Goal: Information Seeking & Learning: Learn about a topic

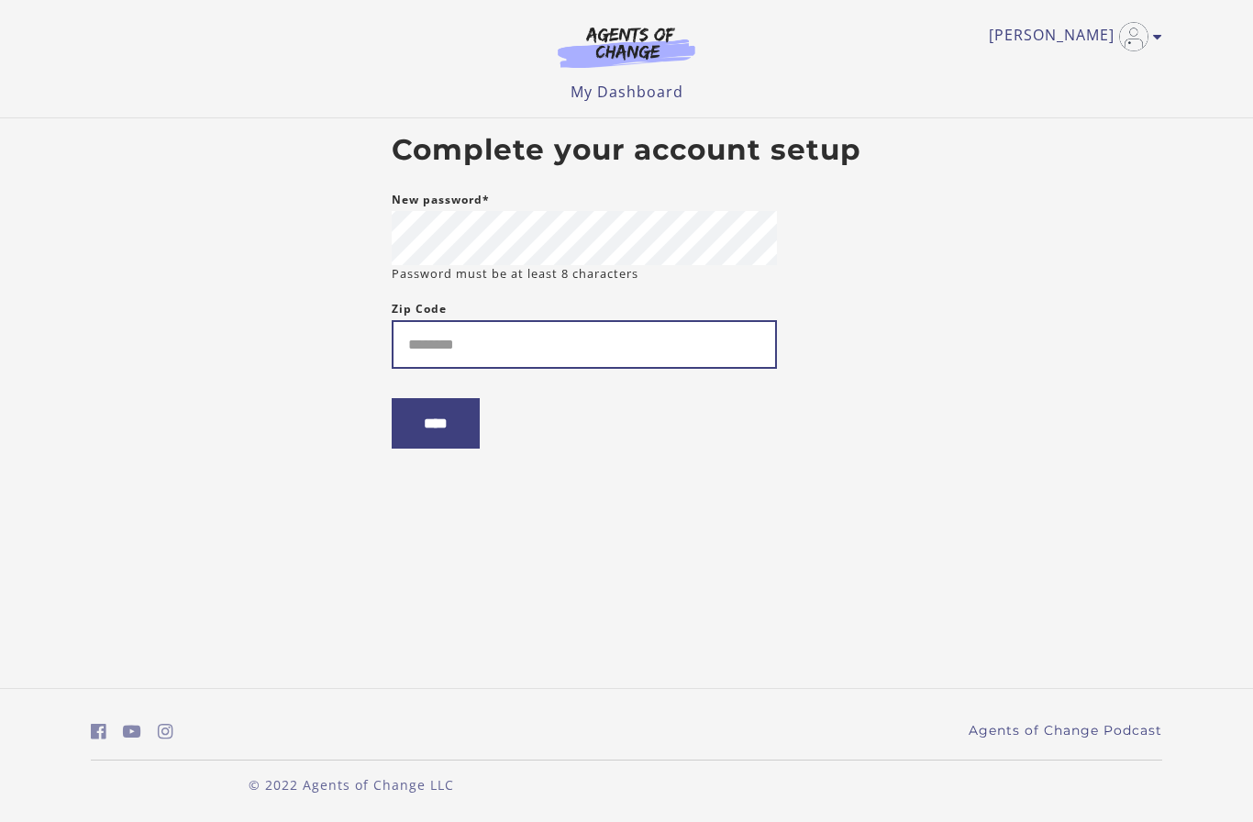
click at [622, 360] on input "Zip Code" at bounding box center [584, 344] width 385 height 49
type input "*****"
click at [459, 428] on input "****" at bounding box center [436, 423] width 88 height 50
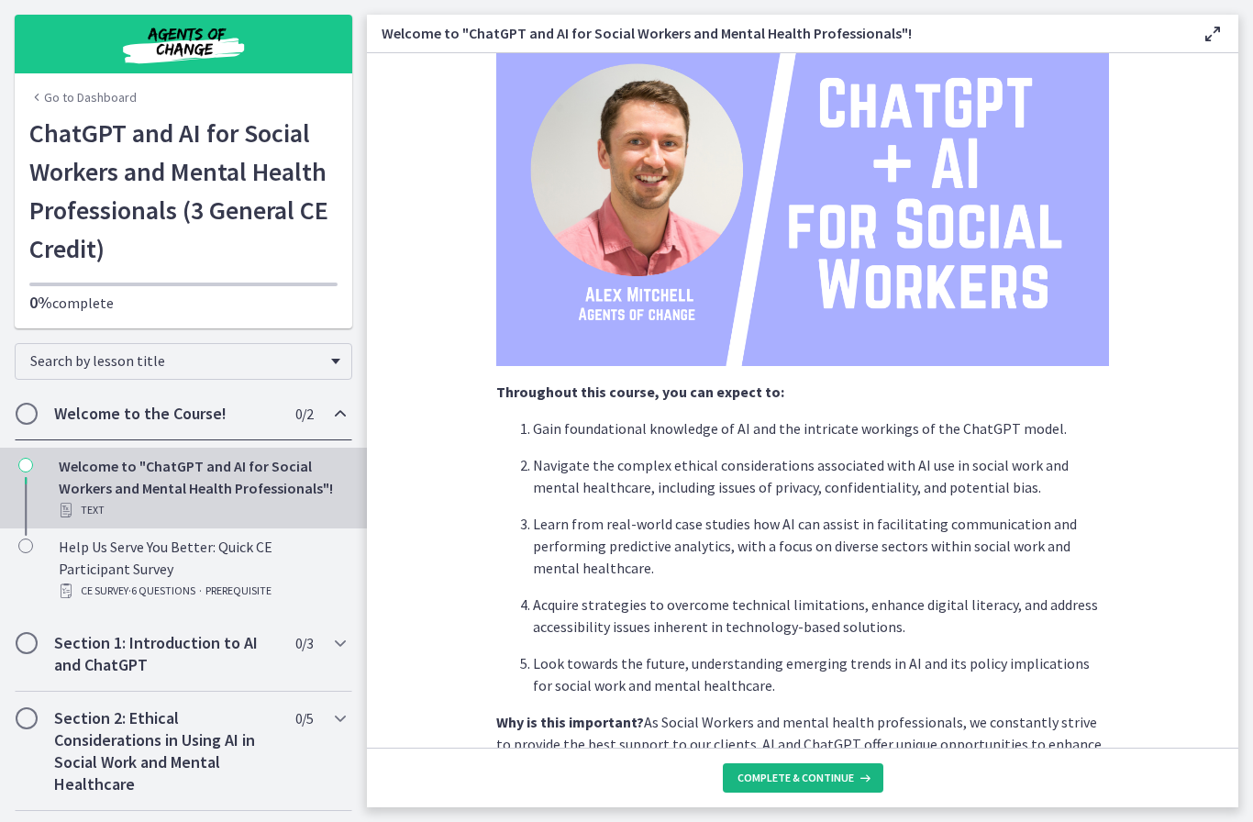
click at [816, 779] on span "Complete & continue" at bounding box center [795, 777] width 116 height 15
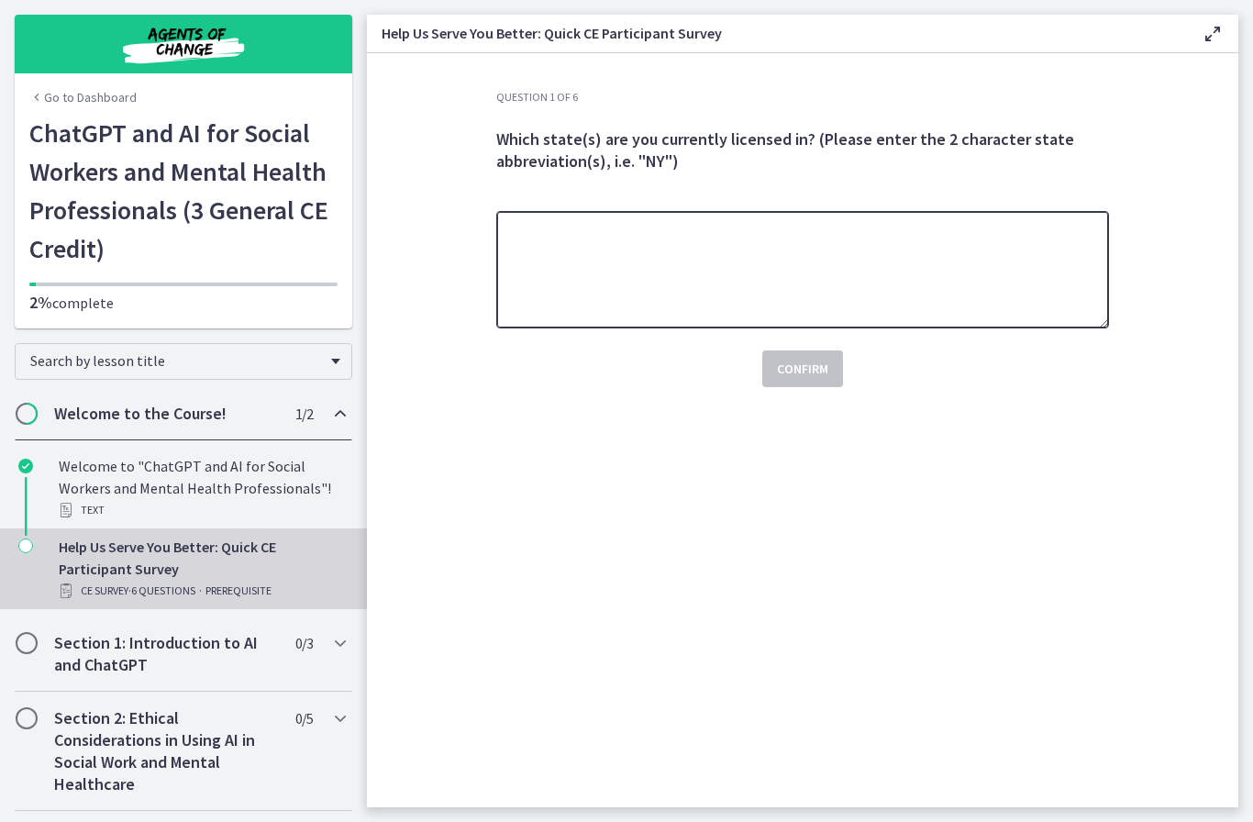
click at [925, 267] on textarea at bounding box center [802, 269] width 613 height 117
type textarea "**********"
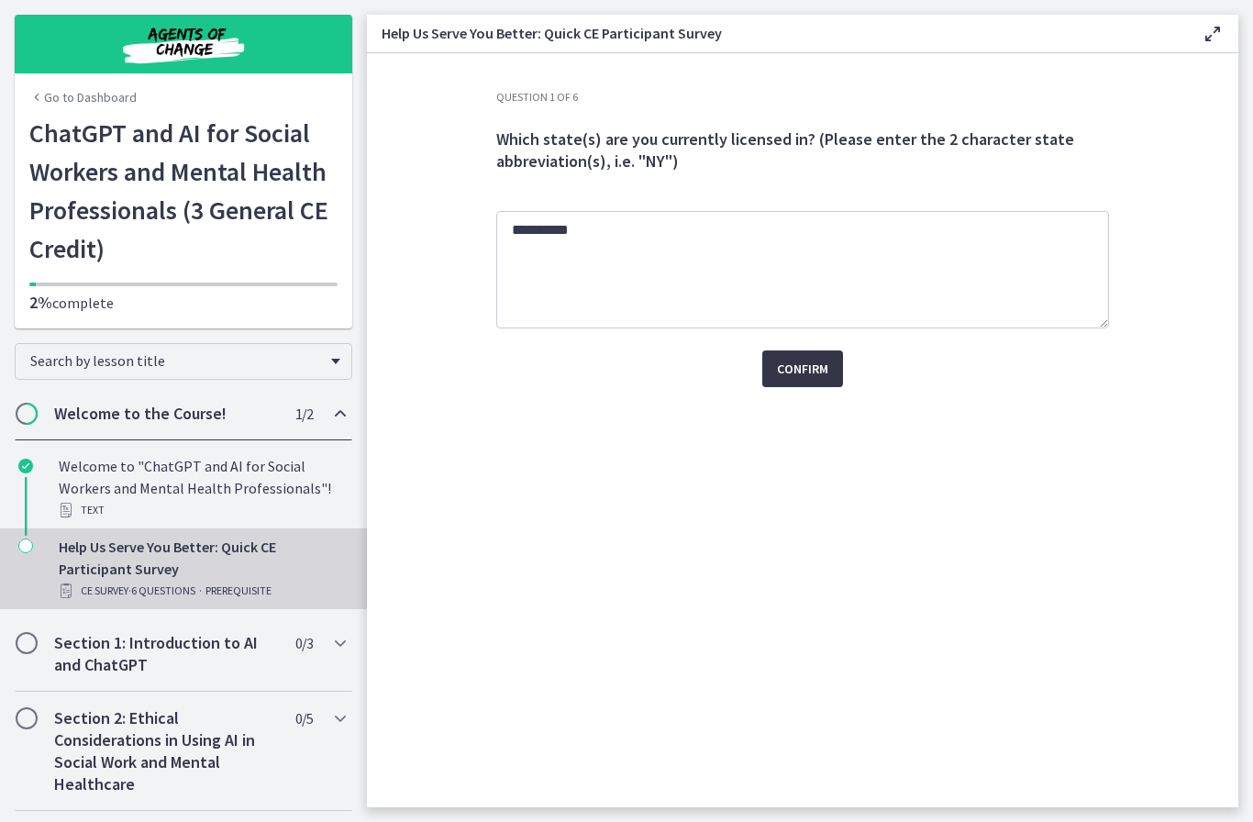
click at [813, 365] on span "Confirm" at bounding box center [802, 369] width 51 height 22
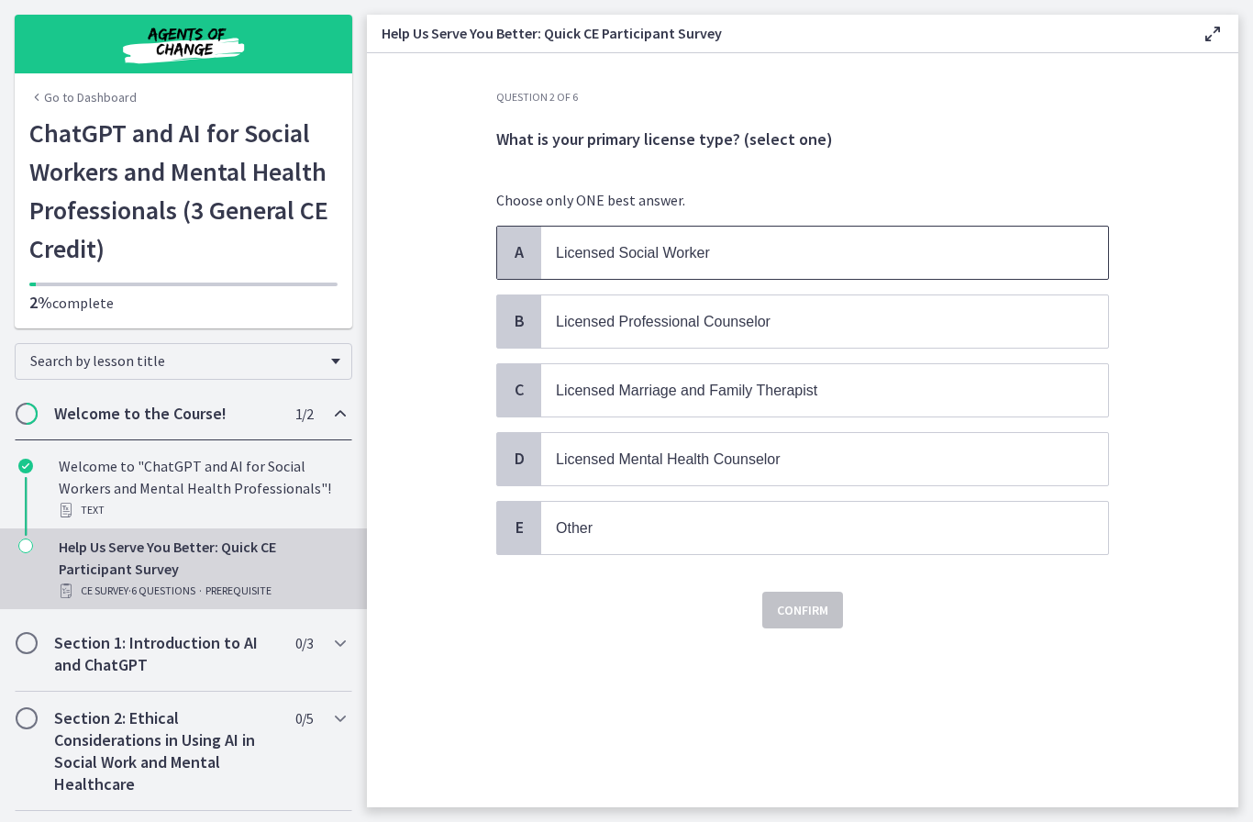
click at [886, 253] on p "Licensed Social Worker" at bounding box center [806, 252] width 501 height 23
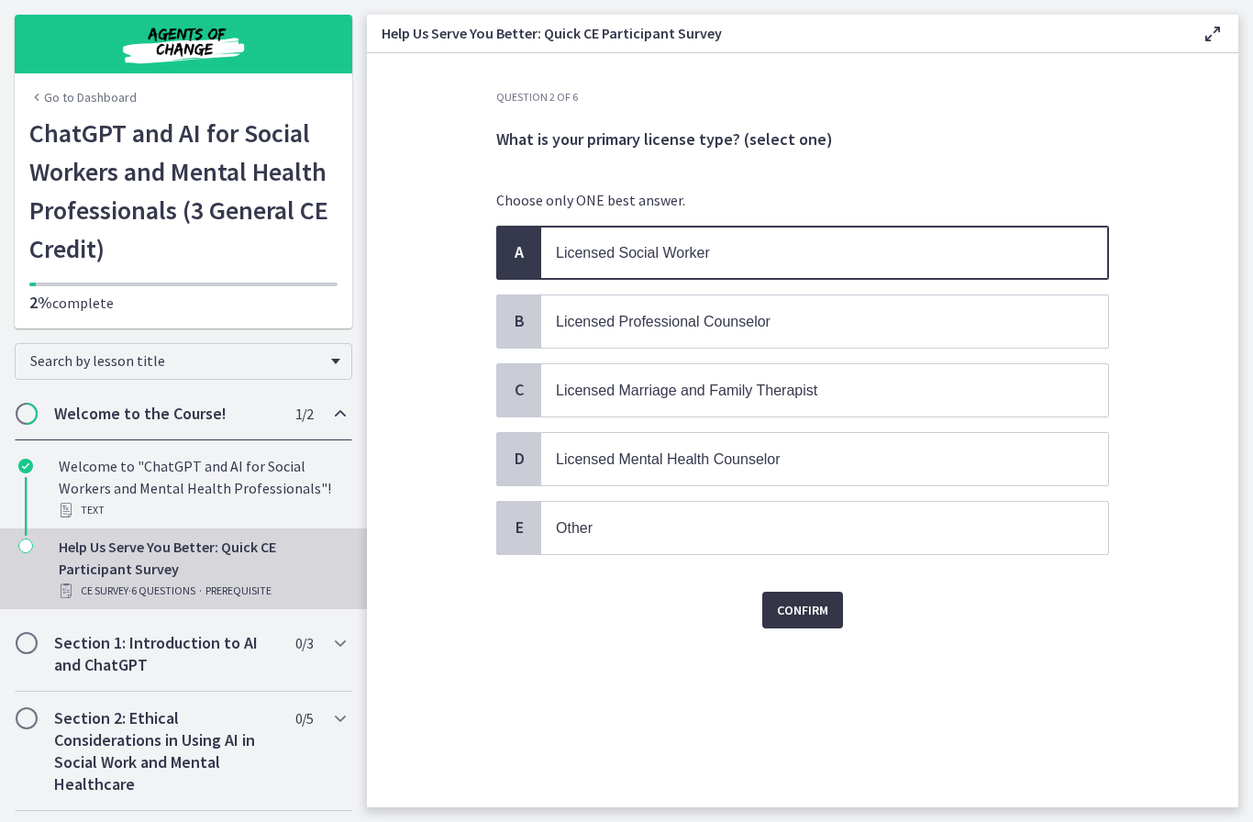
click at [834, 607] on button "Confirm" at bounding box center [802, 610] width 81 height 37
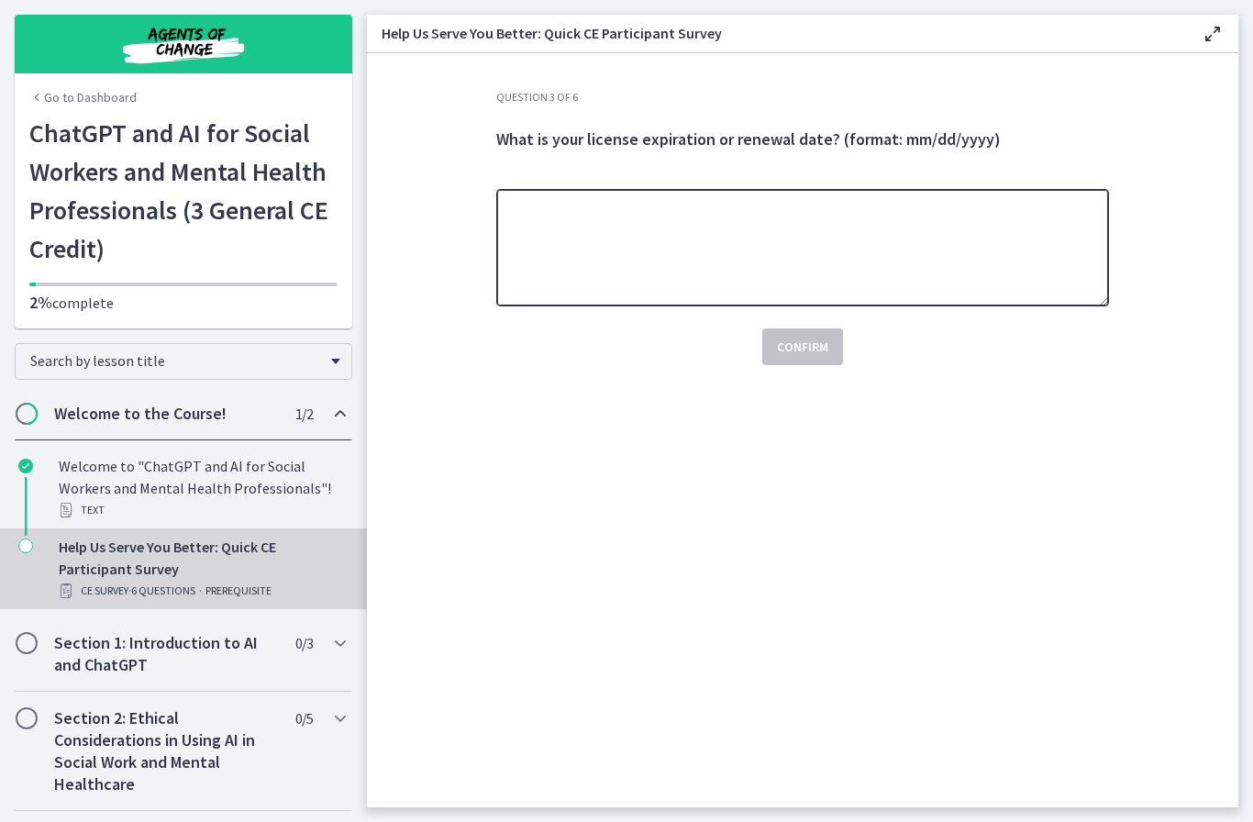
click at [935, 251] on textarea at bounding box center [802, 247] width 613 height 117
type textarea "**********"
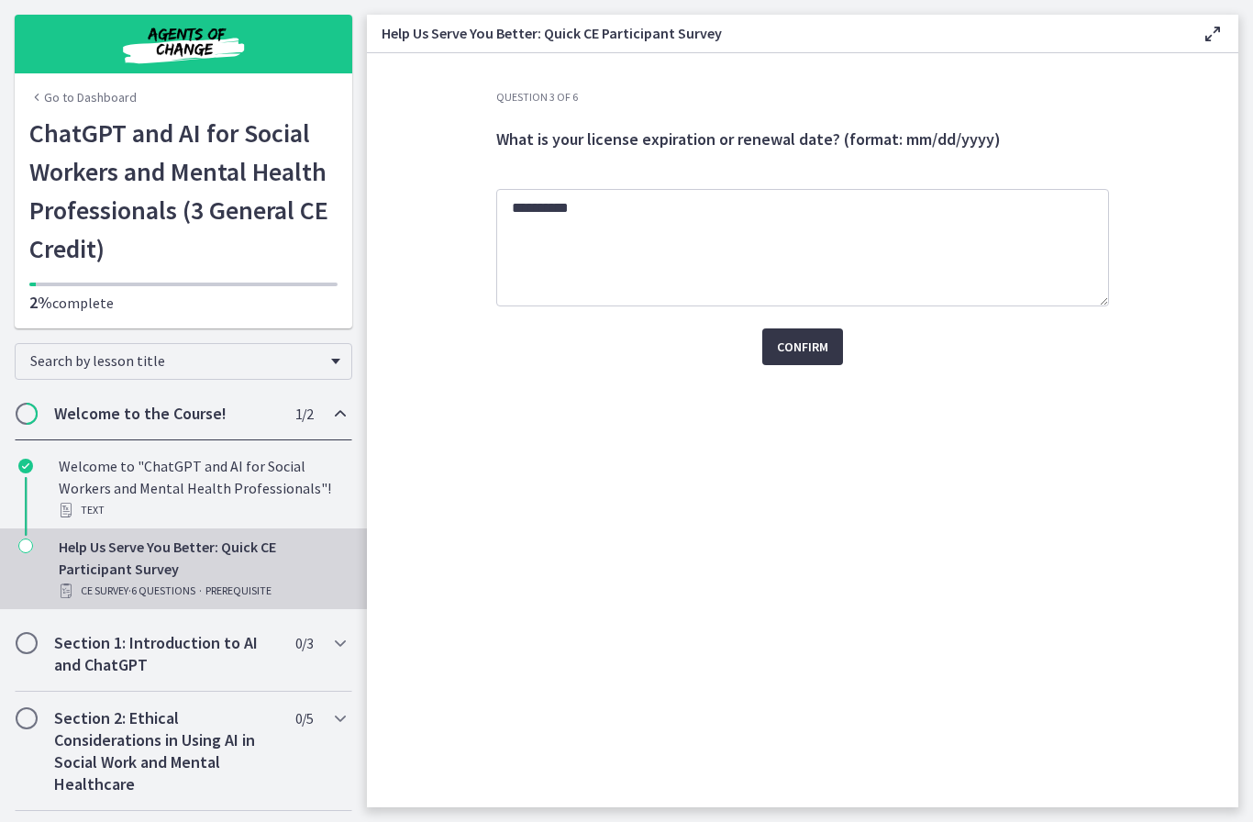
click at [817, 340] on span "Confirm" at bounding box center [802, 347] width 51 height 22
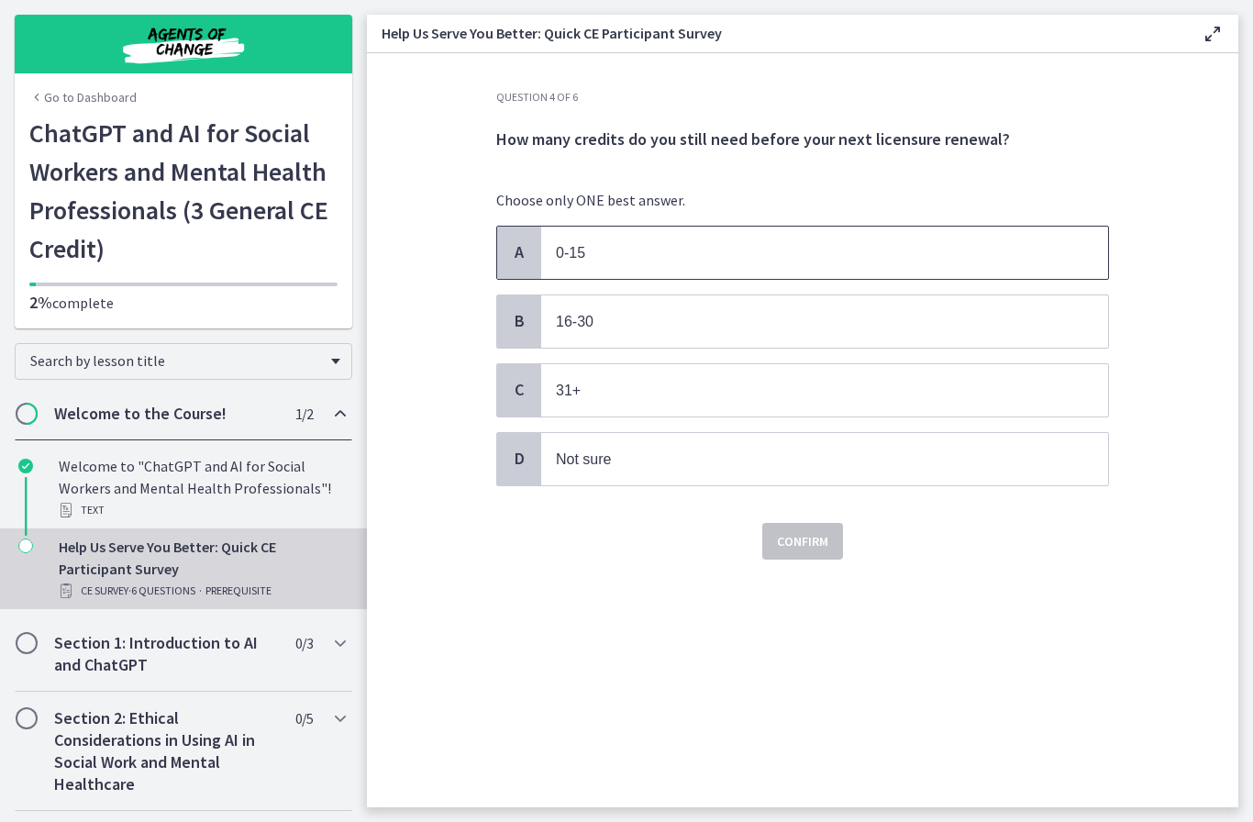
click at [849, 244] on p "0-15" at bounding box center [806, 252] width 501 height 23
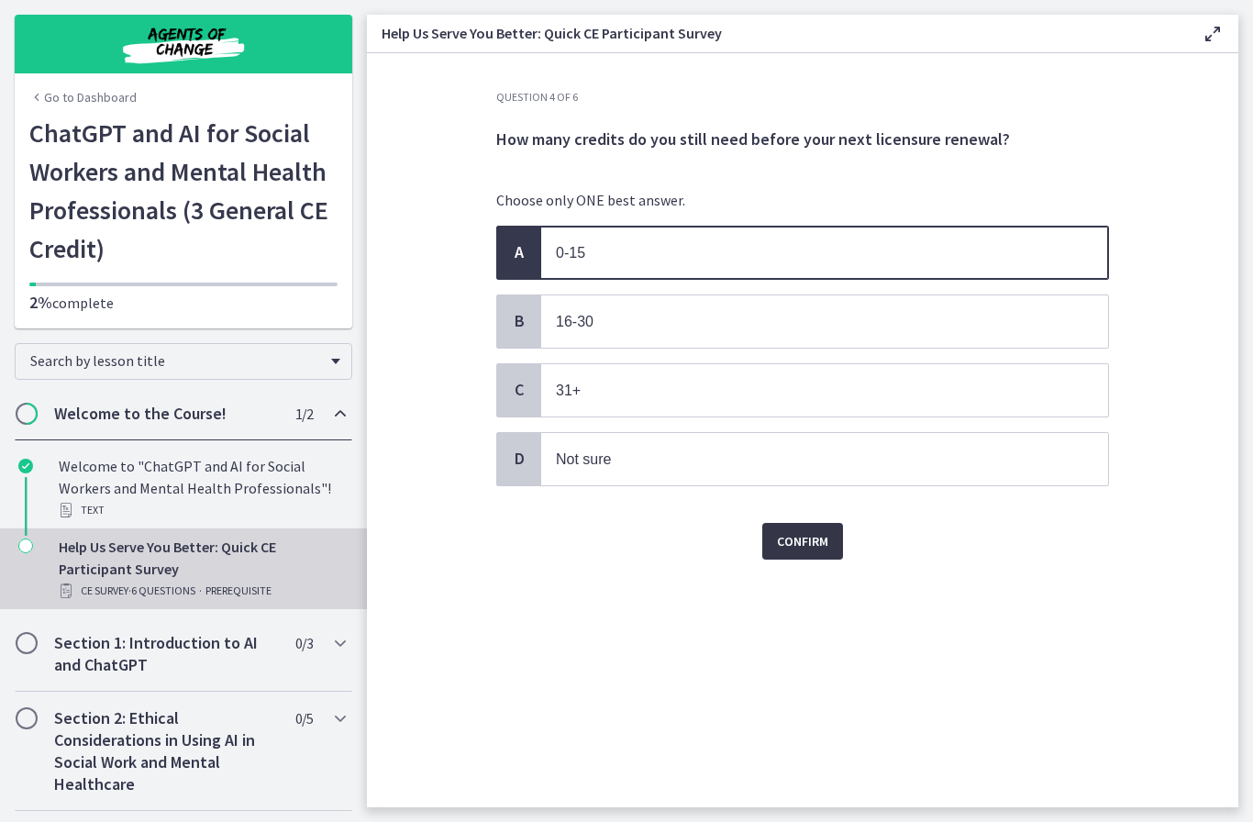
click at [812, 538] on span "Confirm" at bounding box center [802, 541] width 51 height 22
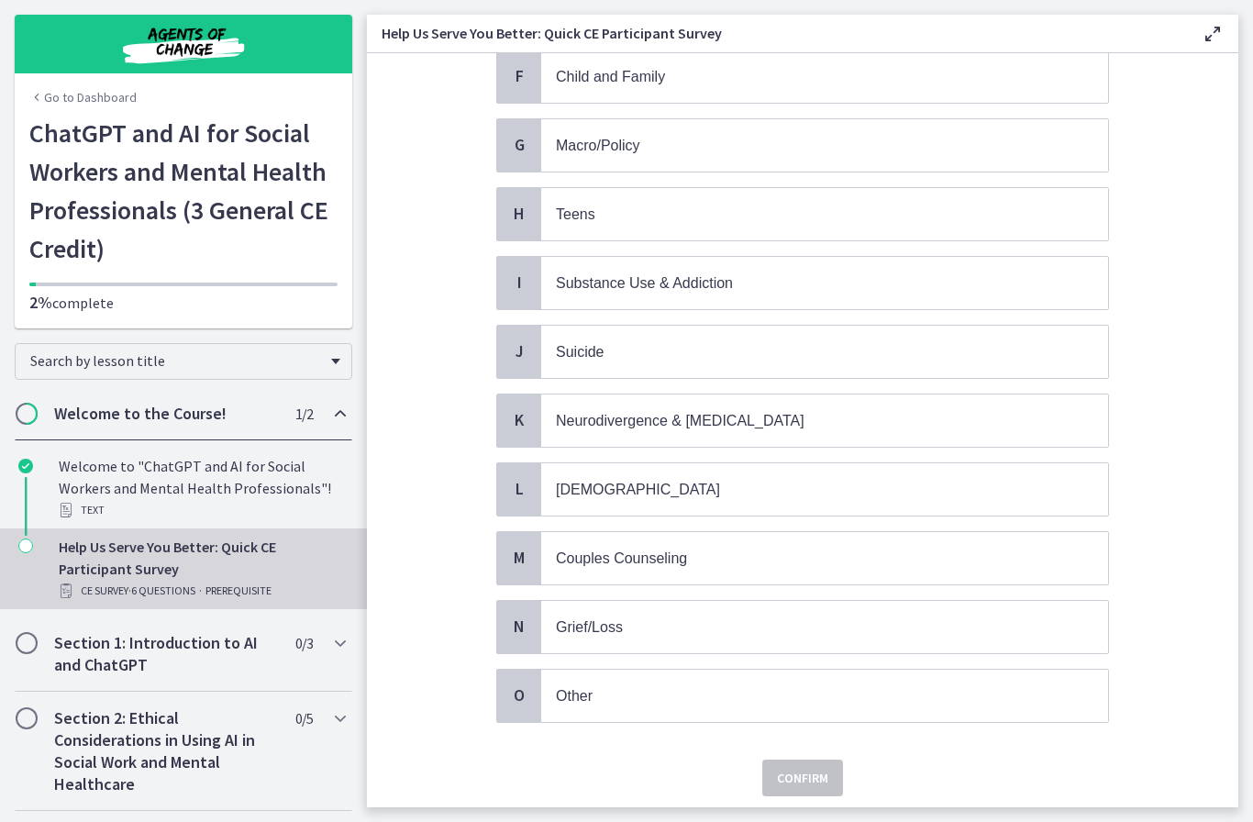
scroll to position [526, 0]
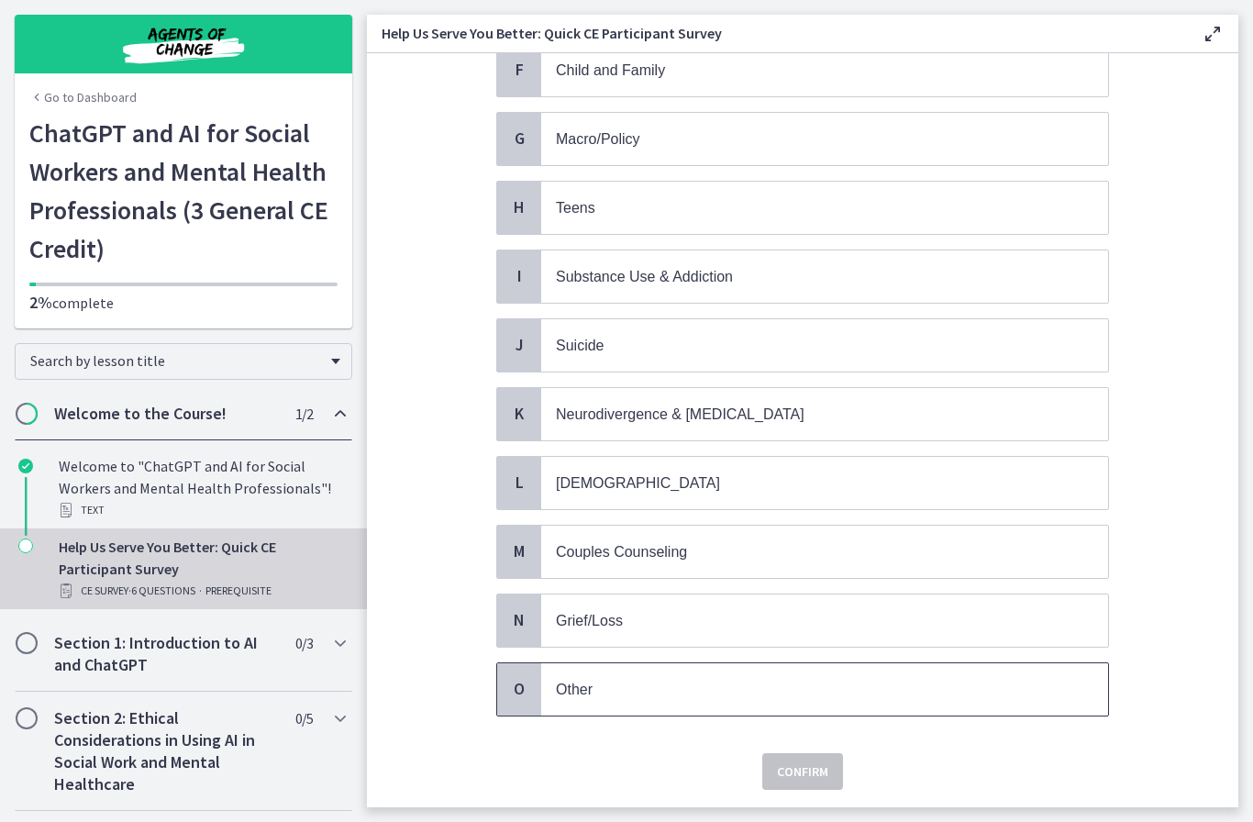
click at [804, 678] on p "Other" at bounding box center [806, 689] width 501 height 23
click at [809, 760] on span "Confirm" at bounding box center [802, 771] width 51 height 22
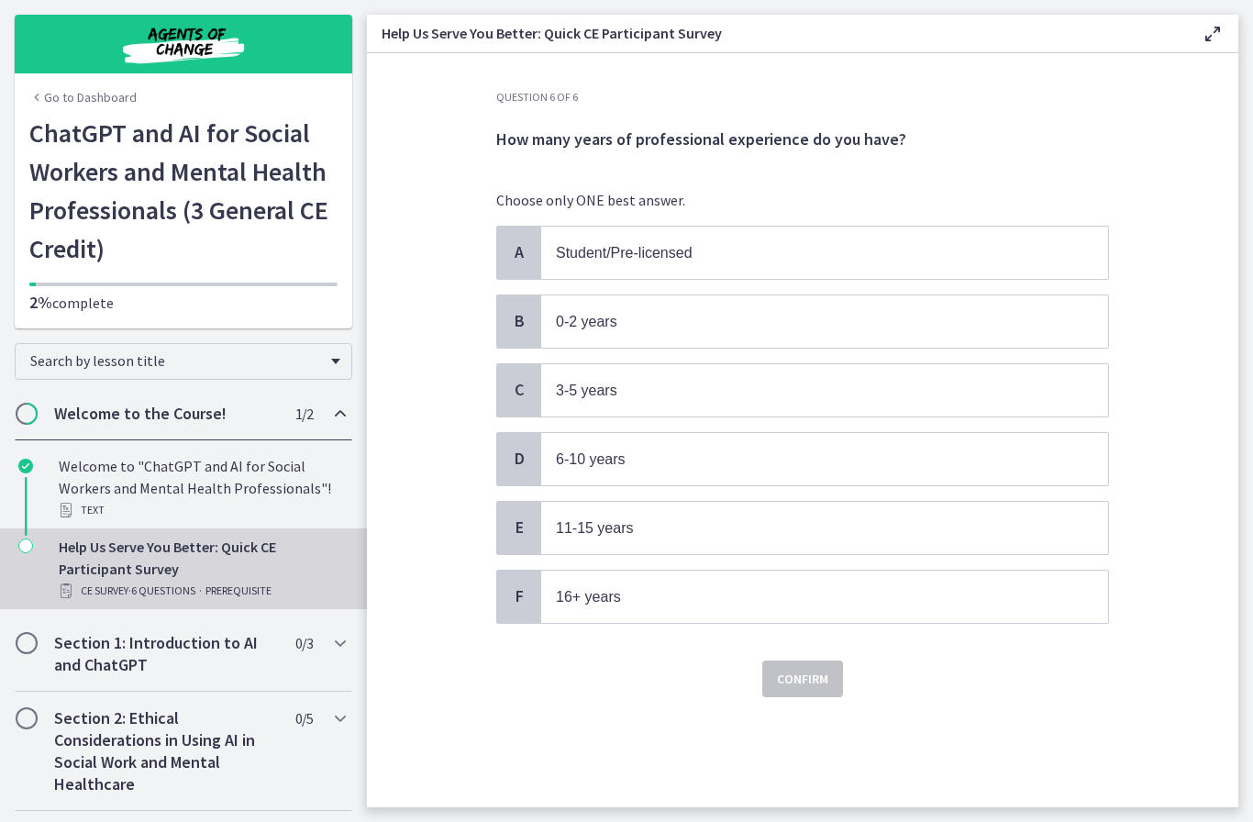
scroll to position [0, 0]
click at [852, 463] on p "6-10 years" at bounding box center [806, 459] width 501 height 23
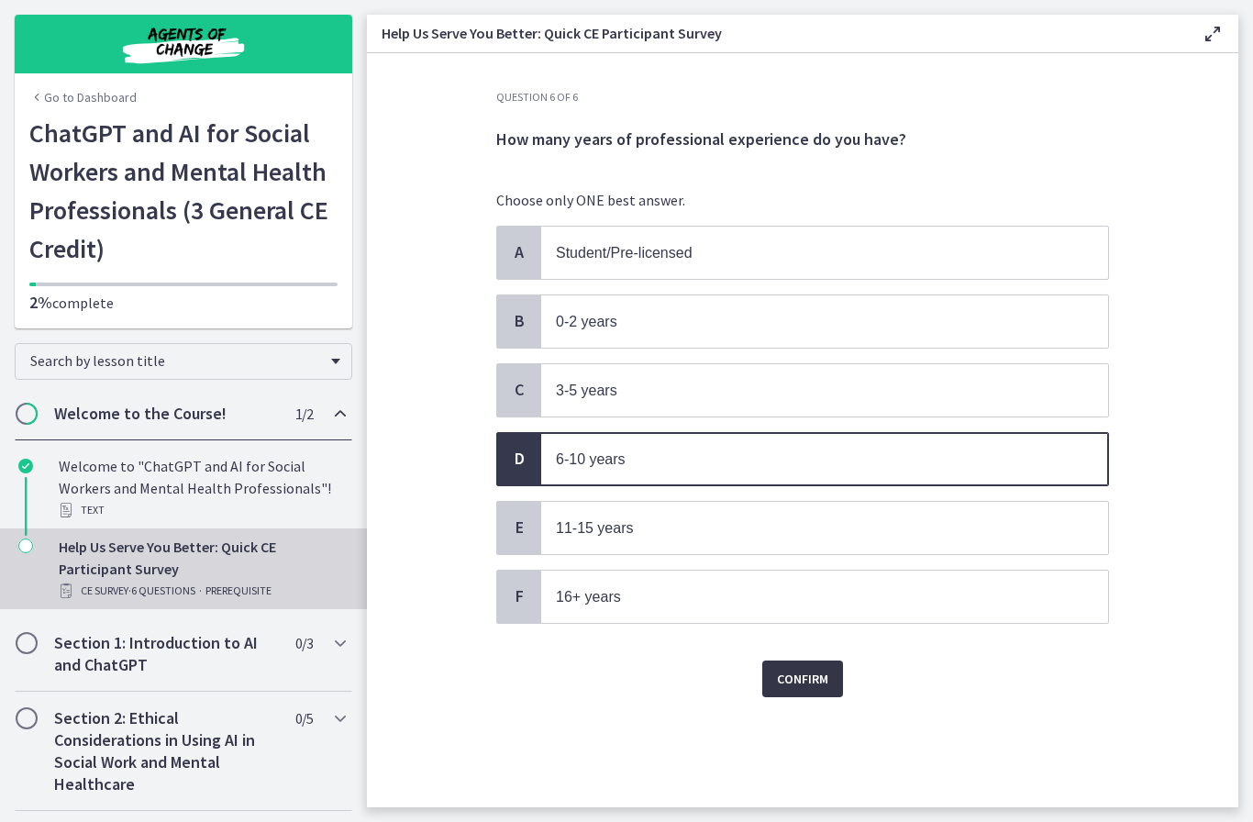
click at [824, 679] on span "Confirm" at bounding box center [802, 679] width 51 height 22
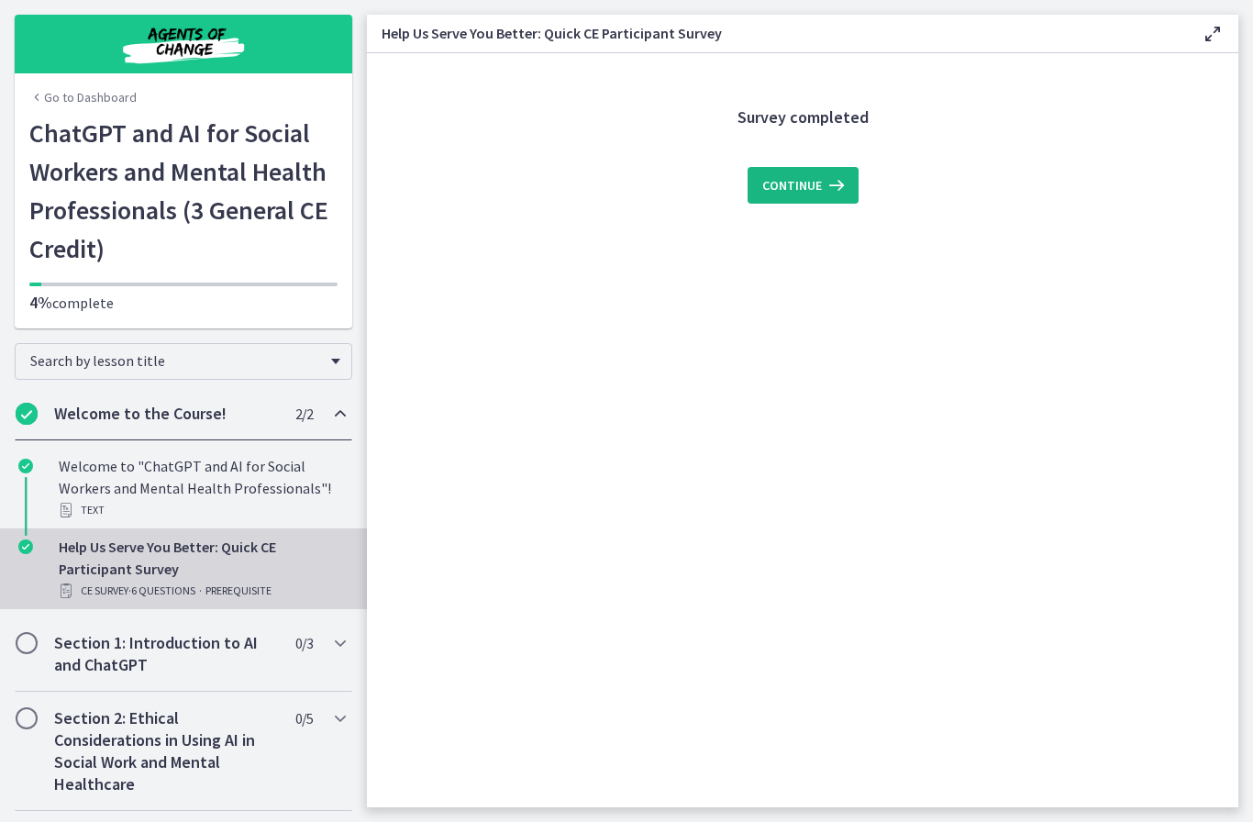
click at [846, 184] on icon at bounding box center [835, 185] width 26 height 22
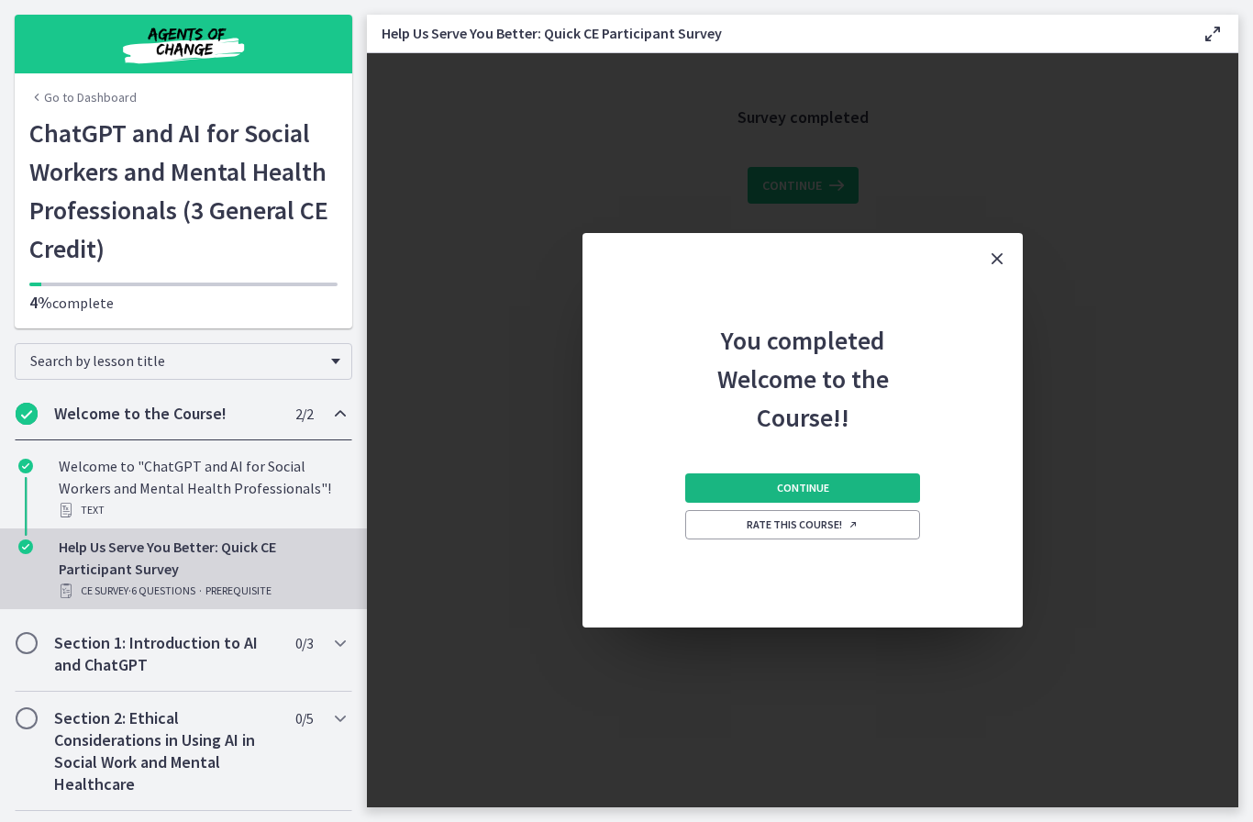
click at [891, 489] on button "Continue" at bounding box center [802, 487] width 235 height 29
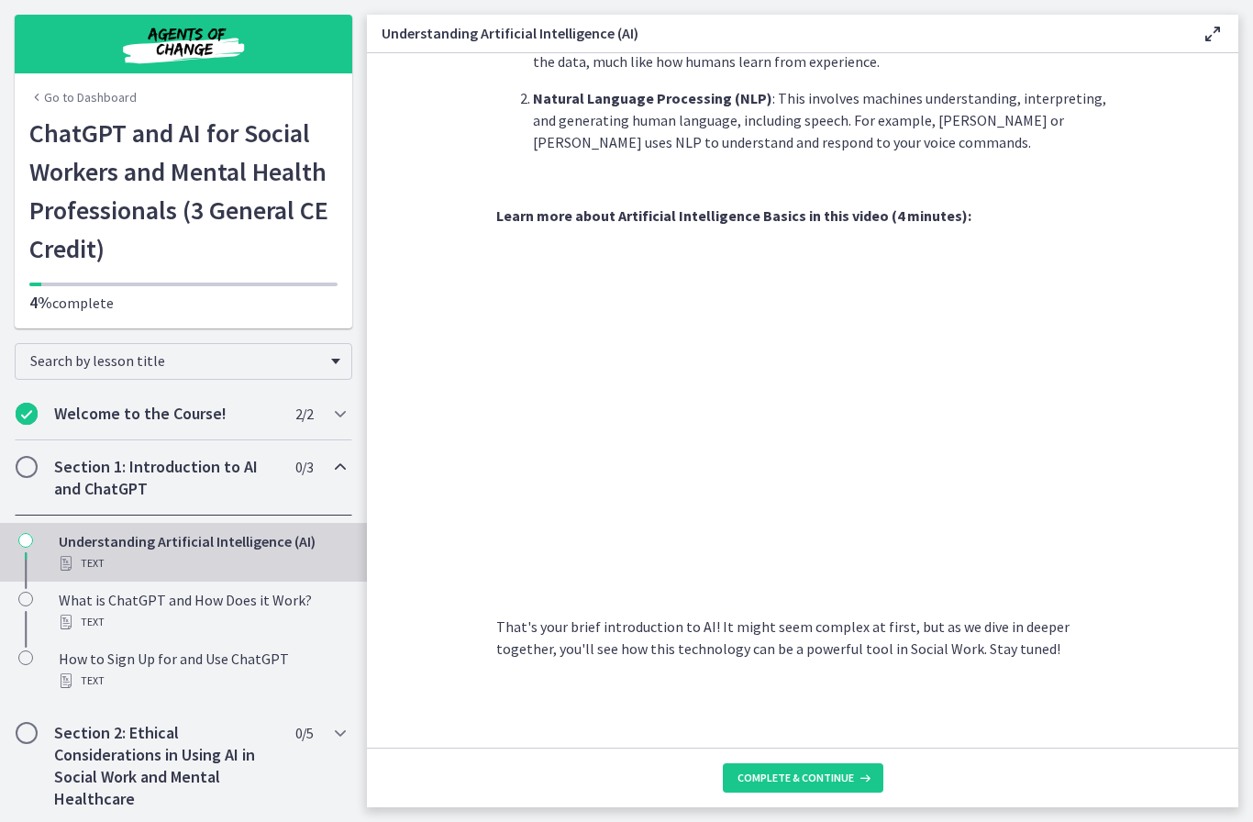
scroll to position [655, 0]
click at [803, 779] on span "Complete & continue" at bounding box center [795, 777] width 116 height 15
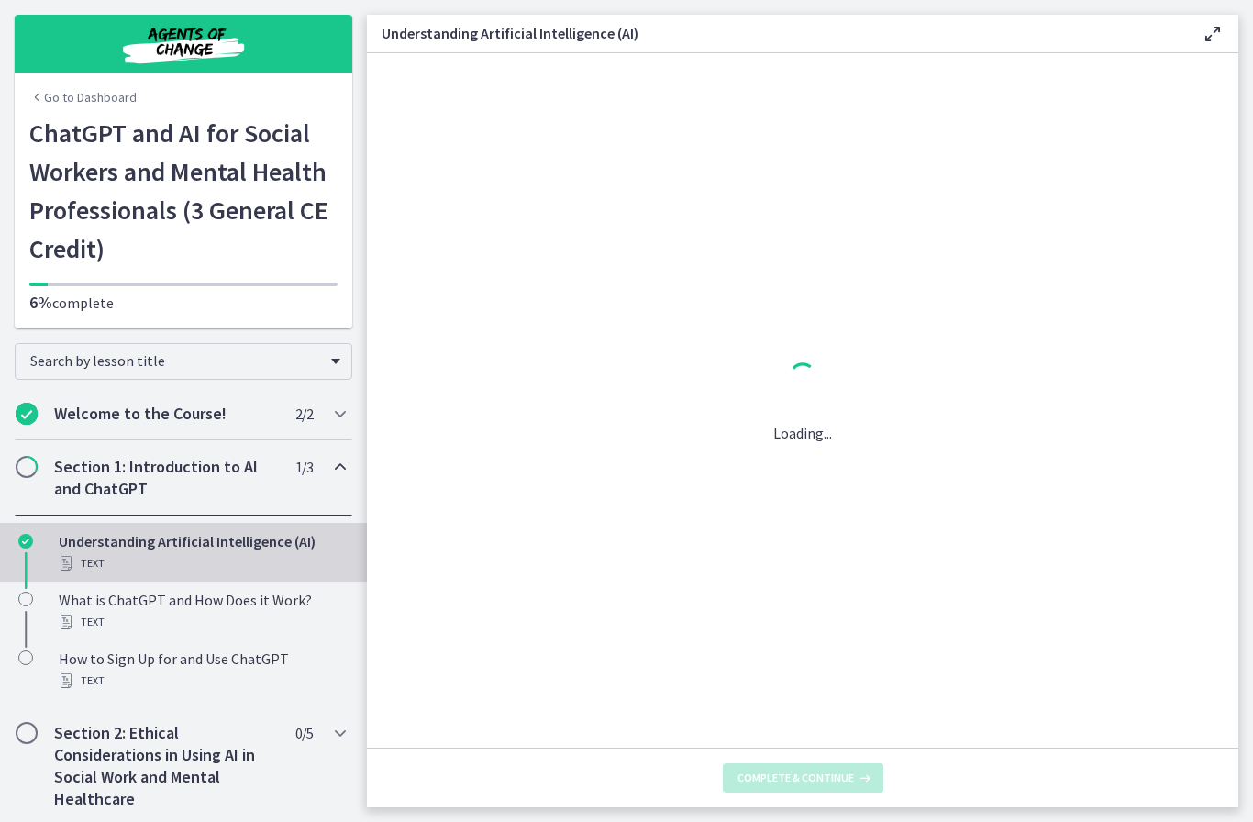
scroll to position [0, 0]
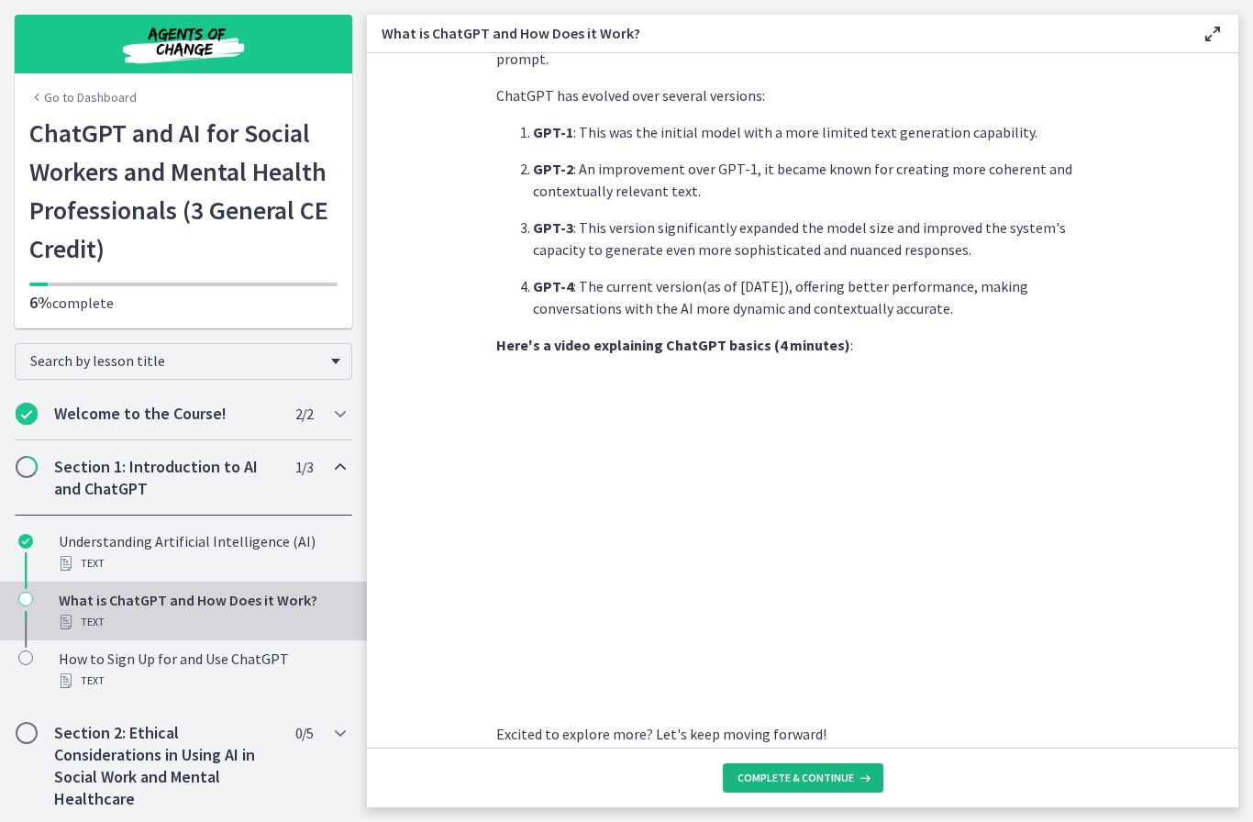
click at [821, 770] on span "Complete & continue" at bounding box center [795, 777] width 116 height 15
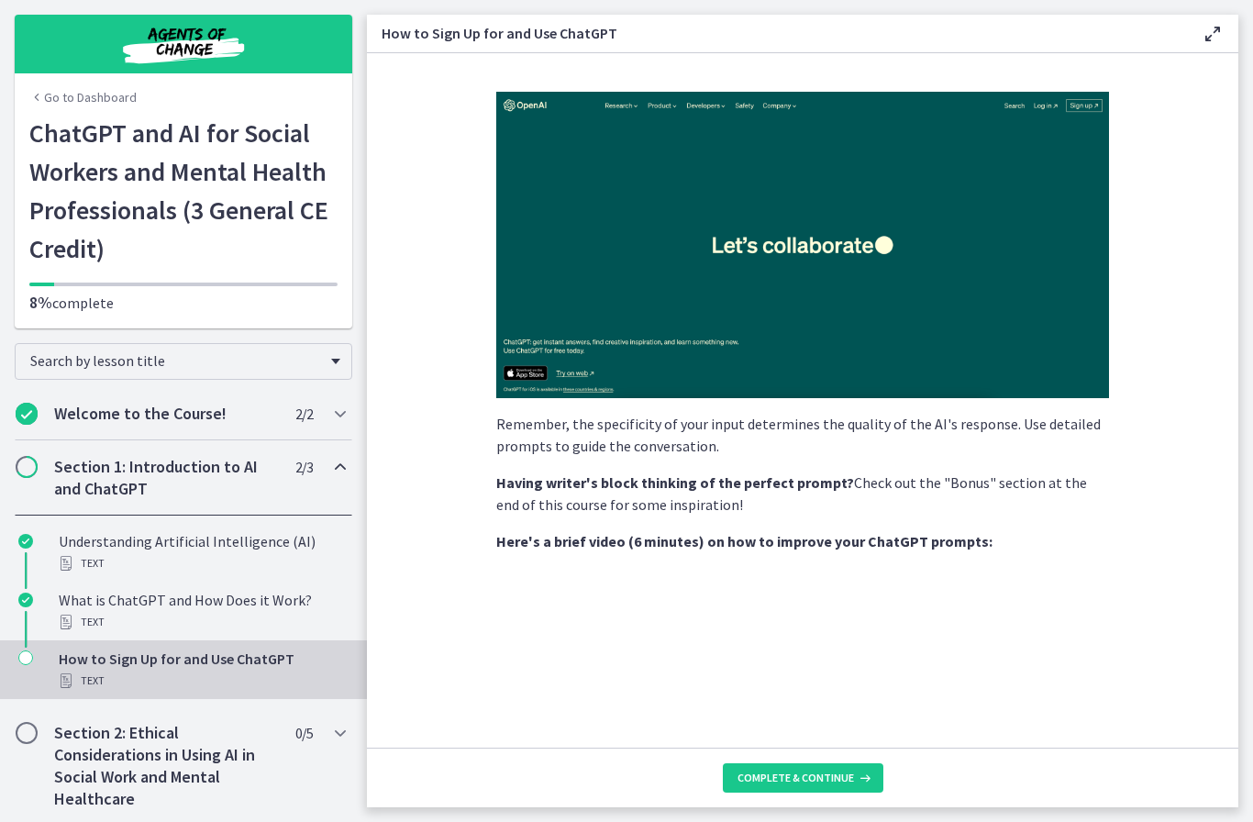
scroll to position [249, 0]
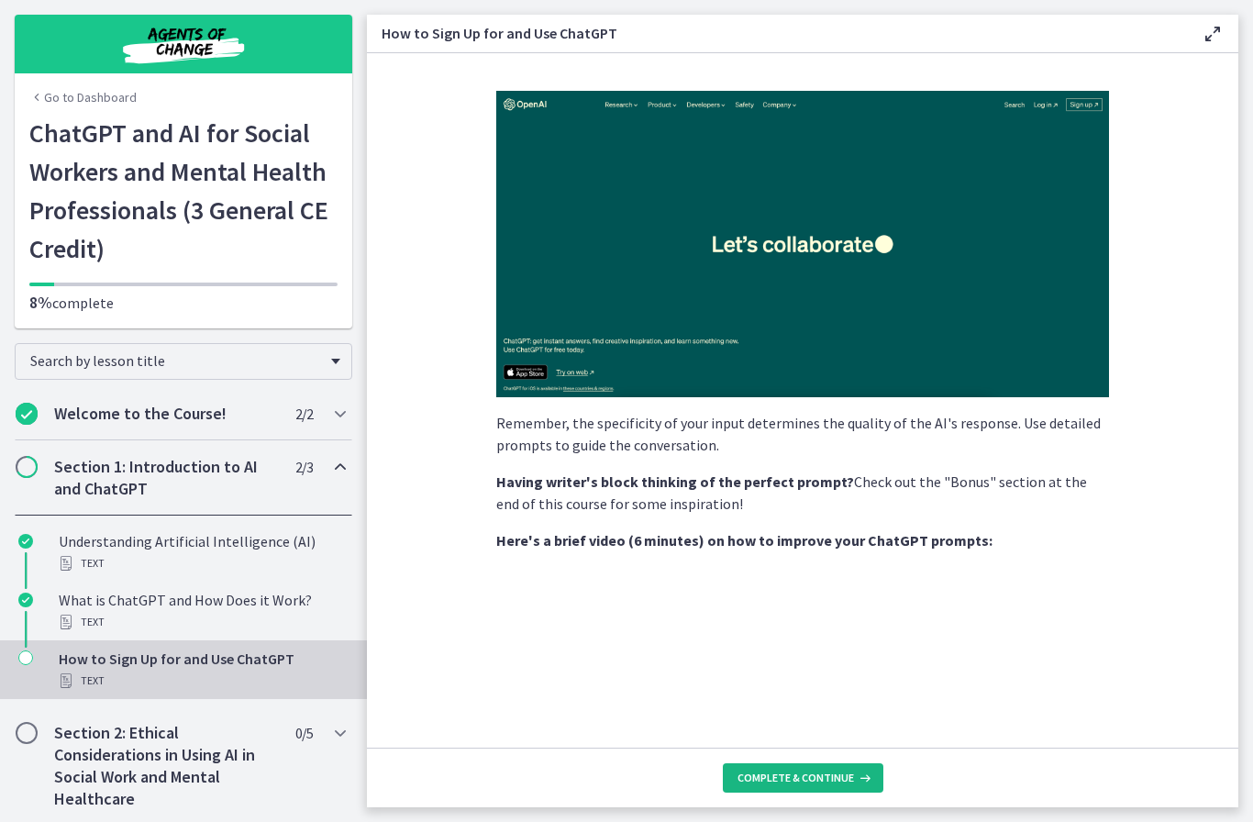
click at [815, 776] on span "Complete & continue" at bounding box center [795, 777] width 116 height 15
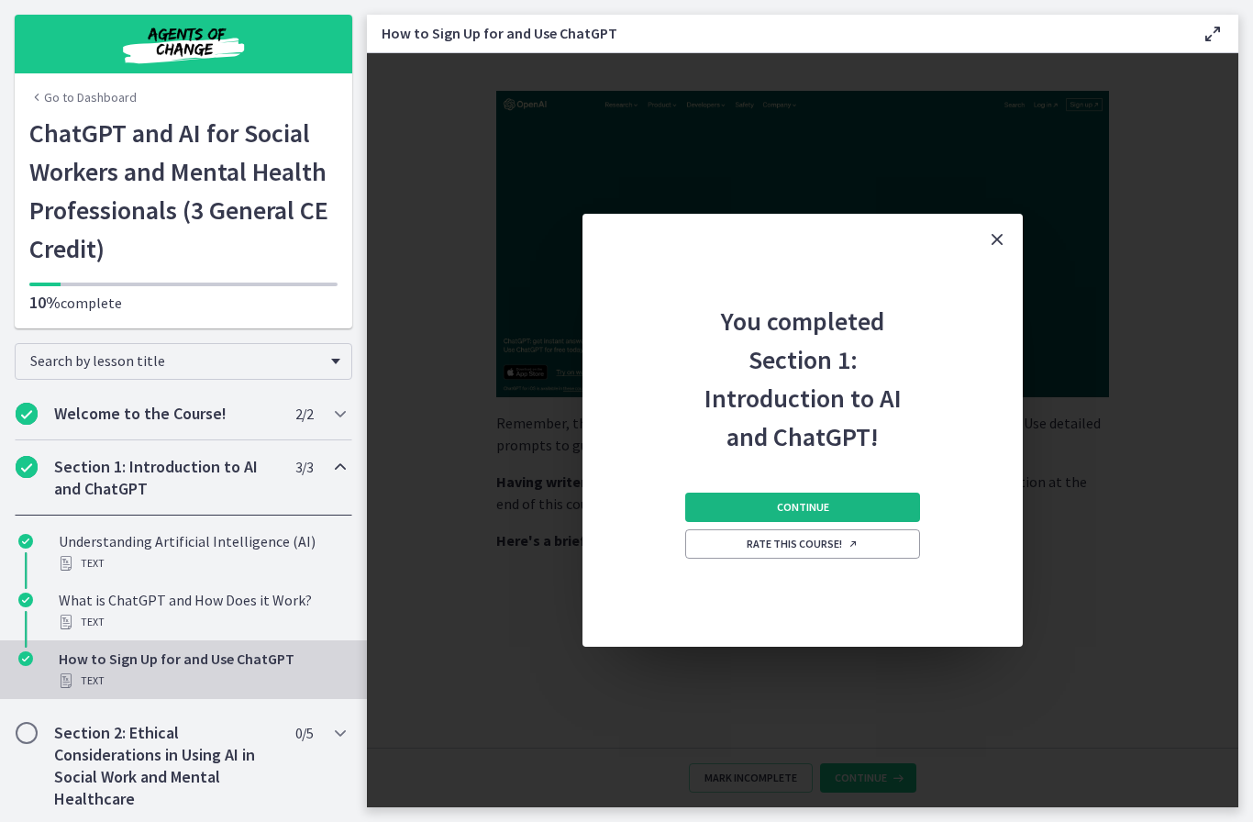
click at [881, 501] on button "Continue" at bounding box center [802, 506] width 235 height 29
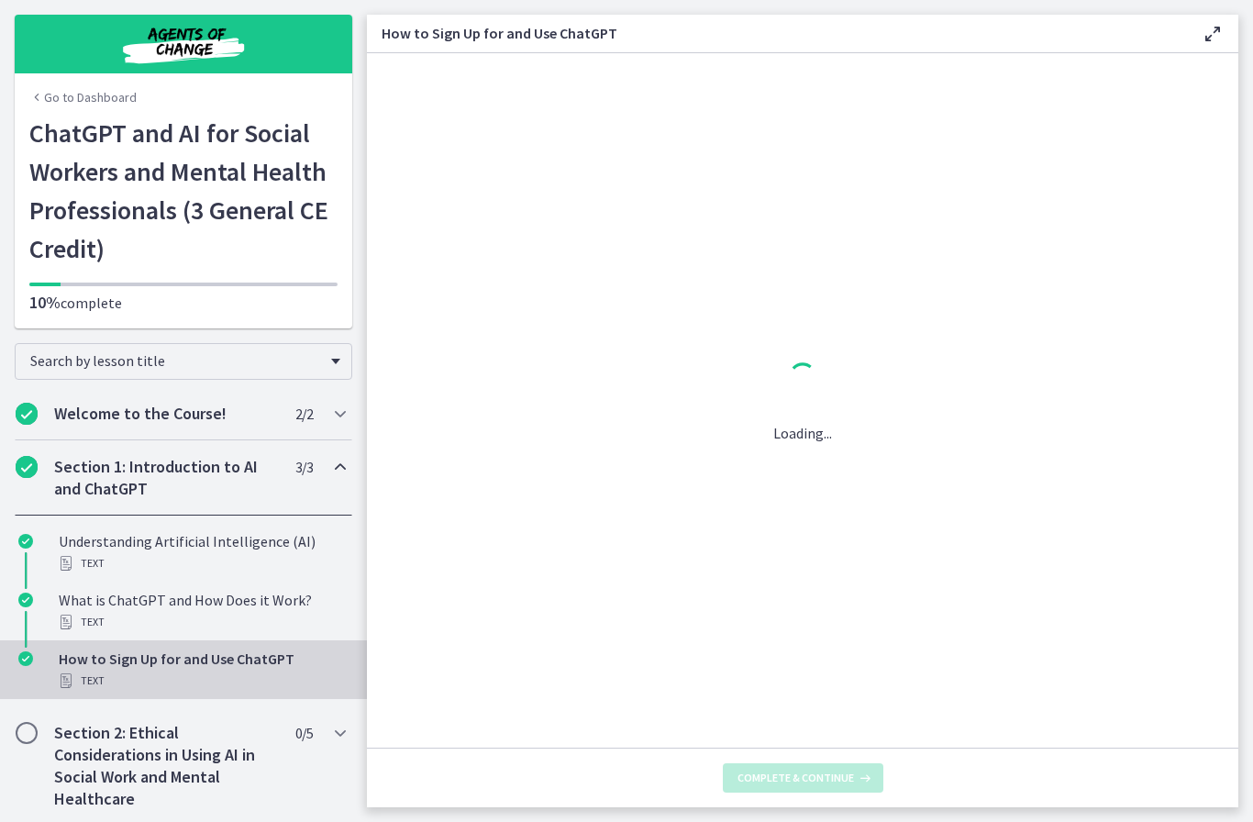
scroll to position [0, 0]
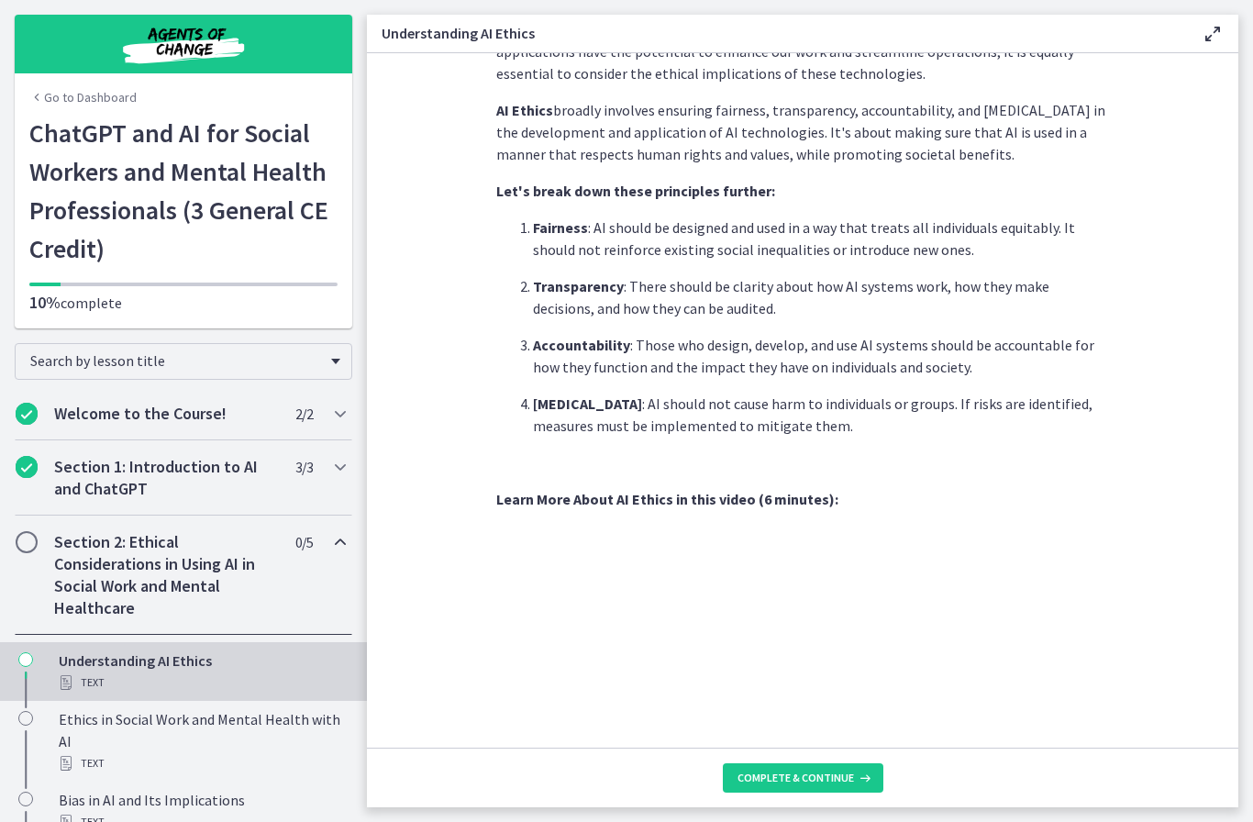
scroll to position [450, 0]
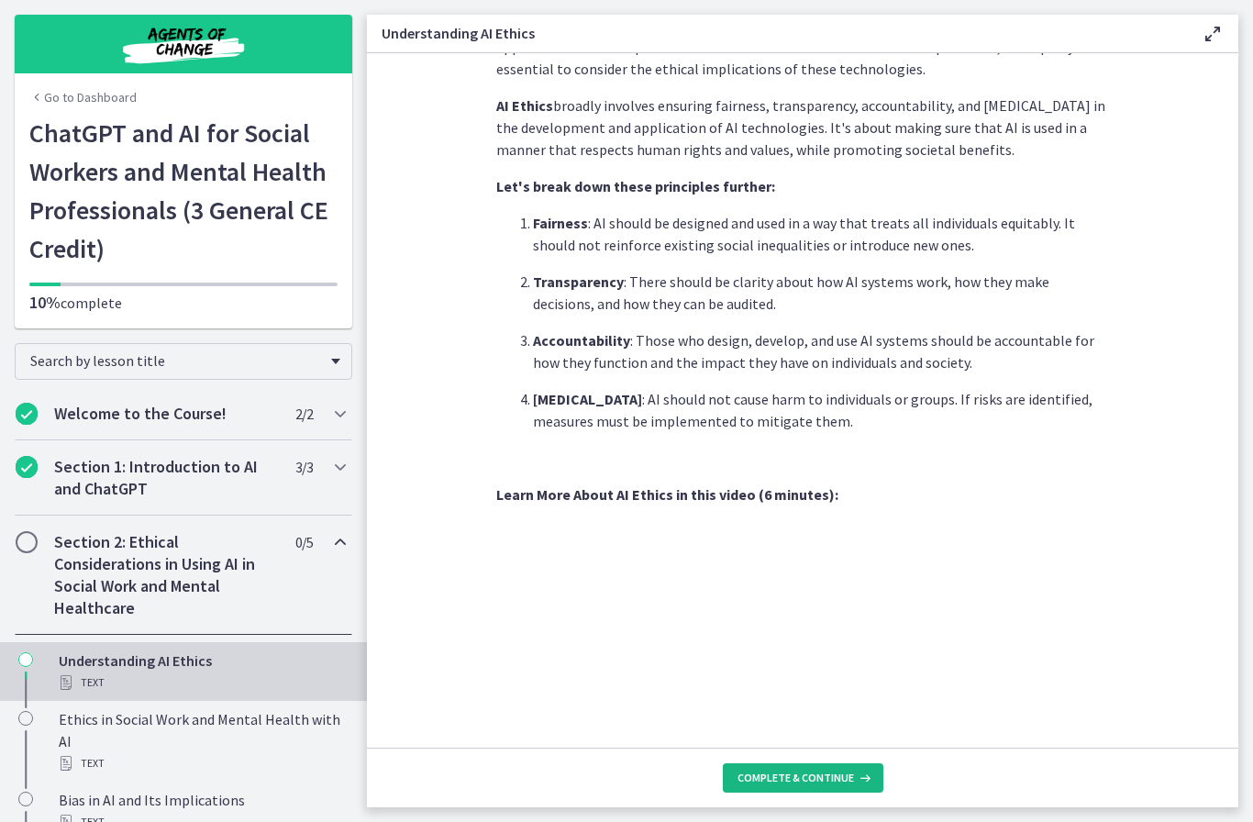
click at [803, 789] on button "Complete & continue" at bounding box center [803, 777] width 160 height 29
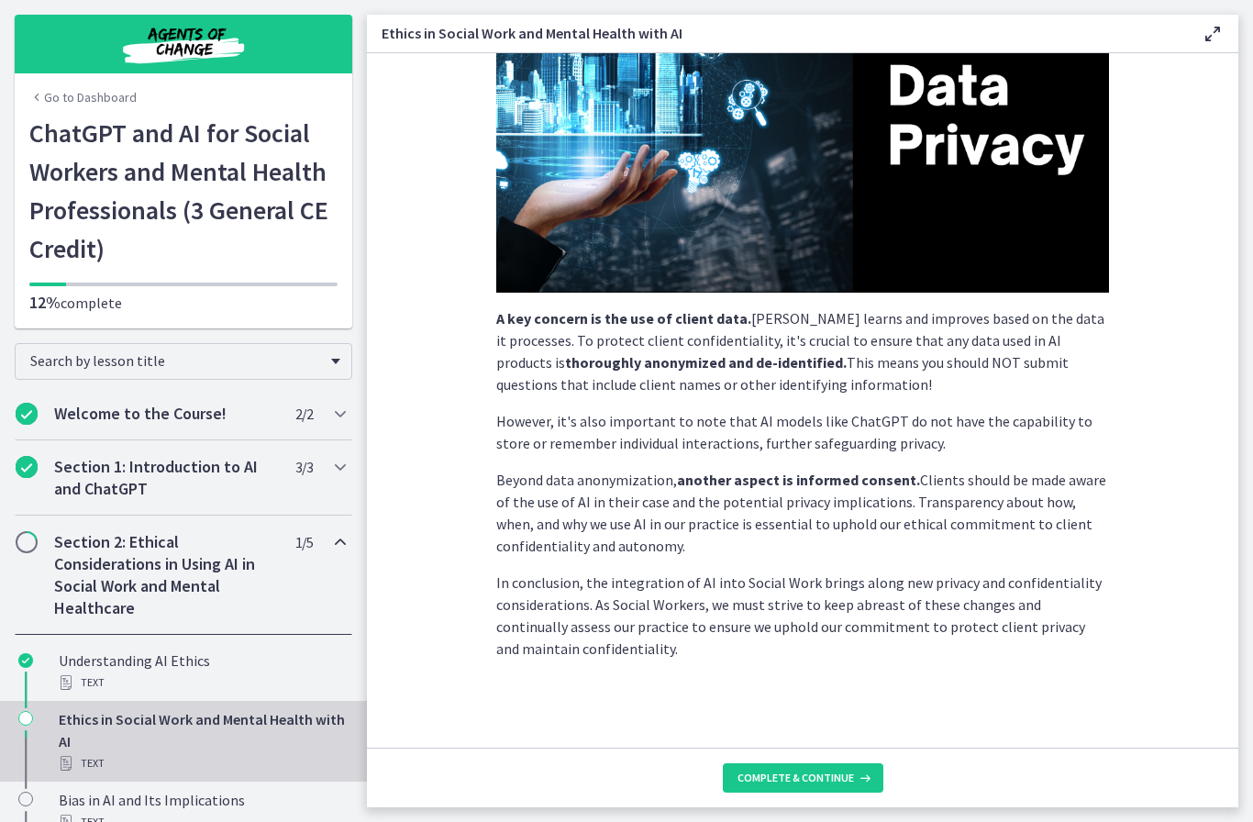
scroll to position [318, 0]
click at [785, 777] on span "Complete & continue" at bounding box center [795, 777] width 116 height 15
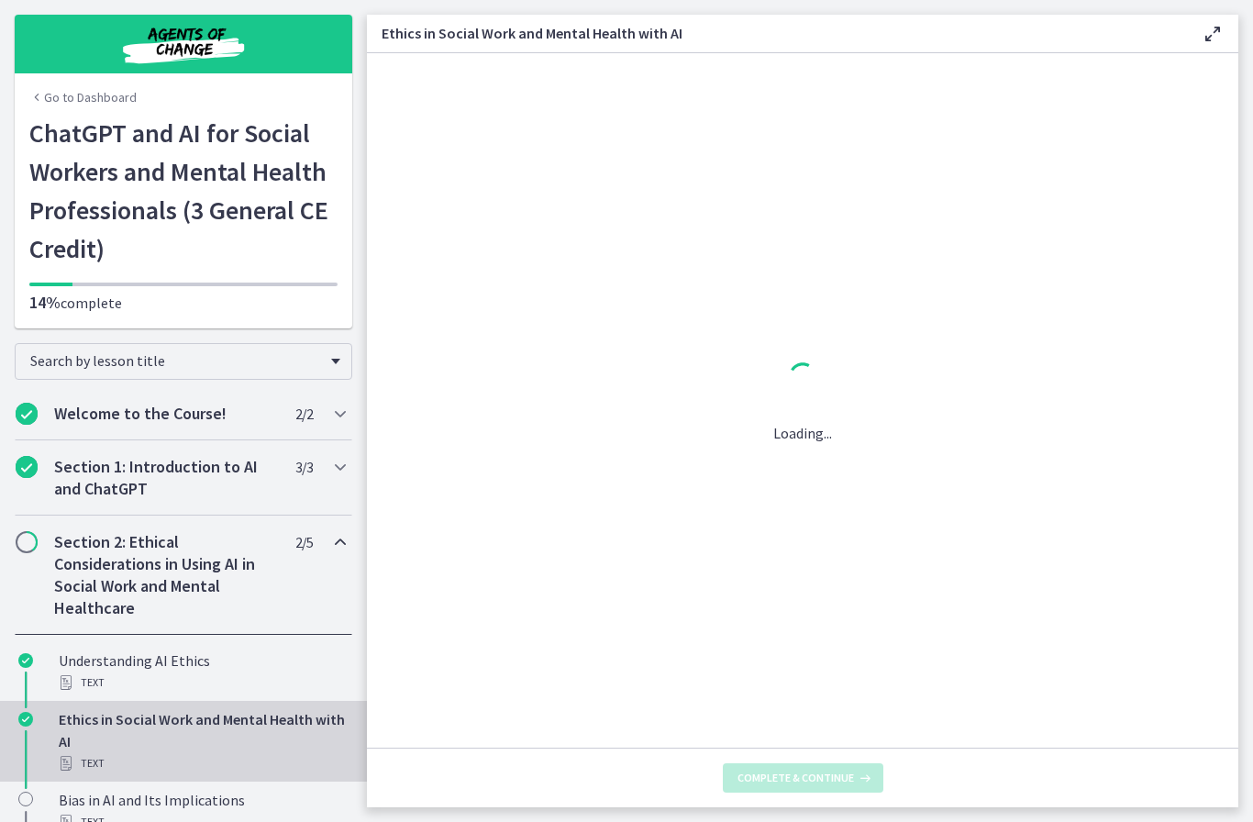
scroll to position [0, 0]
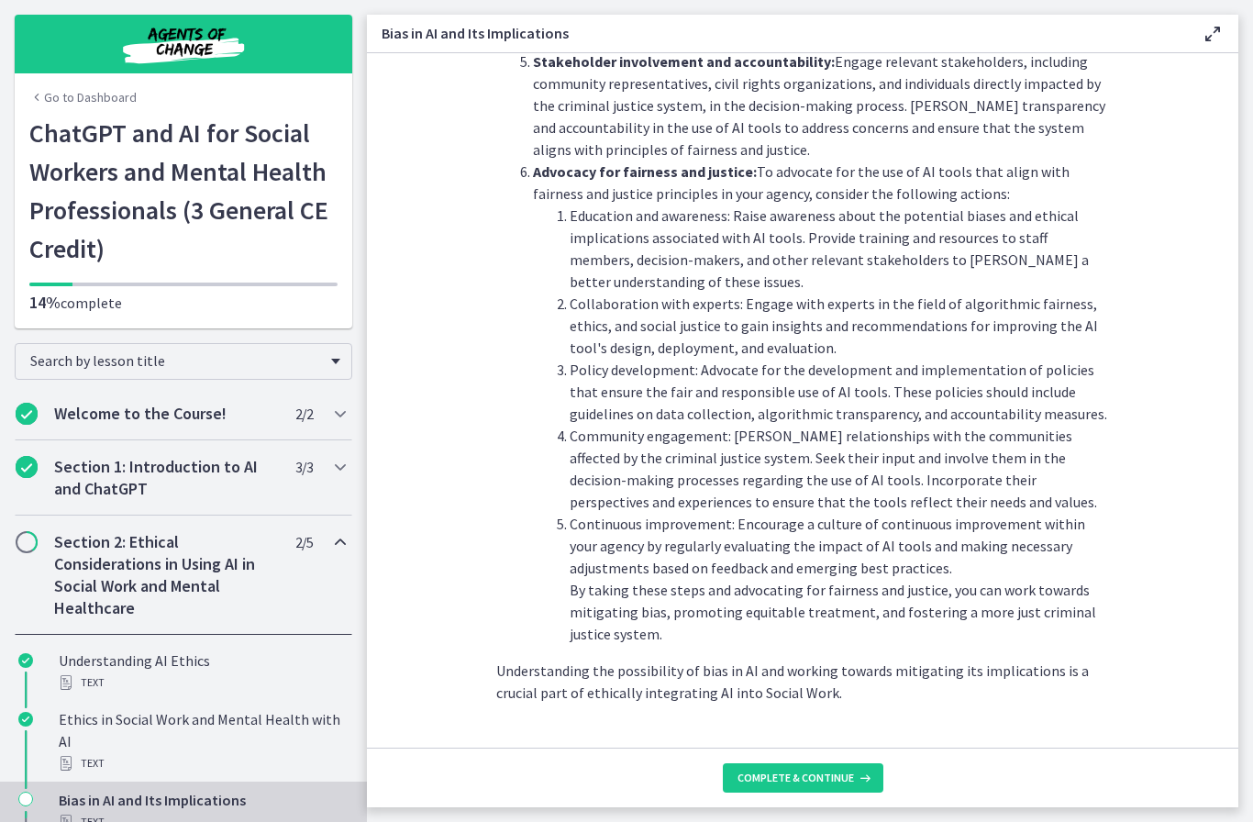
scroll to position [1909, 0]
click at [810, 773] on span "Complete & continue" at bounding box center [795, 777] width 116 height 15
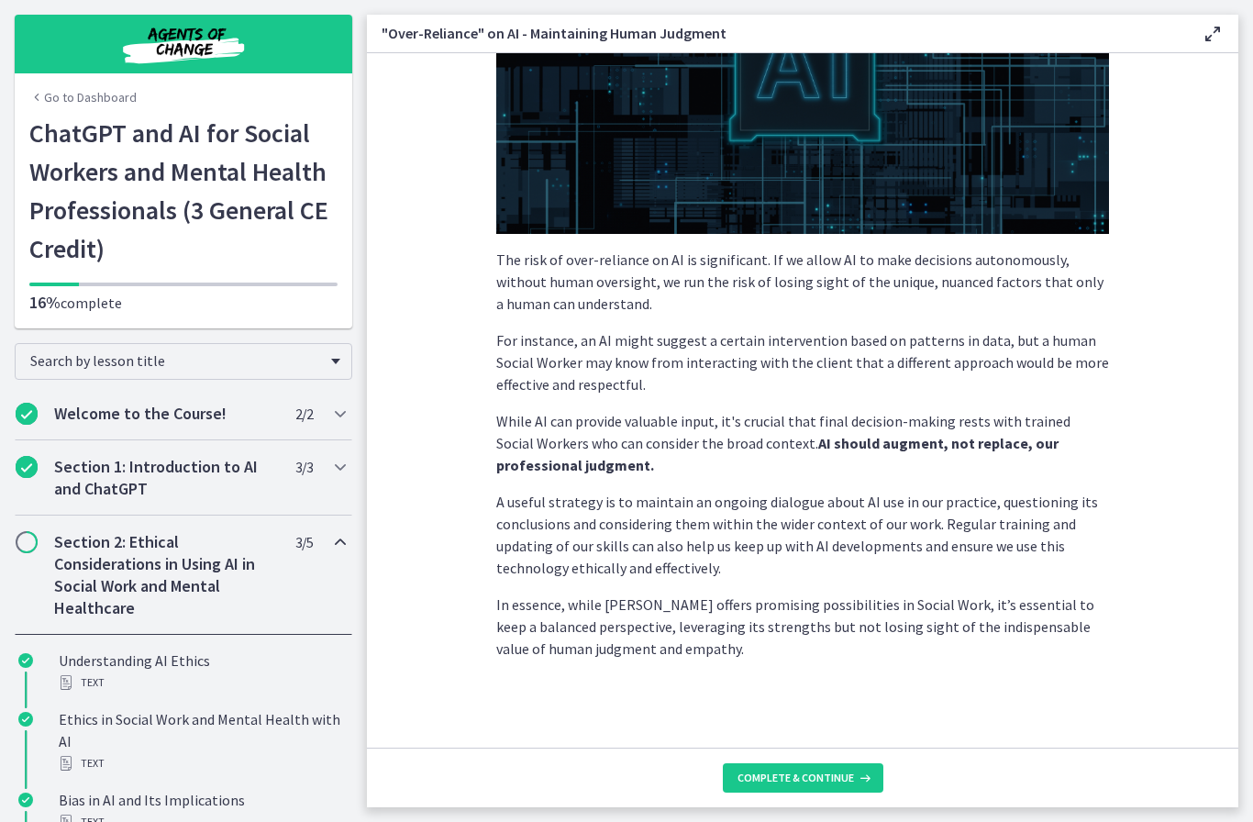
scroll to position [308, 0]
click at [829, 773] on span "Complete & continue" at bounding box center [795, 777] width 116 height 15
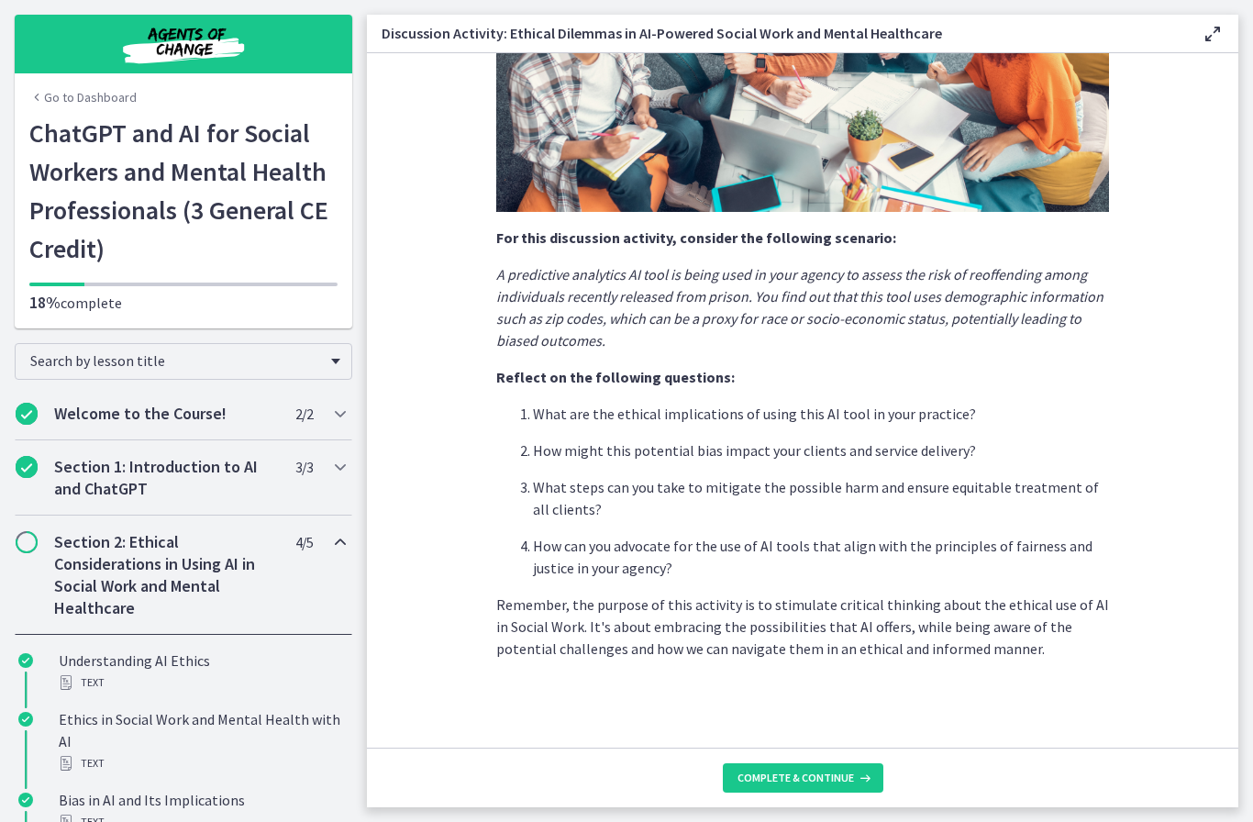
scroll to position [318, 0]
click at [799, 777] on span "Complete & continue" at bounding box center [795, 777] width 116 height 15
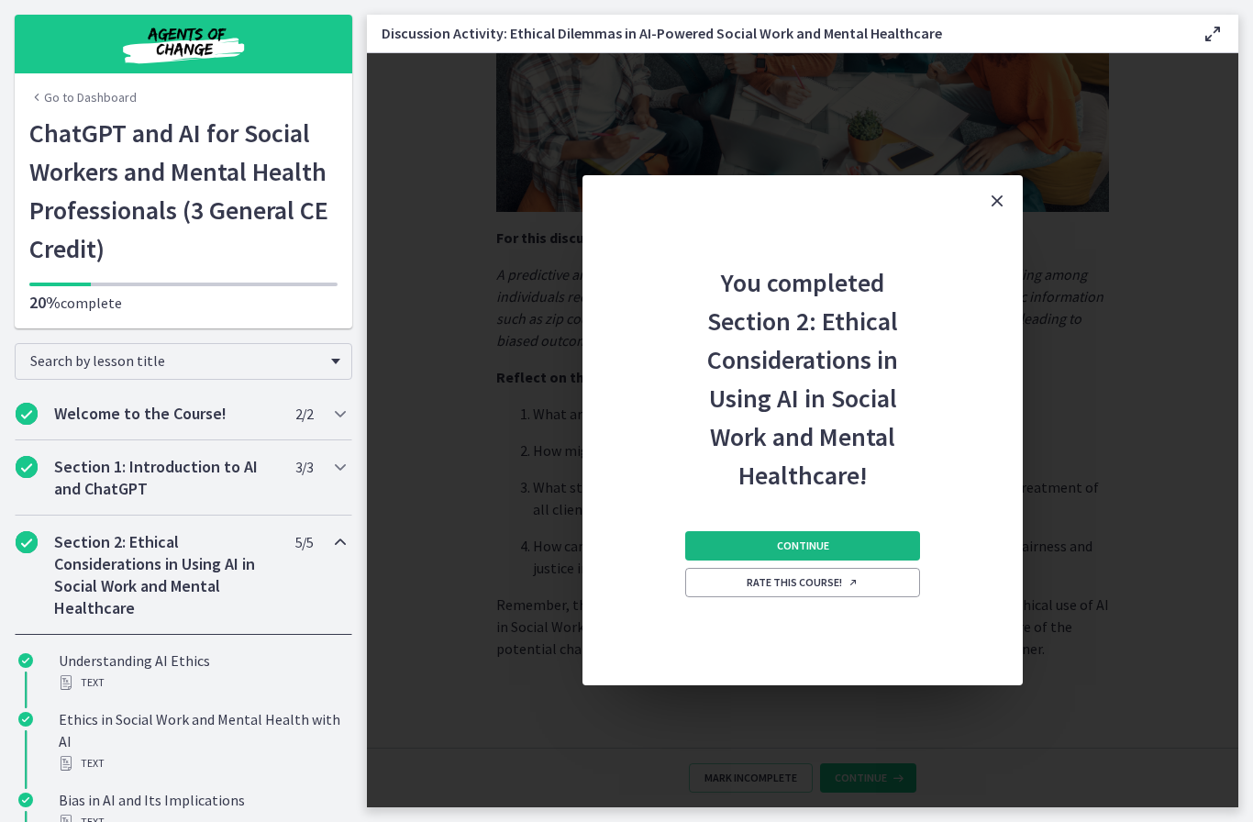
click at [870, 546] on button "Continue" at bounding box center [802, 545] width 235 height 29
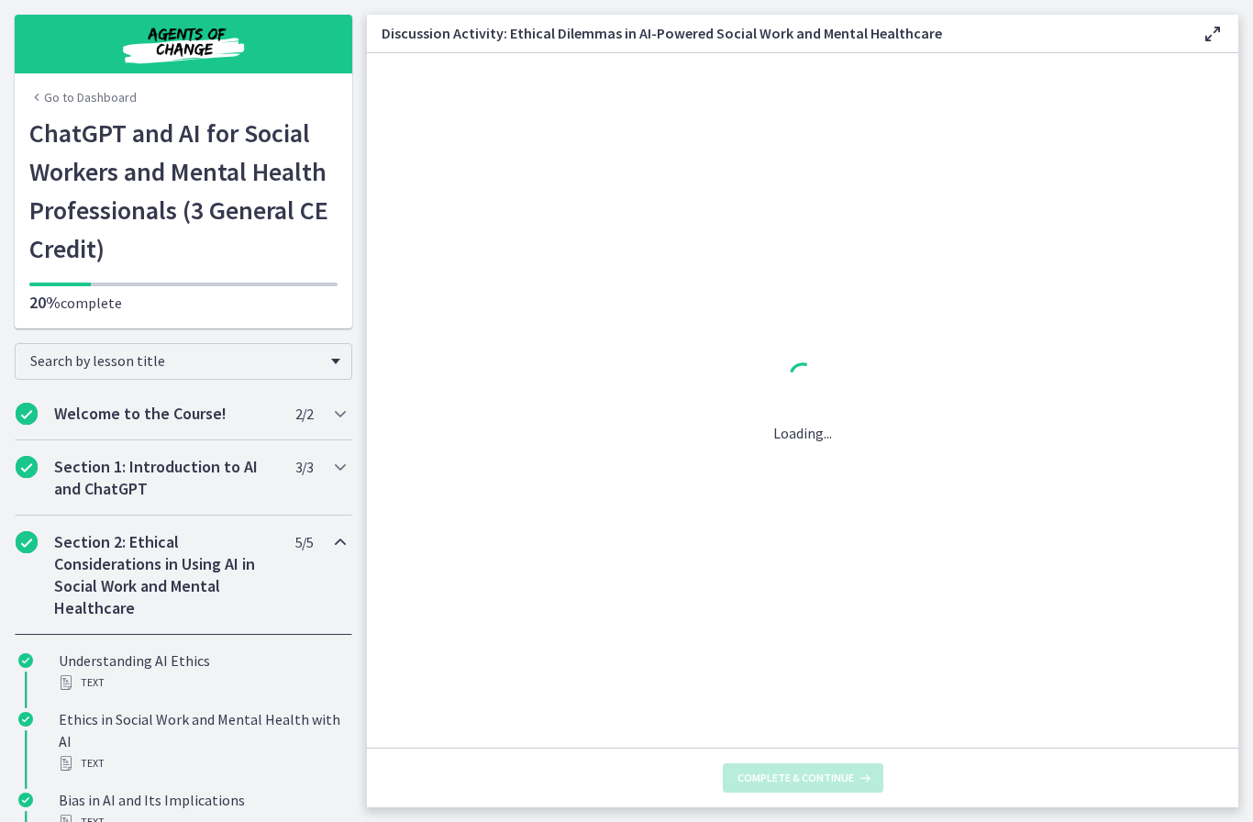
scroll to position [0, 0]
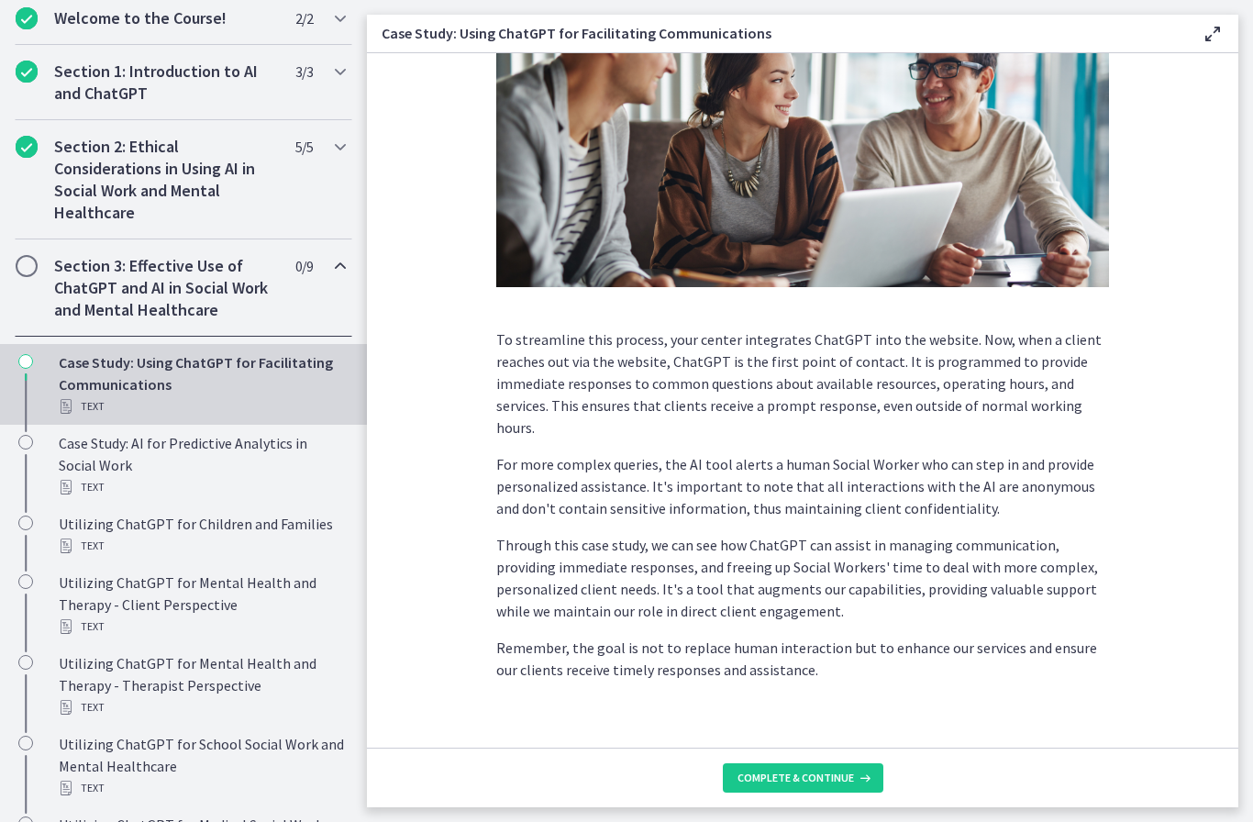
scroll to position [323, 0]
click at [810, 776] on span "Complete & continue" at bounding box center [795, 777] width 116 height 15
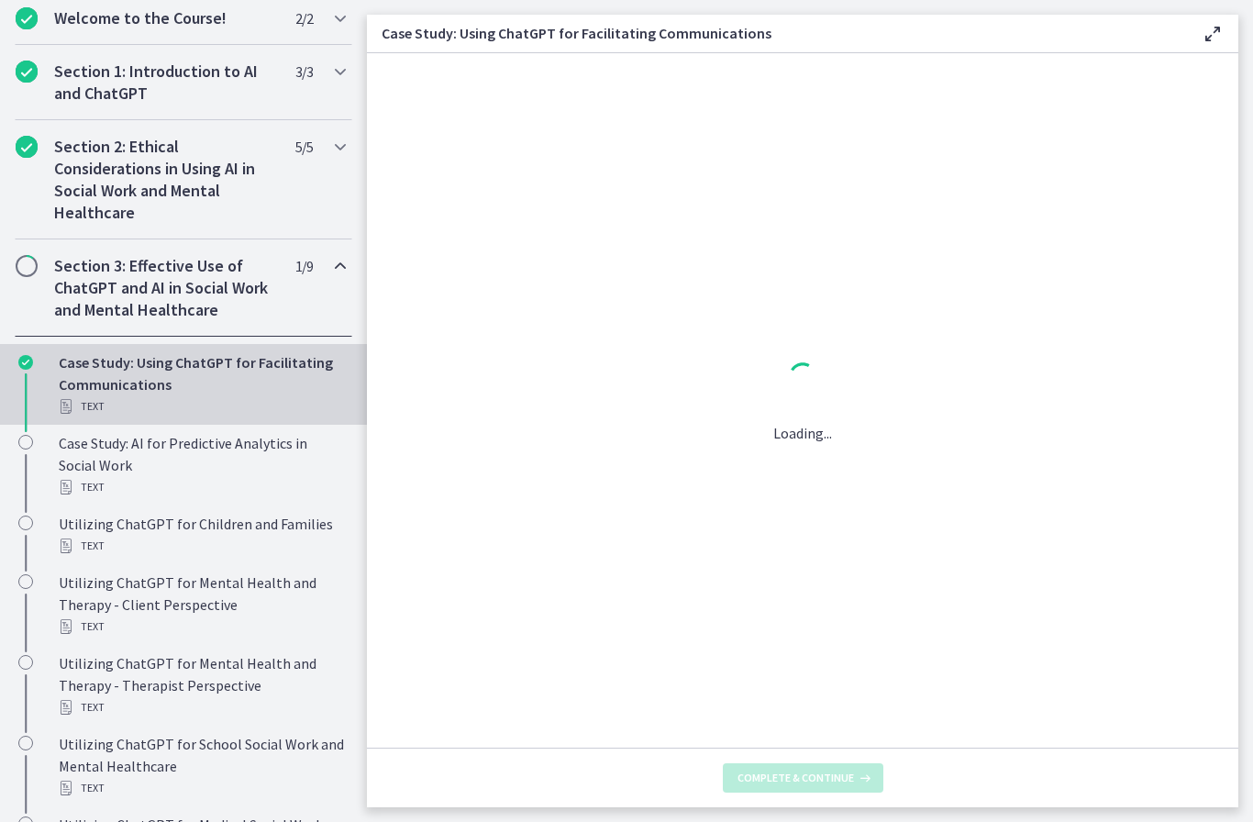
scroll to position [0, 0]
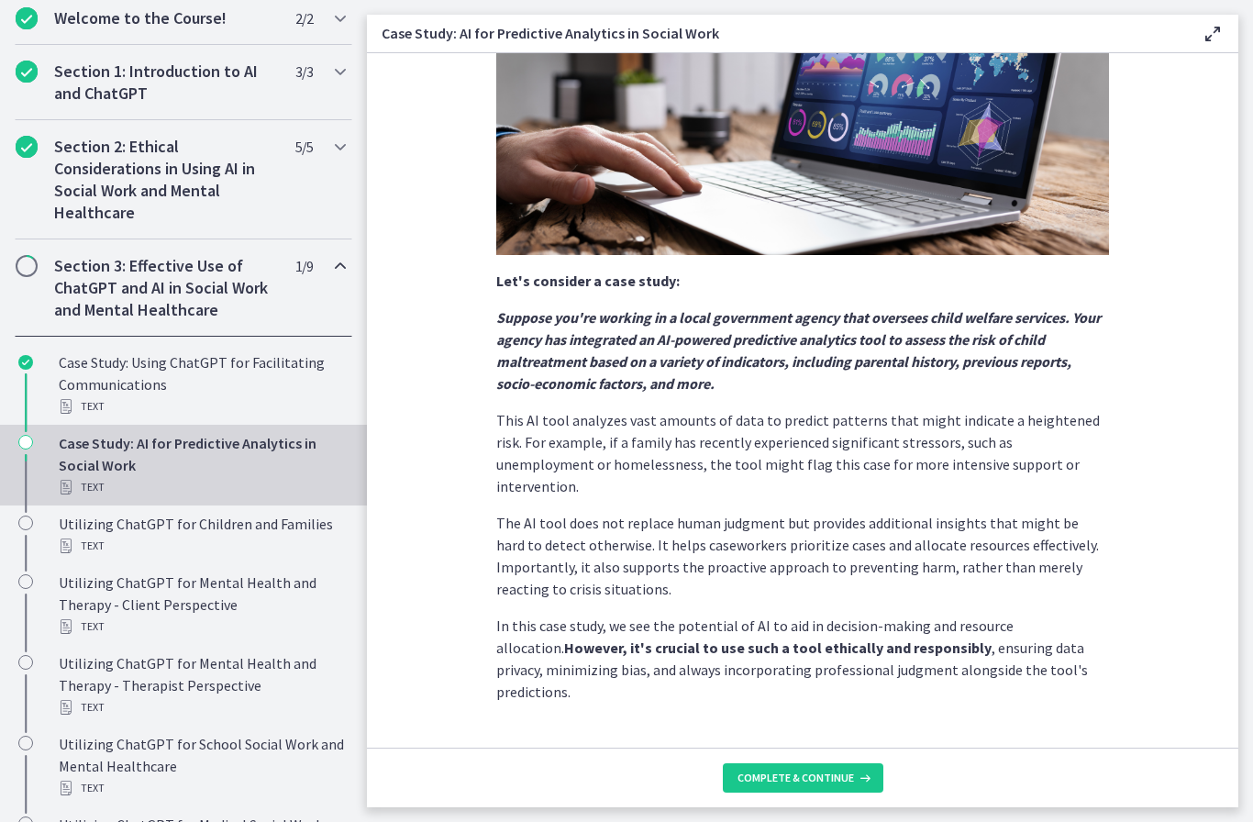
scroll to position [274, 0]
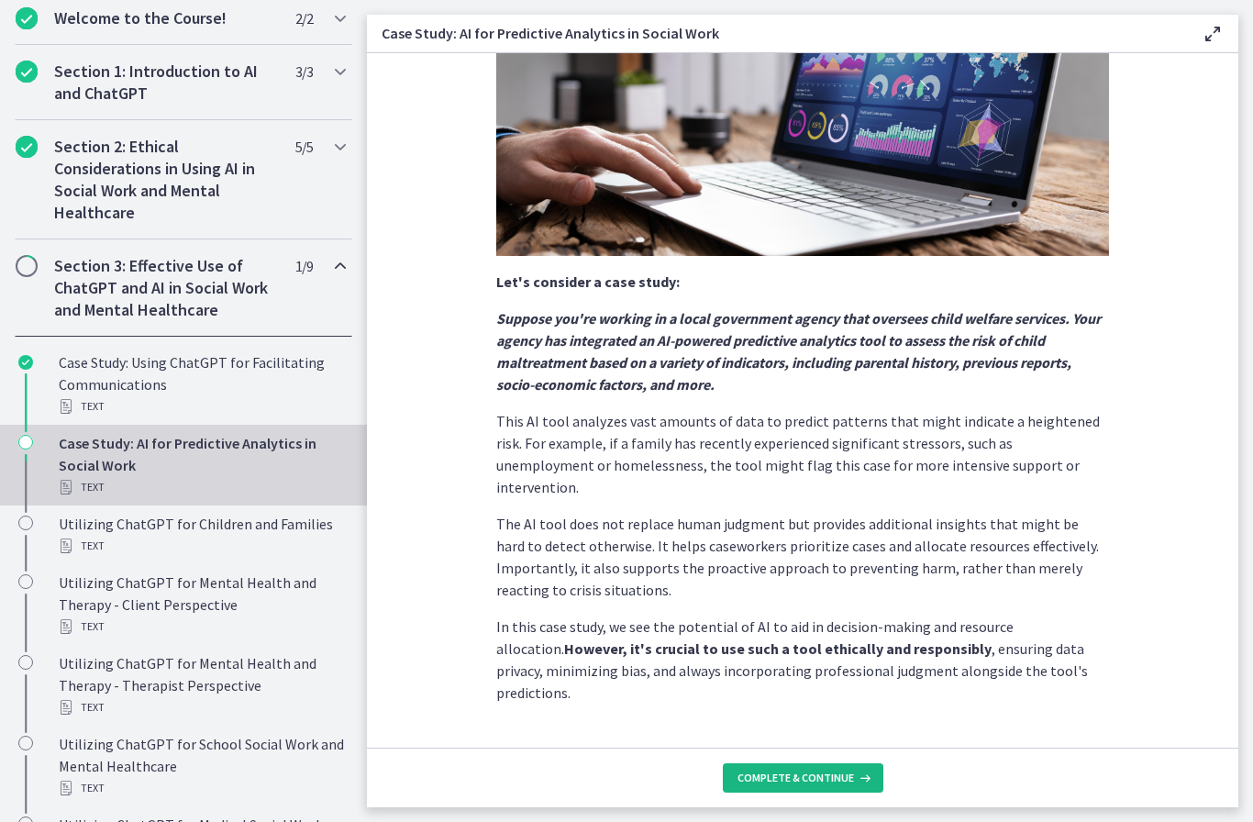
click at [792, 774] on span "Complete & continue" at bounding box center [795, 777] width 116 height 15
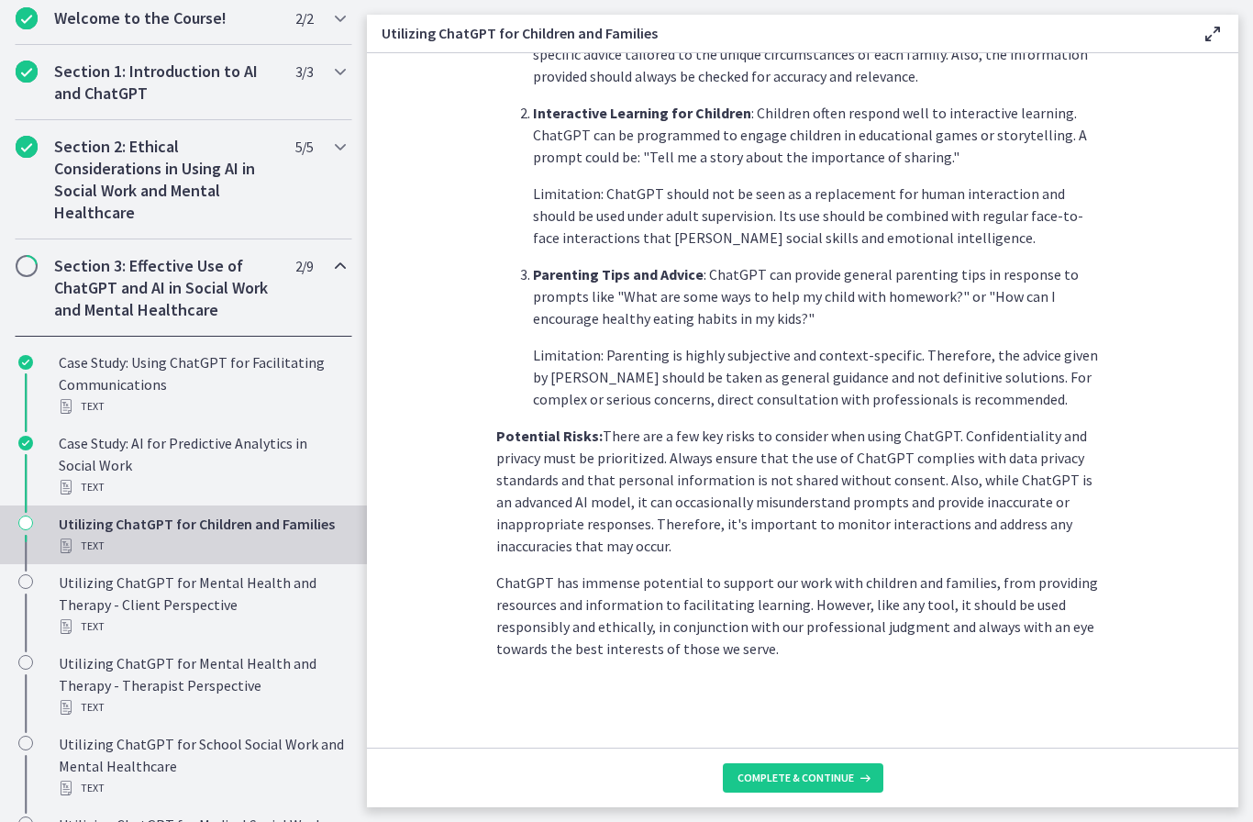
scroll to position [663, 0]
click at [796, 775] on span "Complete & continue" at bounding box center [795, 777] width 116 height 15
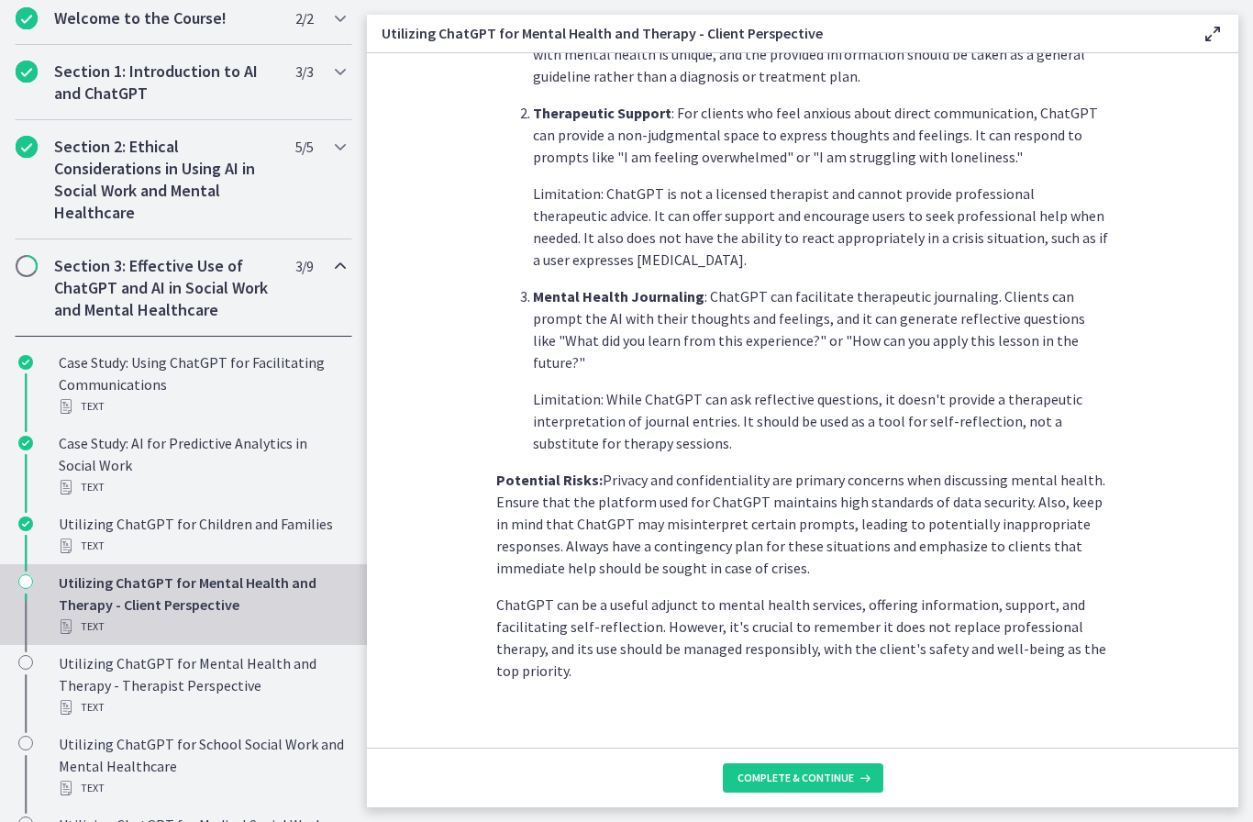
scroll to position [626, 0]
click at [809, 788] on button "Complete & continue" at bounding box center [803, 777] width 160 height 29
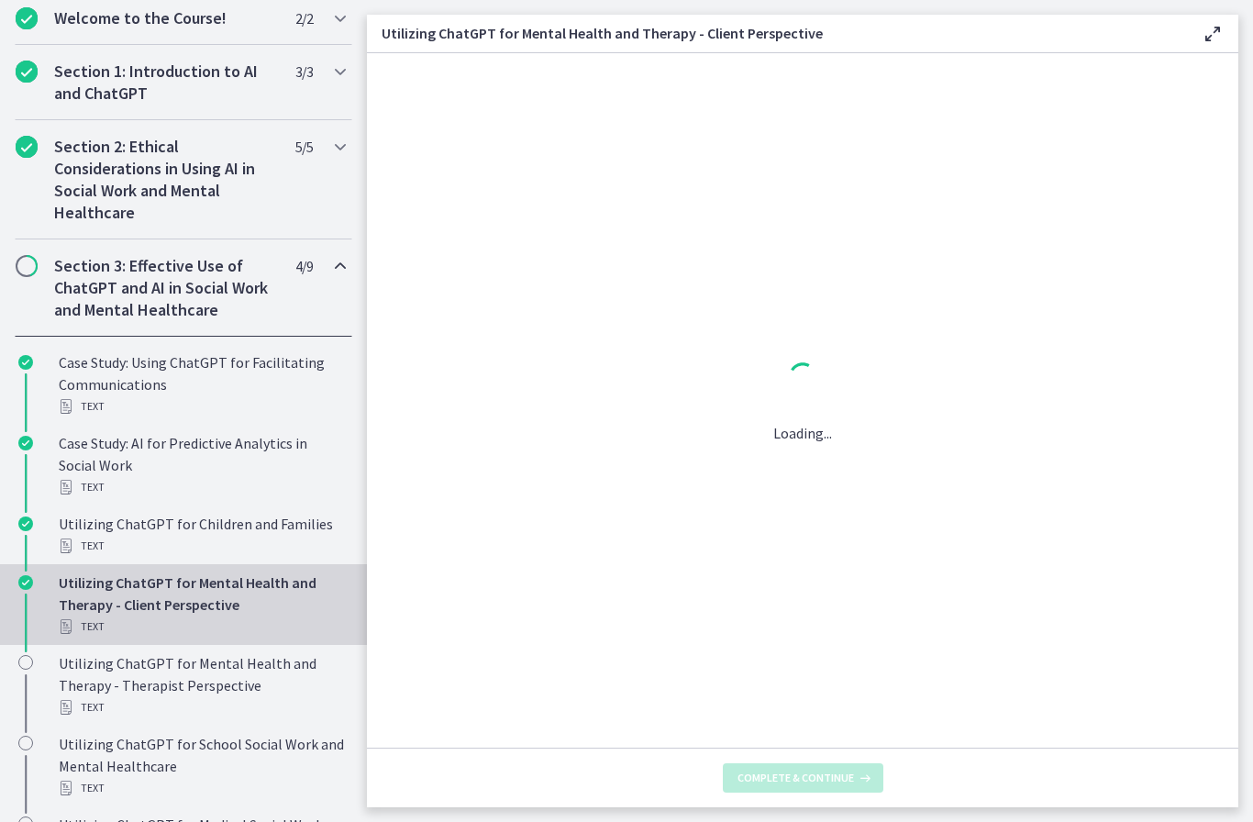
scroll to position [0, 0]
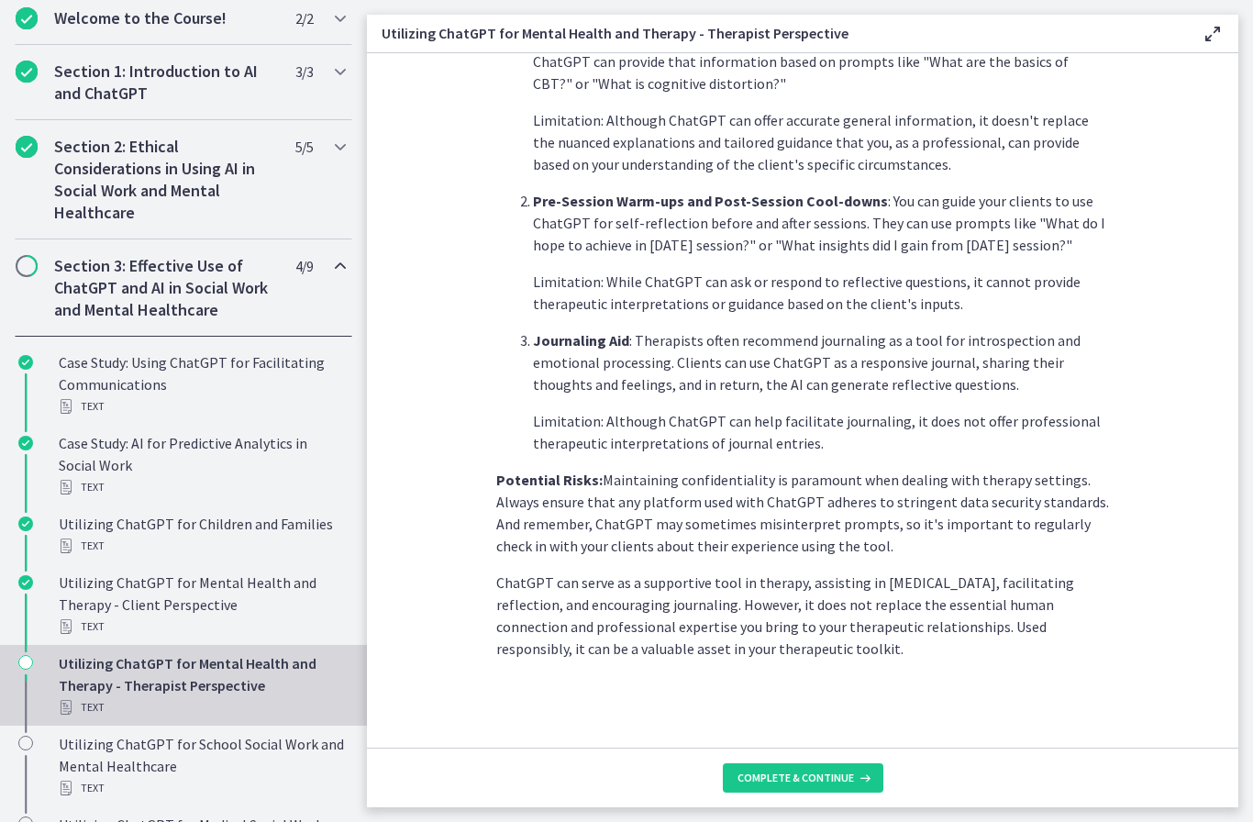
scroll to position [582, 0]
click at [820, 783] on span "Complete & continue" at bounding box center [795, 777] width 116 height 15
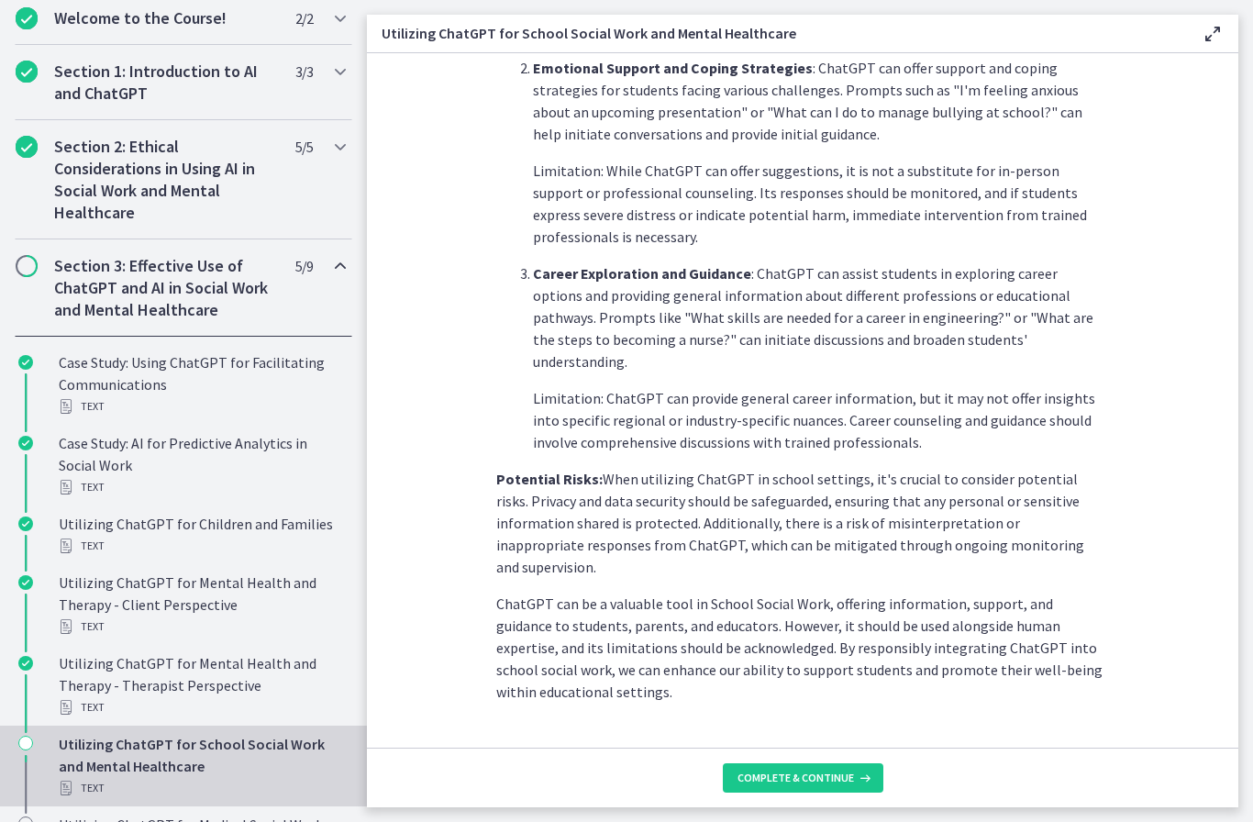
scroll to position [670, 0]
click at [813, 779] on span "Complete & continue" at bounding box center [795, 777] width 116 height 15
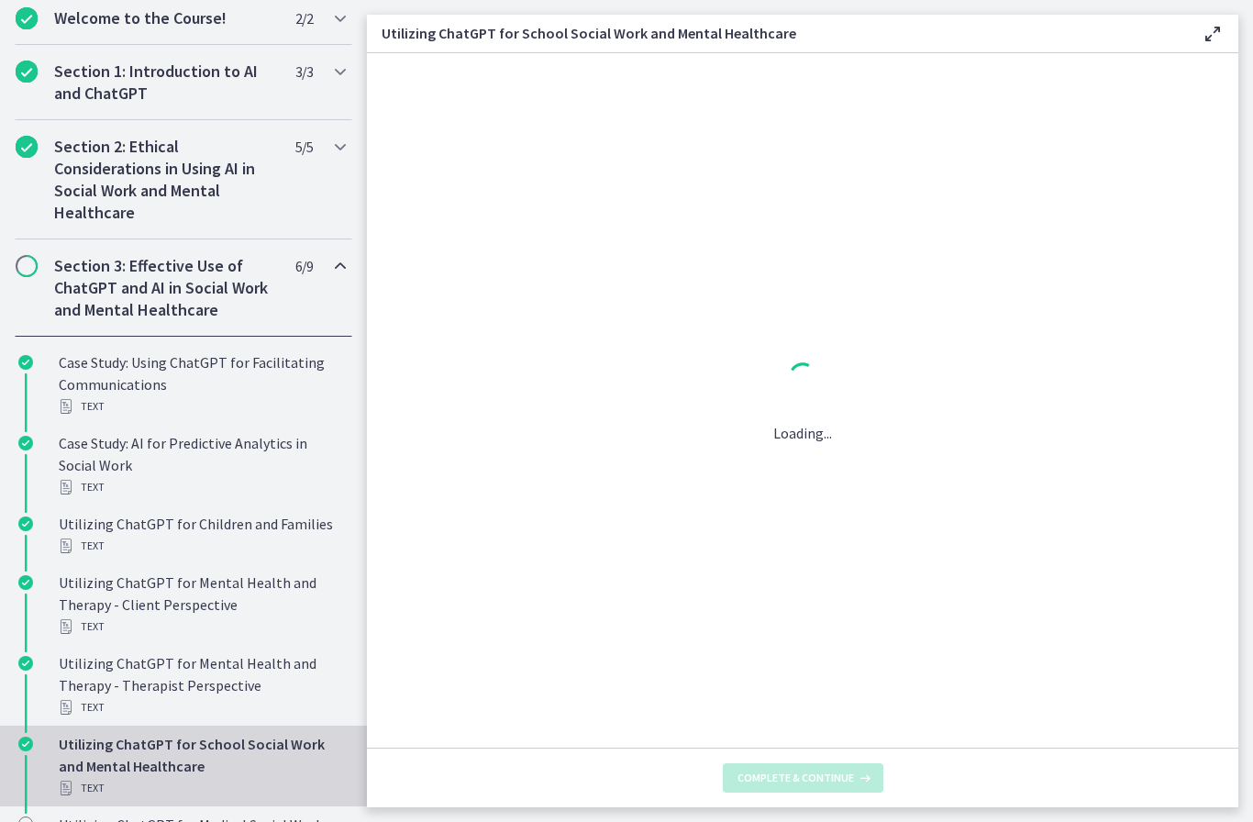
scroll to position [0, 0]
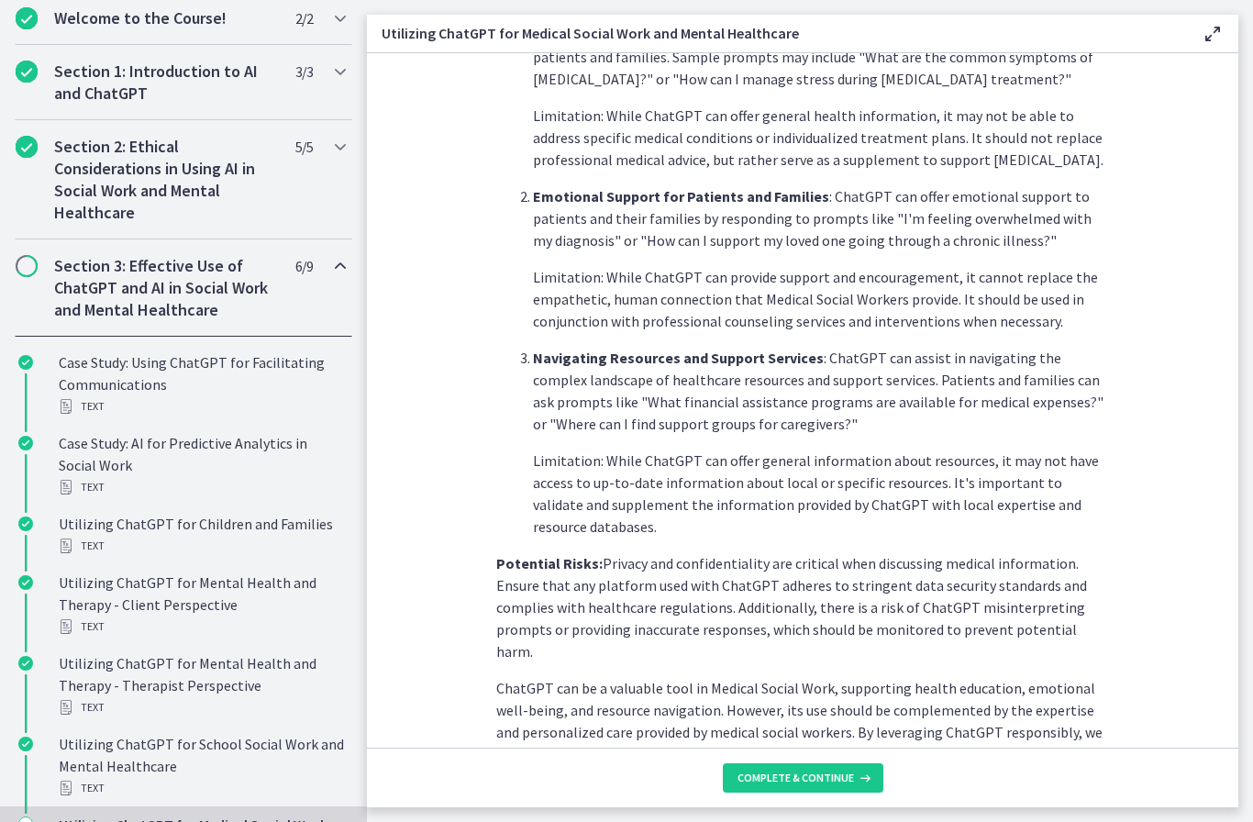
scroll to position [526, 0]
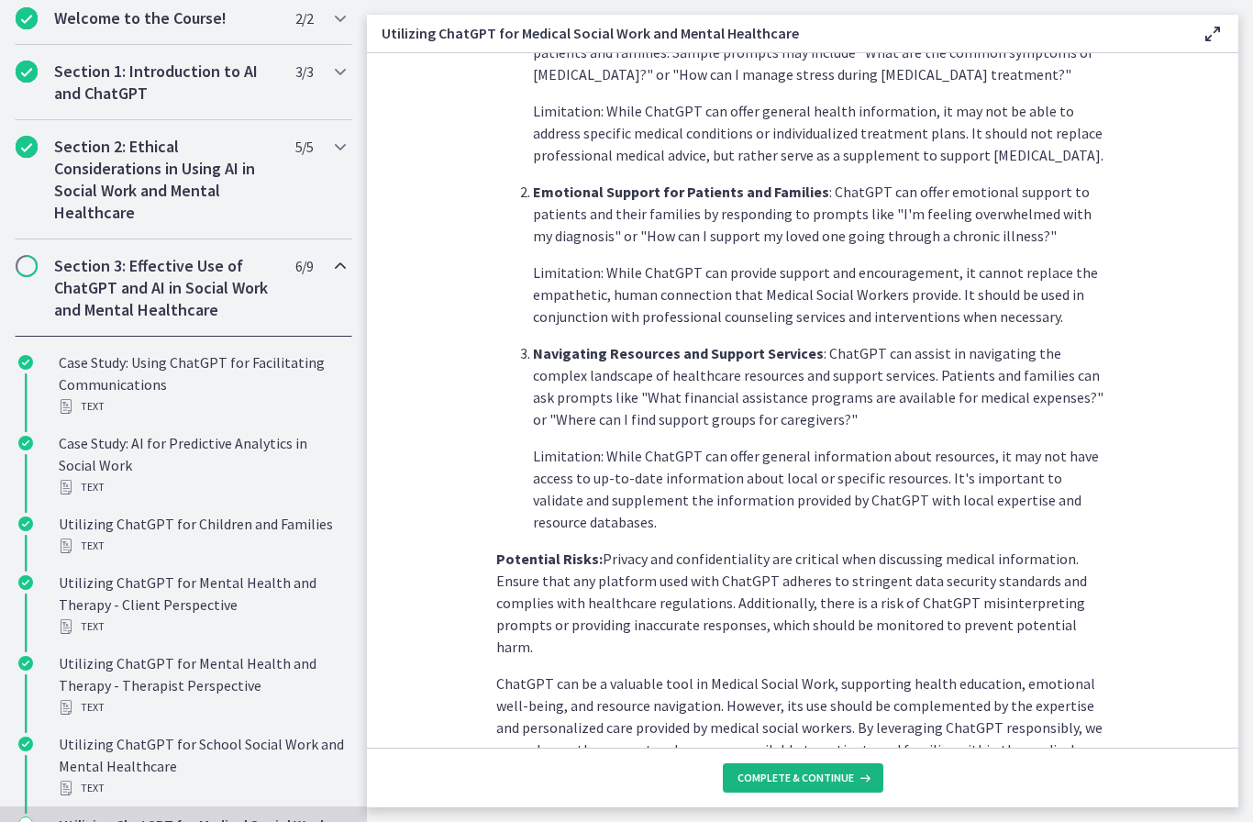
click at [816, 787] on button "Complete & continue" at bounding box center [803, 777] width 160 height 29
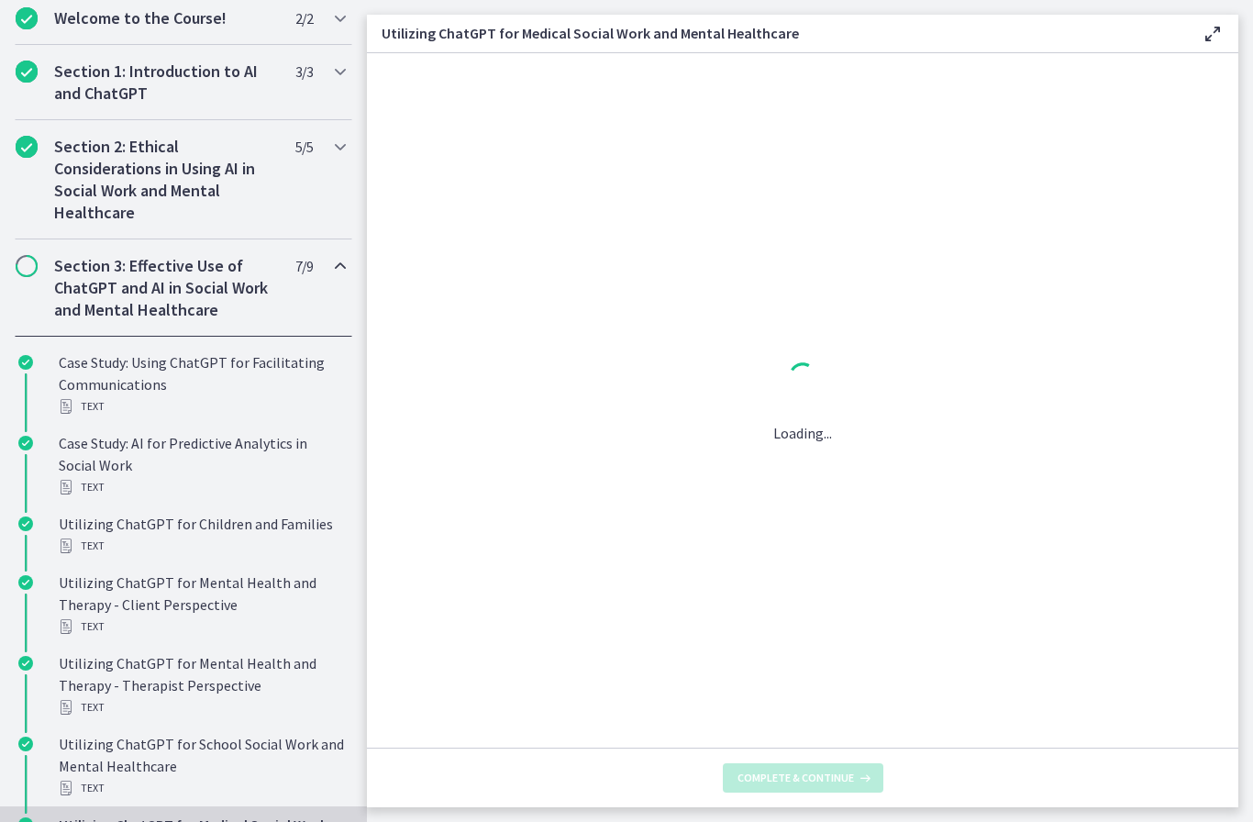
scroll to position [0, 0]
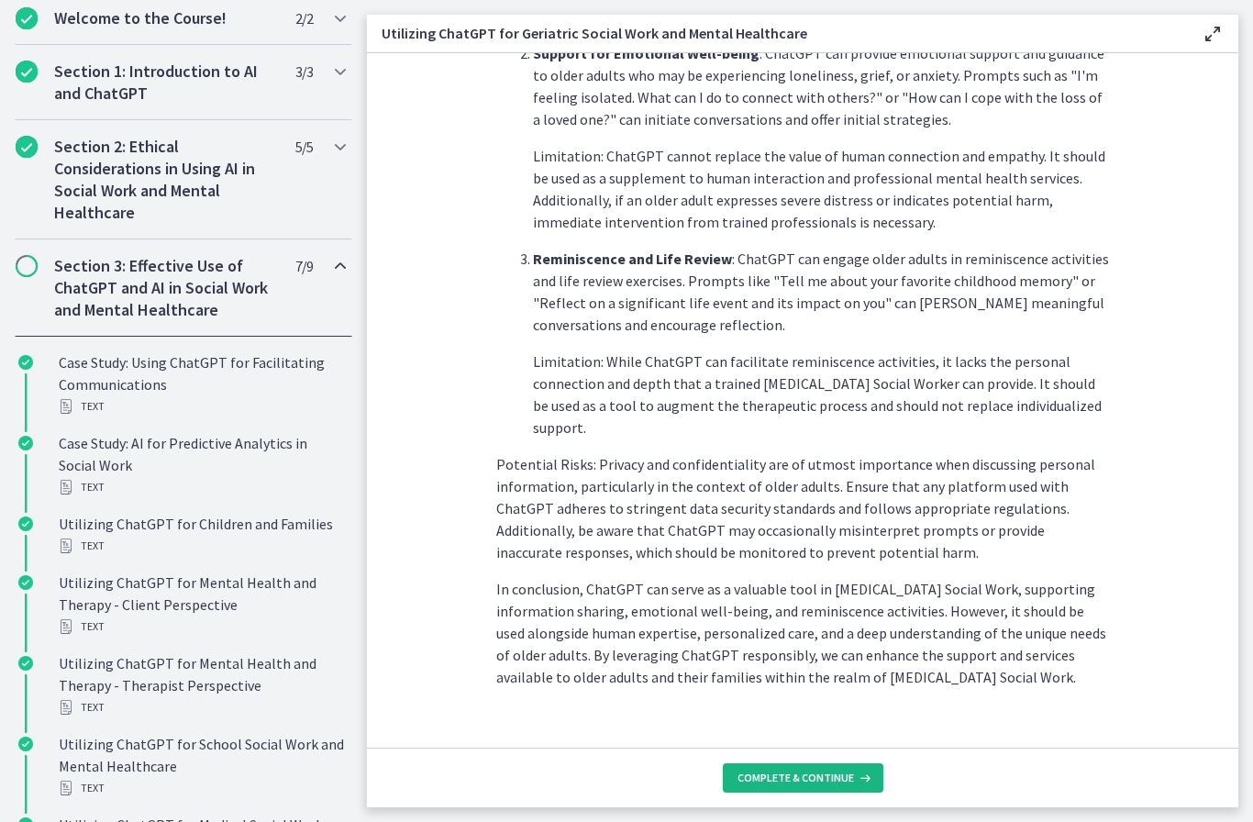
click at [809, 772] on span "Complete & continue" at bounding box center [795, 777] width 116 height 15
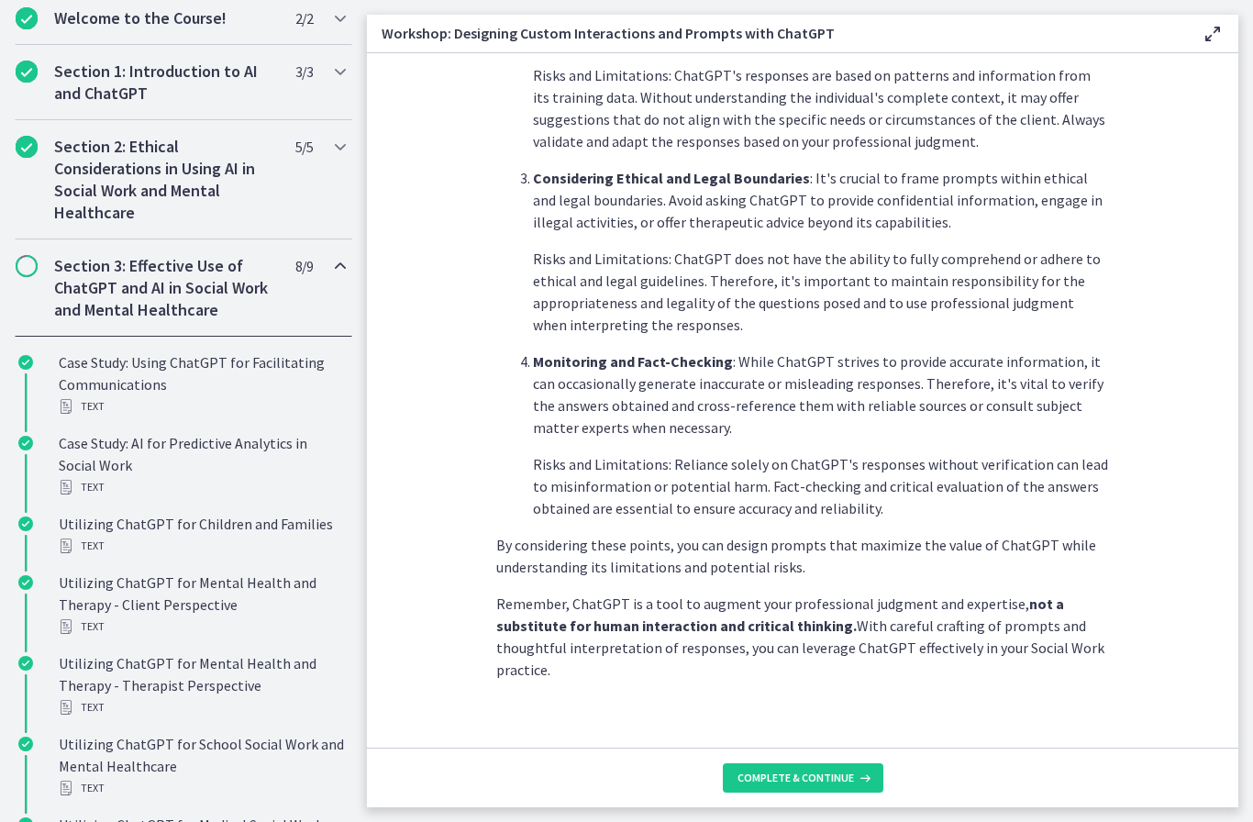
scroll to position [846, 0]
click at [803, 779] on span "Complete & continue" at bounding box center [795, 777] width 116 height 15
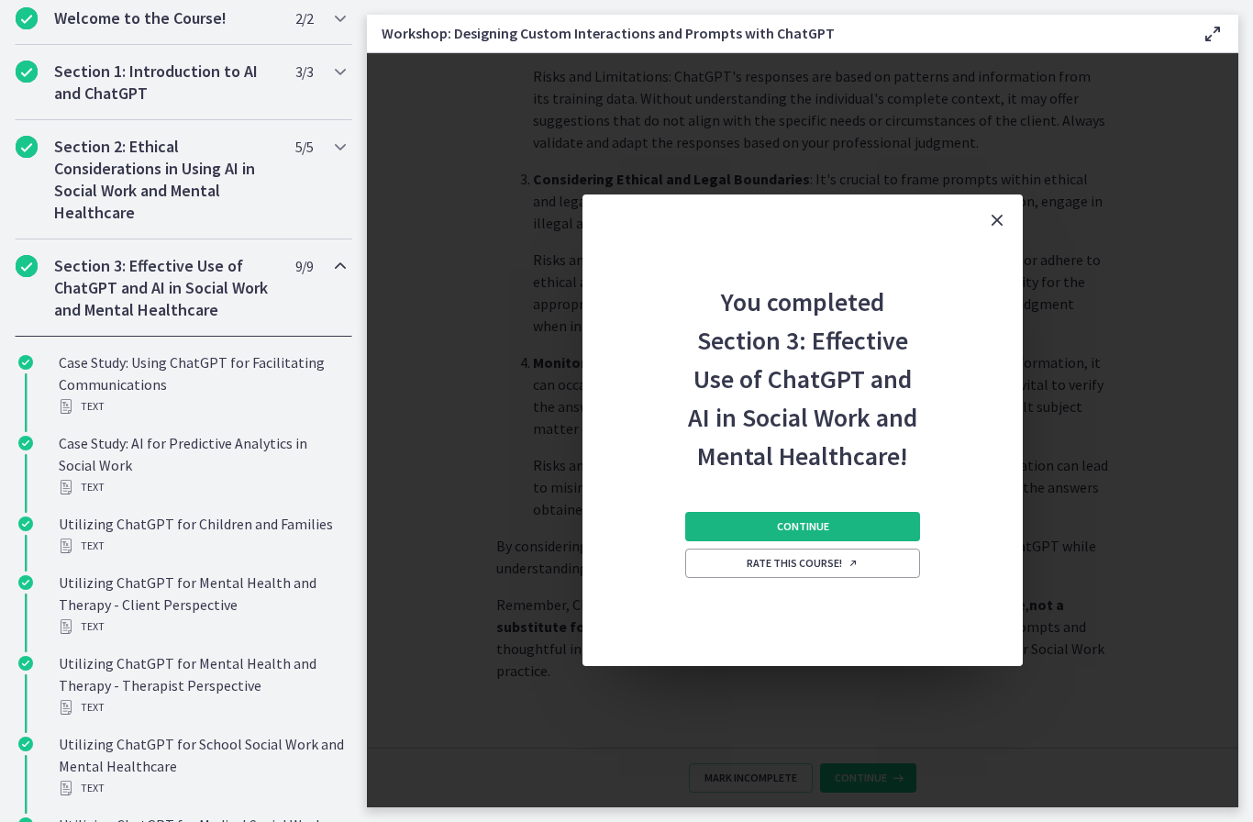
click at [884, 521] on button "Continue" at bounding box center [802, 526] width 235 height 29
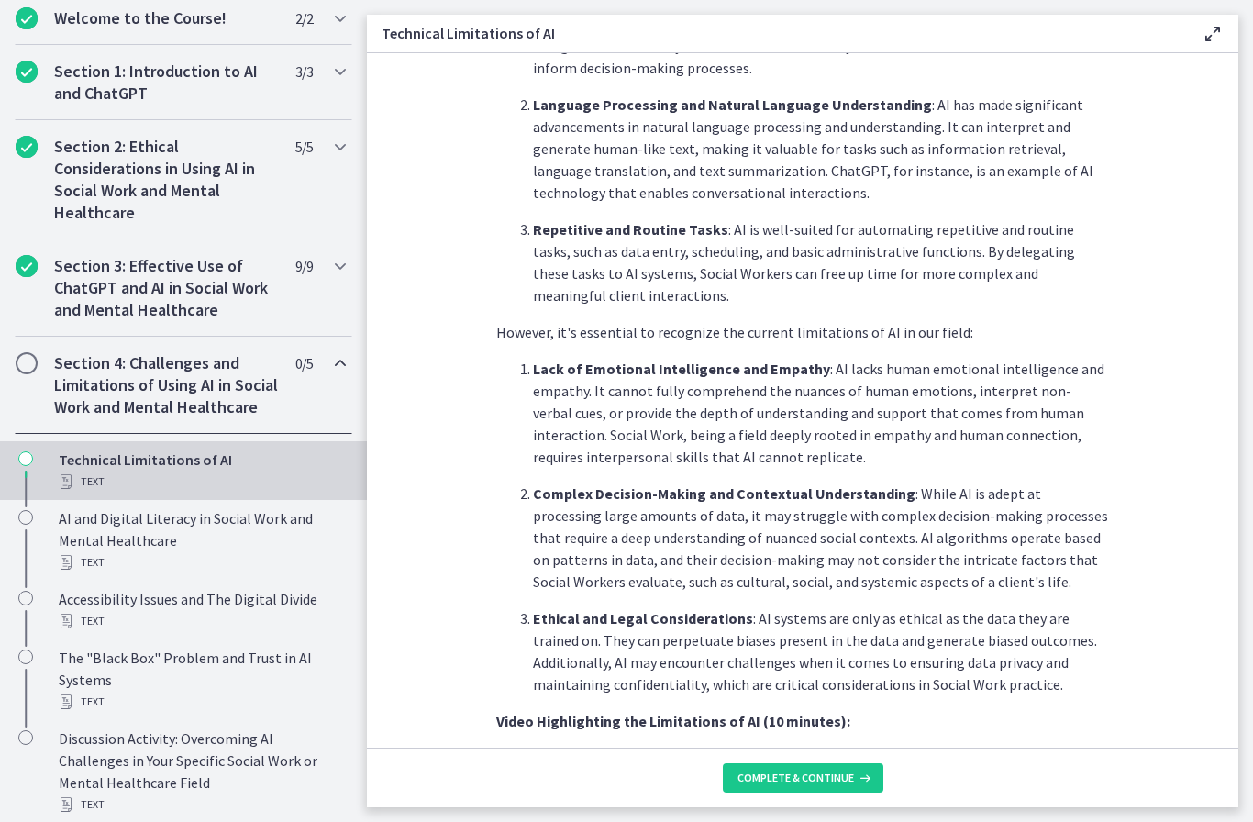
scroll to position [582, 0]
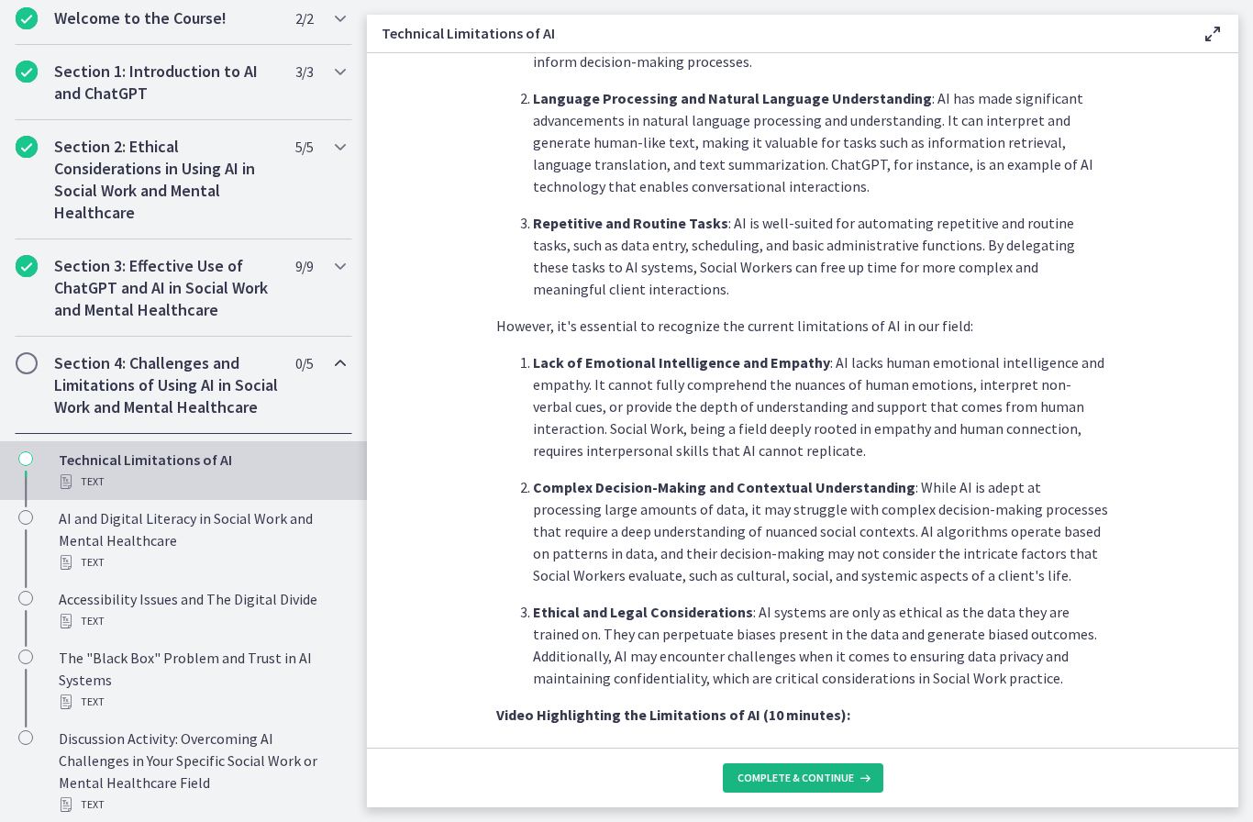
click at [813, 784] on span "Complete & continue" at bounding box center [795, 777] width 116 height 15
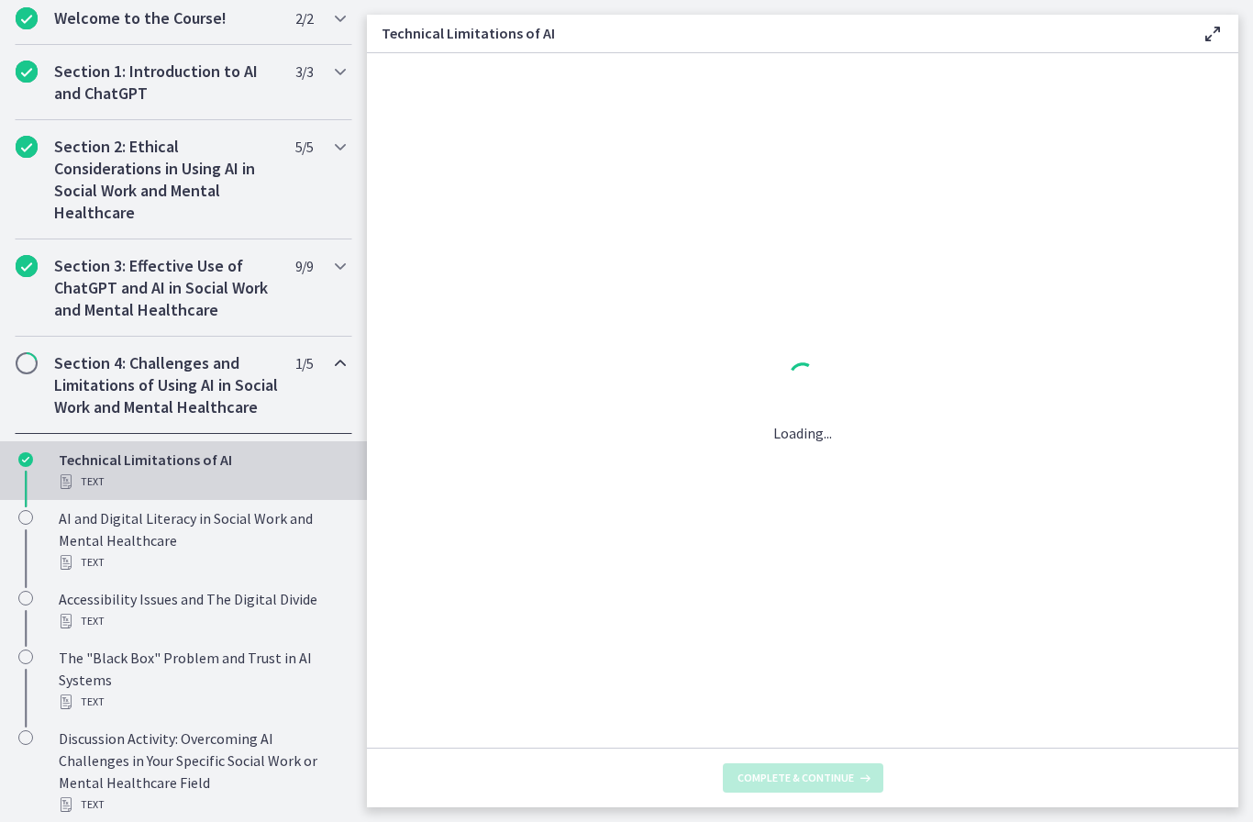
scroll to position [0, 0]
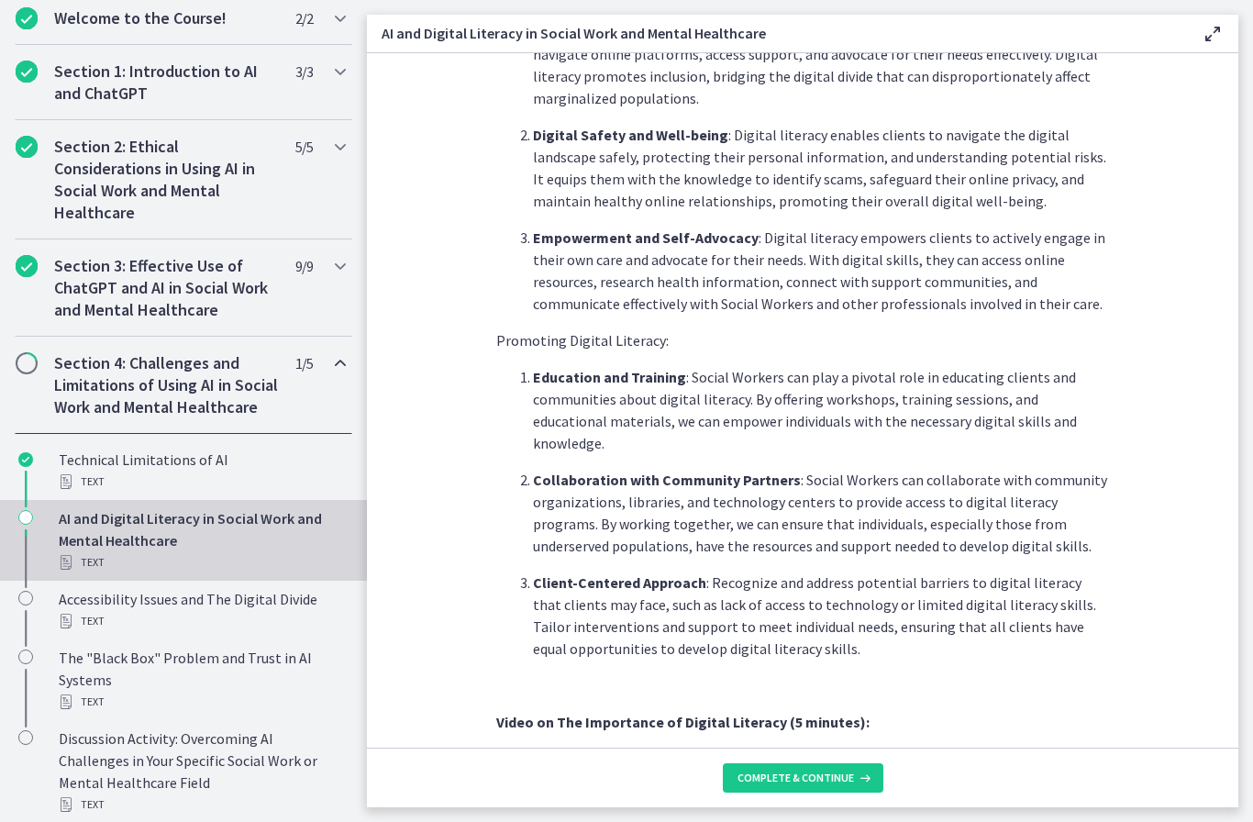
scroll to position [950, 0]
click at [805, 780] on span "Complete & continue" at bounding box center [795, 777] width 116 height 15
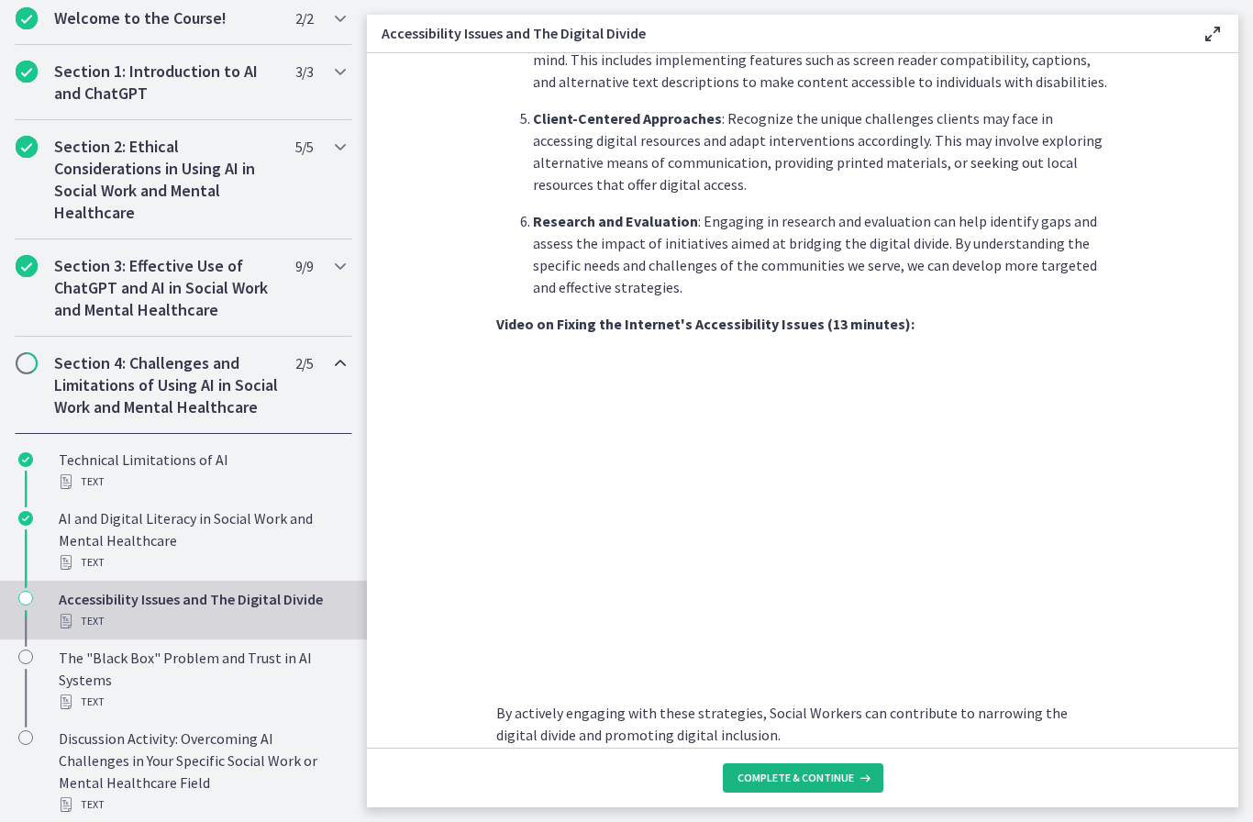
click at [810, 774] on span "Complete & continue" at bounding box center [795, 777] width 116 height 15
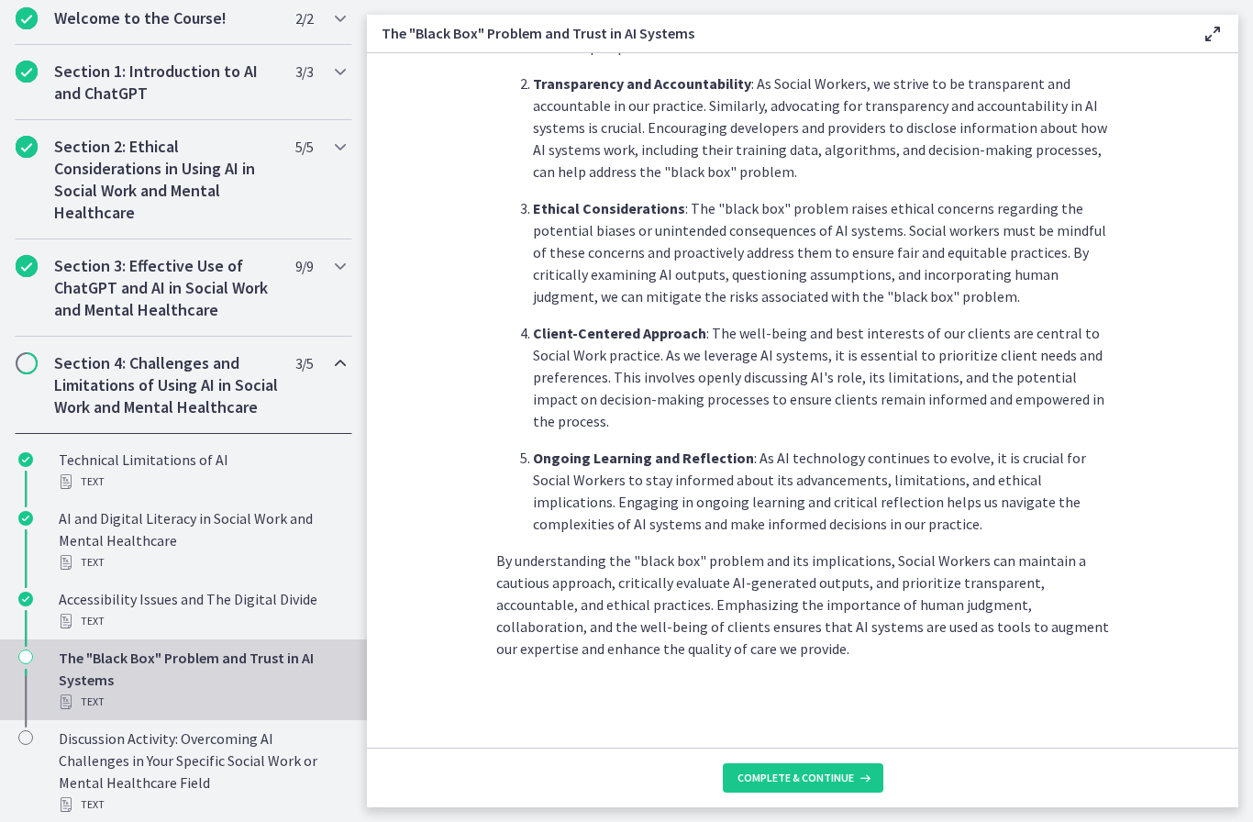
scroll to position [758, 0]
click at [805, 780] on span "Complete & continue" at bounding box center [795, 777] width 116 height 15
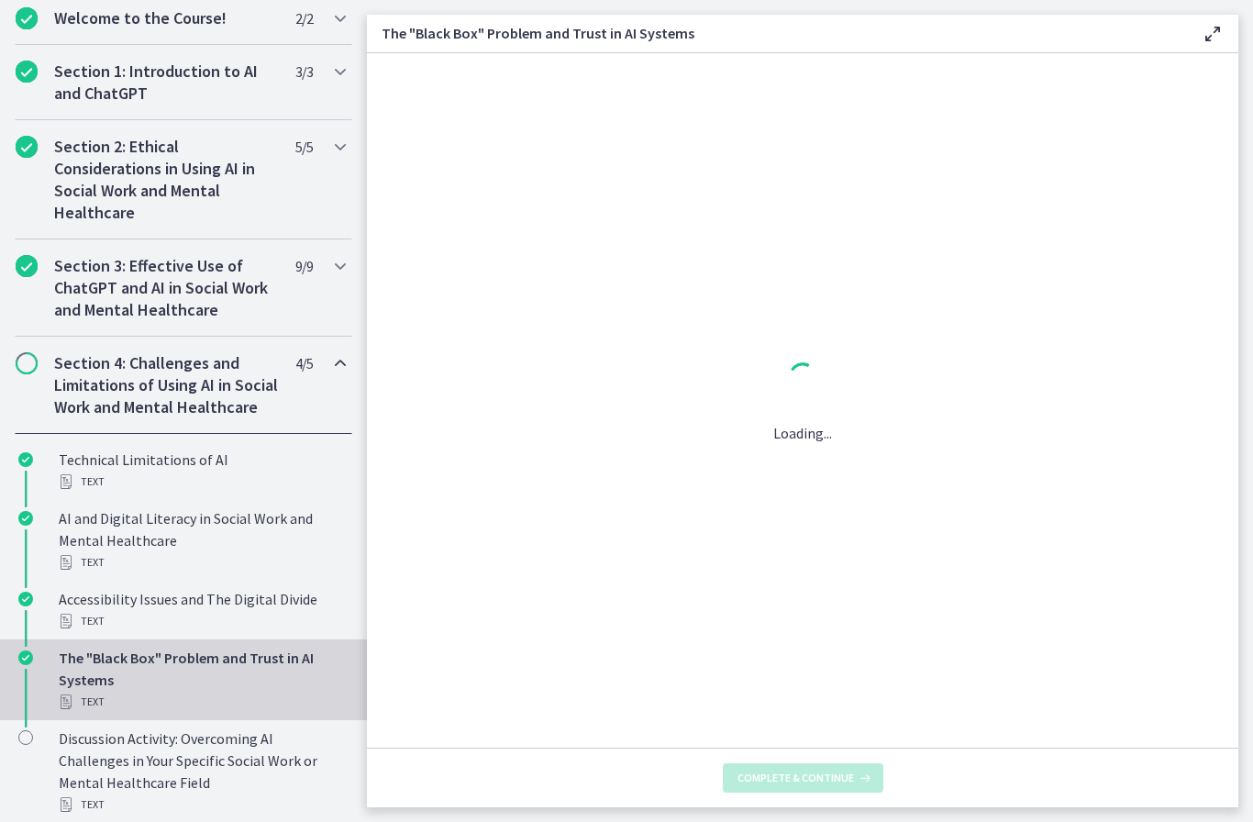
scroll to position [0, 0]
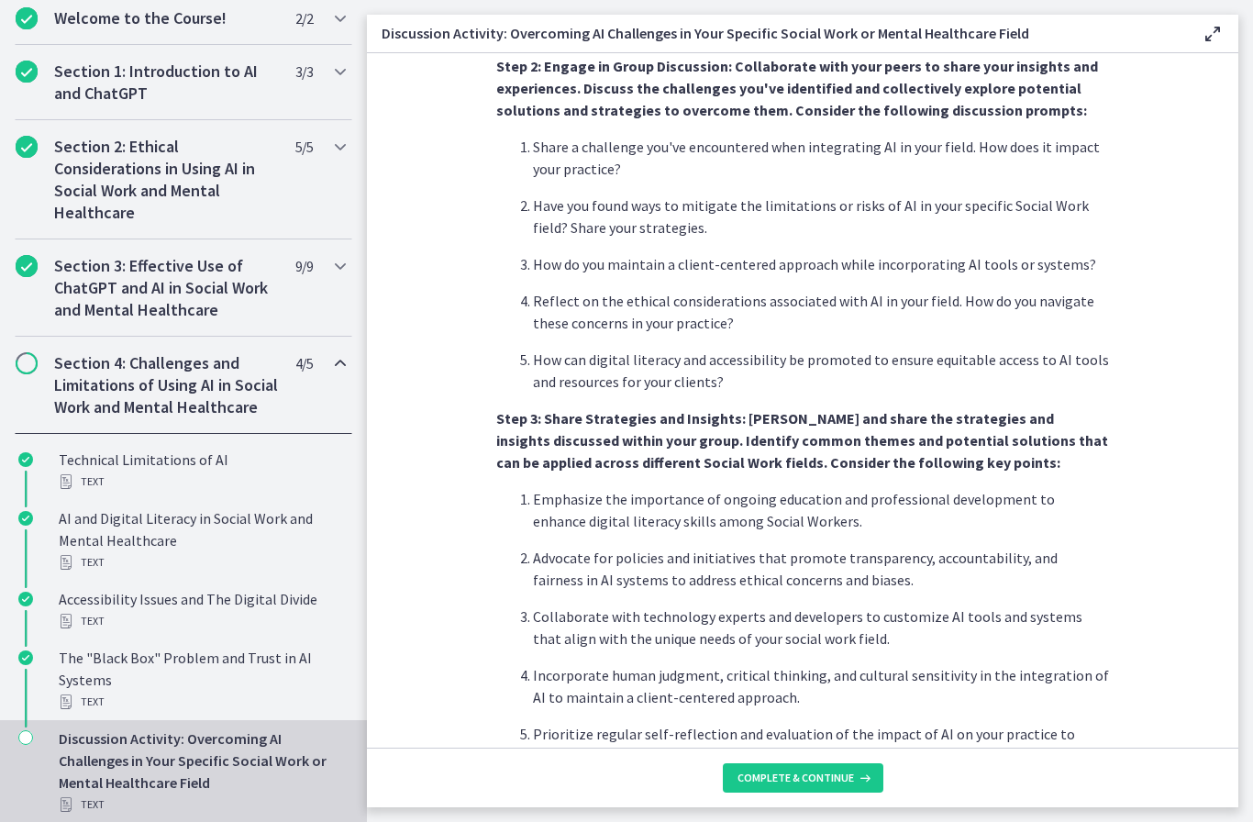
scroll to position [784, 0]
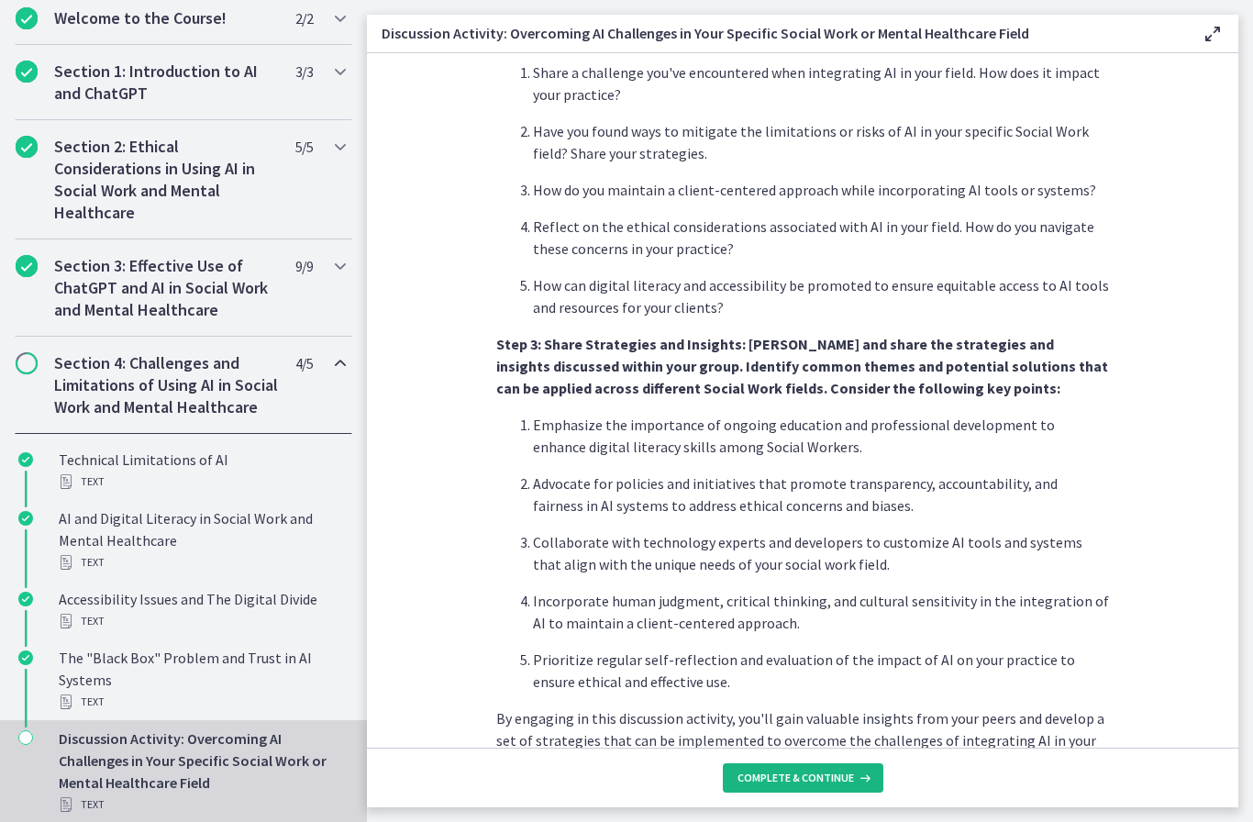
click at [803, 779] on span "Complete & continue" at bounding box center [795, 777] width 116 height 15
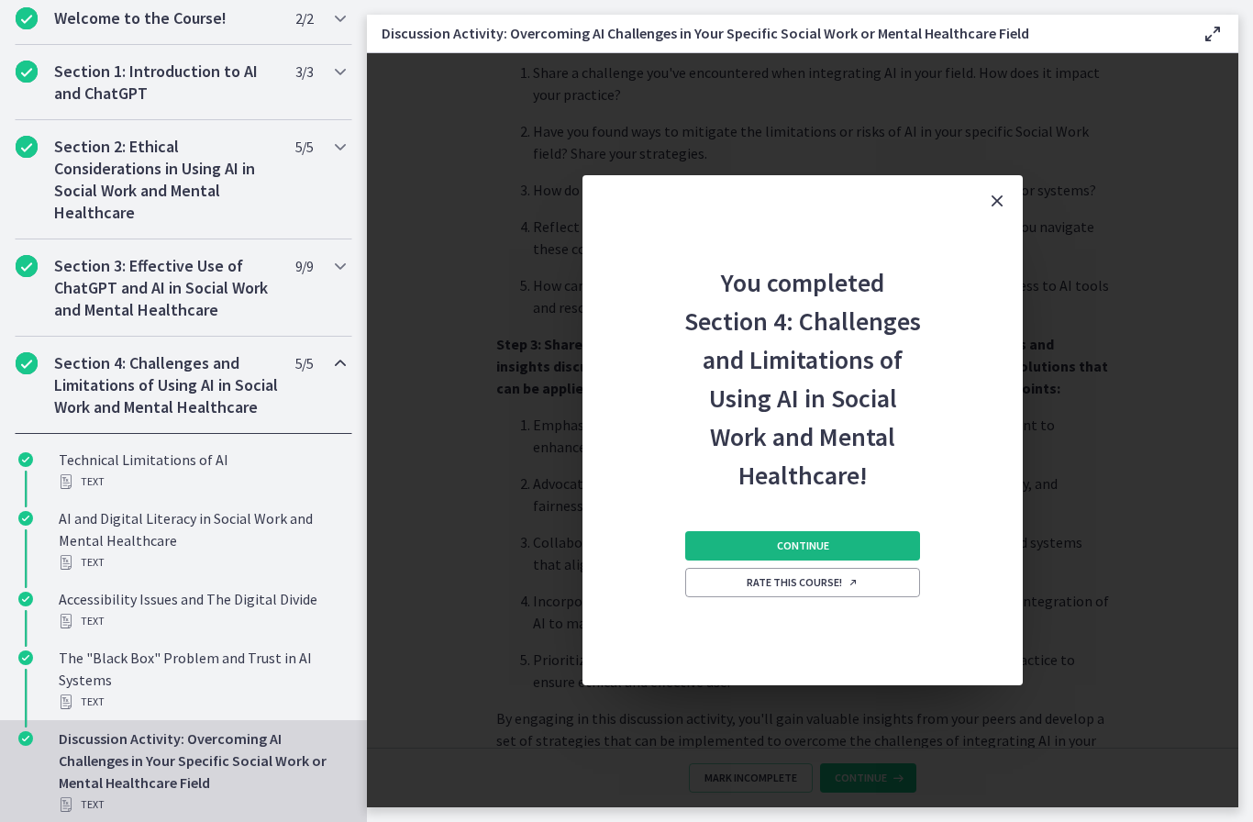
click at [889, 546] on button "Continue" at bounding box center [802, 545] width 235 height 29
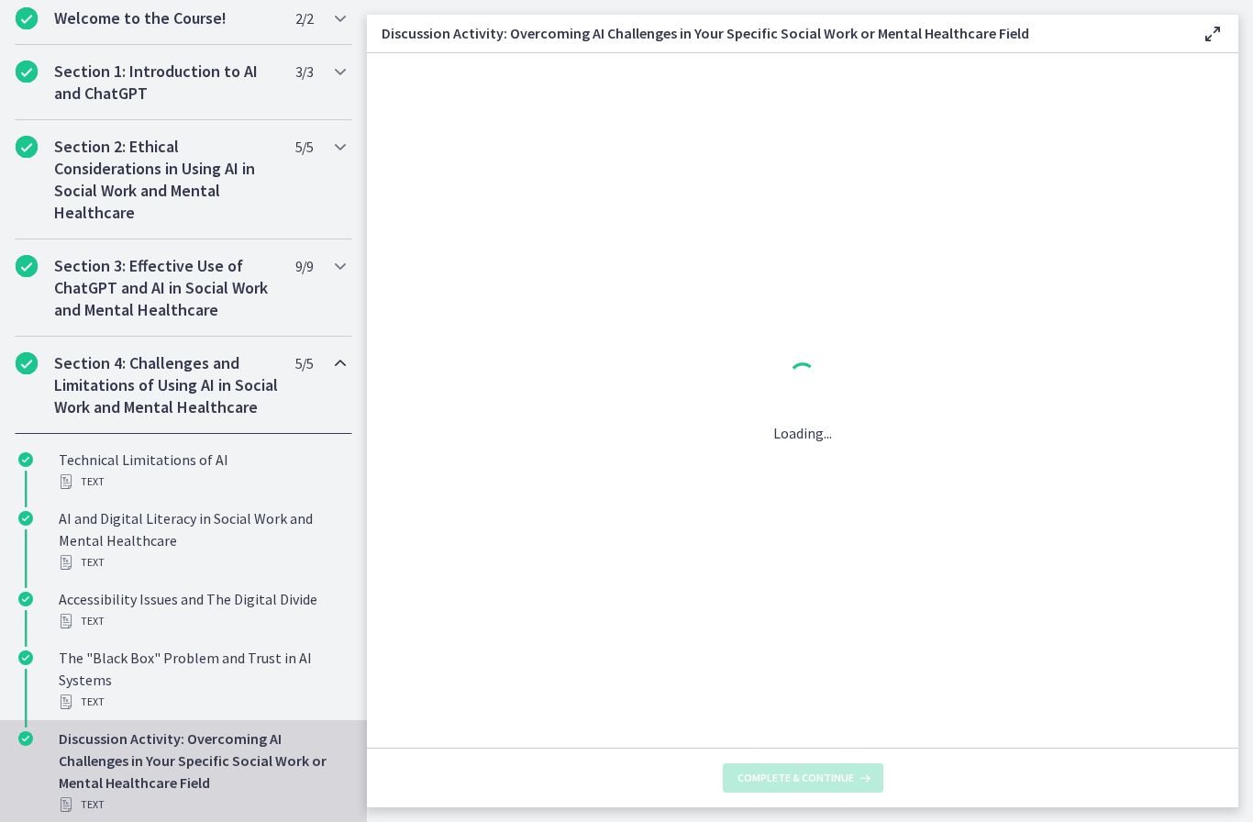
scroll to position [0, 0]
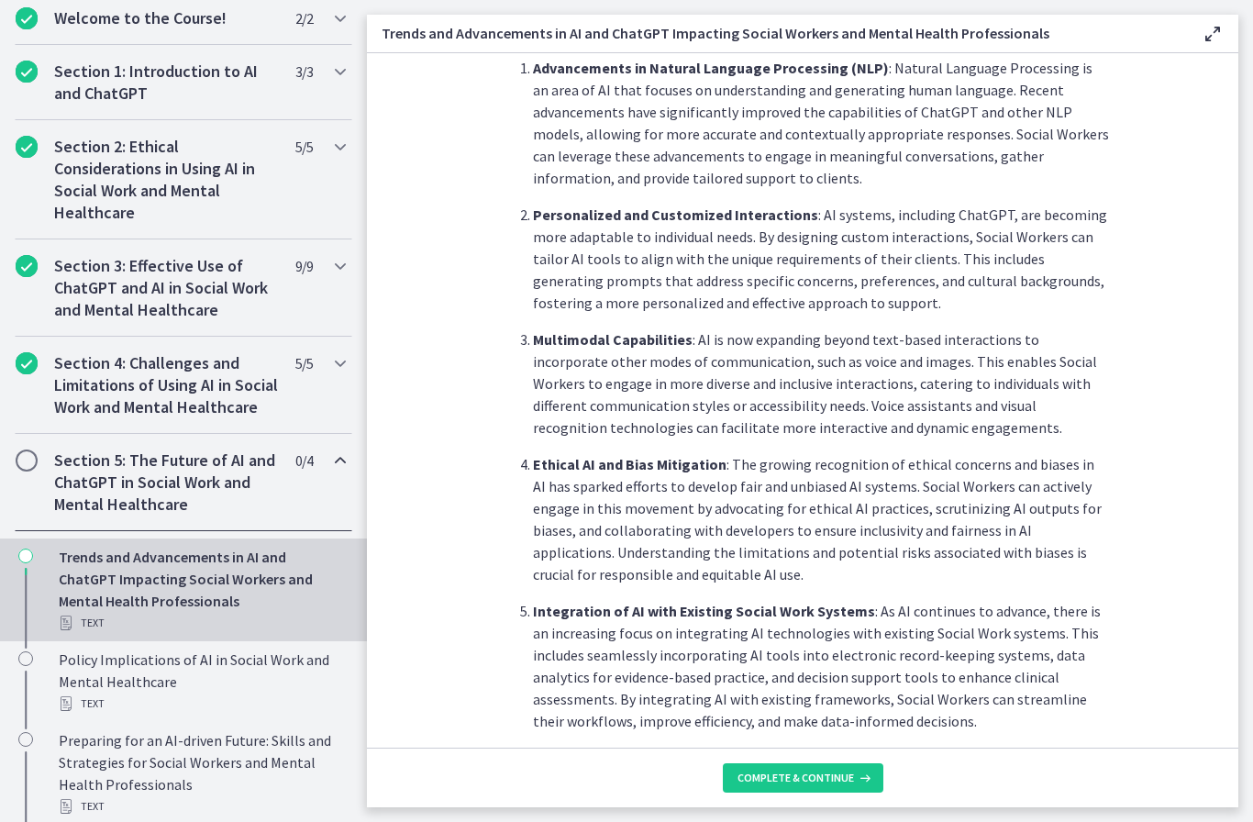
scroll to position [512, 0]
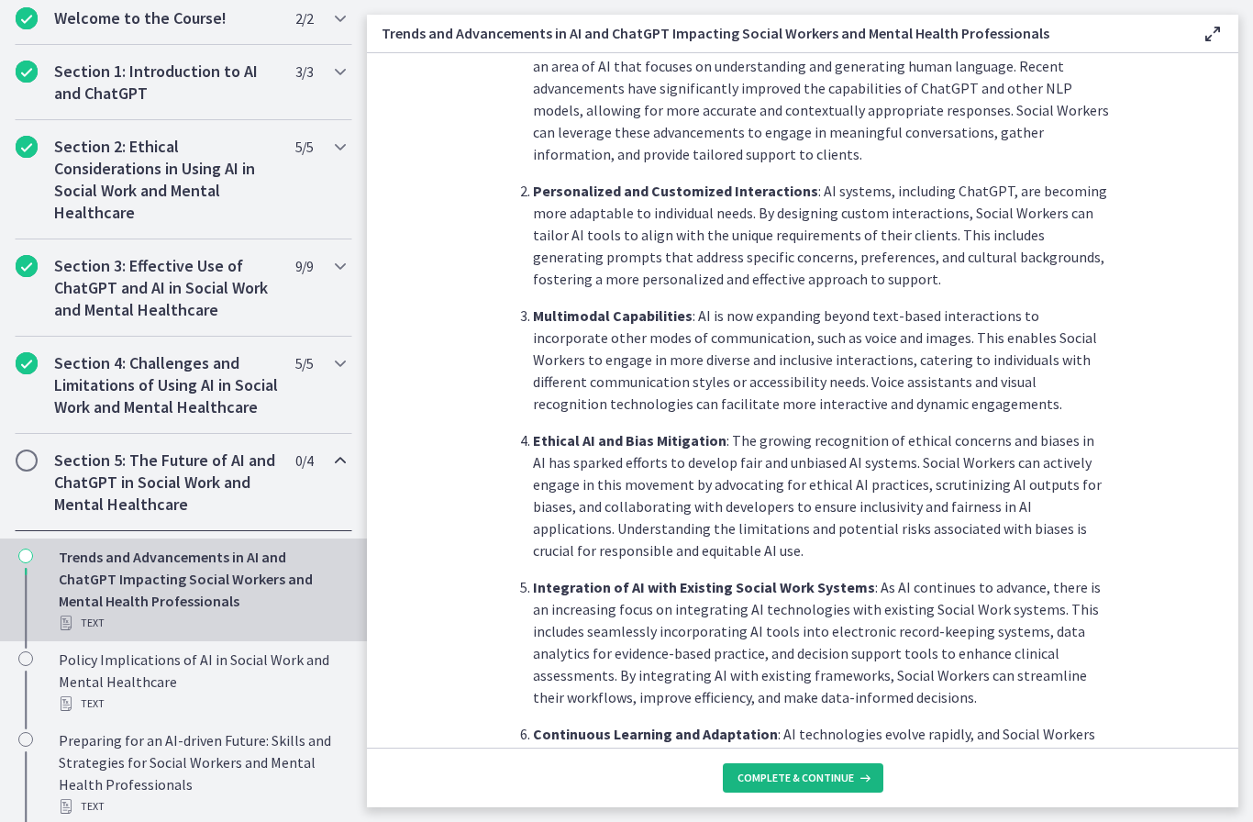
click at [800, 788] on button "Complete & continue" at bounding box center [803, 777] width 160 height 29
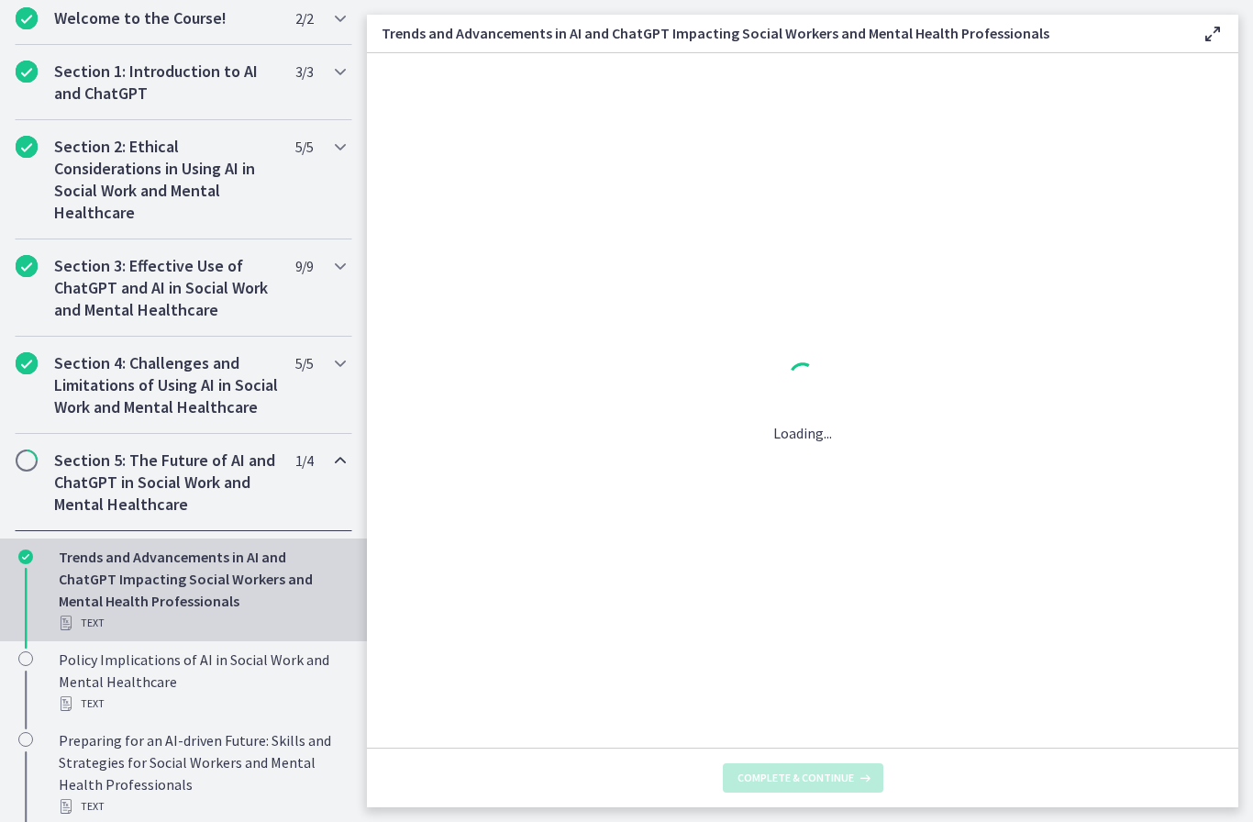
scroll to position [0, 0]
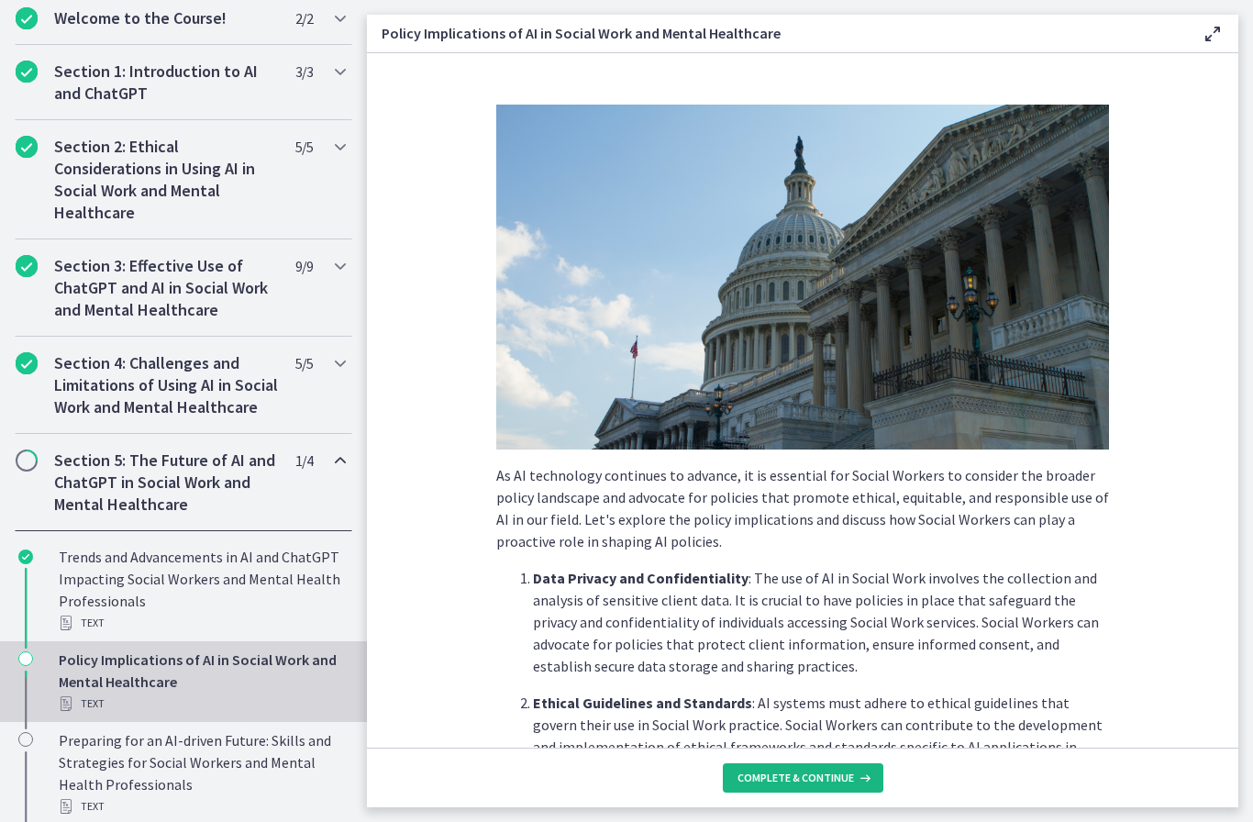
click at [805, 780] on span "Complete & continue" at bounding box center [795, 777] width 116 height 15
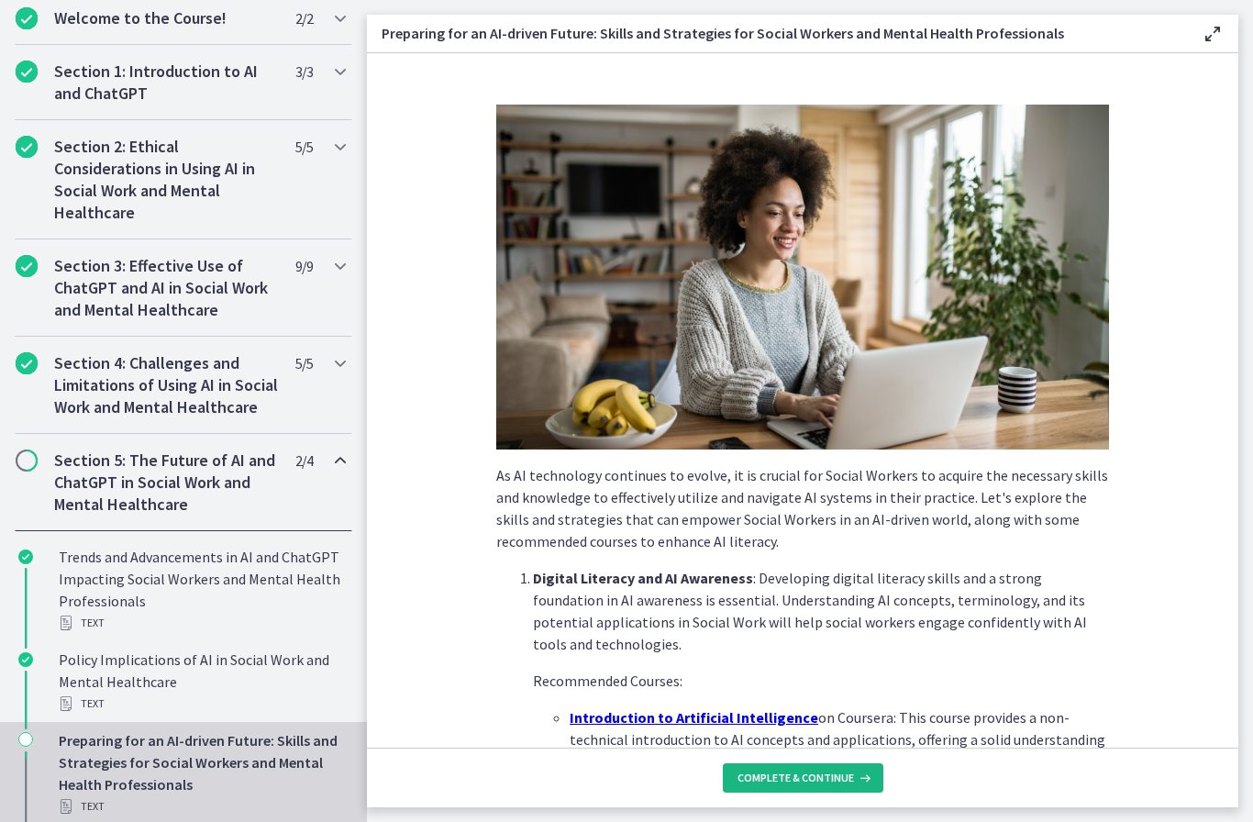
click at [803, 786] on button "Complete & continue" at bounding box center [803, 777] width 160 height 29
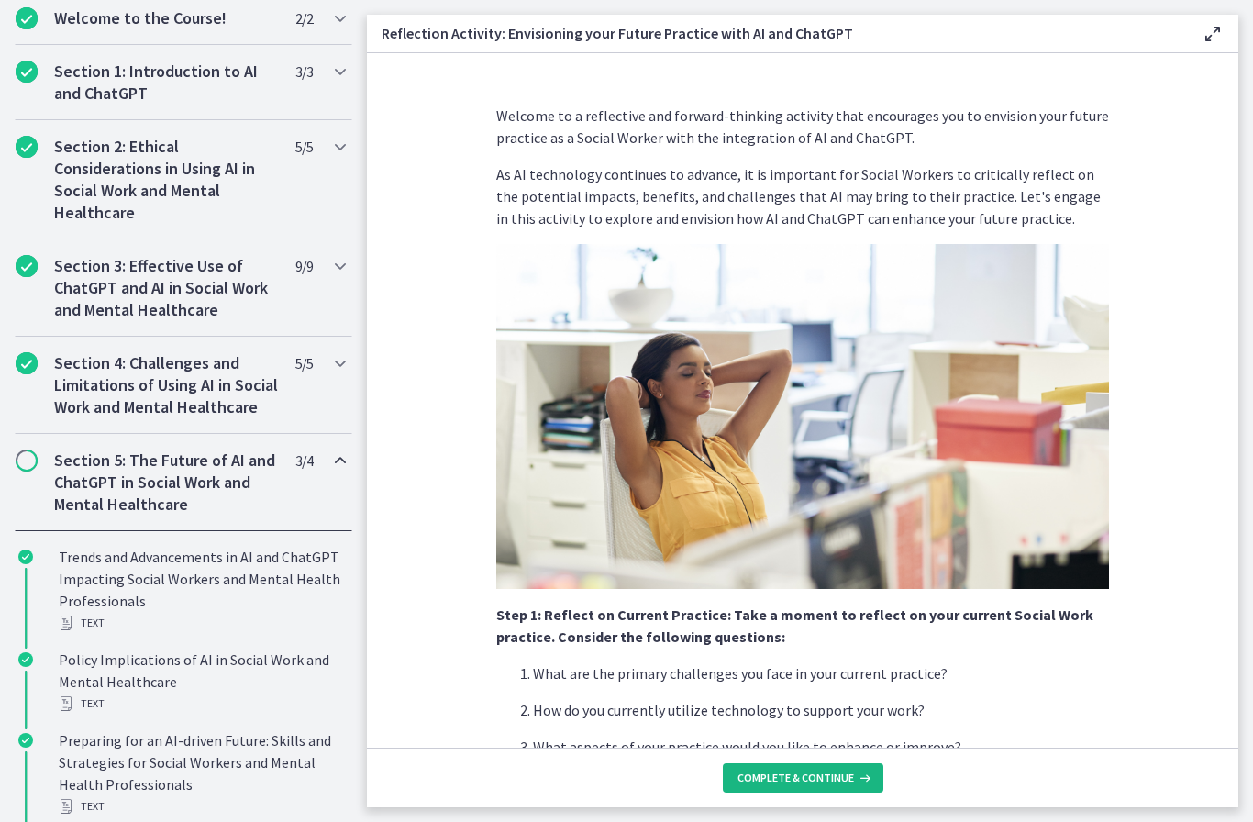
click at [801, 782] on span "Complete & continue" at bounding box center [795, 777] width 116 height 15
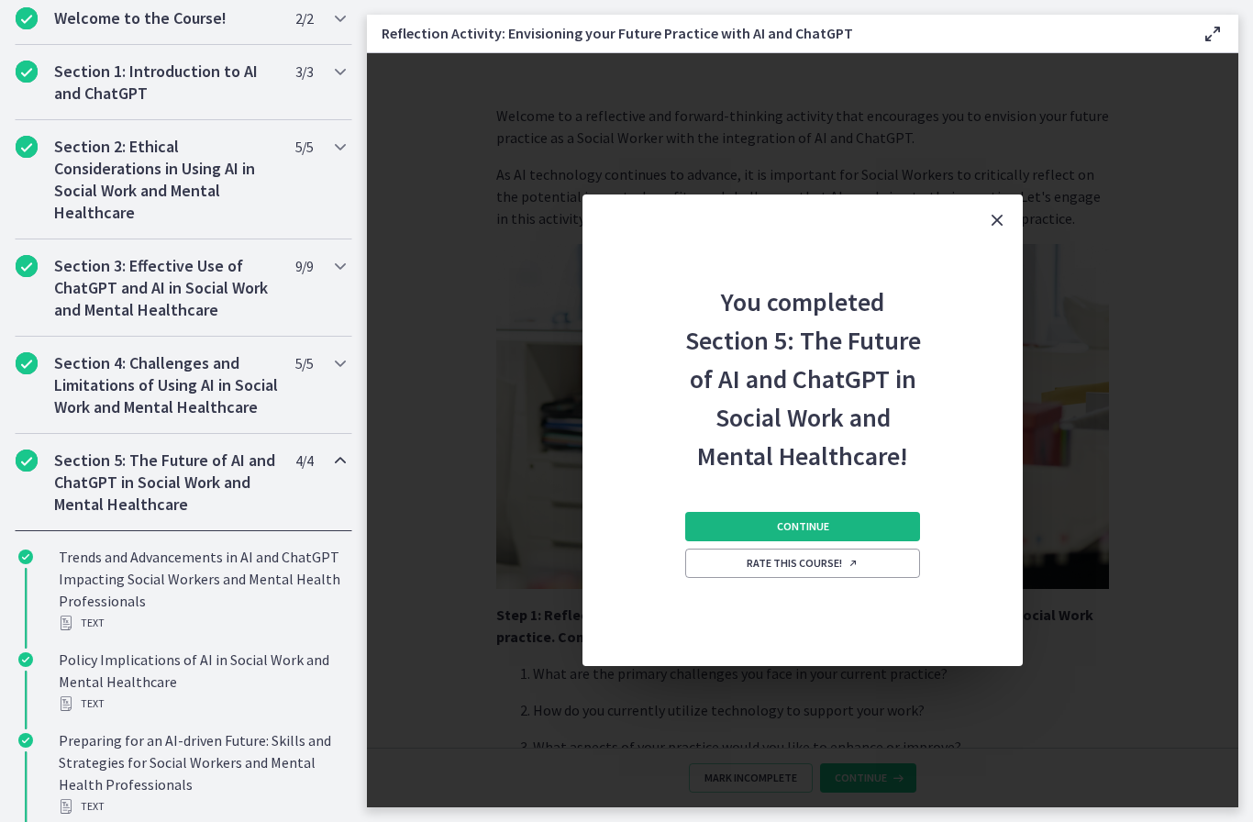
click at [882, 521] on button "Continue" at bounding box center [802, 526] width 235 height 29
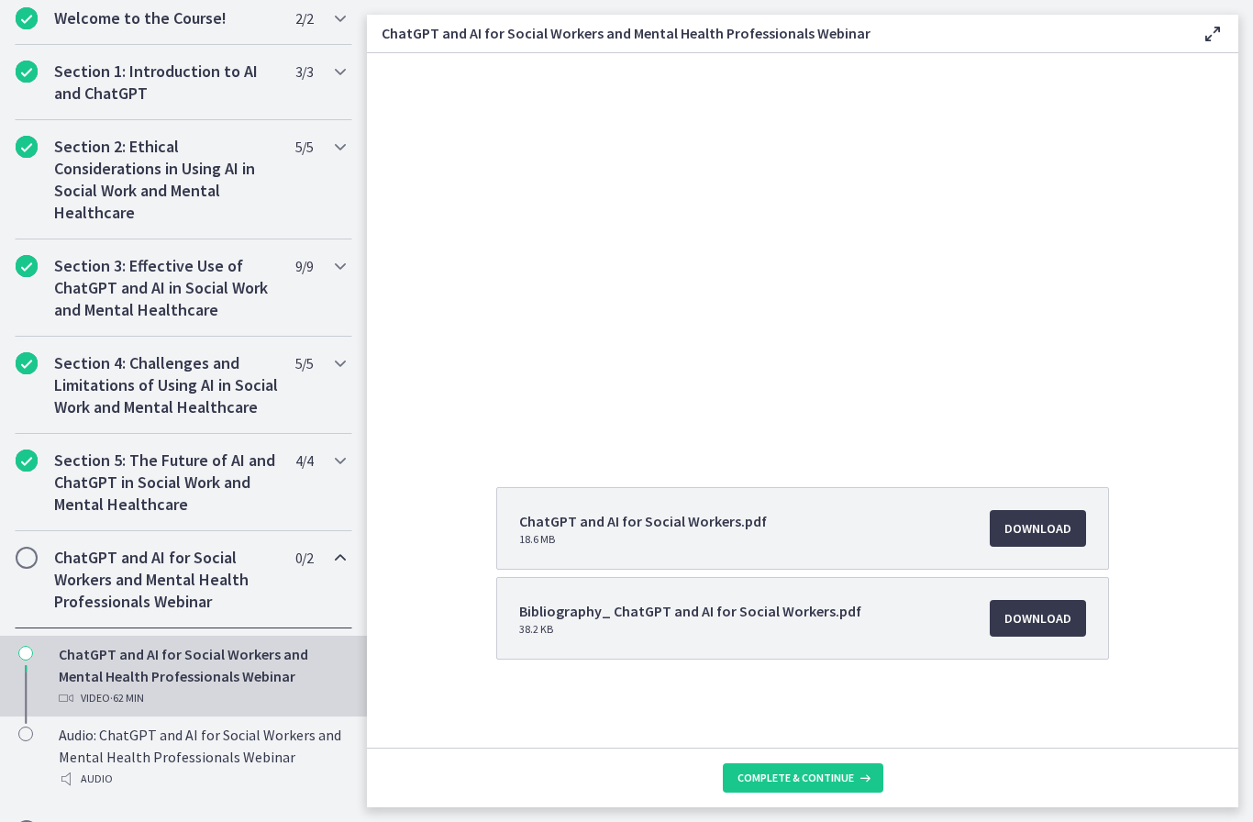
scroll to position [86, 0]
click at [802, 775] on span "Complete & continue" at bounding box center [795, 777] width 116 height 15
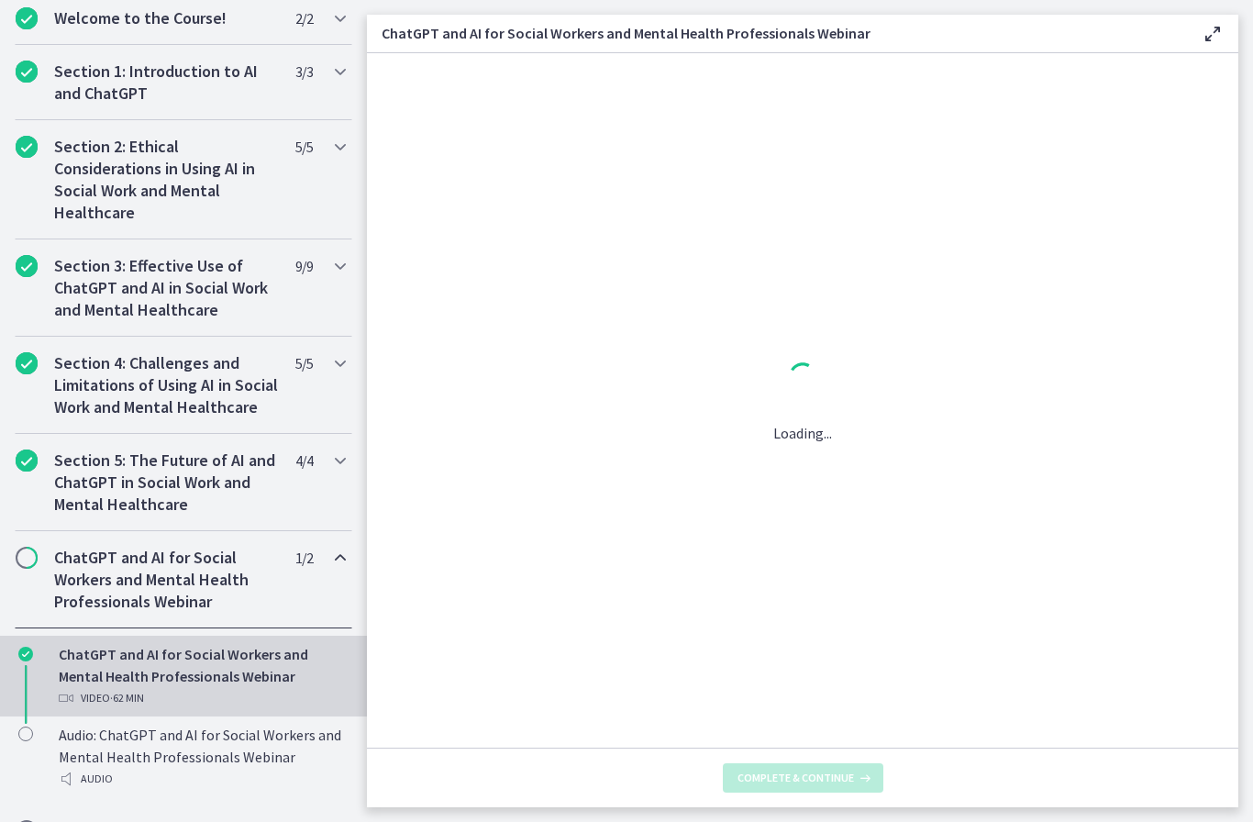
scroll to position [0, 0]
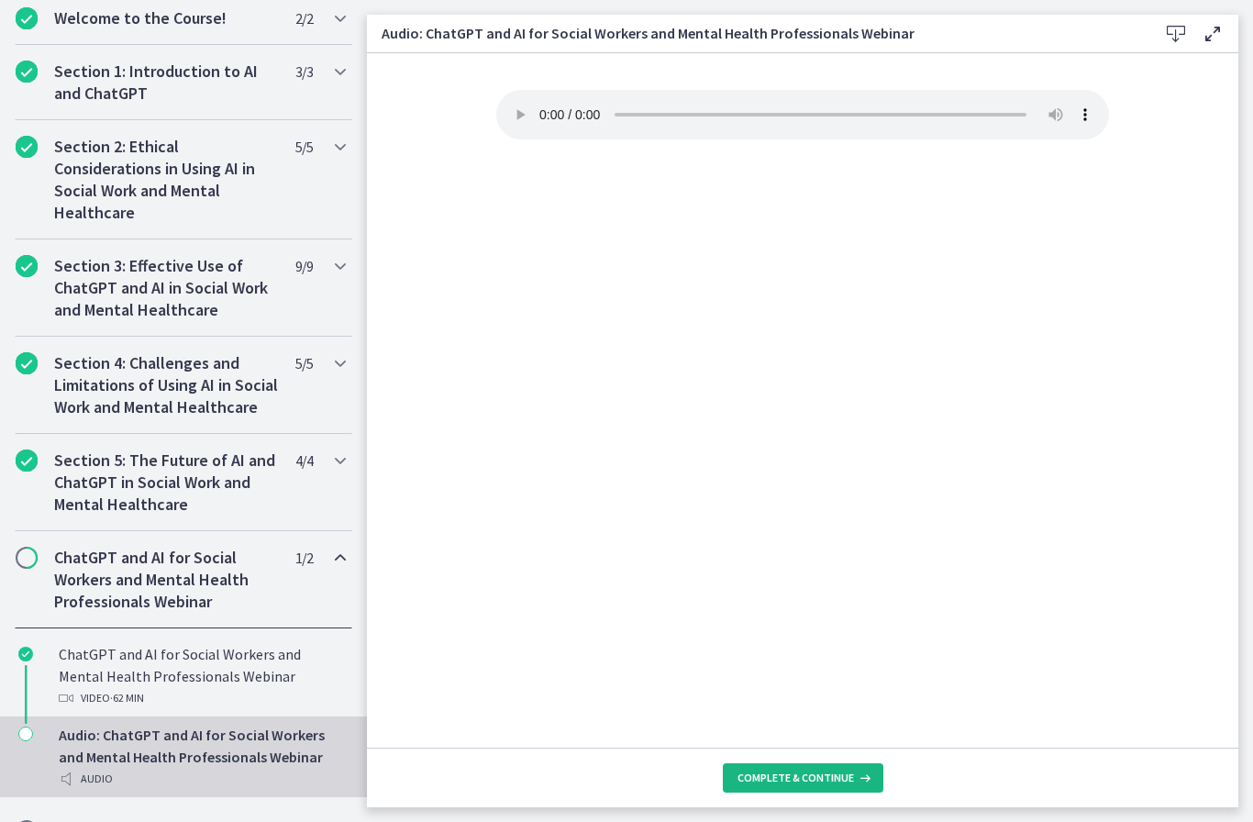
click at [792, 774] on span "Complete & continue" at bounding box center [795, 777] width 116 height 15
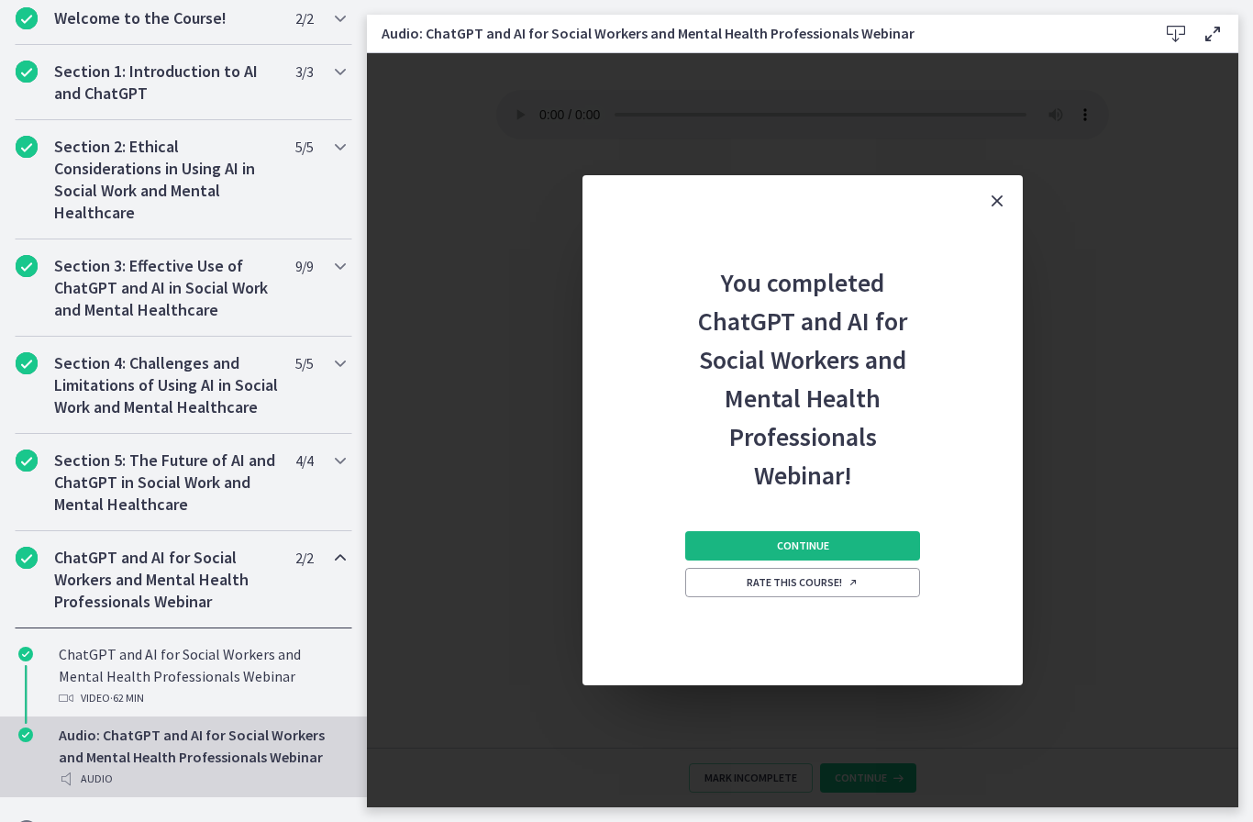
click at [876, 538] on button "Continue" at bounding box center [802, 545] width 235 height 29
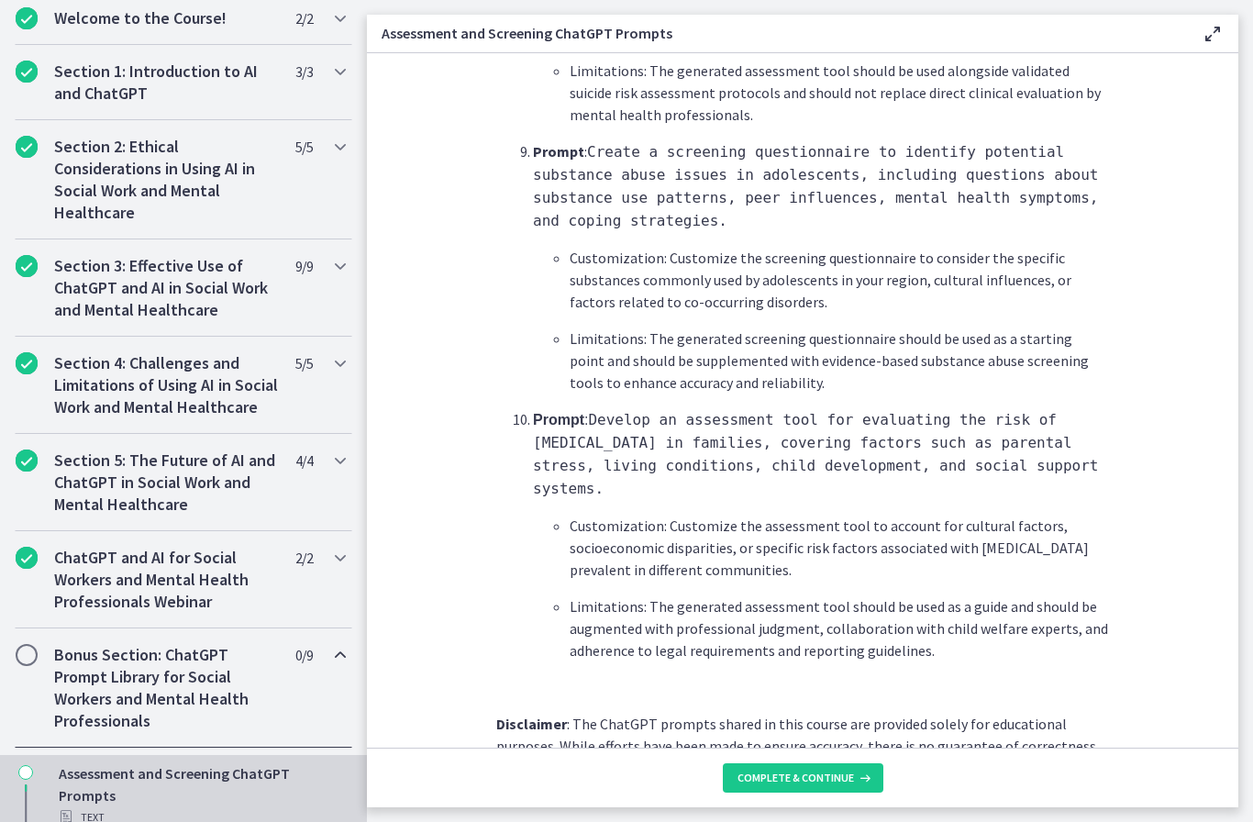
scroll to position [2662, 0]
click at [813, 778] on span "Complete & continue" at bounding box center [795, 777] width 116 height 15
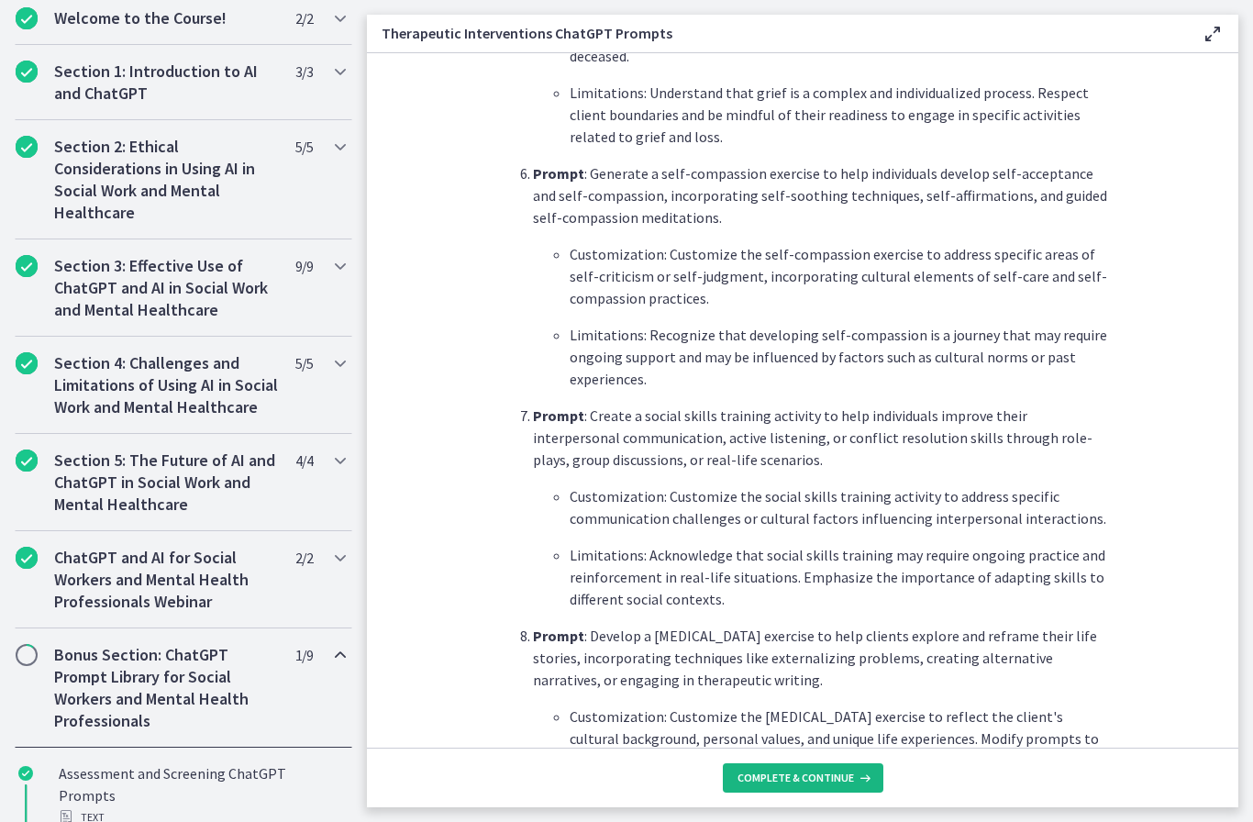
click at [806, 778] on span "Complete & continue" at bounding box center [795, 777] width 116 height 15
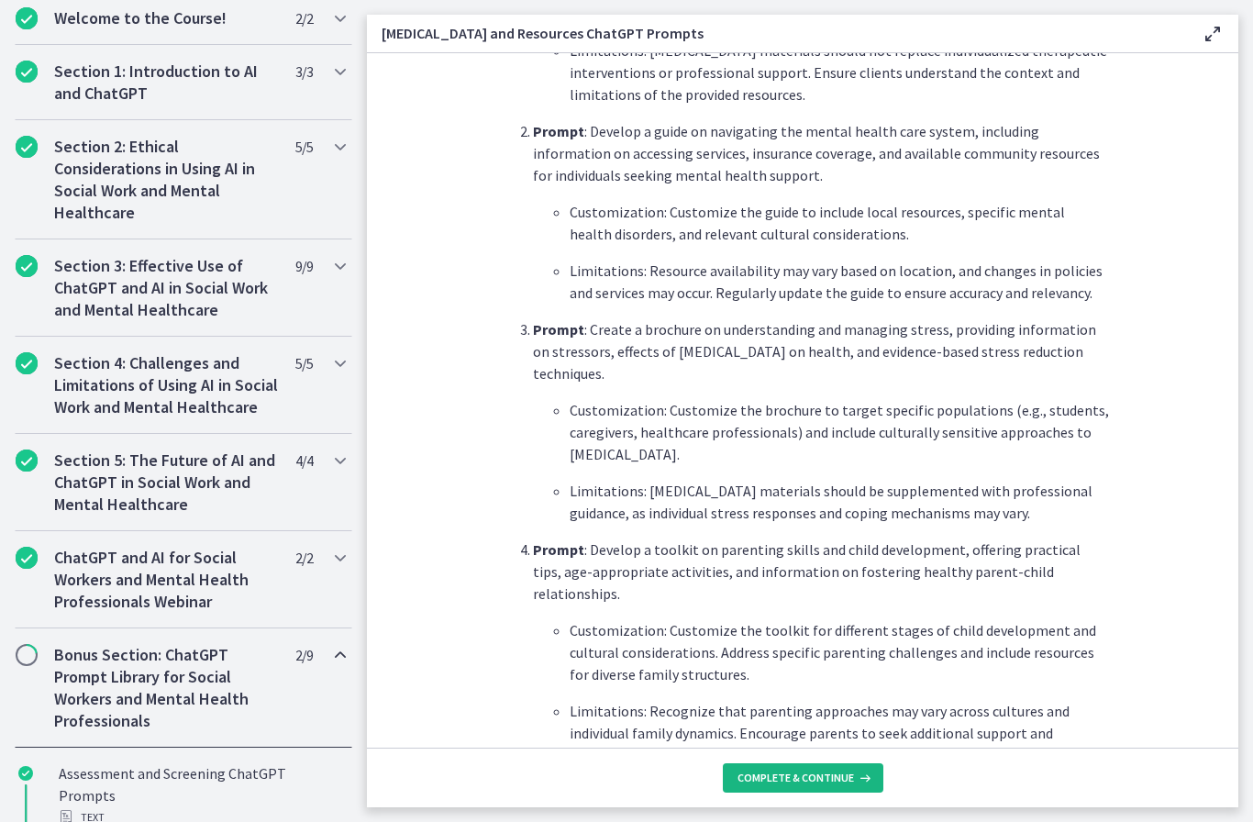
click at [799, 784] on span "Complete & continue" at bounding box center [795, 777] width 116 height 15
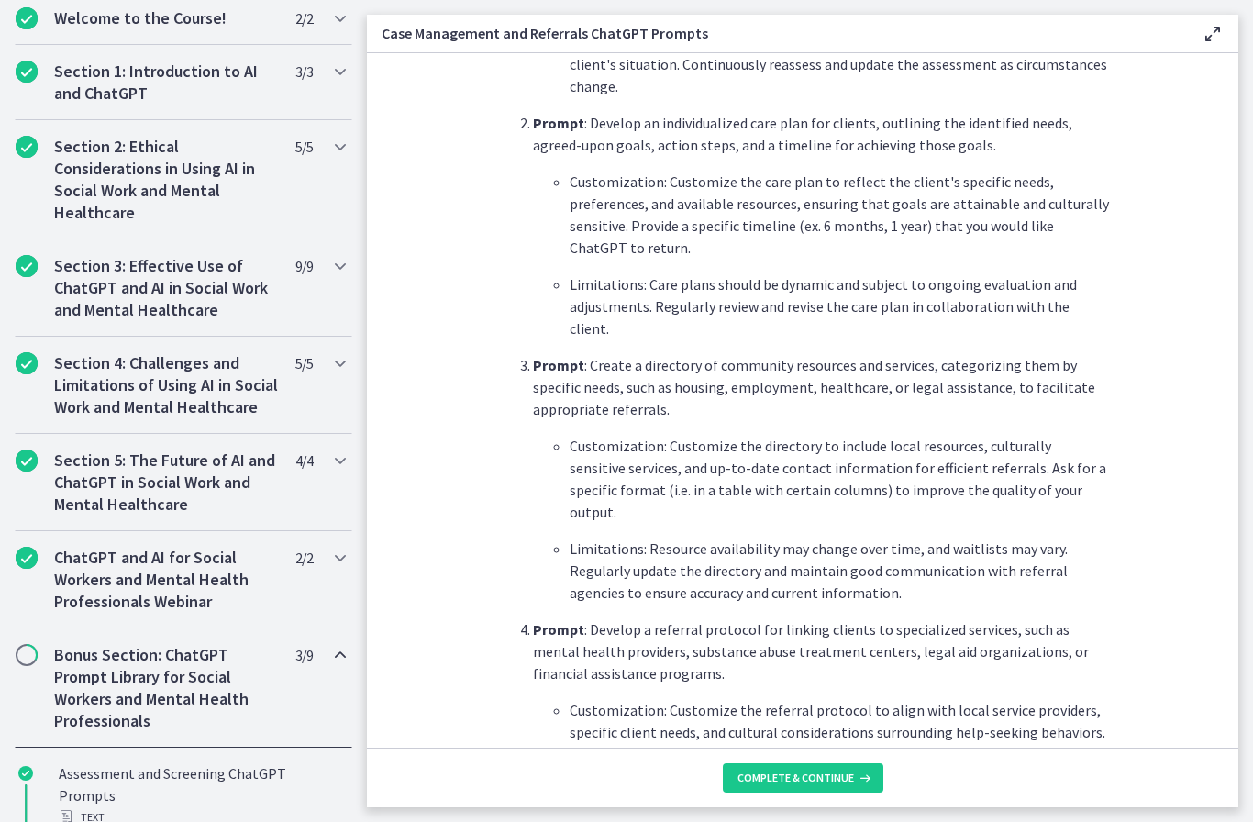
scroll to position [782, 0]
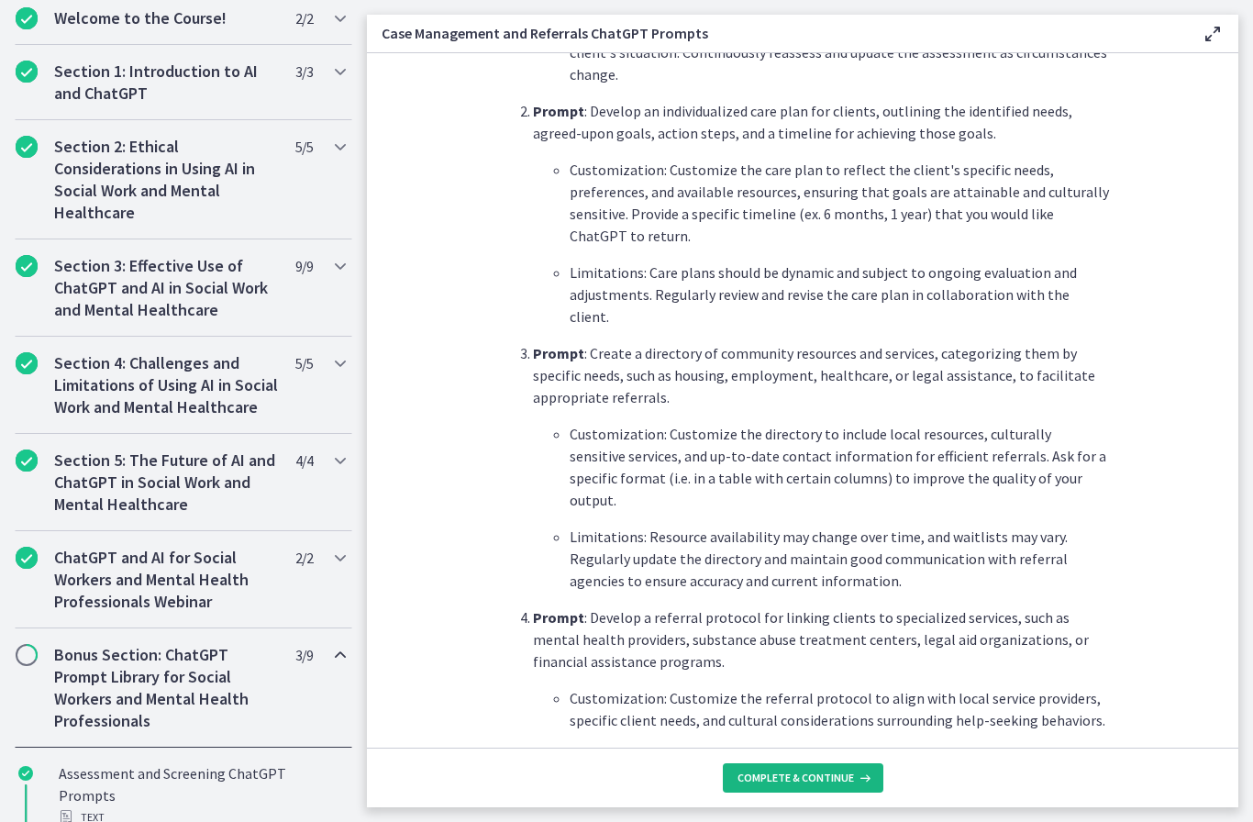
click at [802, 779] on span "Complete & continue" at bounding box center [795, 777] width 116 height 15
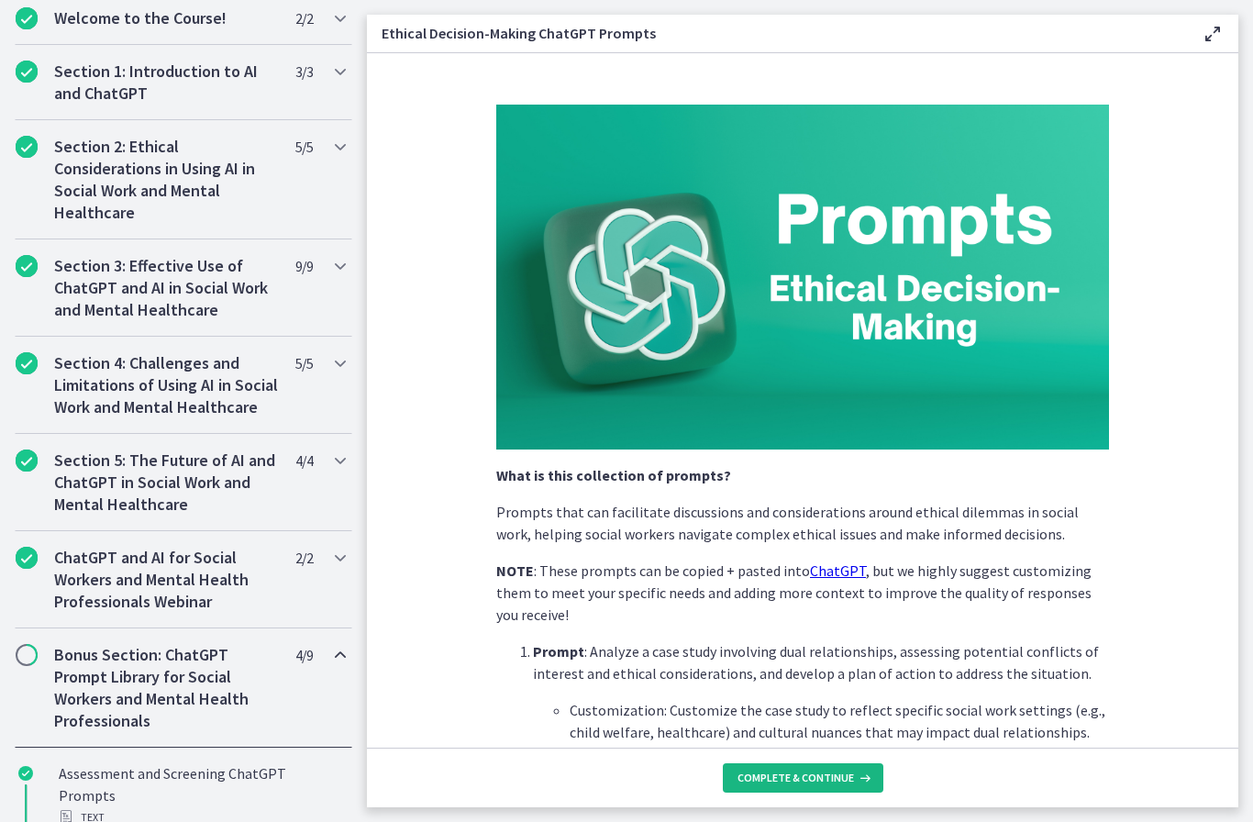
click at [796, 773] on span "Complete & continue" at bounding box center [795, 777] width 116 height 15
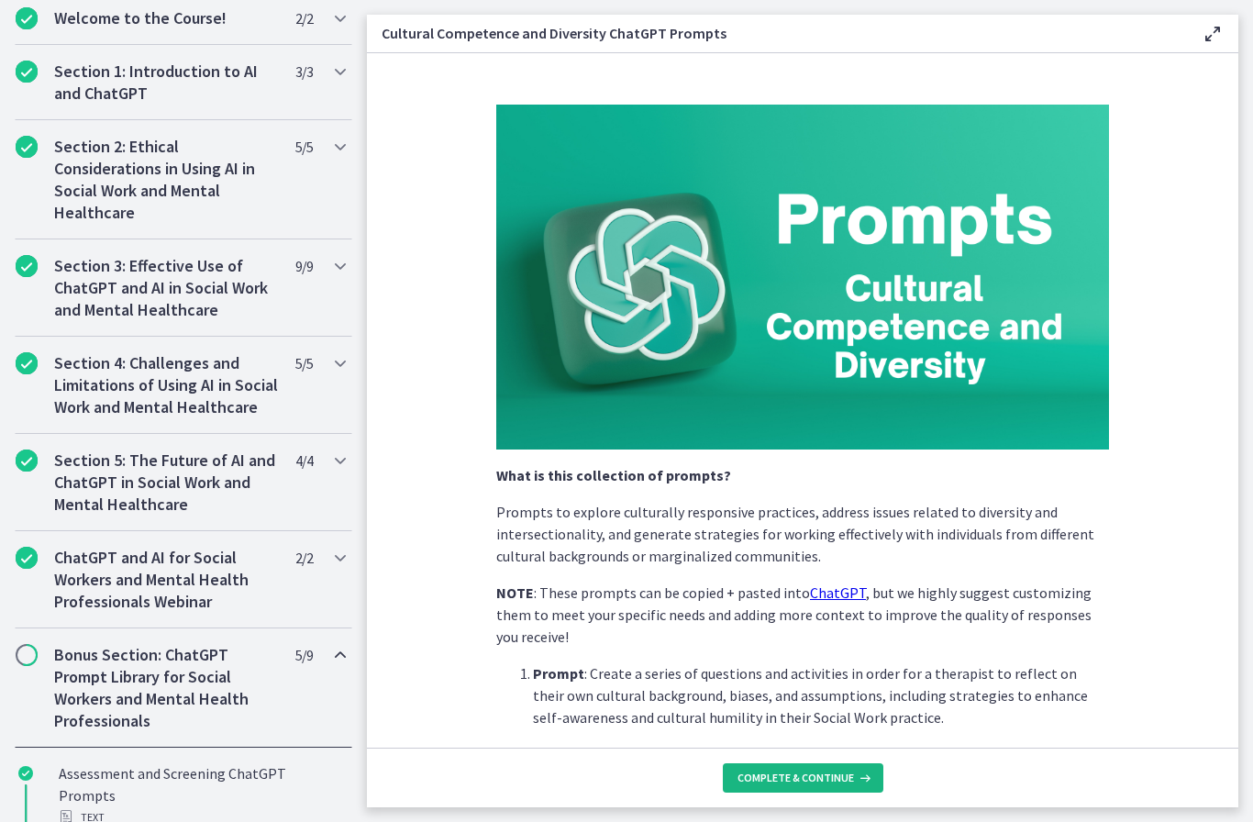
click at [790, 782] on span "Complete & continue" at bounding box center [795, 777] width 116 height 15
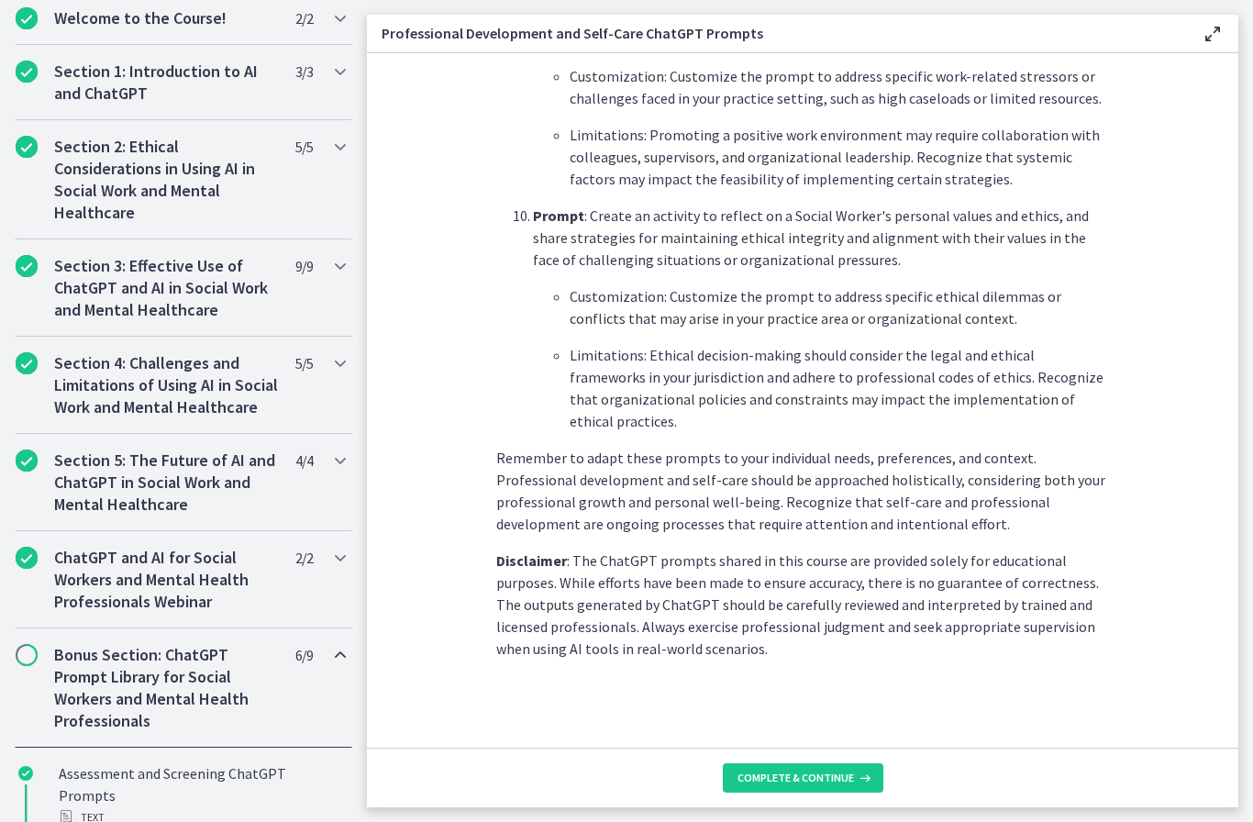
scroll to position [2549, 0]
click at [814, 771] on span "Complete & continue" at bounding box center [795, 777] width 116 height 15
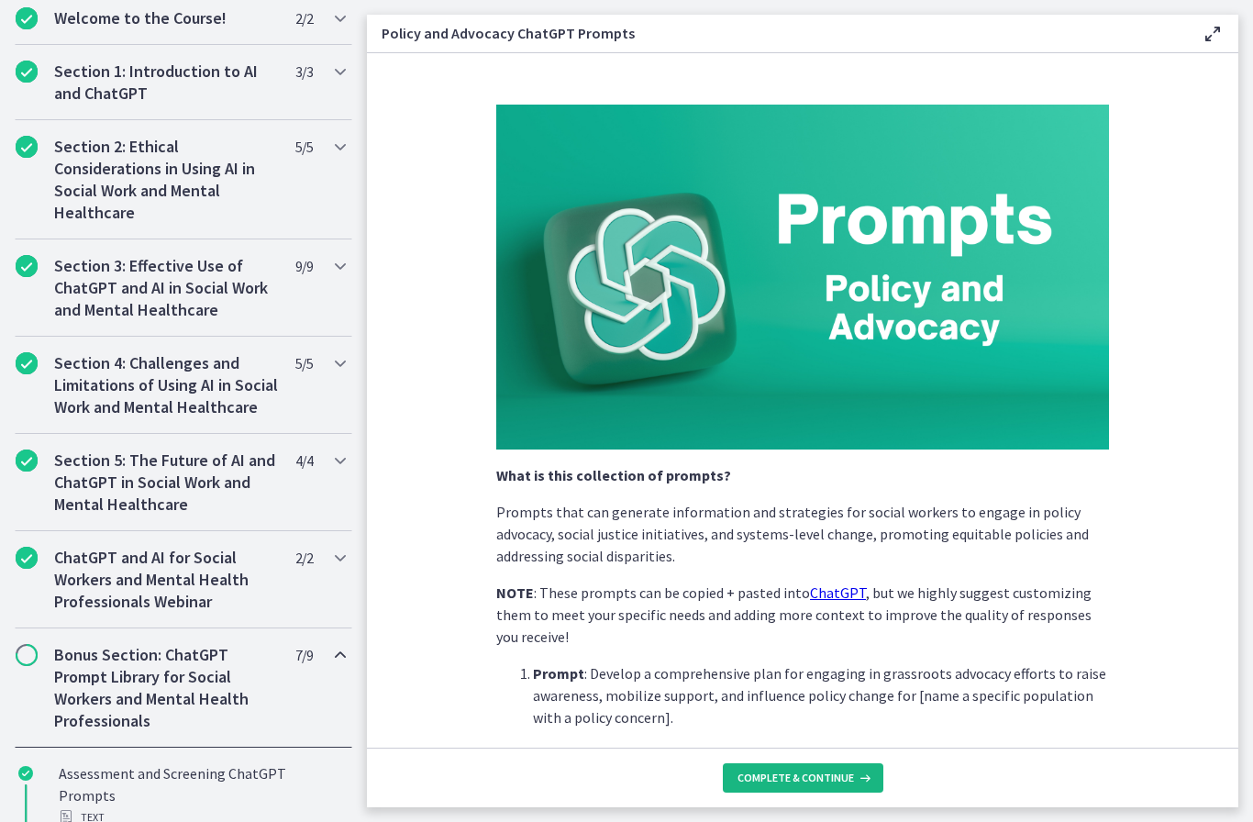
click at [805, 781] on span "Complete & continue" at bounding box center [795, 777] width 116 height 15
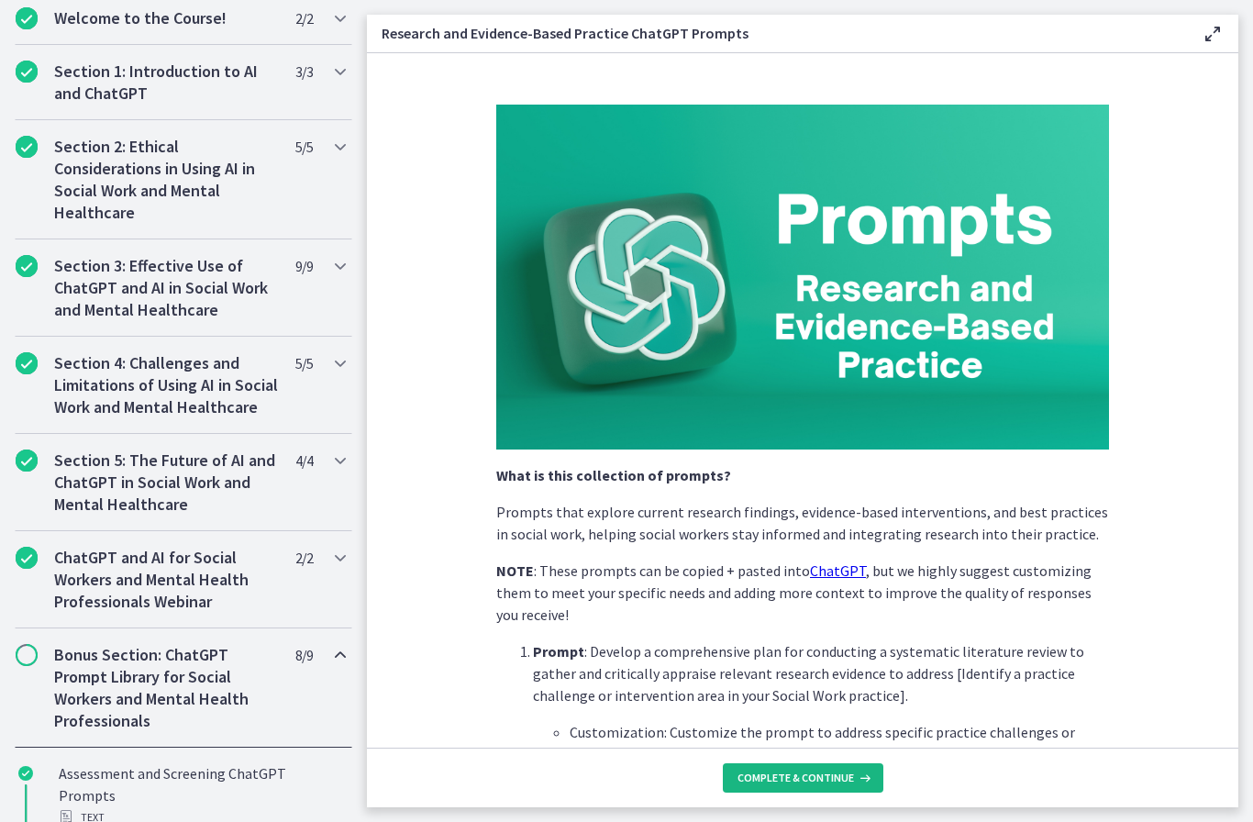
click at [810, 786] on button "Complete & continue" at bounding box center [803, 777] width 160 height 29
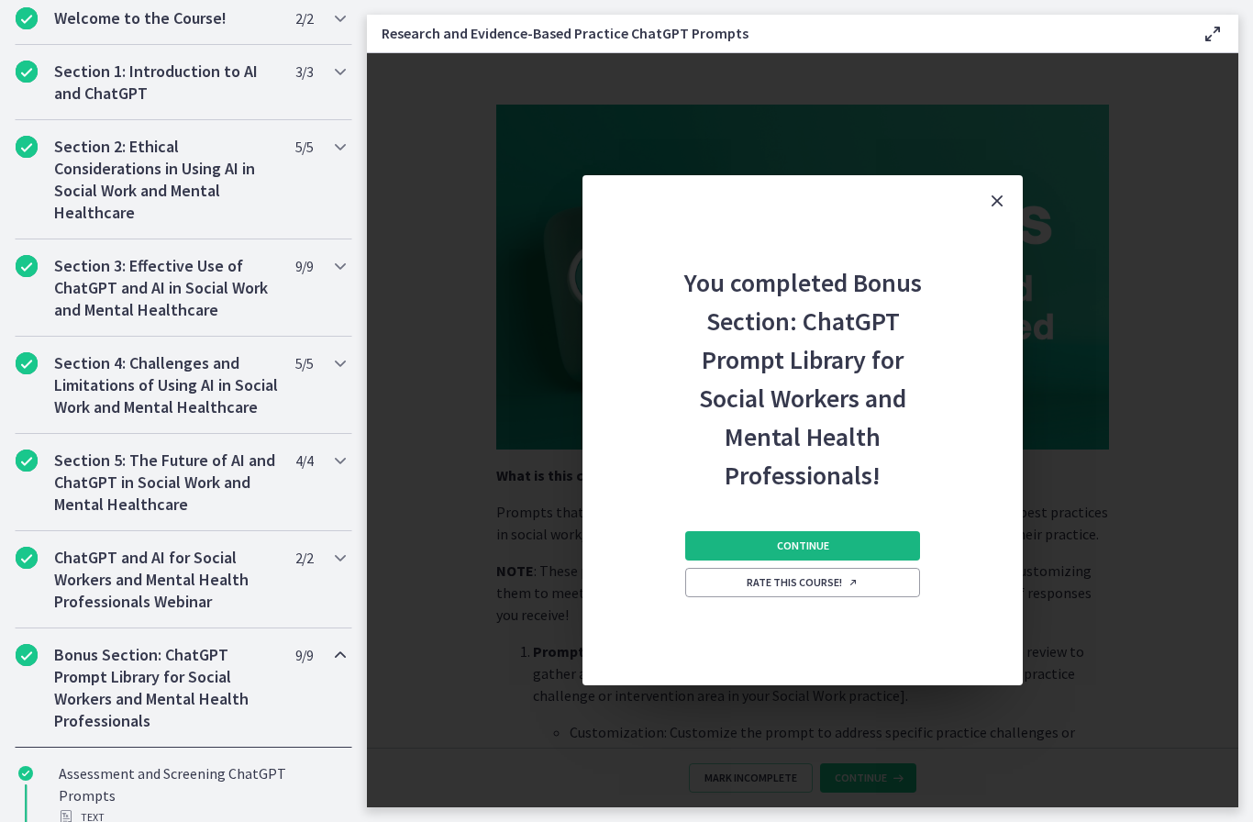
click at [880, 543] on button "Continue" at bounding box center [802, 545] width 235 height 29
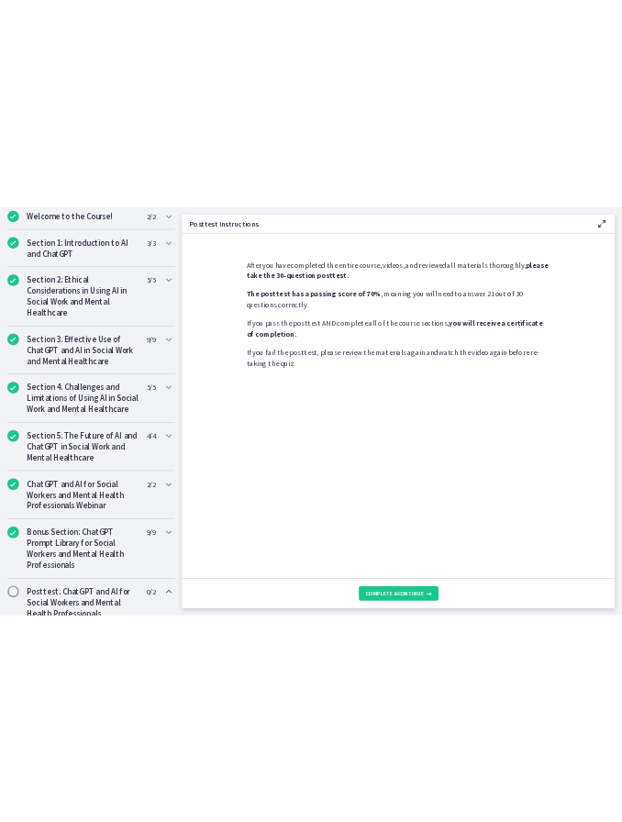
scroll to position [184, 0]
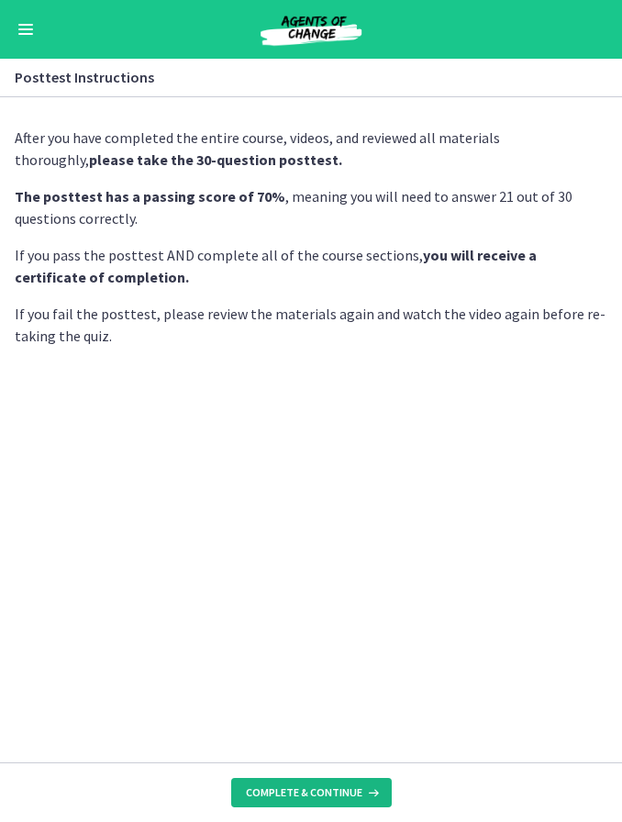
click at [332, 806] on button "Complete & continue" at bounding box center [311, 792] width 160 height 29
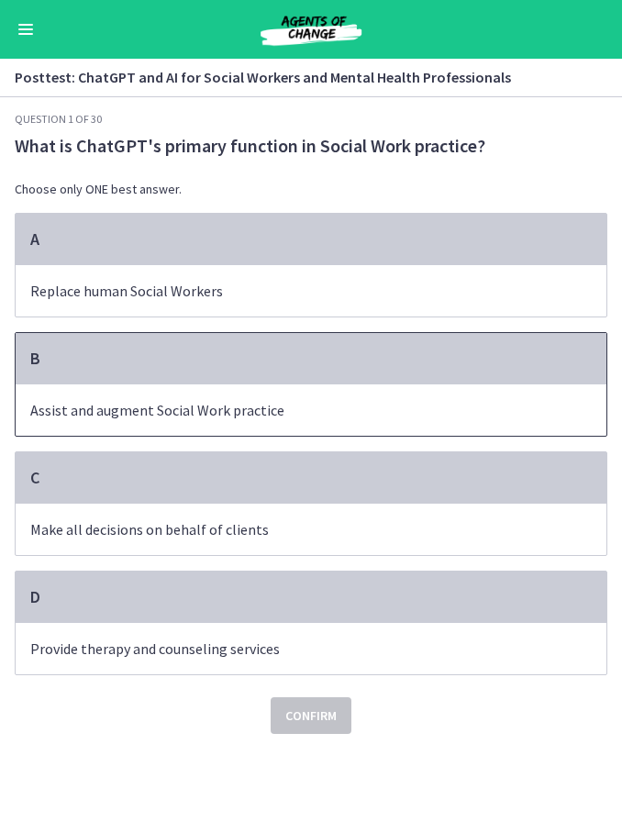
click at [428, 408] on p "Assist and augment Social Work practice" at bounding box center [292, 410] width 525 height 22
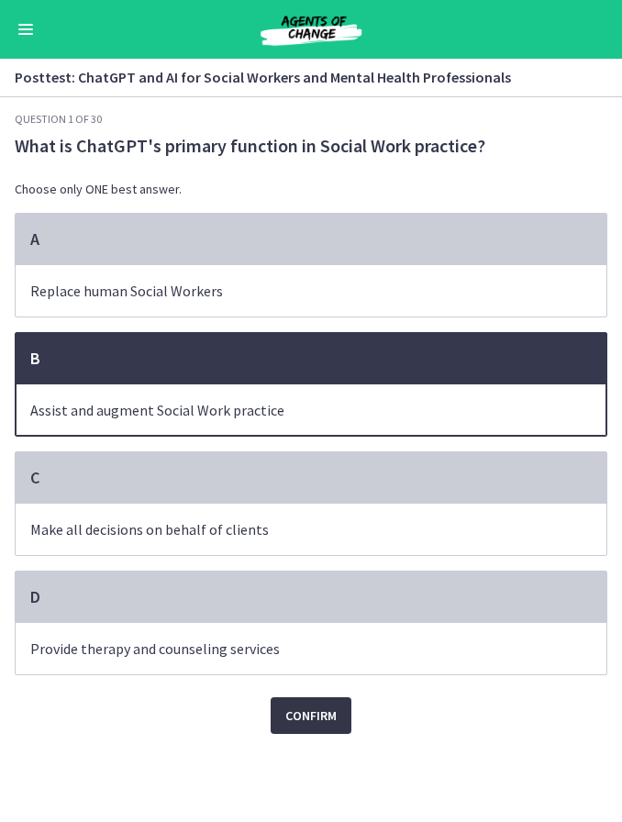
click at [319, 716] on span "Confirm" at bounding box center [310, 715] width 51 height 22
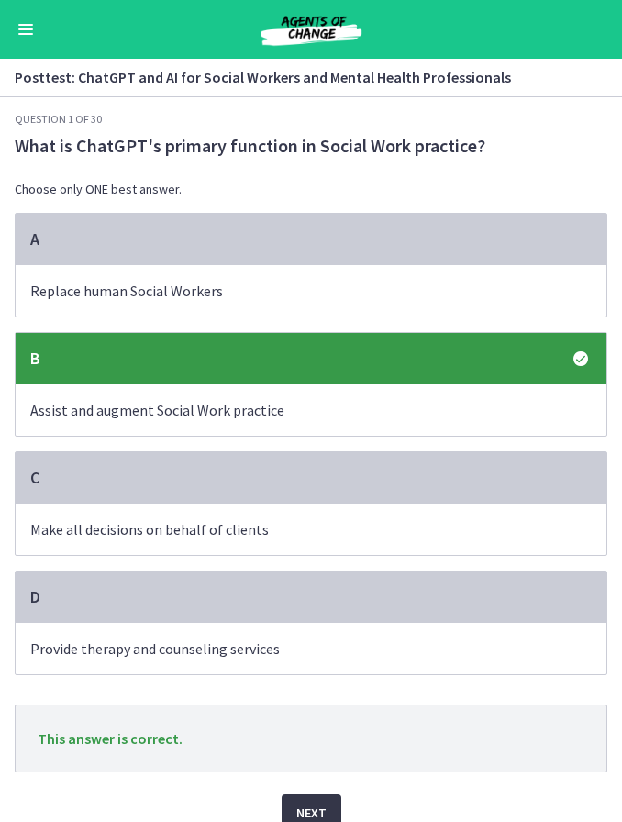
click at [322, 812] on span "Next" at bounding box center [311, 813] width 30 height 22
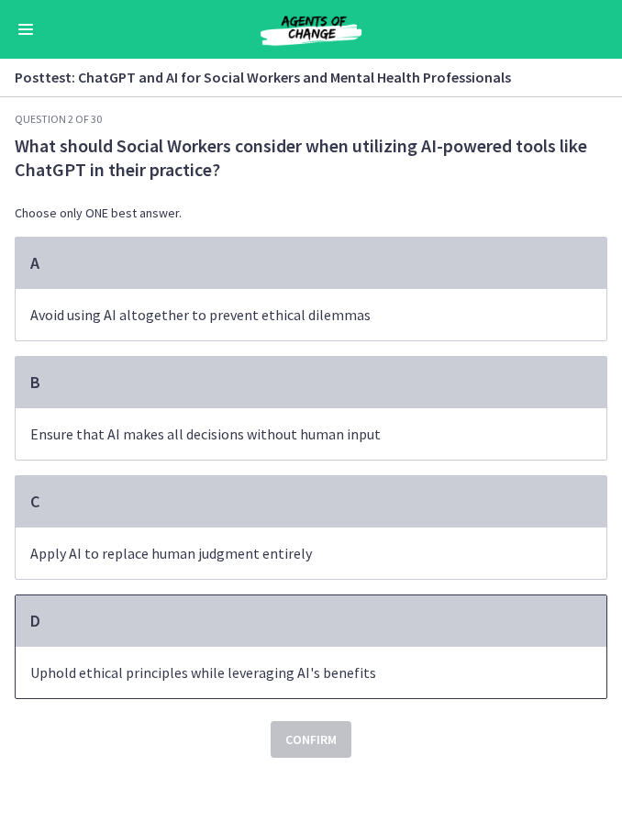
click at [347, 664] on span "Uphold ethical principles while leveraging AI's benefits" at bounding box center [311, 672] width 591 height 51
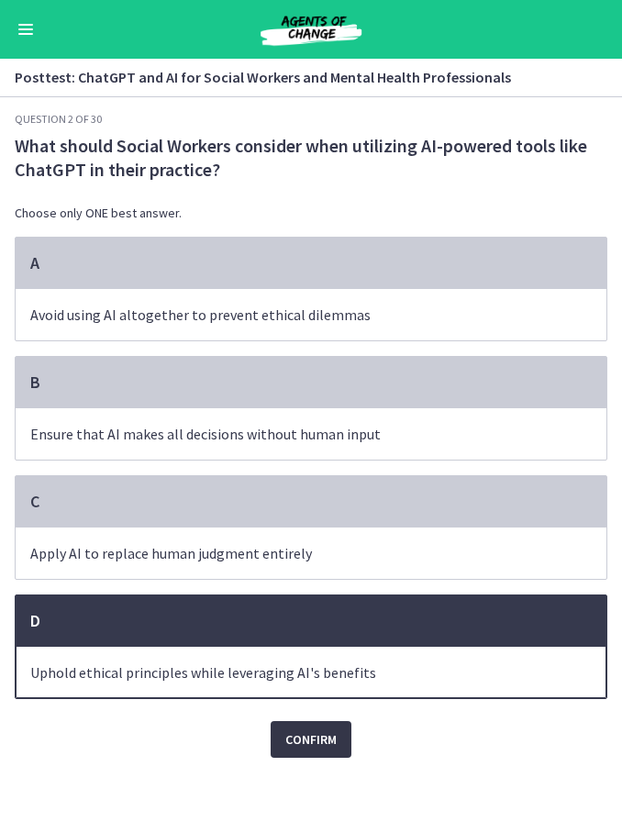
click at [321, 748] on span "Confirm" at bounding box center [310, 739] width 51 height 22
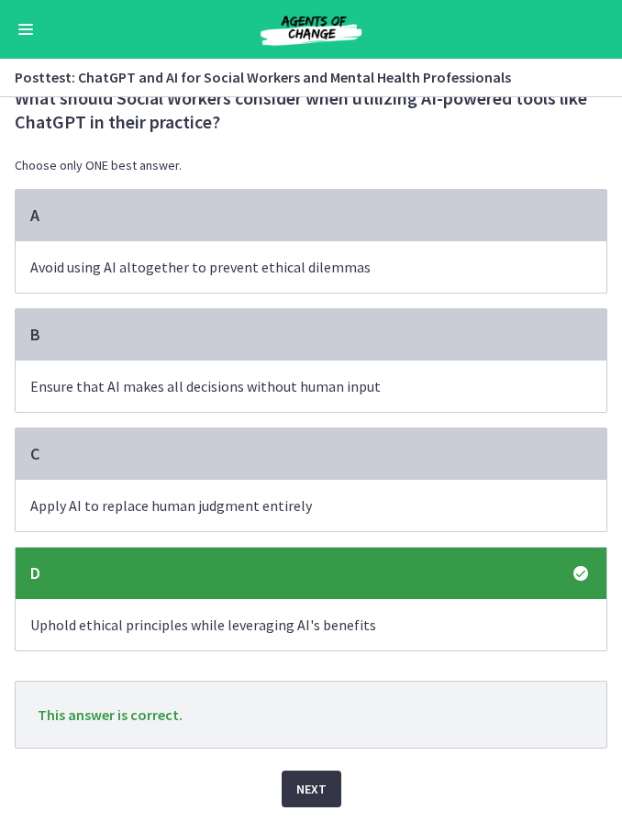
scroll to position [51, 0]
click at [320, 793] on span "Next" at bounding box center [311, 789] width 30 height 22
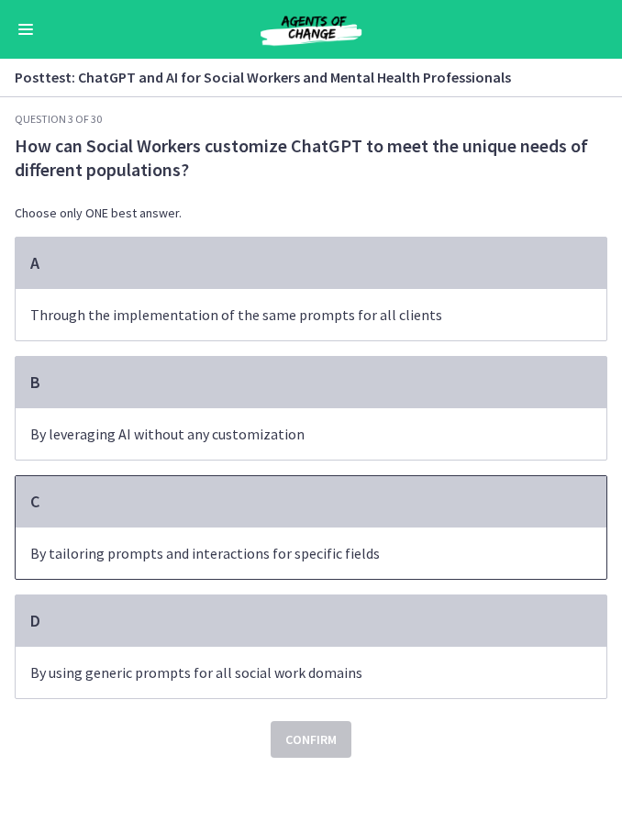
click at [360, 559] on p "By tailoring prompts and interactions for specific fields" at bounding box center [292, 553] width 525 height 22
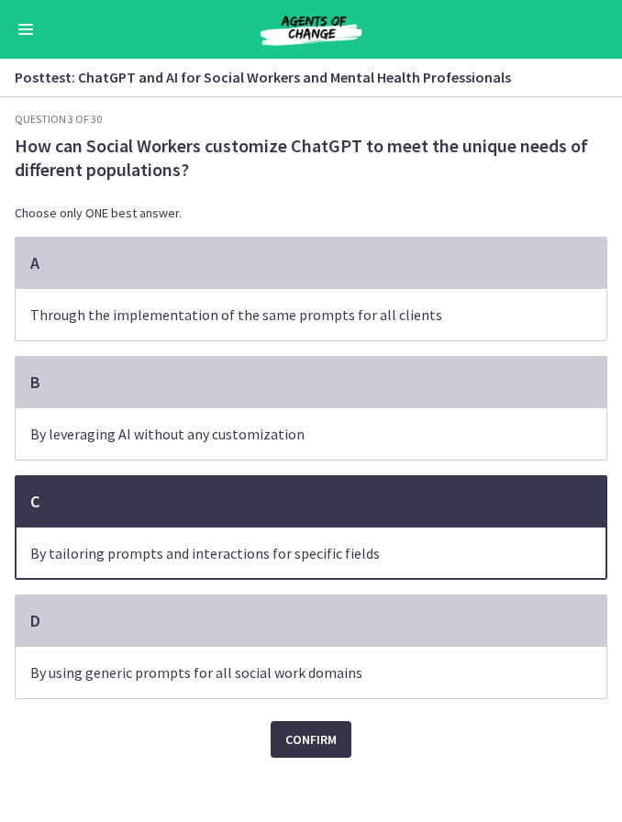
click at [328, 742] on span "Confirm" at bounding box center [310, 739] width 51 height 22
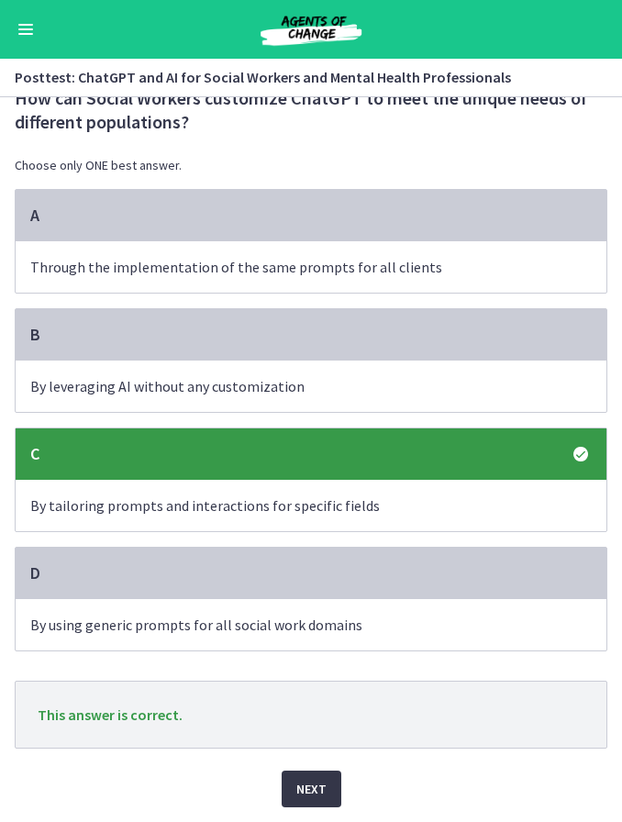
scroll to position [51, 0]
click at [315, 785] on span "Next" at bounding box center [311, 789] width 30 height 22
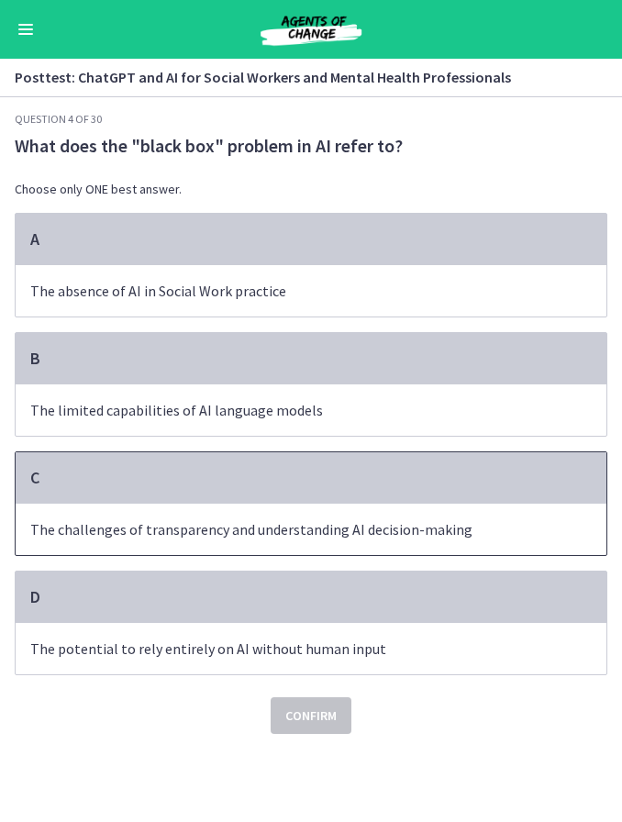
click at [361, 524] on p "The challenges of transparency and understanding AI decision-making" at bounding box center [292, 529] width 525 height 22
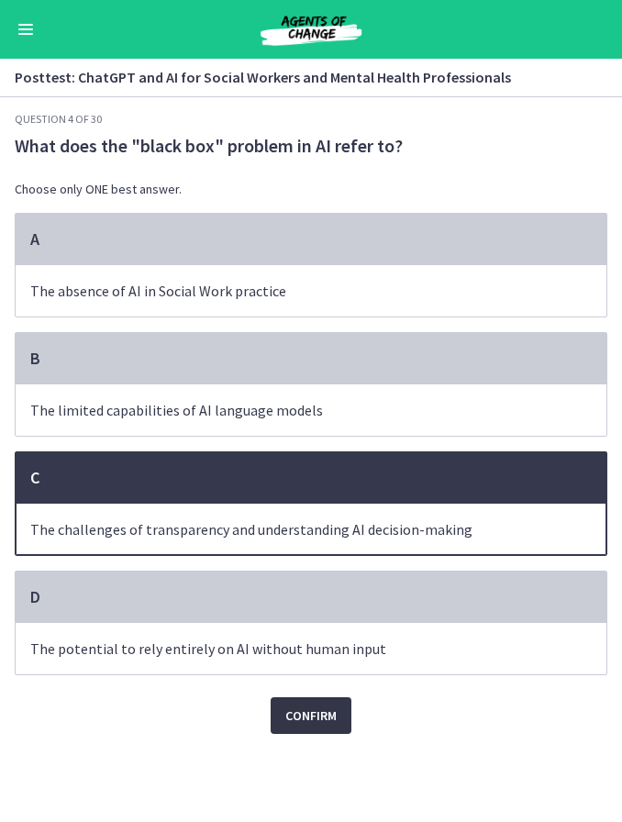
click at [315, 734] on button "Confirm" at bounding box center [311, 715] width 81 height 37
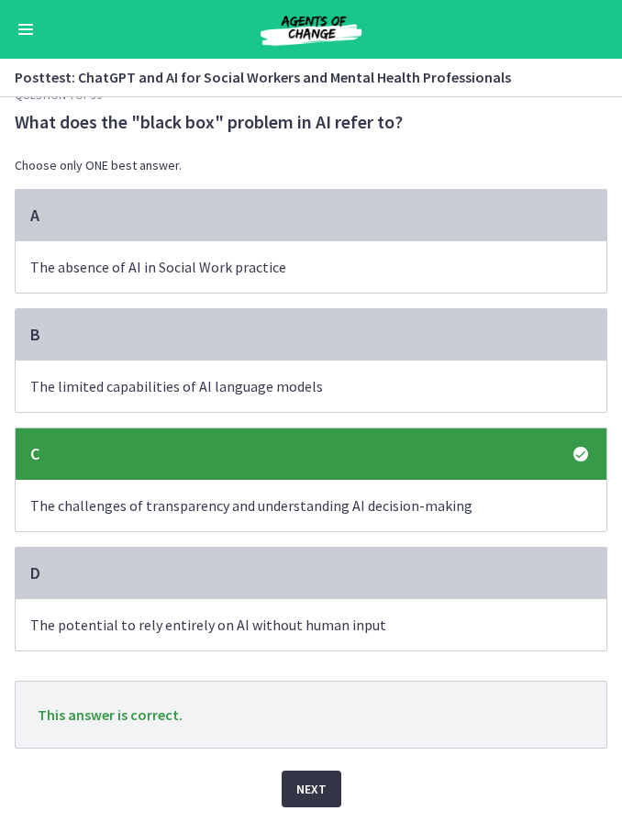
scroll to position [28, 0]
click at [313, 791] on span "Next" at bounding box center [311, 789] width 30 height 22
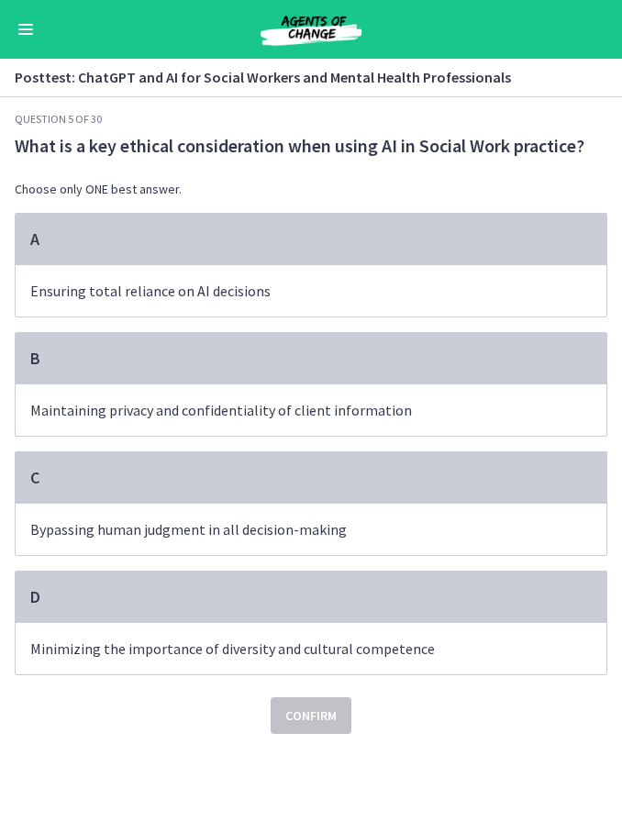
scroll to position [0, 0]
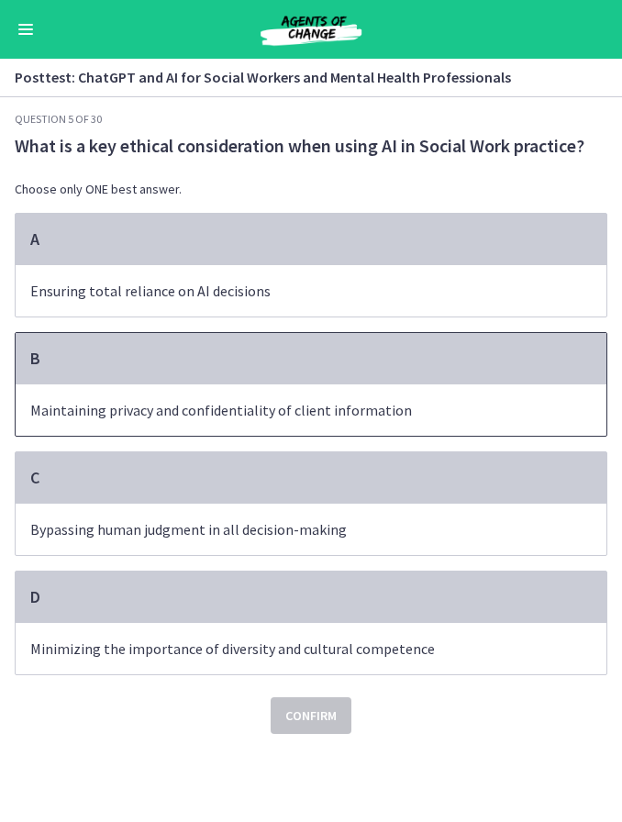
click at [505, 409] on p "Maintaining privacy and confidentiality of client information" at bounding box center [292, 410] width 525 height 22
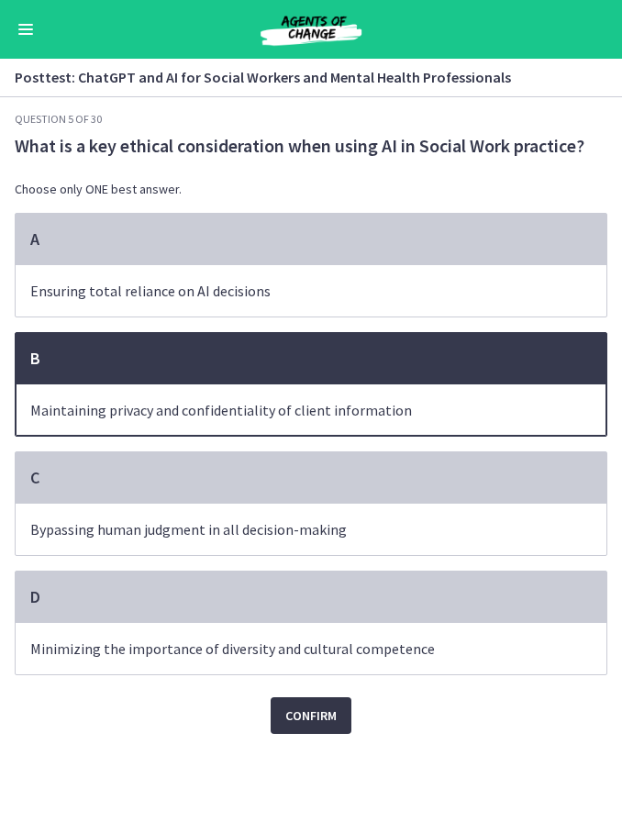
click at [326, 715] on span "Confirm" at bounding box center [310, 715] width 51 height 22
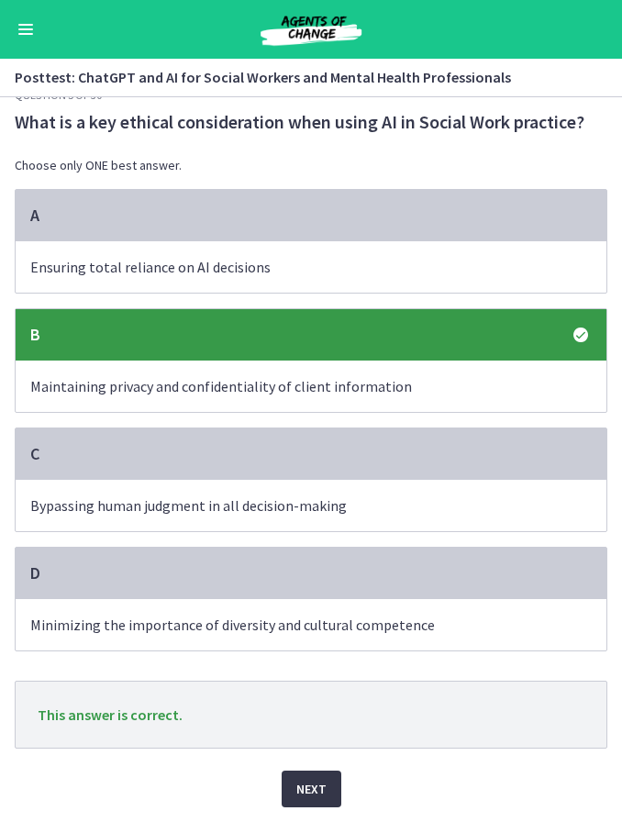
scroll to position [28, 0]
click at [316, 781] on span "Next" at bounding box center [311, 789] width 30 height 22
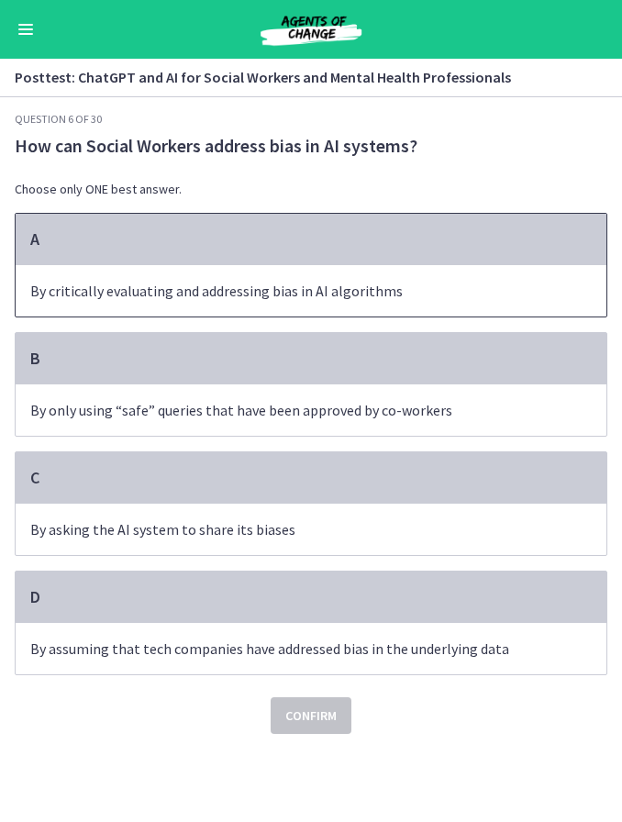
click at [407, 292] on p "By critically evaluating and addressing bias in AI algorithms" at bounding box center [292, 291] width 525 height 22
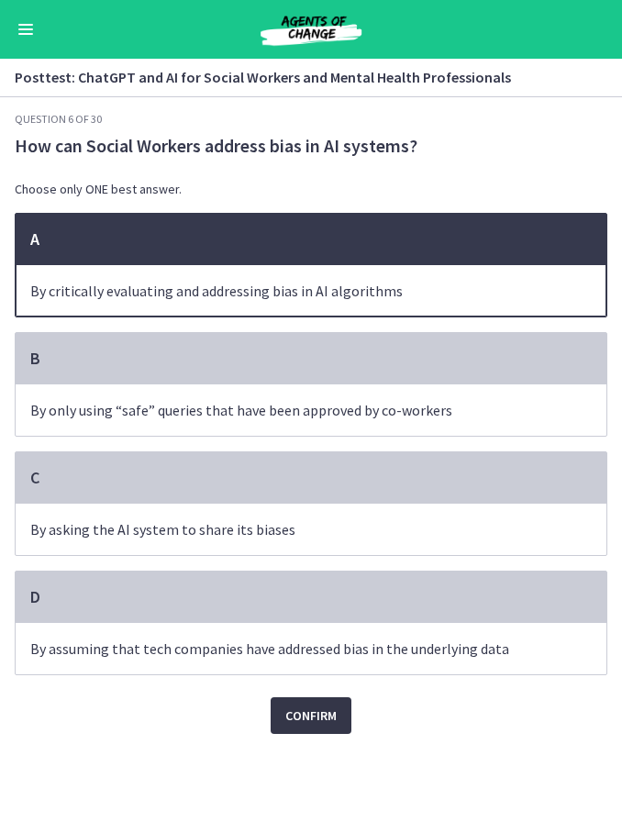
click at [329, 716] on span "Confirm" at bounding box center [310, 715] width 51 height 22
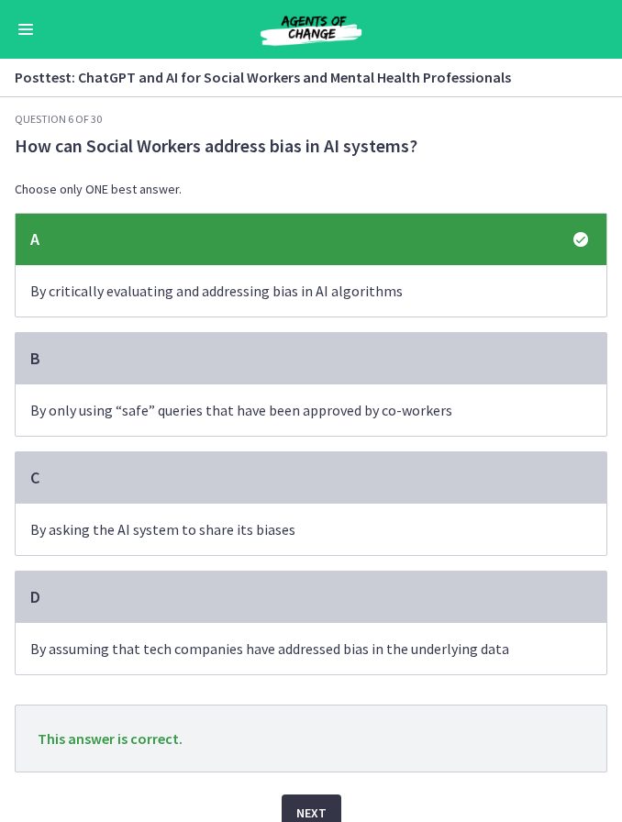
click at [304, 809] on span "Next" at bounding box center [311, 813] width 30 height 22
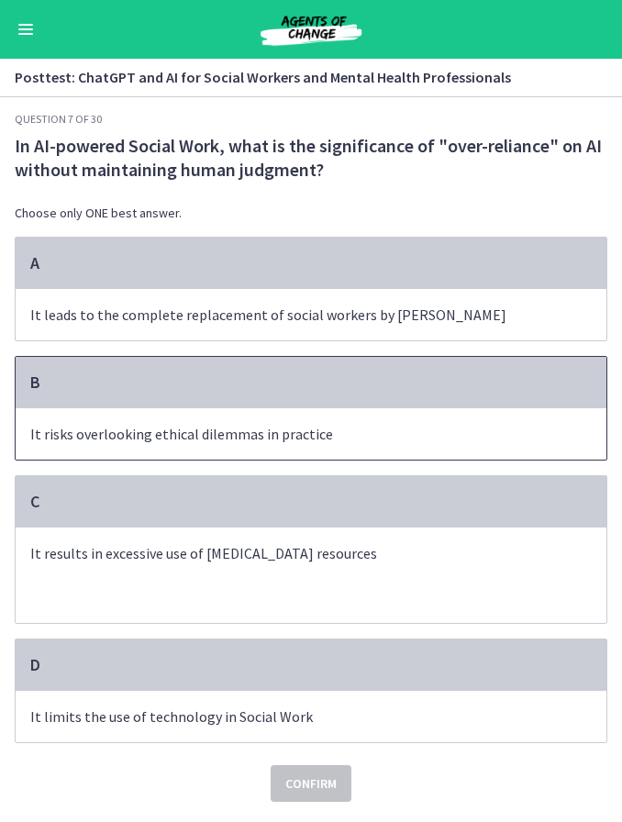
click at [479, 428] on p "It risks overlooking ethical dilemmas in practice" at bounding box center [292, 434] width 525 height 22
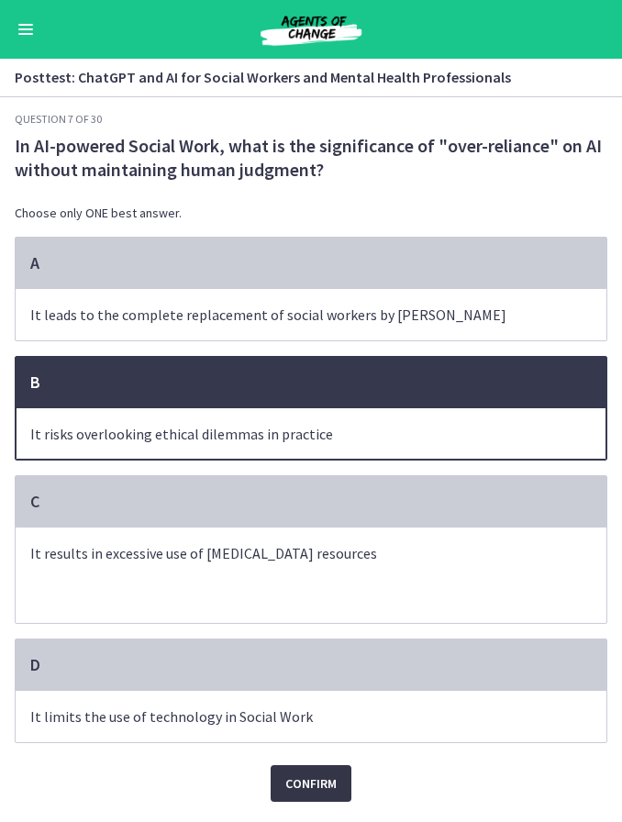
click at [316, 793] on span "Confirm" at bounding box center [310, 783] width 51 height 22
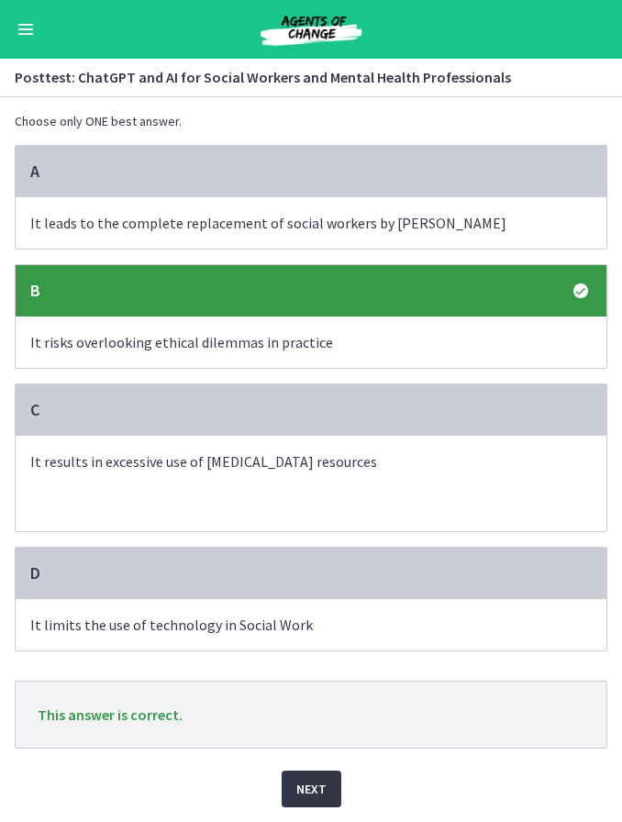
scroll to position [95, 0]
click at [316, 789] on span "Next" at bounding box center [311, 789] width 30 height 22
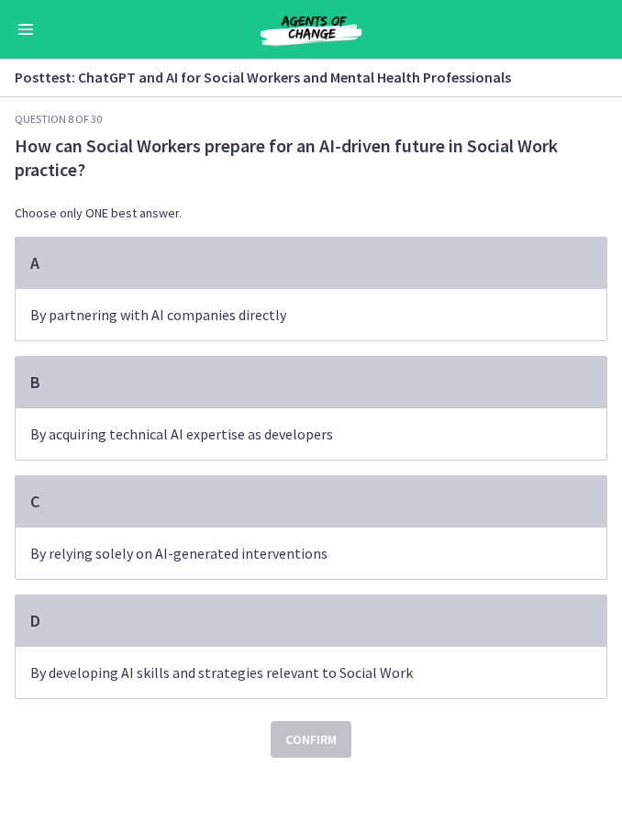
scroll to position [0, 0]
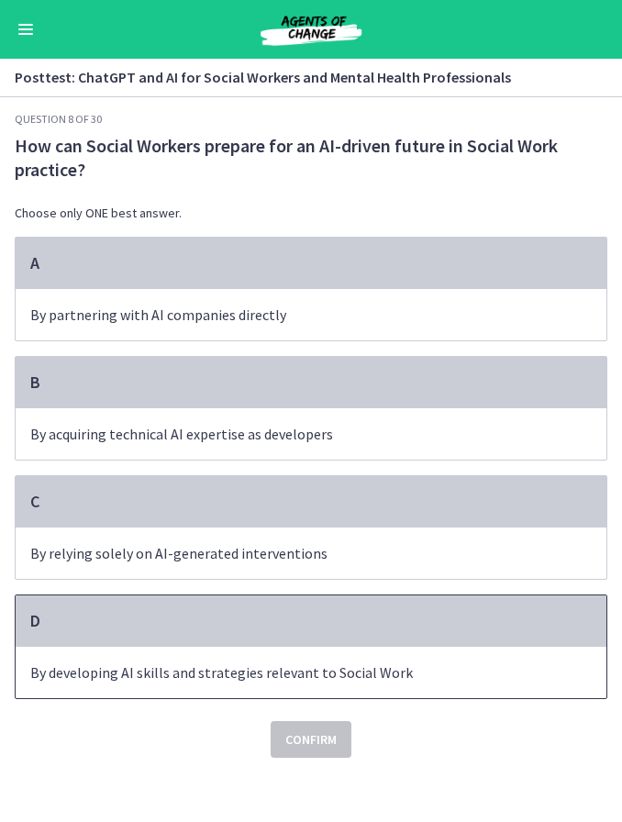
click at [397, 667] on p "By developing AI skills and strategies relevant to Social Work" at bounding box center [292, 672] width 525 height 22
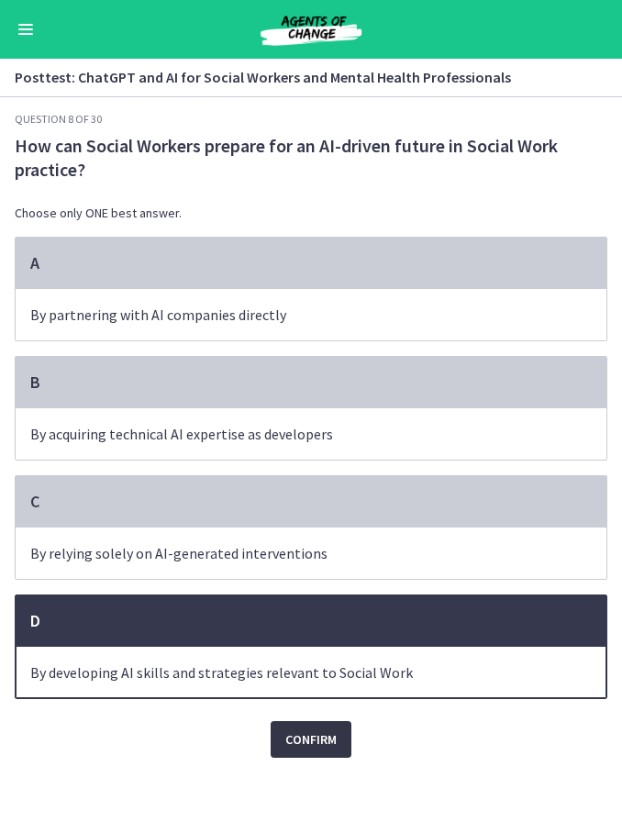
click at [327, 740] on span "Confirm" at bounding box center [310, 739] width 51 height 22
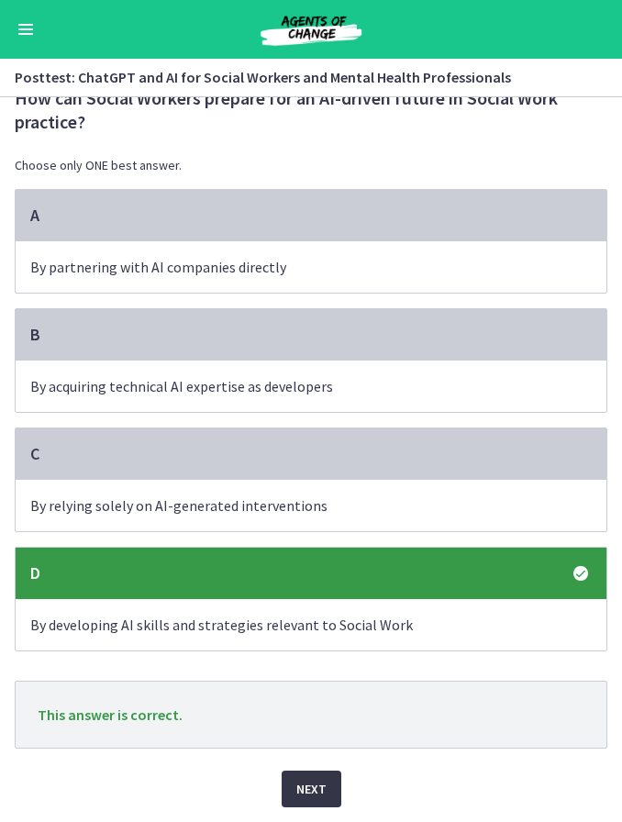
scroll to position [51, 0]
click at [317, 790] on span "Next" at bounding box center [311, 789] width 30 height 22
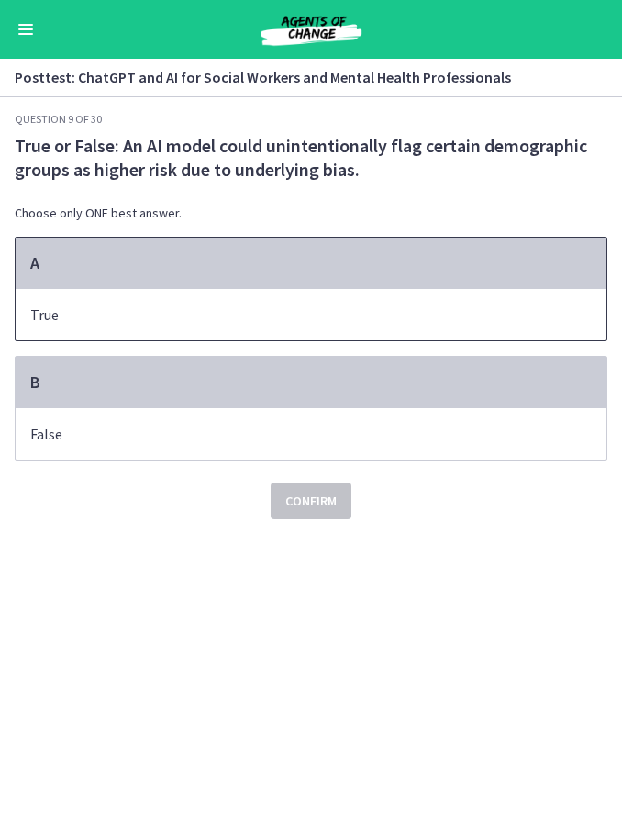
click at [371, 293] on span "True" at bounding box center [311, 314] width 591 height 51
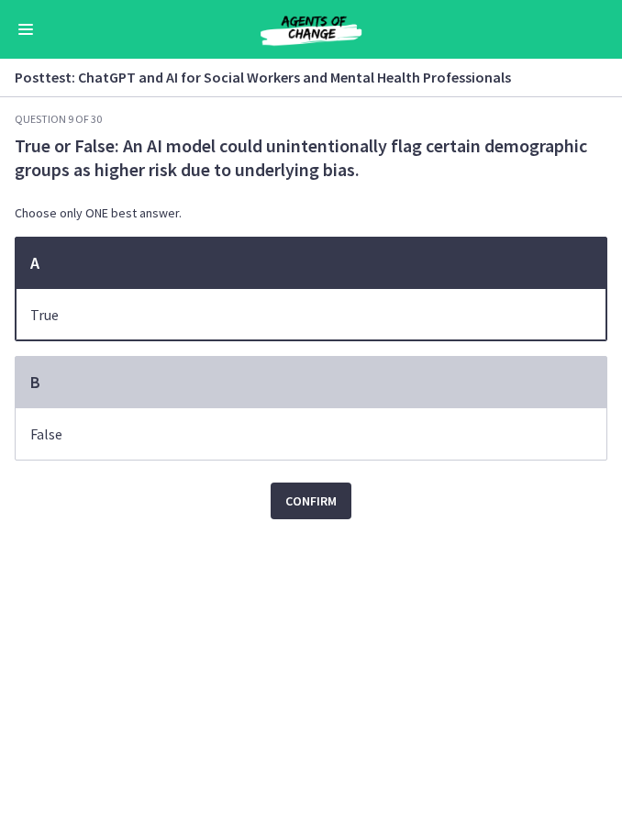
click at [303, 519] on button "Confirm" at bounding box center [311, 500] width 81 height 37
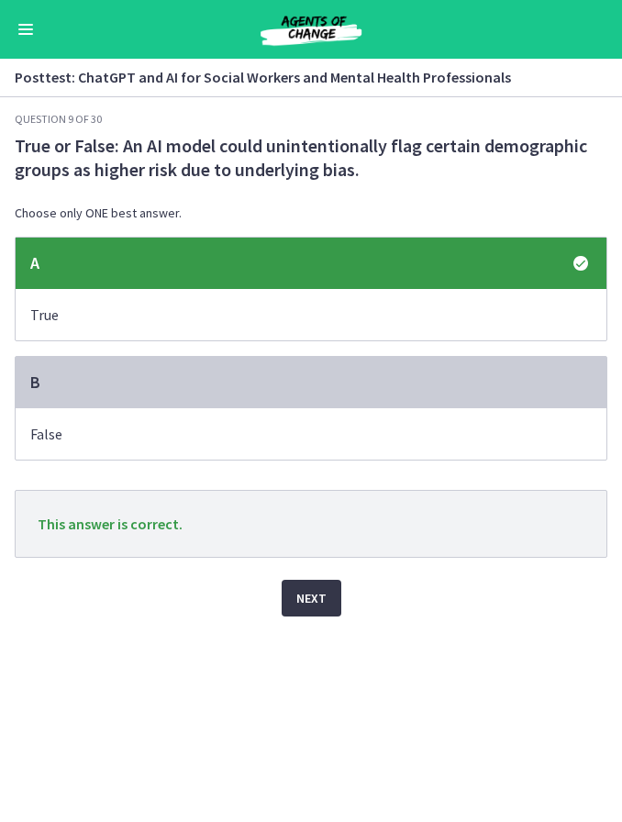
click at [316, 597] on span "Next" at bounding box center [311, 598] width 30 height 22
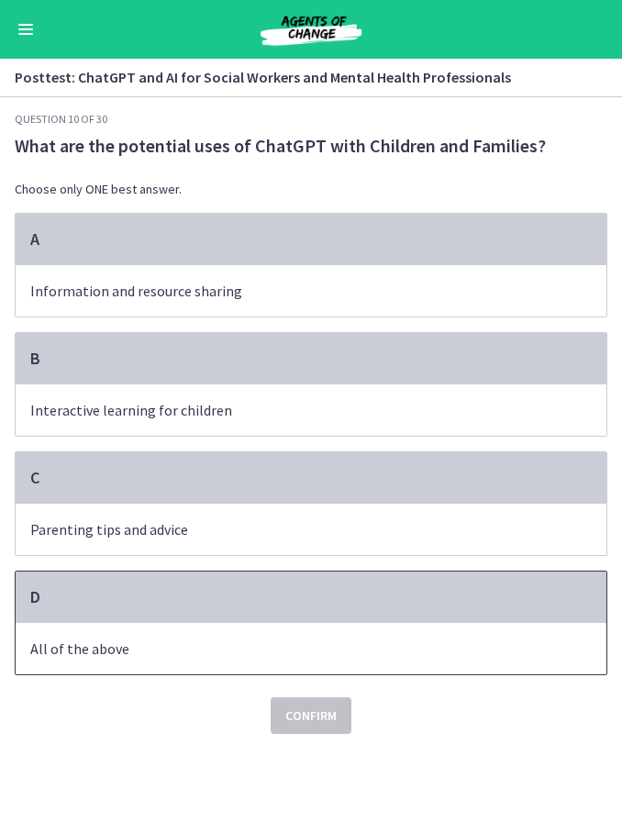
click at [216, 643] on p "All of the above" at bounding box center [292, 648] width 525 height 22
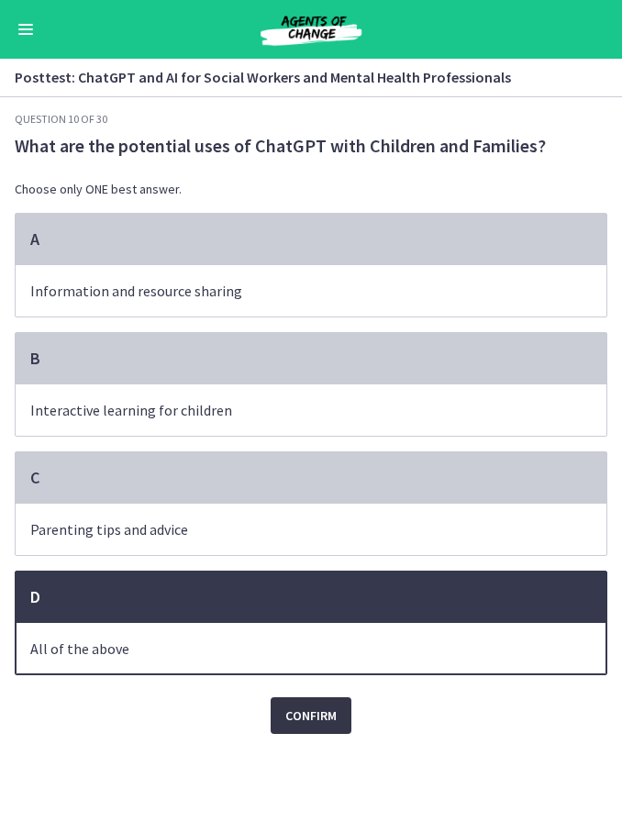
click at [323, 712] on span "Confirm" at bounding box center [310, 715] width 51 height 22
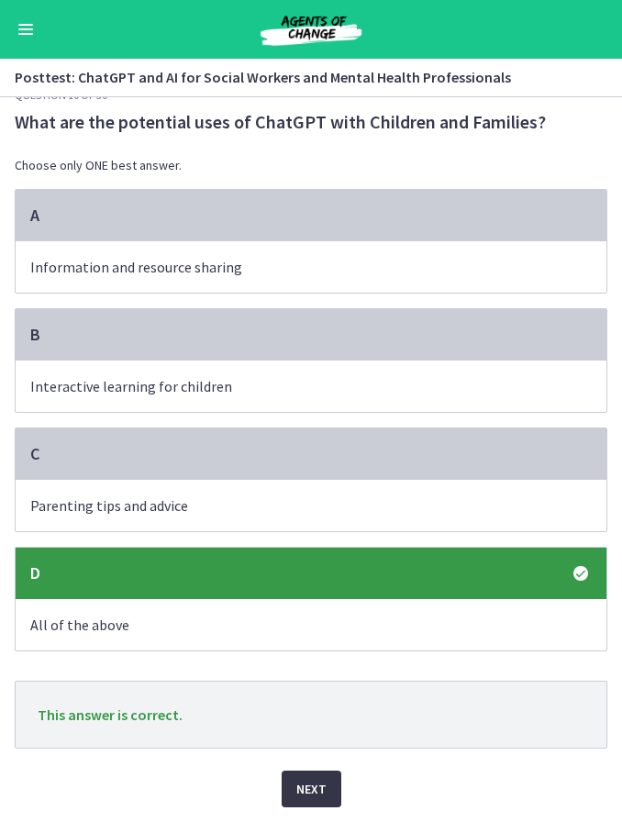
scroll to position [28, 0]
click at [305, 793] on span "Next" at bounding box center [311, 789] width 30 height 22
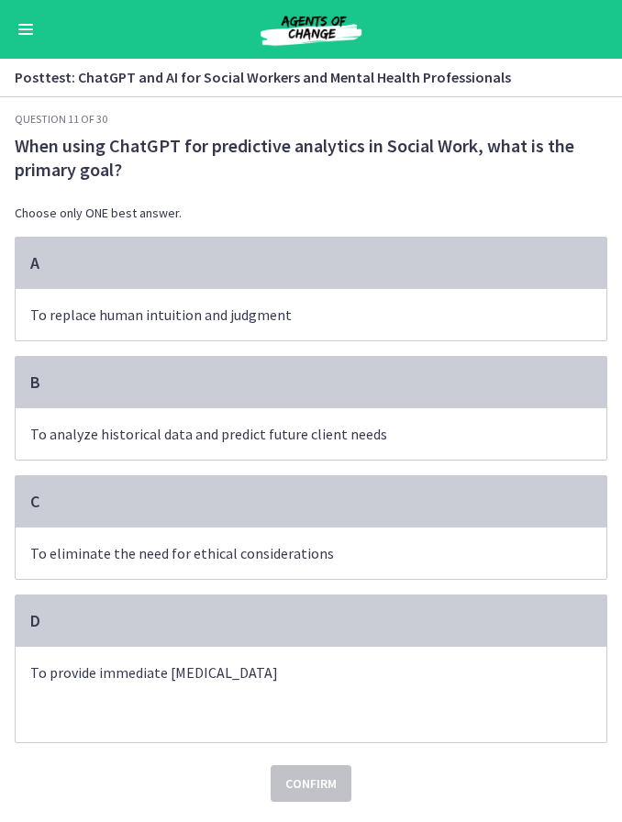
scroll to position [0, 0]
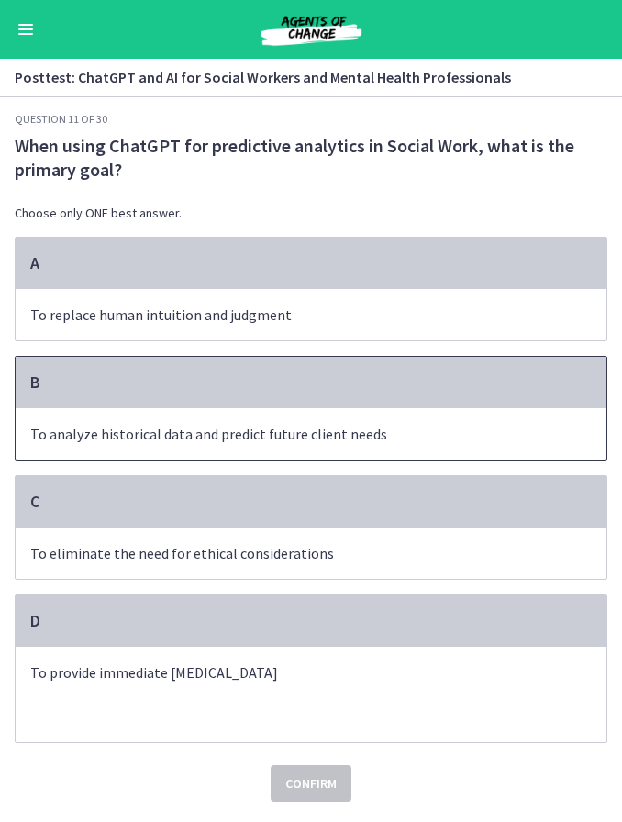
click at [459, 421] on span "To analyze historical data and predict future client needs" at bounding box center [311, 433] width 591 height 51
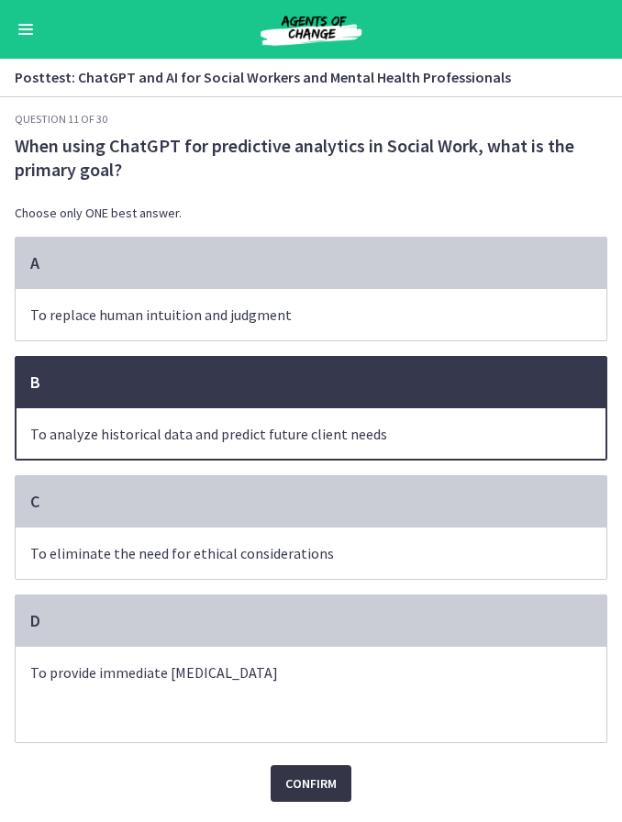
click at [308, 791] on span "Confirm" at bounding box center [310, 783] width 51 height 22
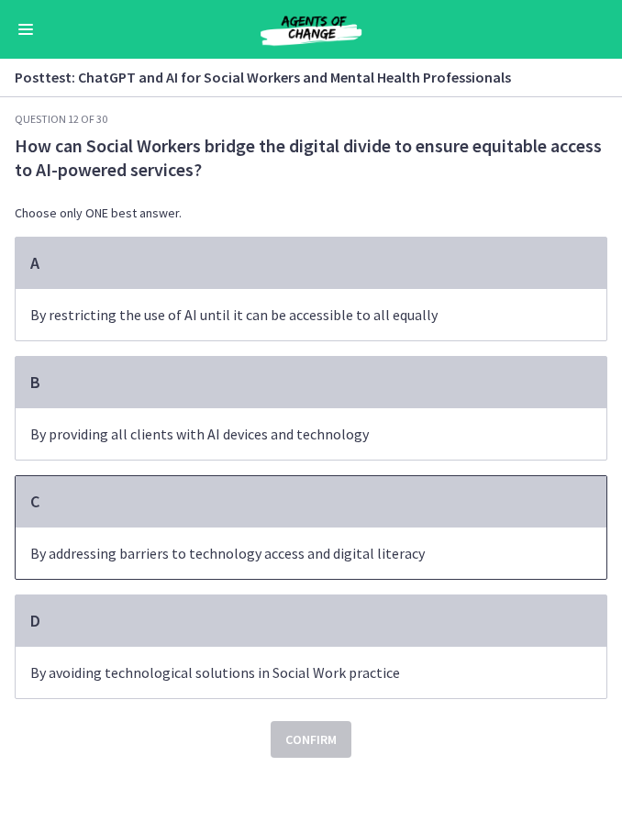
click at [461, 559] on p "By addressing barriers to technology access and digital literacy" at bounding box center [292, 553] width 525 height 22
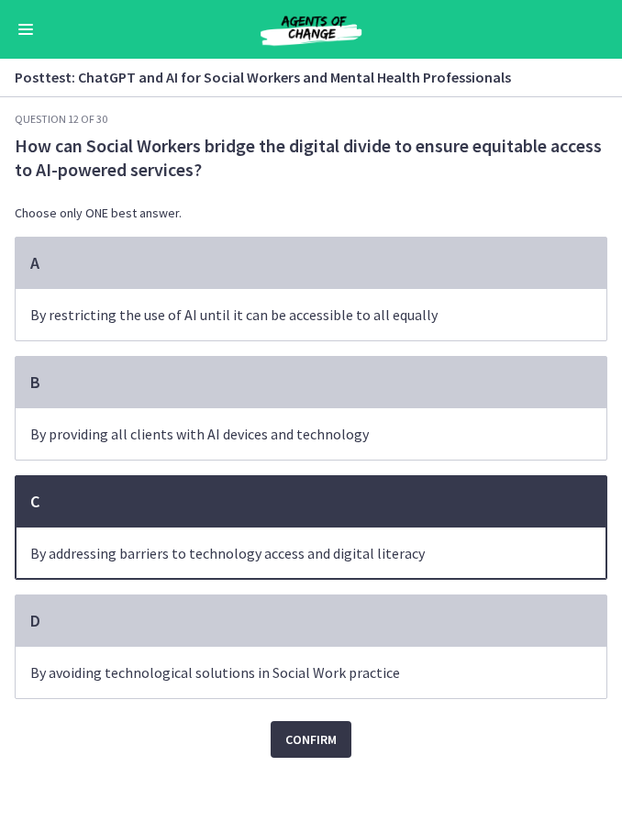
click at [308, 747] on span "Confirm" at bounding box center [310, 739] width 51 height 22
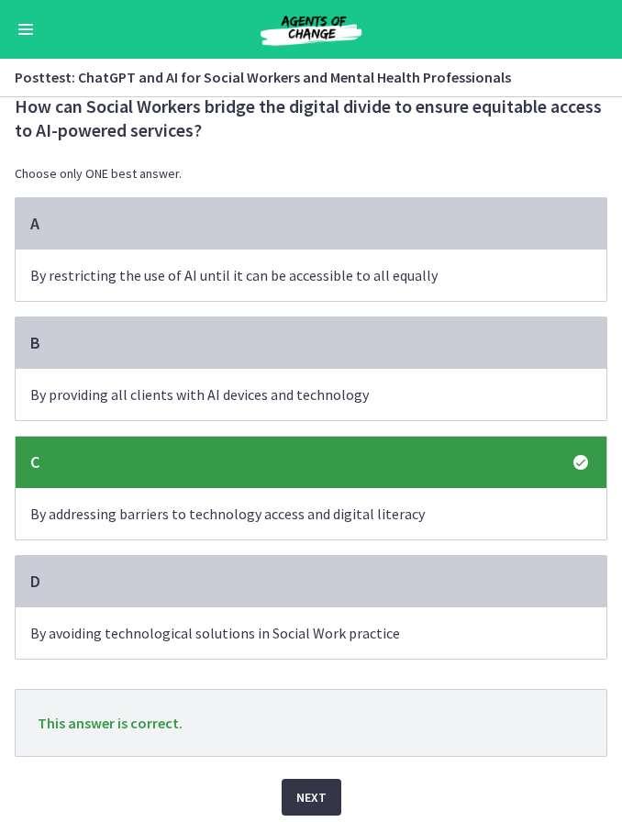
click at [325, 791] on span "Next" at bounding box center [311, 797] width 30 height 22
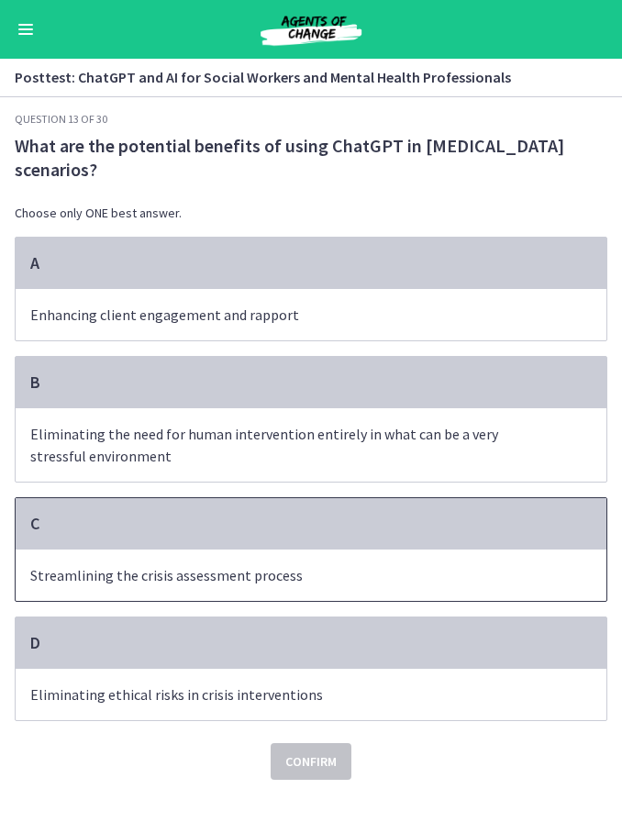
click at [495, 567] on p "Streamlining the crisis assessment process" at bounding box center [292, 575] width 525 height 22
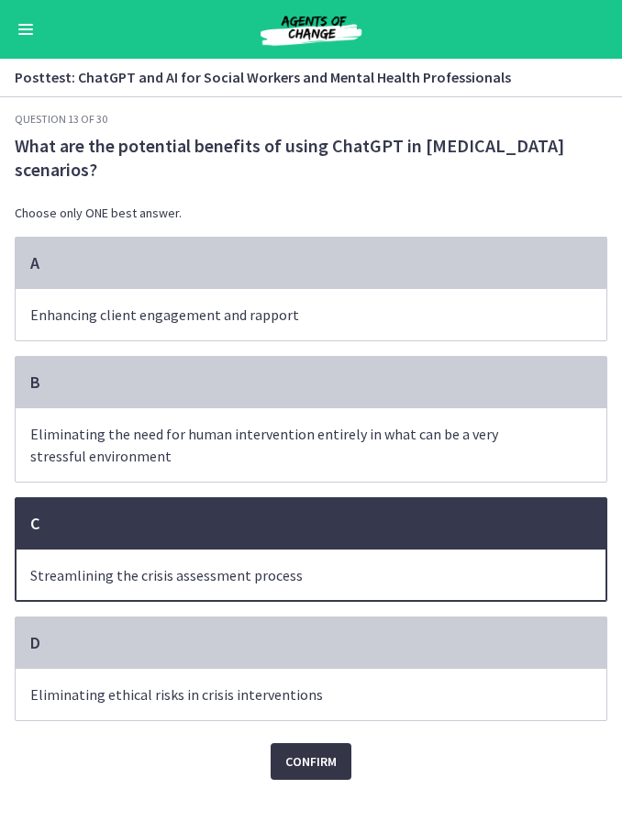
click at [317, 763] on span "Confirm" at bounding box center [310, 761] width 51 height 22
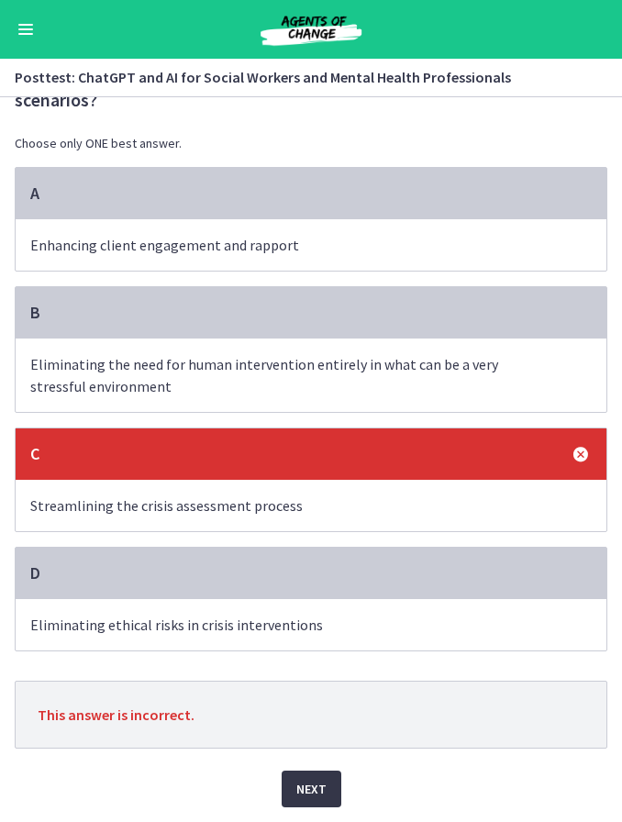
scroll to position [73, 0]
click at [497, 396] on span "Eliminating the need for human intervention entirely in what can be a very stre…" at bounding box center [311, 374] width 591 height 73
click at [535, 342] on span "Eliminating the need for human intervention entirely in what can be a very stre…" at bounding box center [311, 374] width 591 height 73
click at [534, 341] on span "Eliminating the need for human intervention entirely in what can be a very stre…" at bounding box center [311, 374] width 591 height 73
click at [316, 780] on span "Next" at bounding box center [311, 789] width 30 height 22
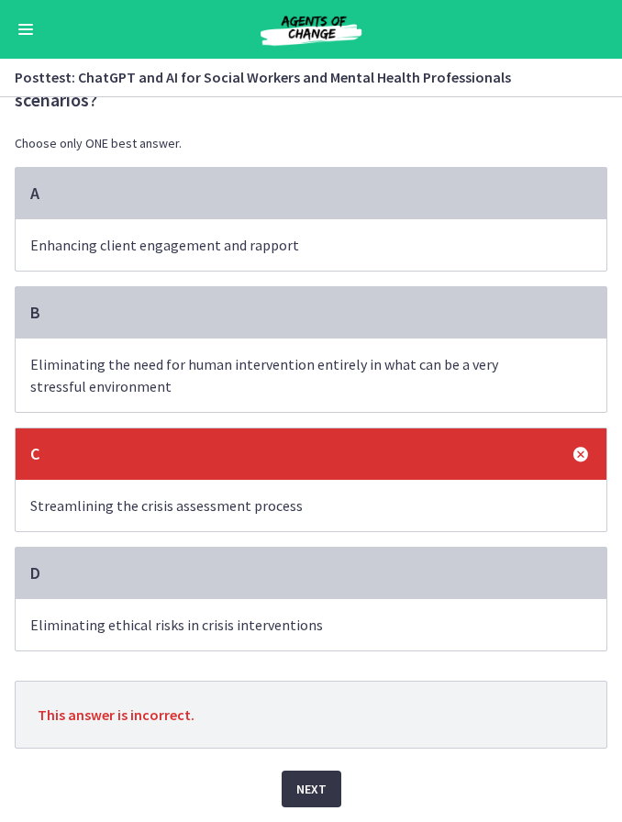
scroll to position [0, 0]
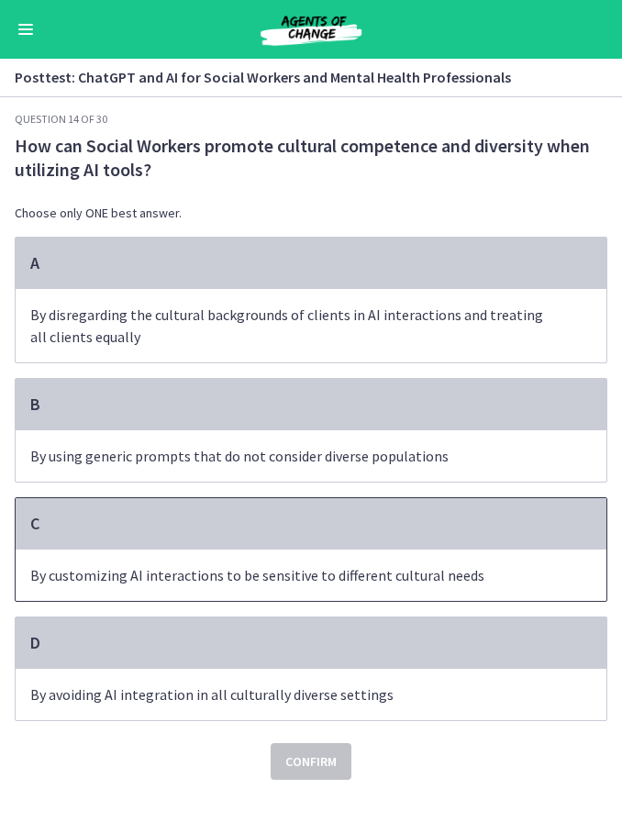
click at [487, 567] on p "By customizing AI interactions to be sensitive to different cultural needs" at bounding box center [292, 575] width 525 height 22
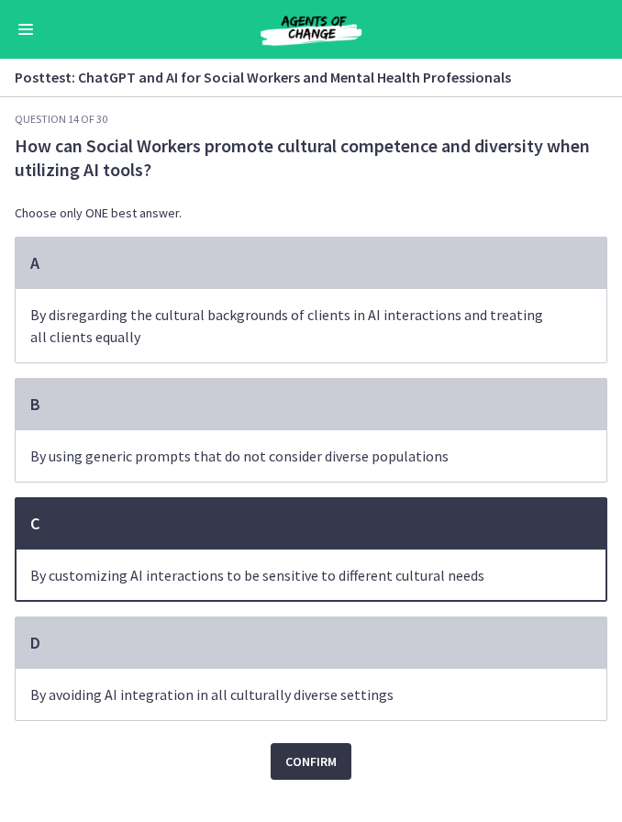
click at [318, 763] on span "Confirm" at bounding box center [310, 761] width 51 height 22
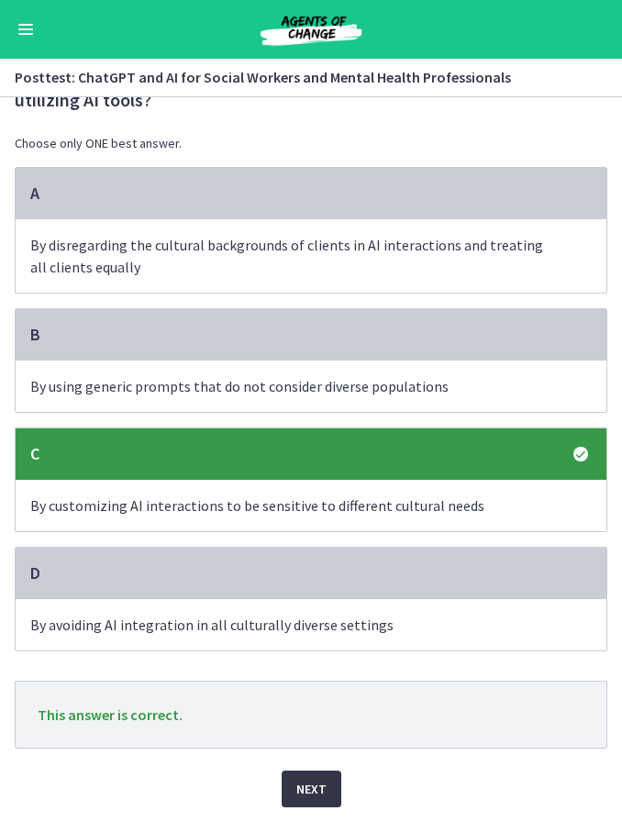
scroll to position [73, 0]
click at [318, 789] on span "Next" at bounding box center [311, 789] width 30 height 22
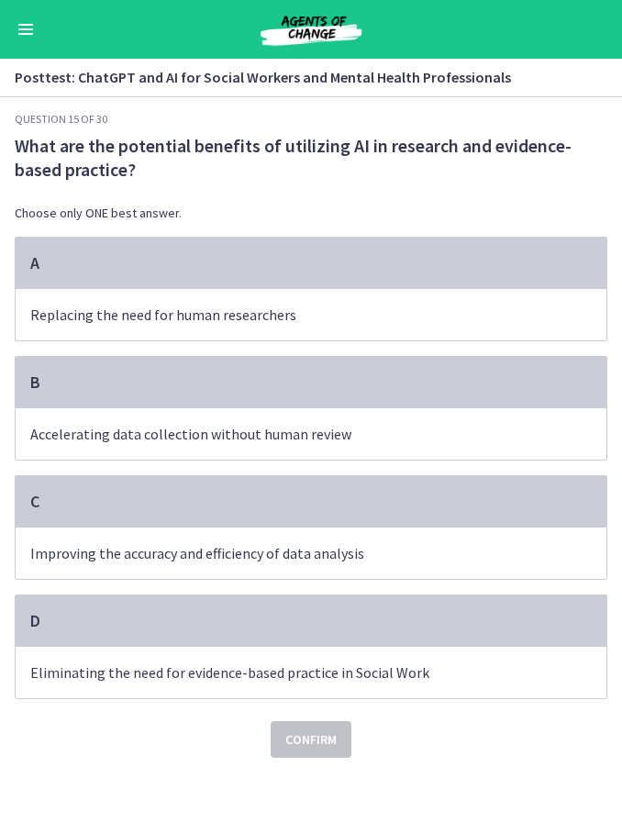
scroll to position [0, 0]
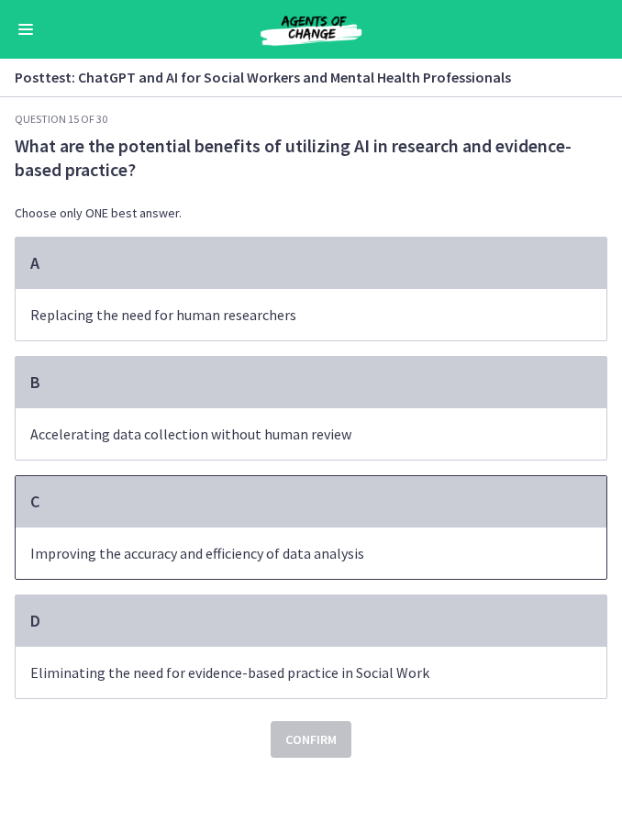
click at [493, 559] on p "Improving the accuracy and efficiency of data analysis" at bounding box center [292, 553] width 525 height 22
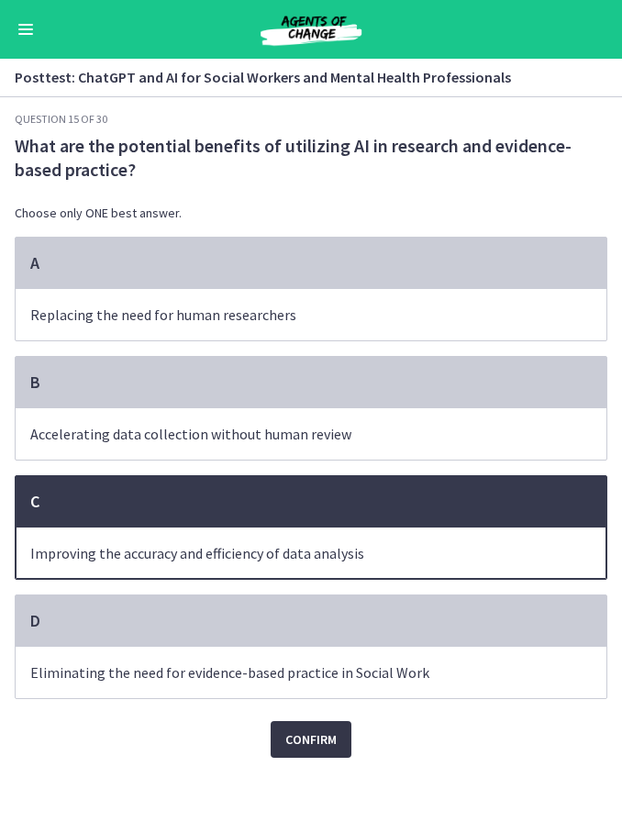
click at [310, 745] on span "Confirm" at bounding box center [310, 739] width 51 height 22
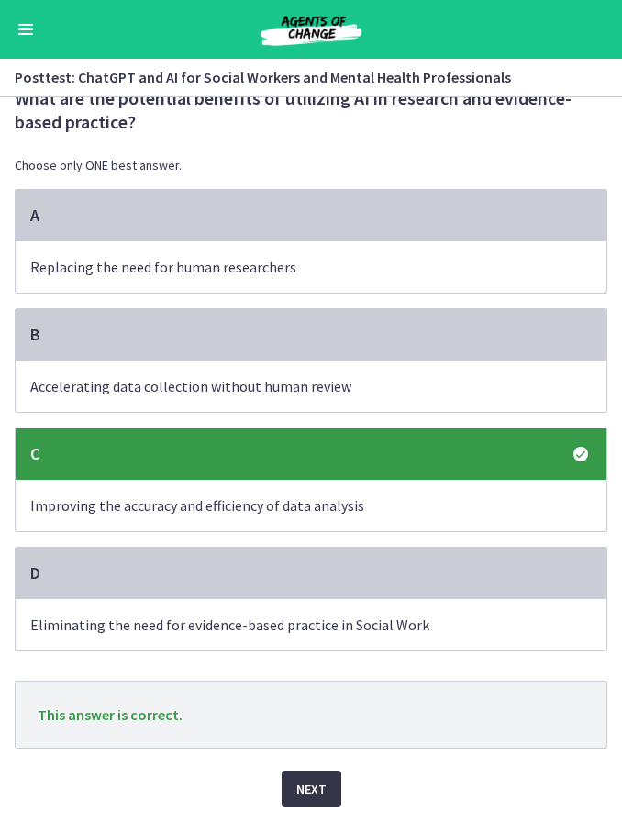
scroll to position [51, 0]
click at [316, 784] on span "Next" at bounding box center [311, 789] width 30 height 22
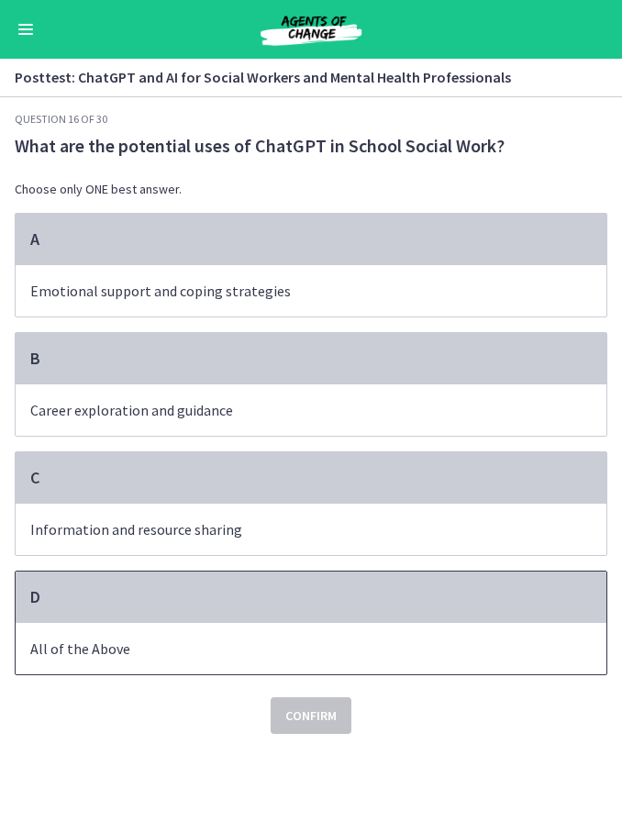
click at [393, 642] on p "All of the Above" at bounding box center [292, 648] width 525 height 22
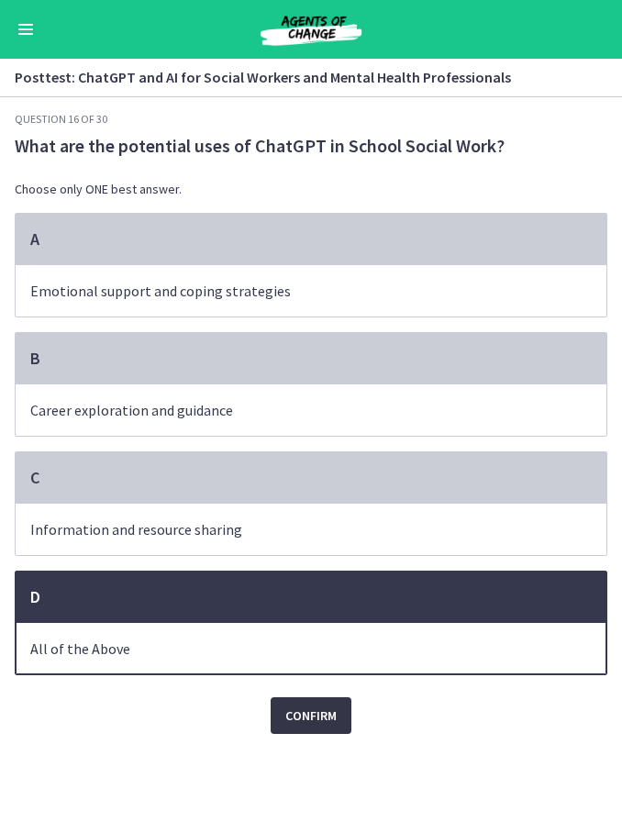
click at [320, 723] on span "Confirm" at bounding box center [310, 715] width 51 height 22
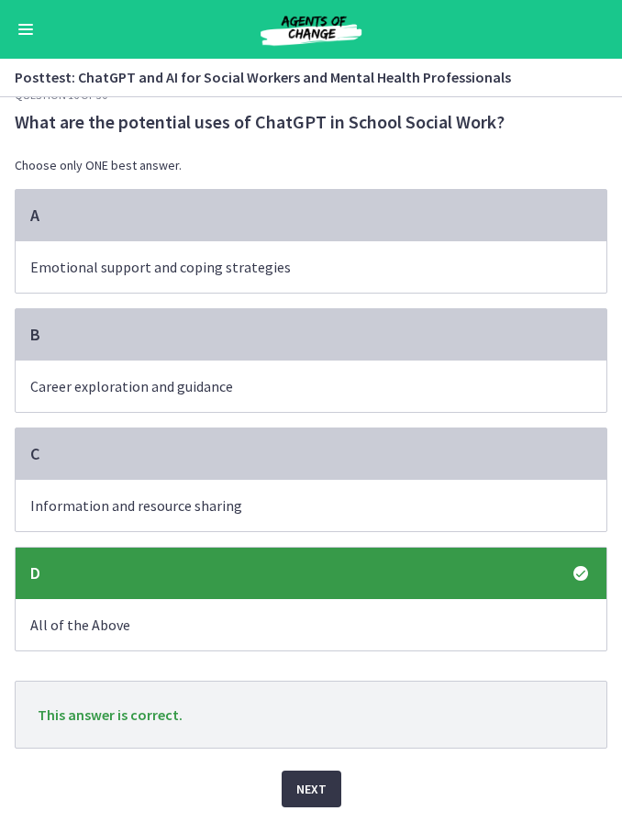
scroll to position [28, 0]
click at [324, 786] on span "Next" at bounding box center [311, 789] width 30 height 22
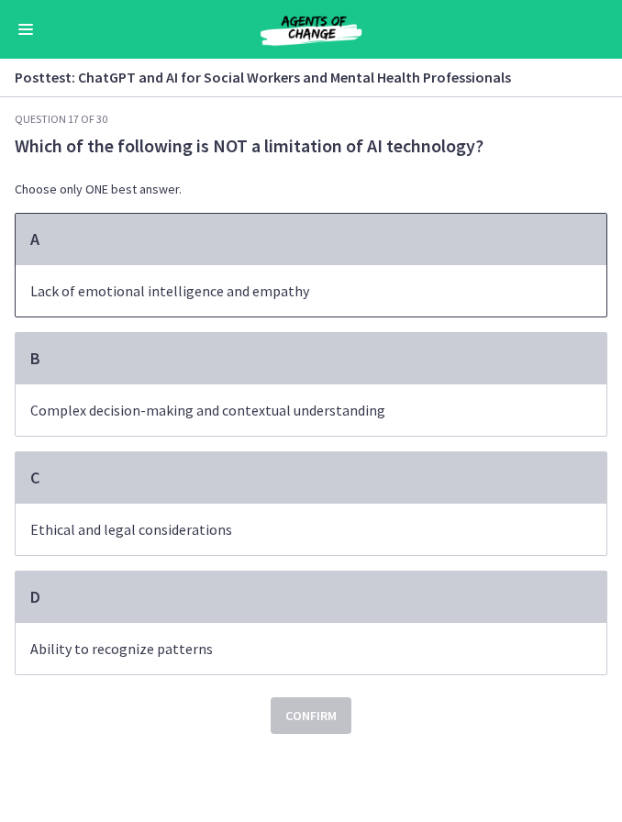
click at [415, 283] on p "Lack of emotional intelligence and empathy" at bounding box center [292, 291] width 525 height 22
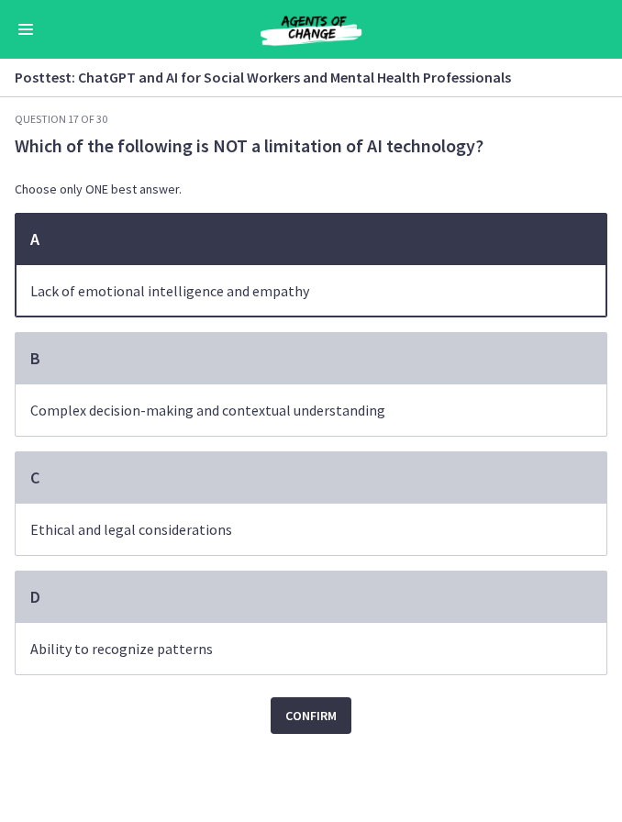
click at [323, 726] on span "Confirm" at bounding box center [310, 715] width 51 height 22
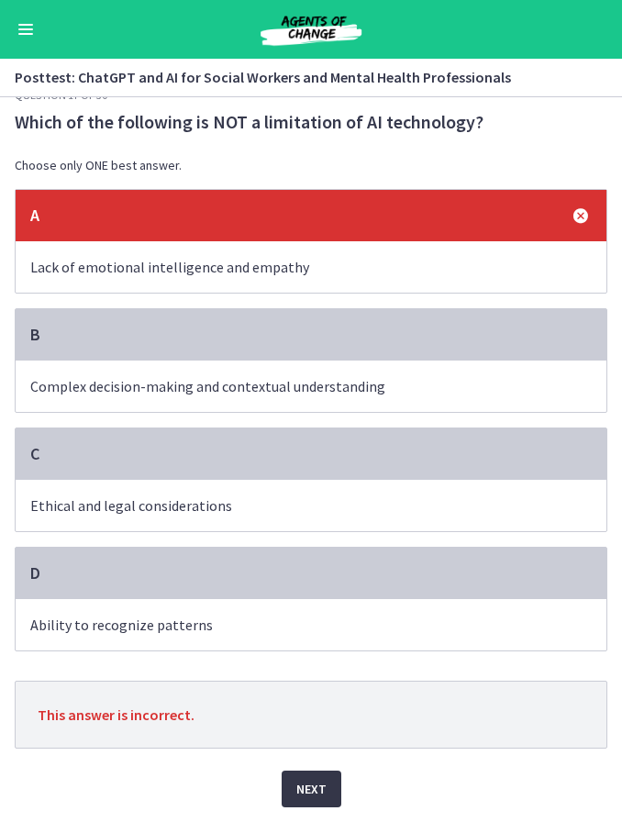
scroll to position [28, 0]
click at [305, 804] on button "Next" at bounding box center [312, 788] width 60 height 37
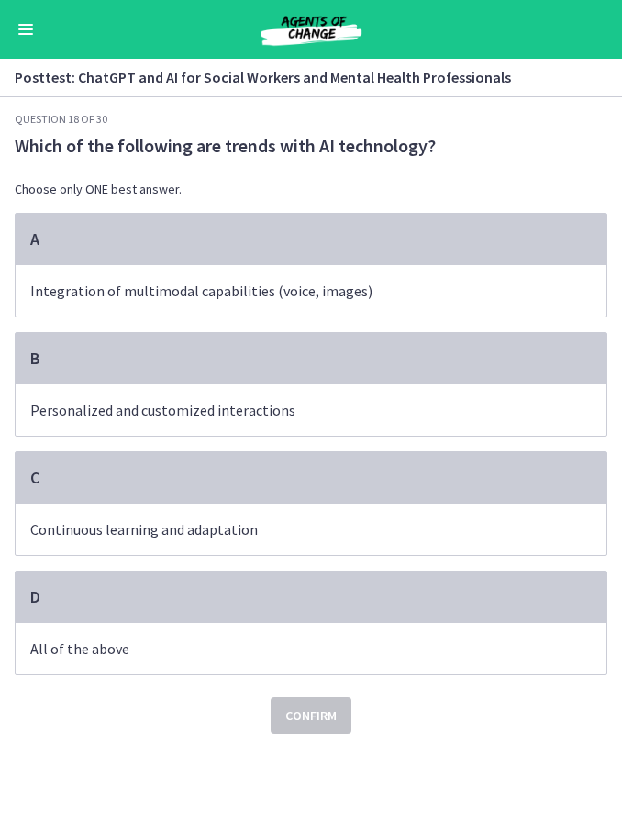
scroll to position [0, 0]
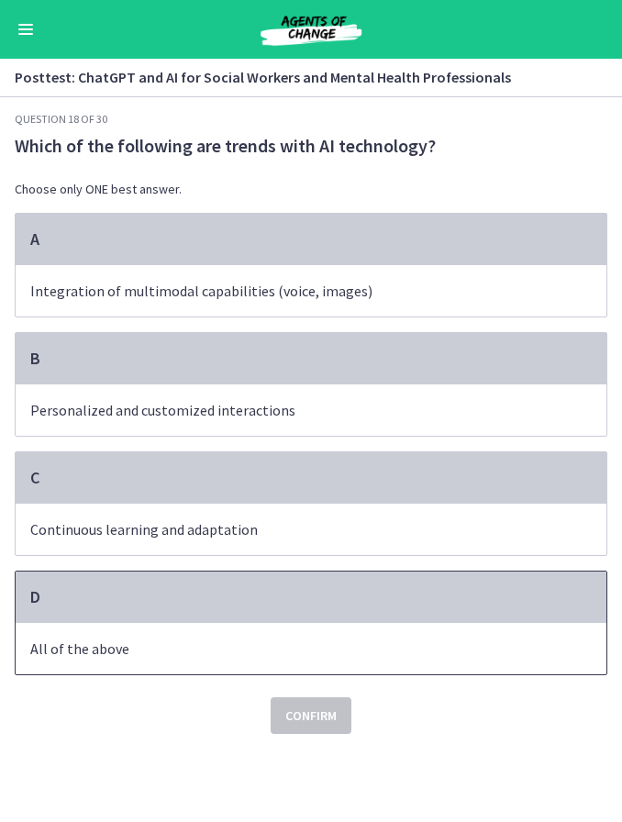
click at [386, 627] on span "All of the above" at bounding box center [311, 648] width 591 height 51
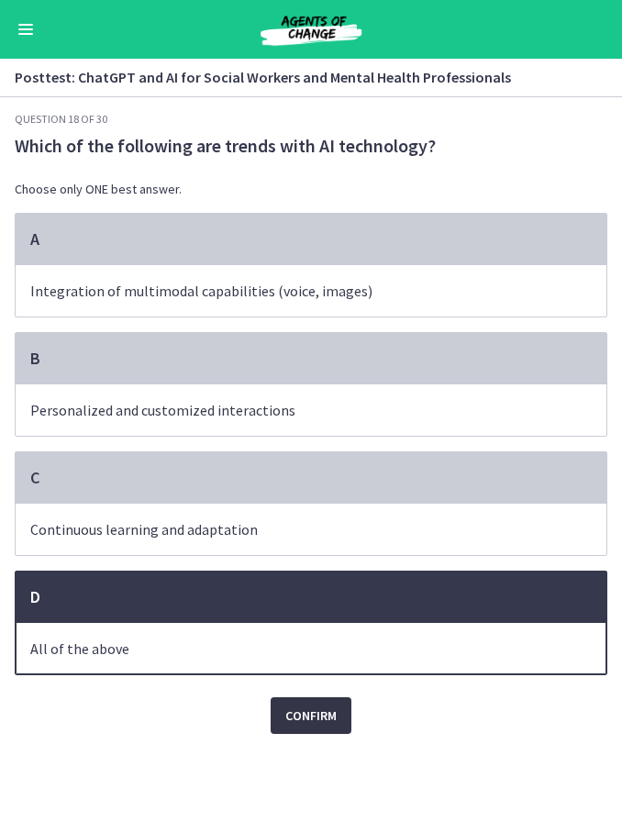
click at [322, 726] on span "Confirm" at bounding box center [310, 715] width 51 height 22
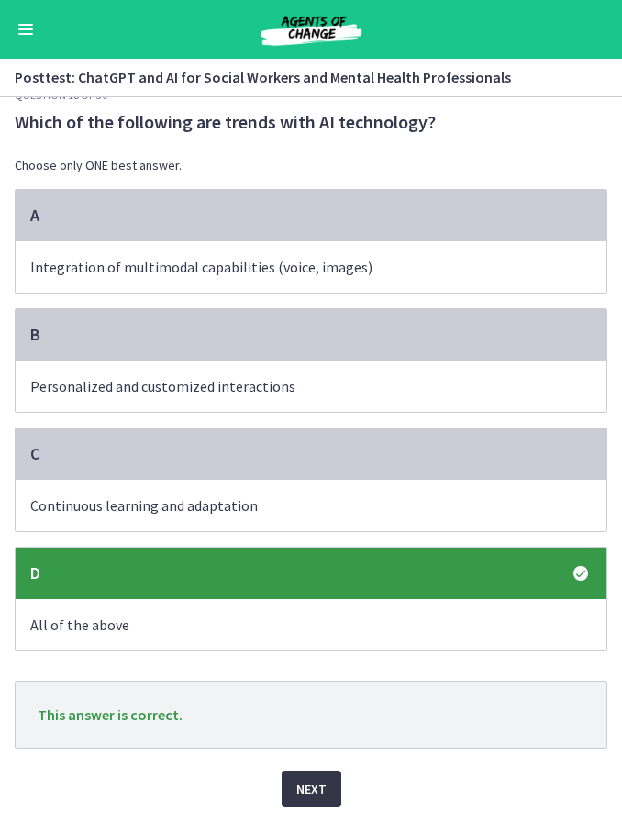
scroll to position [28, 0]
click at [312, 791] on span "Next" at bounding box center [311, 789] width 30 height 22
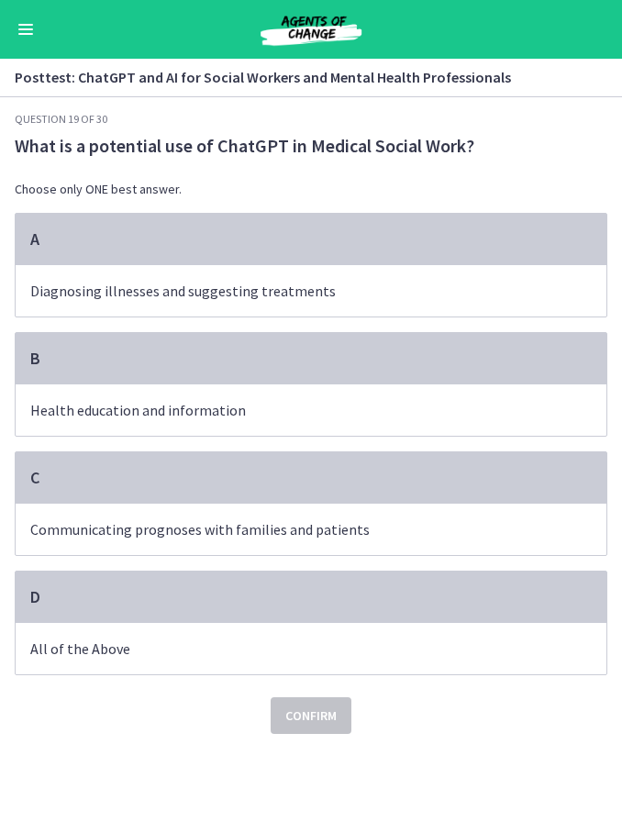
scroll to position [0, 0]
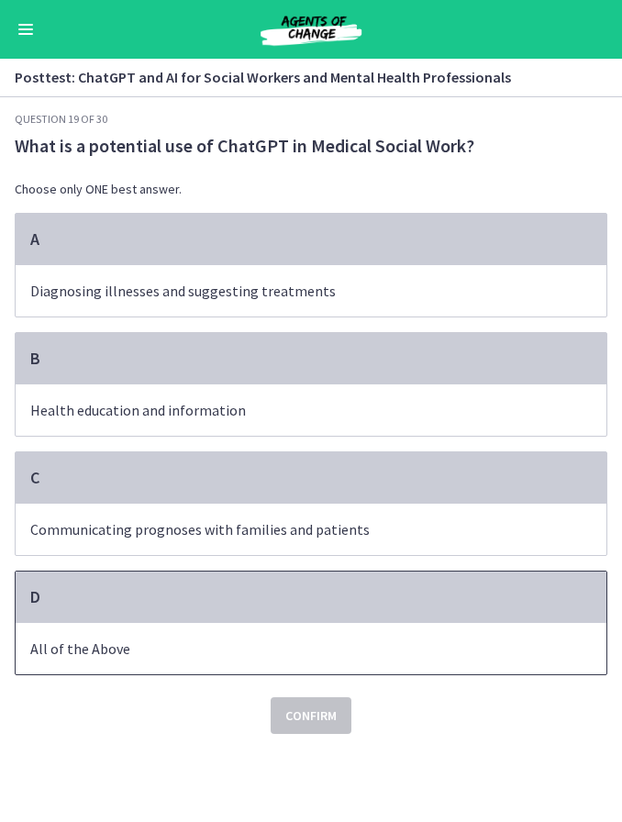
click at [404, 645] on p "All of the Above" at bounding box center [292, 648] width 525 height 22
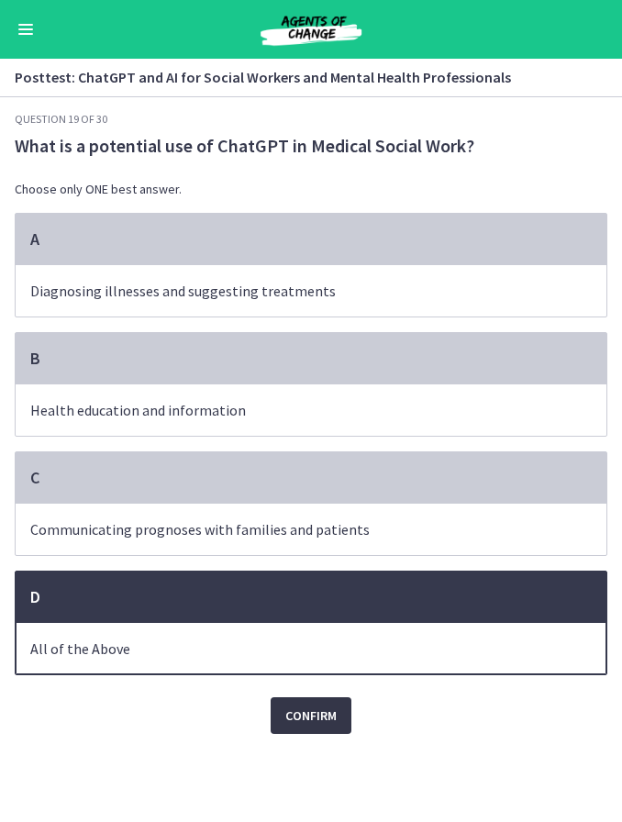
click at [325, 726] on span "Confirm" at bounding box center [310, 715] width 51 height 22
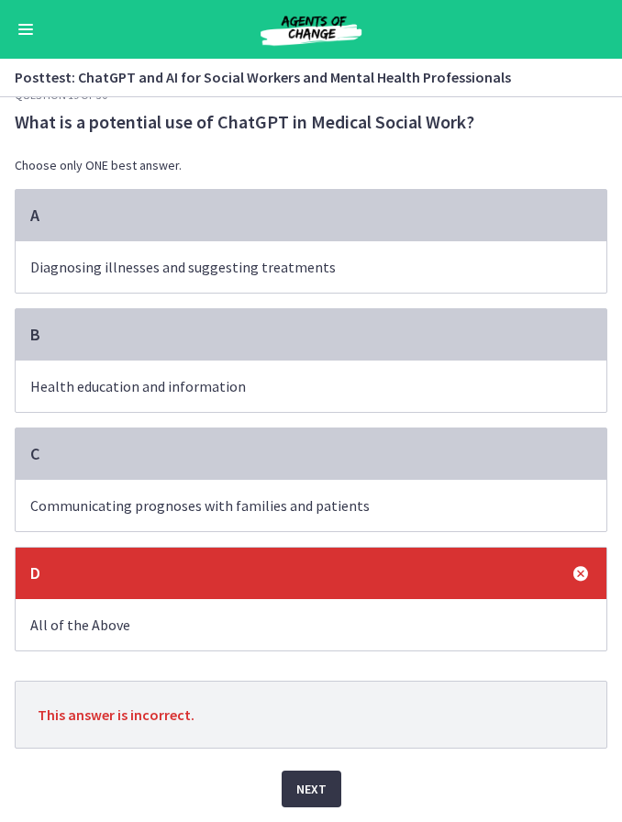
scroll to position [28, 0]
click at [315, 791] on span "Next" at bounding box center [311, 789] width 30 height 22
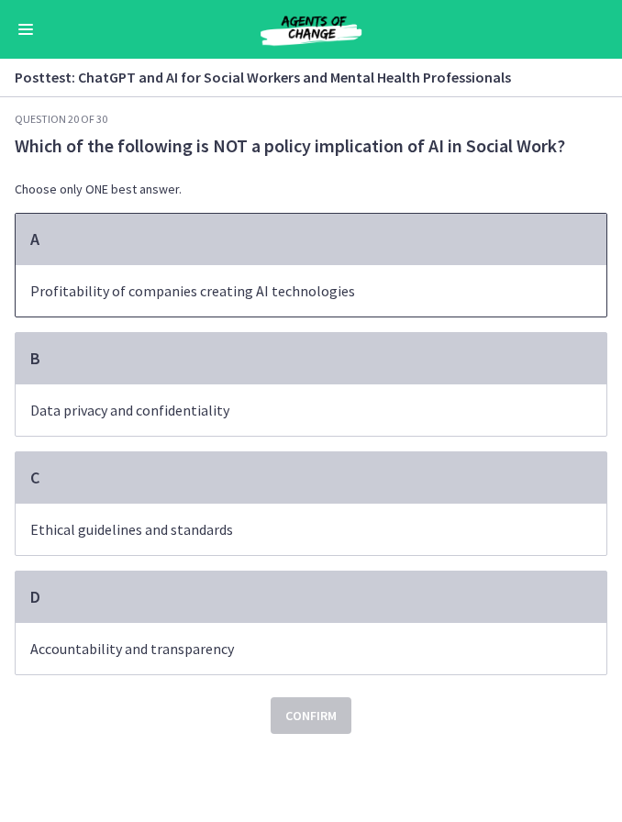
click at [406, 280] on span "Profitability of companies creating AI technologies" at bounding box center [311, 290] width 591 height 51
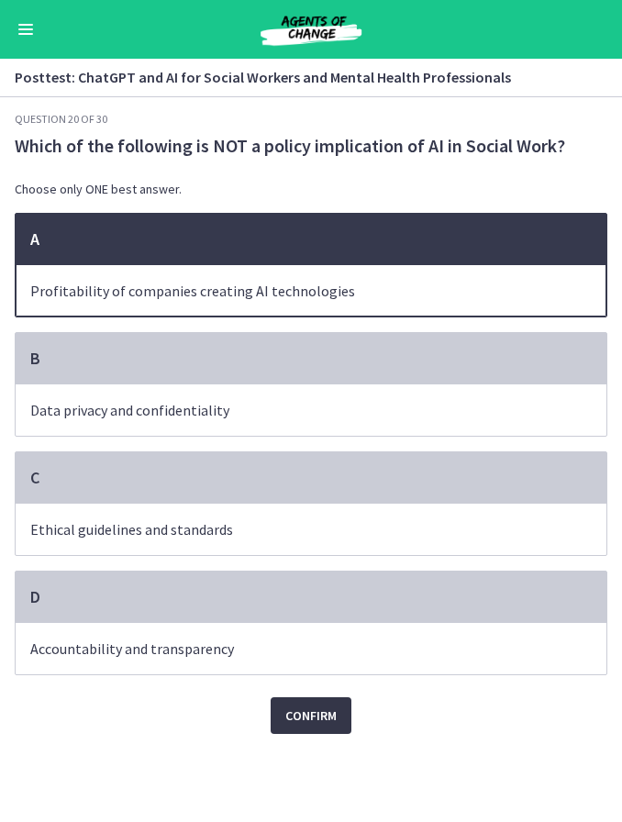
click at [321, 705] on button "Confirm" at bounding box center [311, 715] width 81 height 37
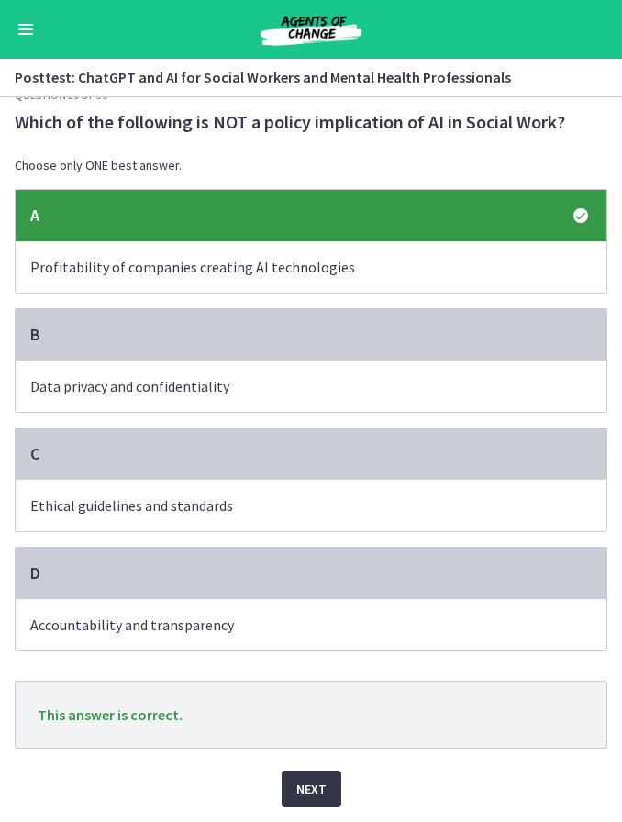
scroll to position [28, 0]
click at [317, 796] on span "Next" at bounding box center [311, 789] width 30 height 22
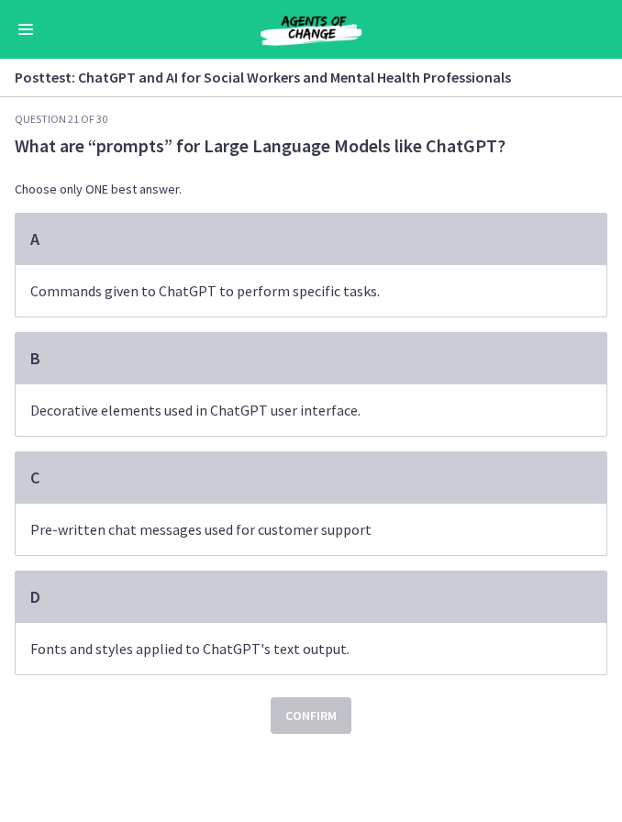
scroll to position [0, 0]
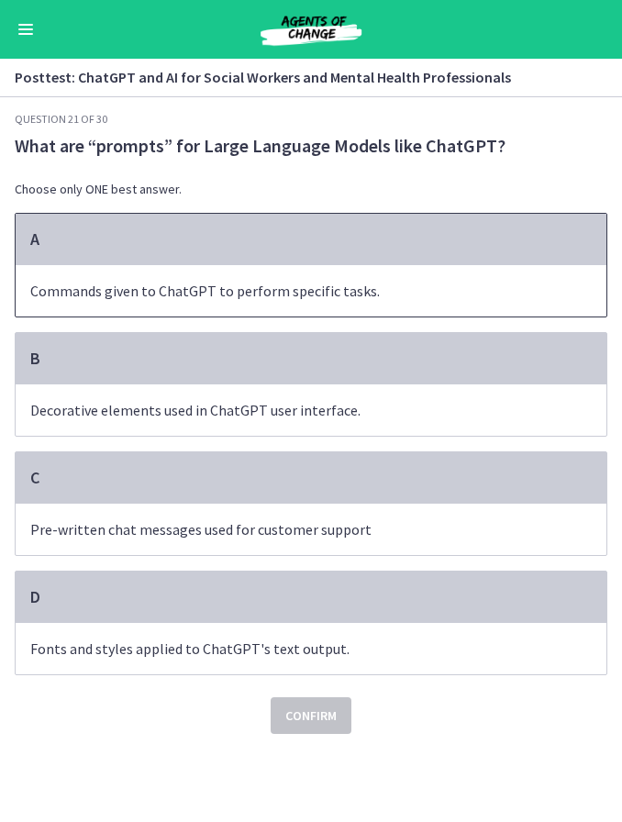
click at [443, 273] on span "Commands given to ChatGPT to perform specific tasks." at bounding box center [311, 290] width 591 height 51
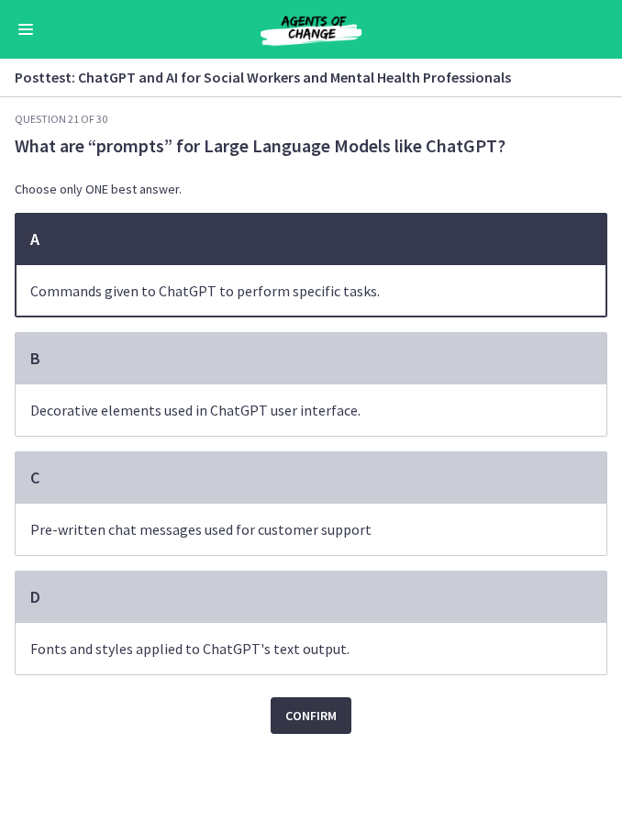
click at [323, 721] on span "Confirm" at bounding box center [310, 715] width 51 height 22
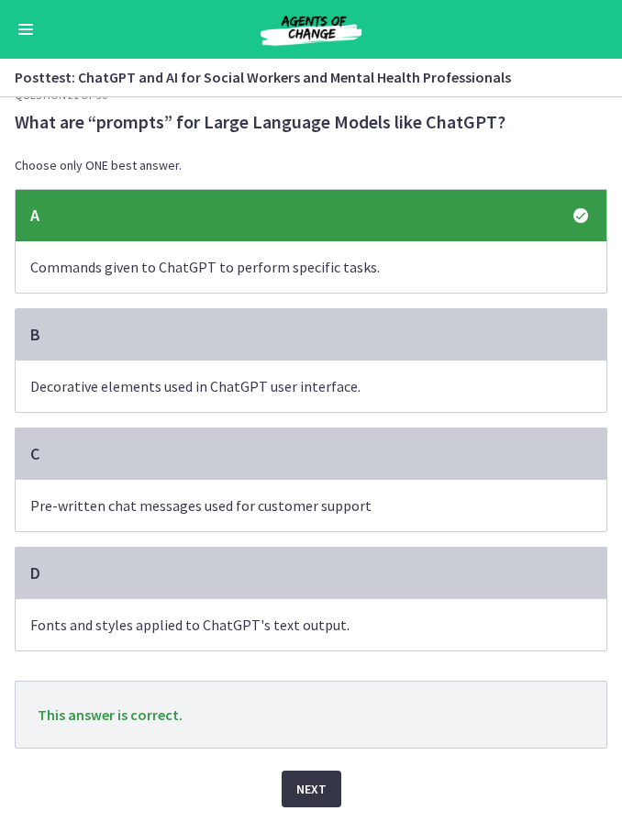
scroll to position [28, 0]
click at [323, 781] on span "Next" at bounding box center [311, 789] width 30 height 22
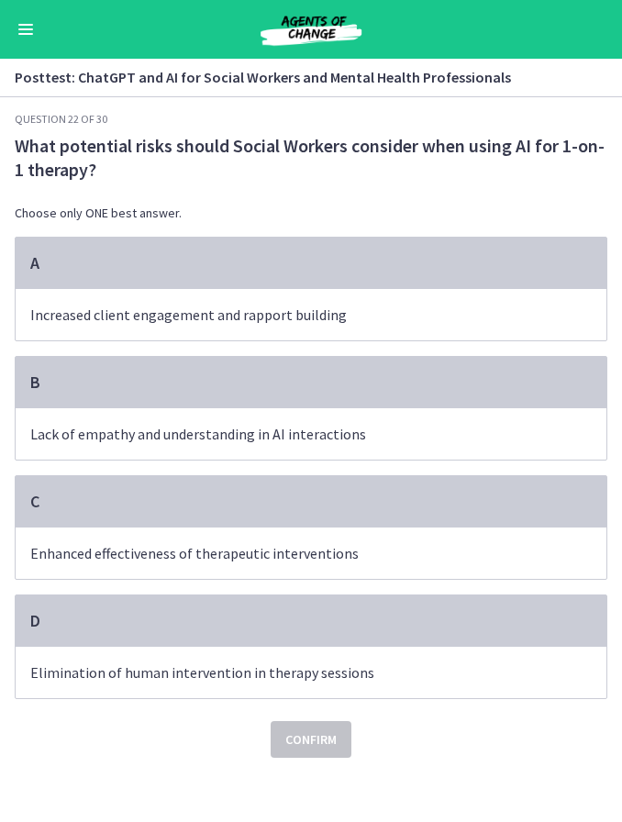
scroll to position [0, 0]
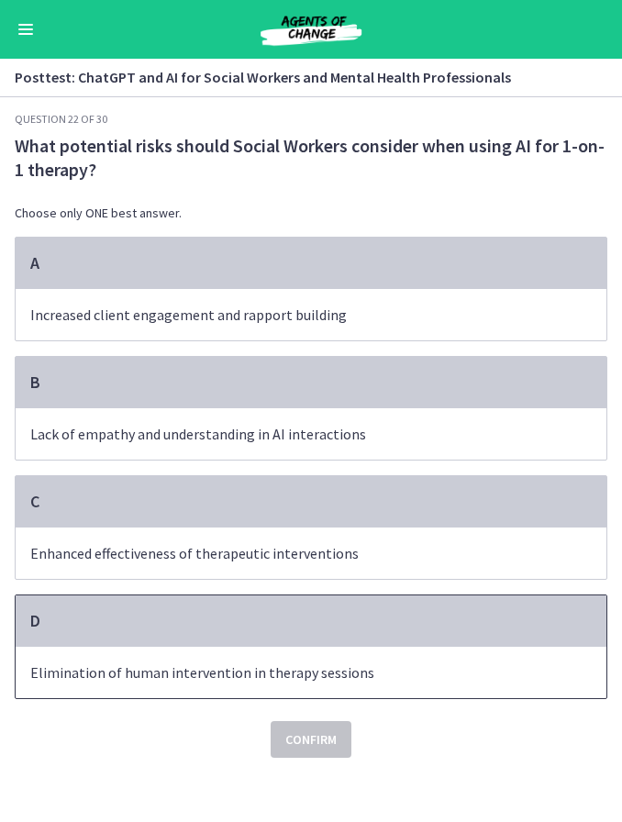
click at [433, 673] on p "Elimination of human intervention in therapy sessions" at bounding box center [292, 672] width 525 height 22
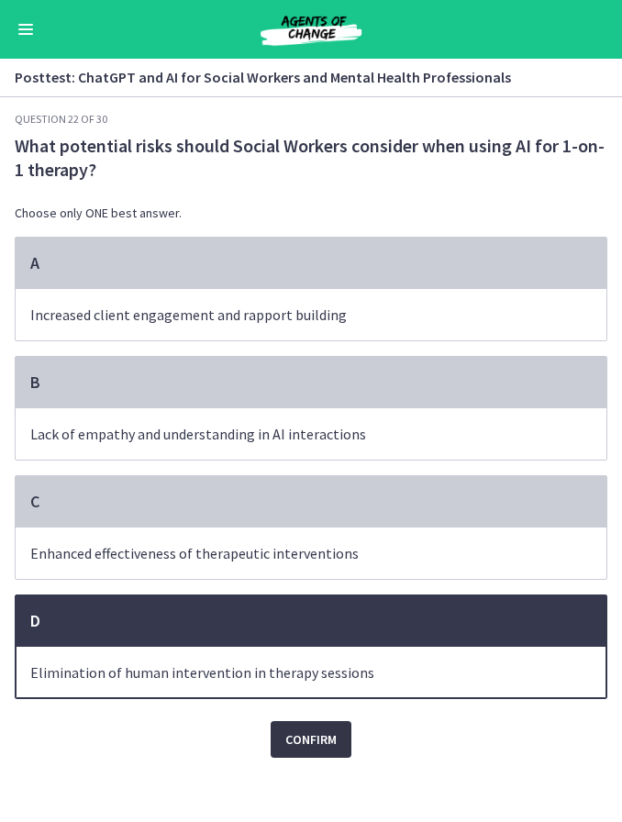
click at [327, 749] on span "Confirm" at bounding box center [310, 739] width 51 height 22
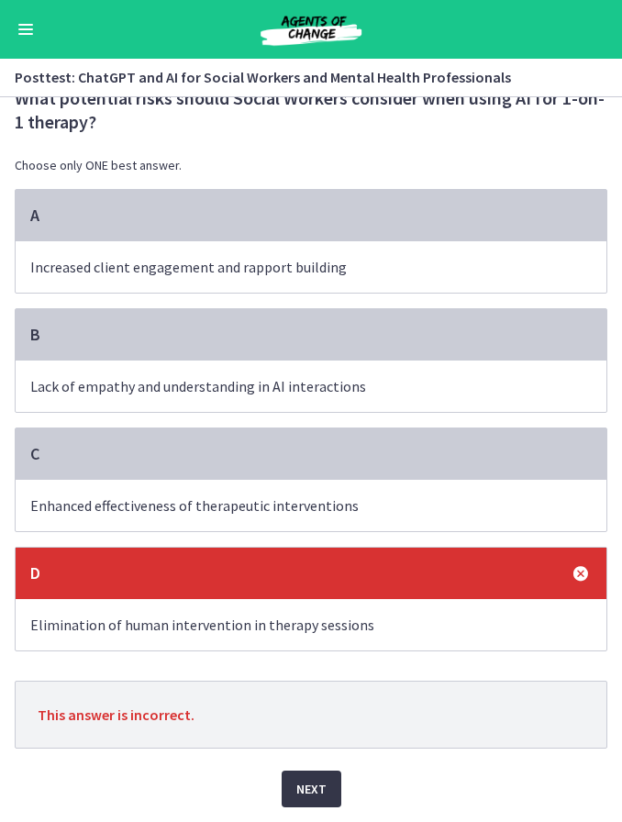
scroll to position [51, 0]
click at [321, 791] on span "Next" at bounding box center [311, 789] width 30 height 22
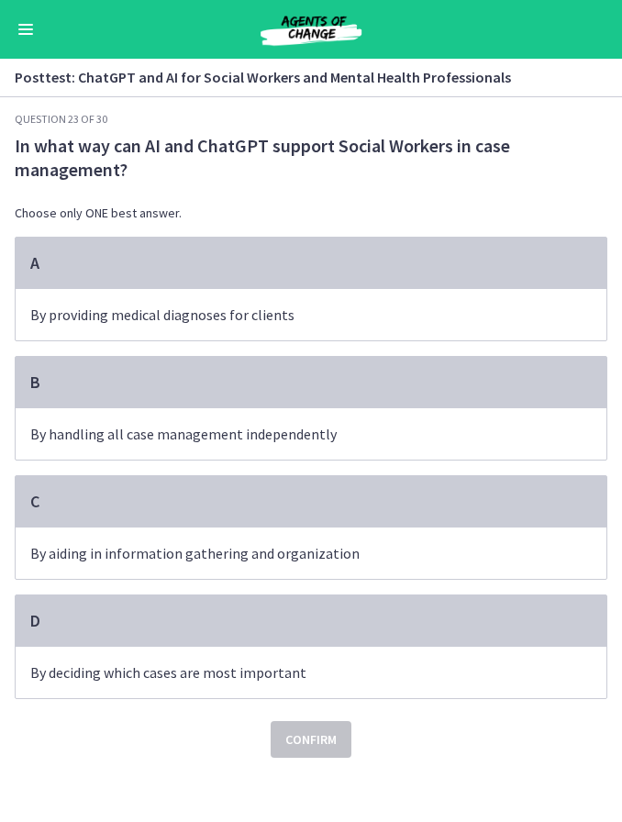
scroll to position [0, 0]
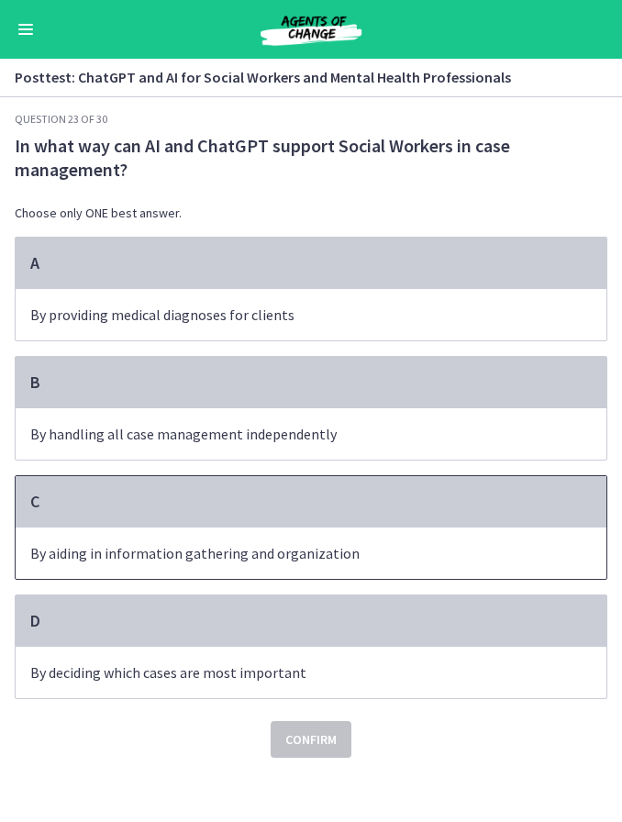
click at [265, 525] on div "C" at bounding box center [311, 501] width 591 height 51
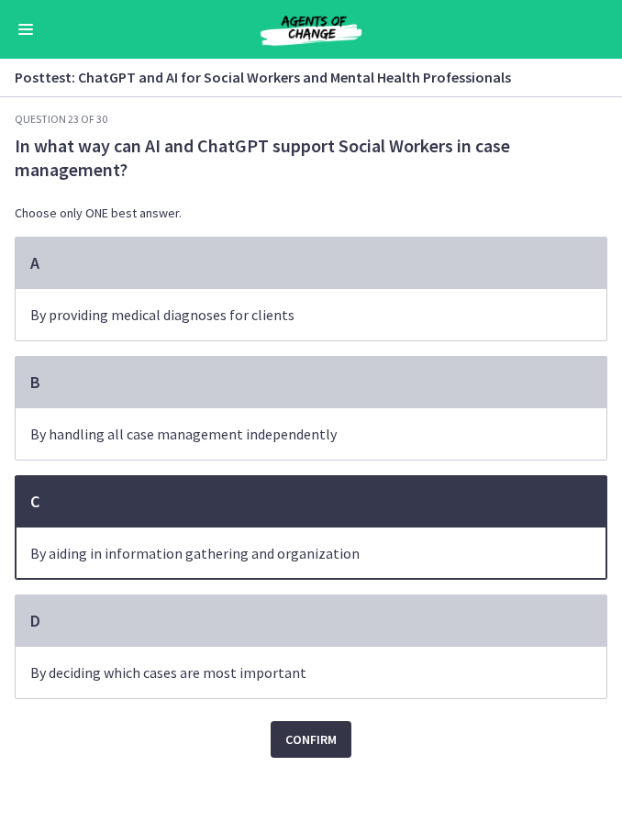
click at [331, 742] on span "Confirm" at bounding box center [310, 739] width 51 height 22
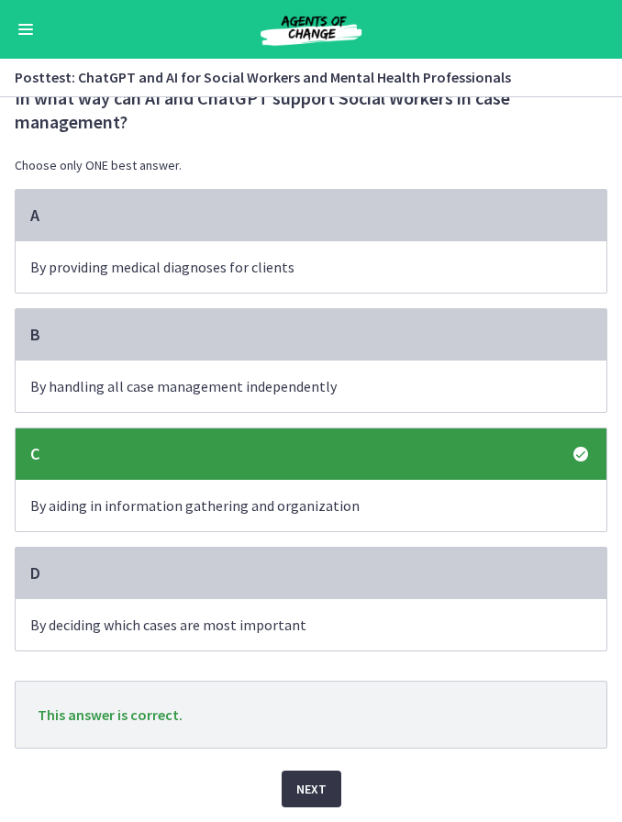
scroll to position [51, 0]
click at [326, 782] on button "Next" at bounding box center [312, 788] width 60 height 37
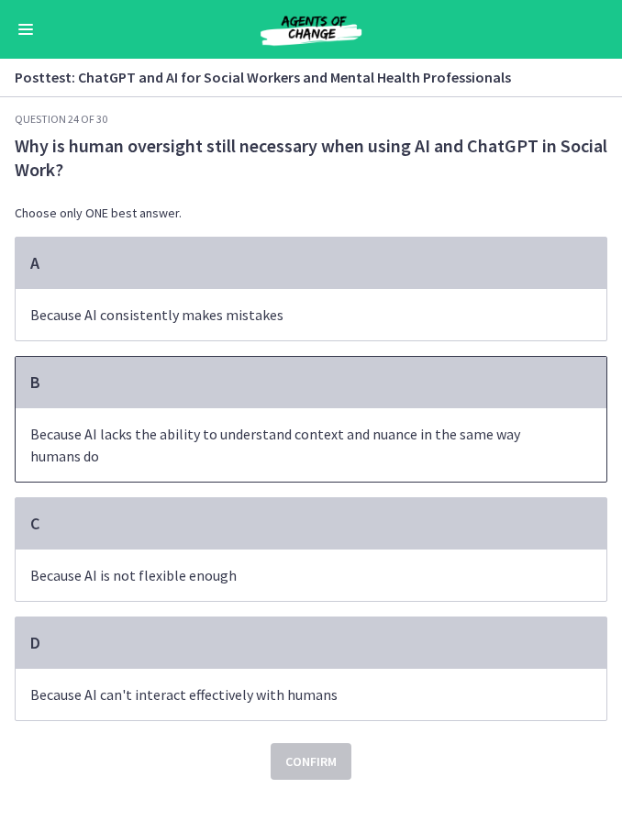
click at [398, 434] on p "Because AI lacks the ability to understand context and nuance in the same way h…" at bounding box center [292, 445] width 525 height 44
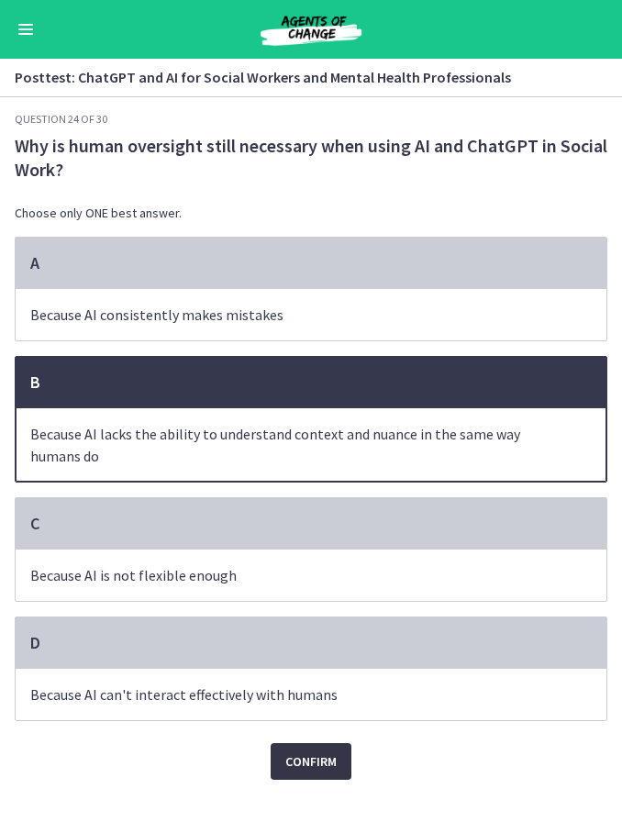
click at [324, 771] on span "Confirm" at bounding box center [310, 761] width 51 height 22
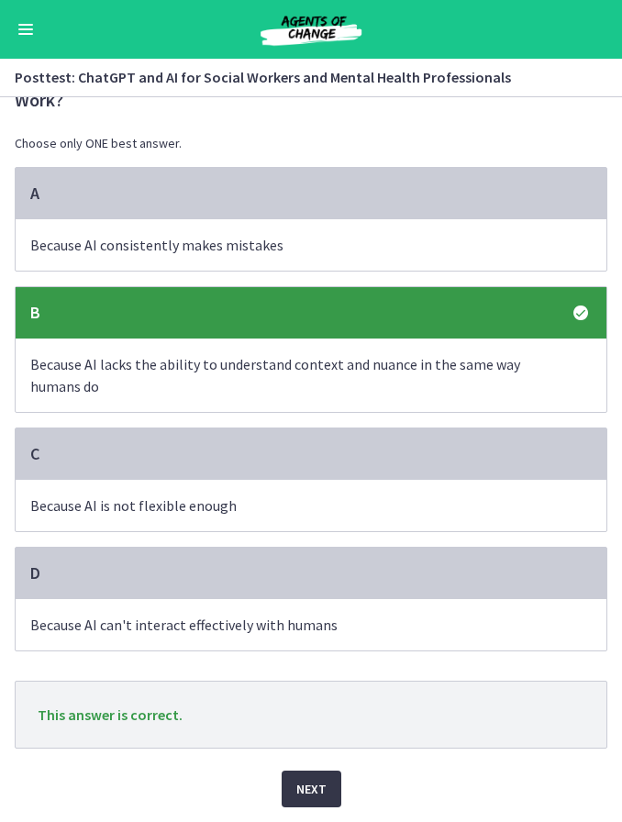
scroll to position [73, 0]
click at [319, 788] on span "Next" at bounding box center [311, 789] width 30 height 22
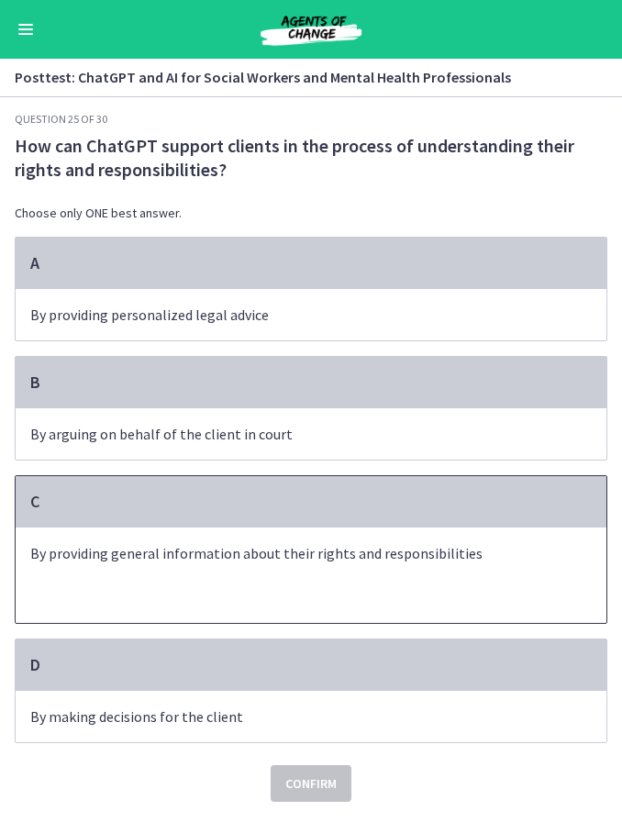
click at [396, 560] on p "By providing general information about their rights and responsibilities" at bounding box center [292, 553] width 525 height 22
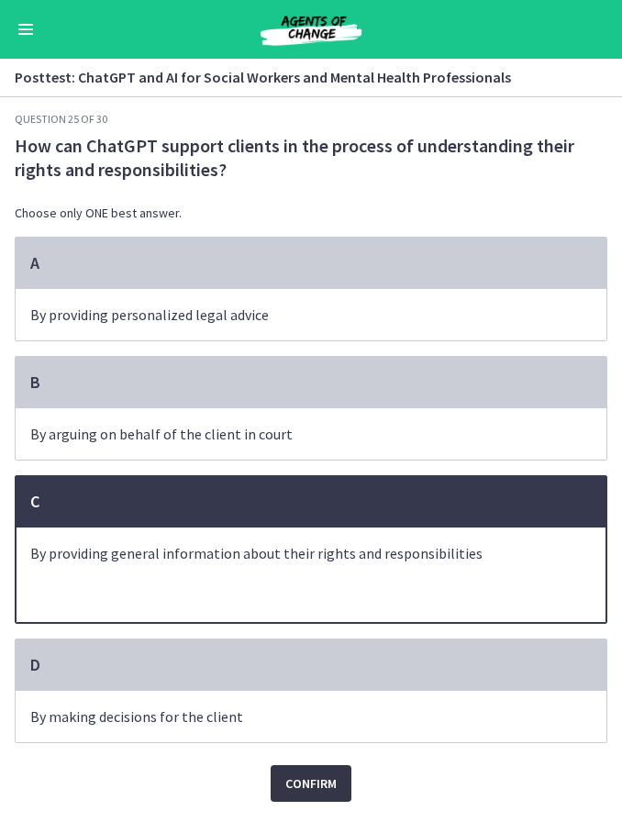
click at [331, 791] on span "Confirm" at bounding box center [310, 783] width 51 height 22
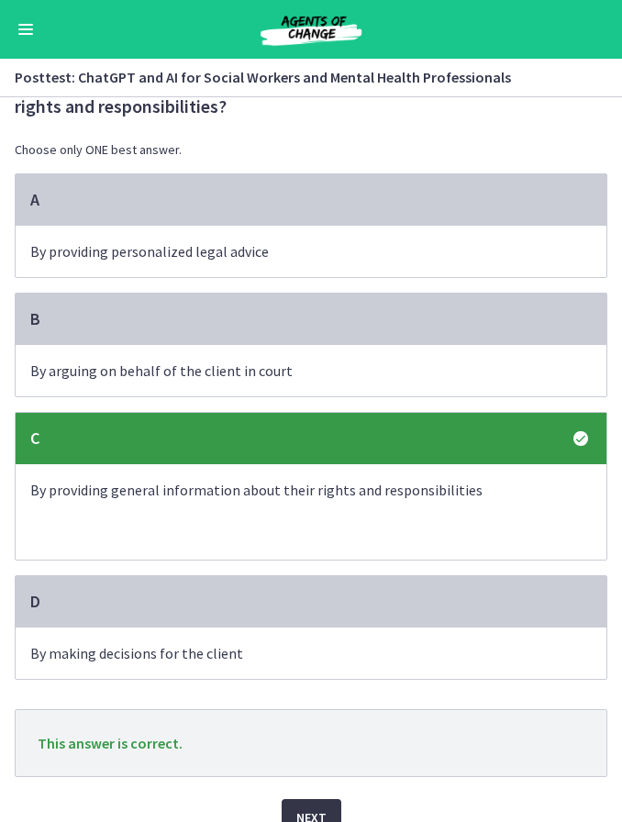
click at [316, 806] on span "Next" at bounding box center [311, 817] width 30 height 22
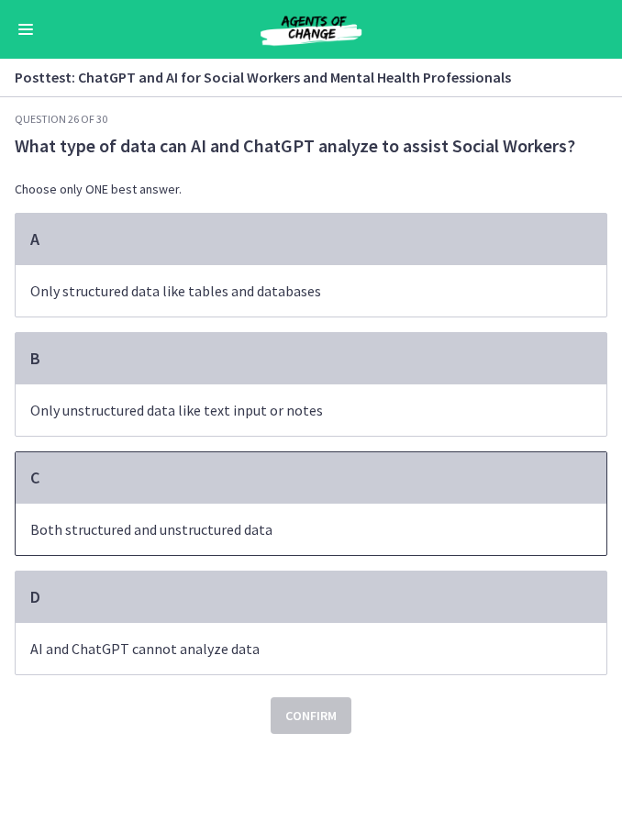
click at [404, 519] on span "Both structured and unstructured data" at bounding box center [311, 528] width 591 height 51
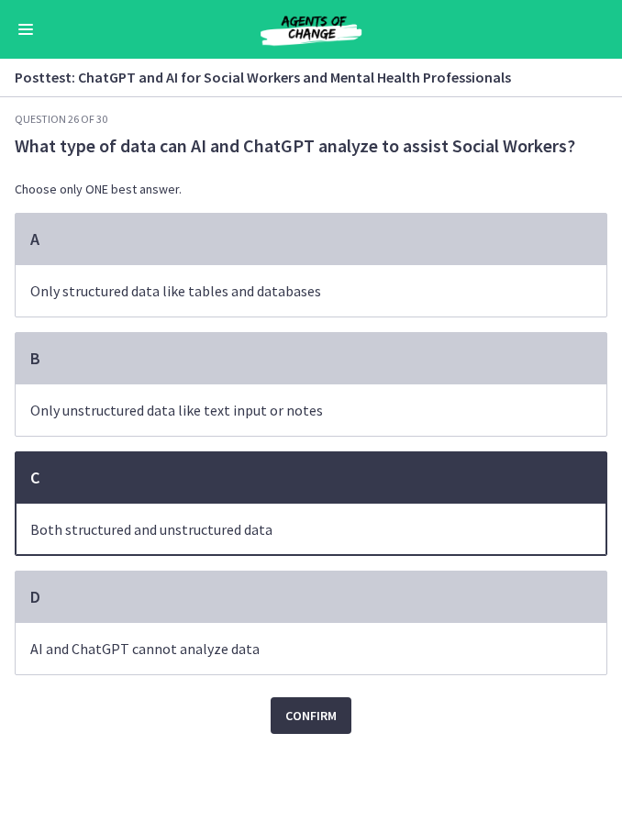
click at [325, 722] on span "Confirm" at bounding box center [310, 715] width 51 height 22
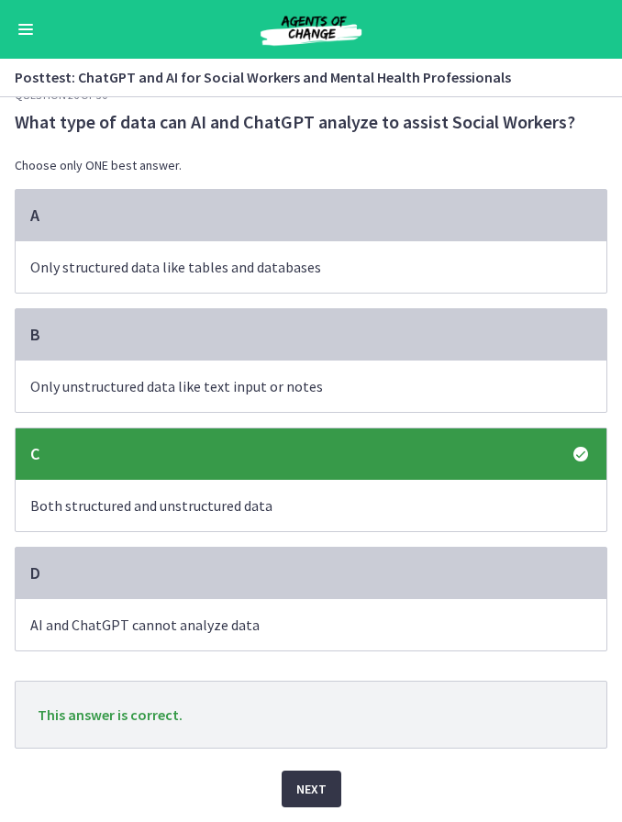
scroll to position [28, 0]
click at [321, 784] on span "Next" at bounding box center [311, 789] width 30 height 22
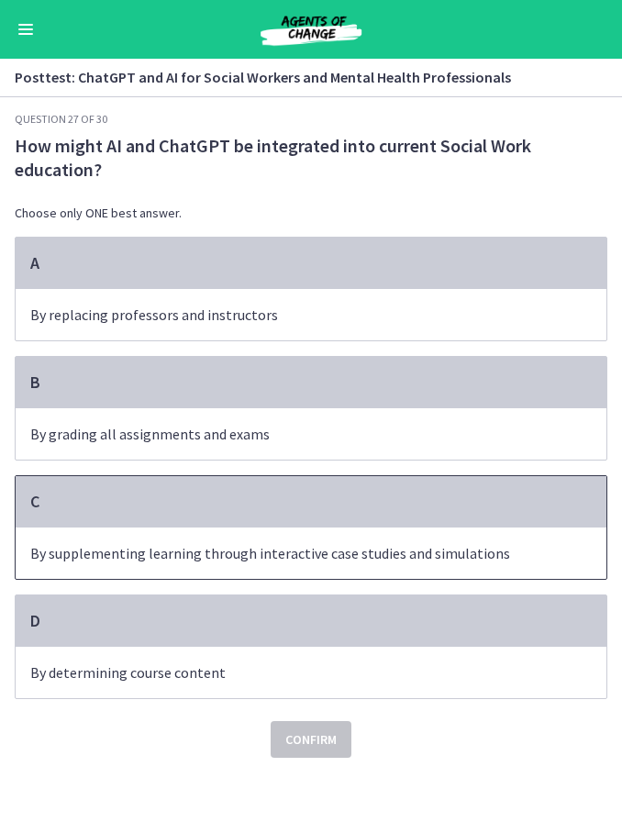
click at [487, 557] on p "By supplementing learning through interactive case studies and simulations" at bounding box center [292, 553] width 525 height 22
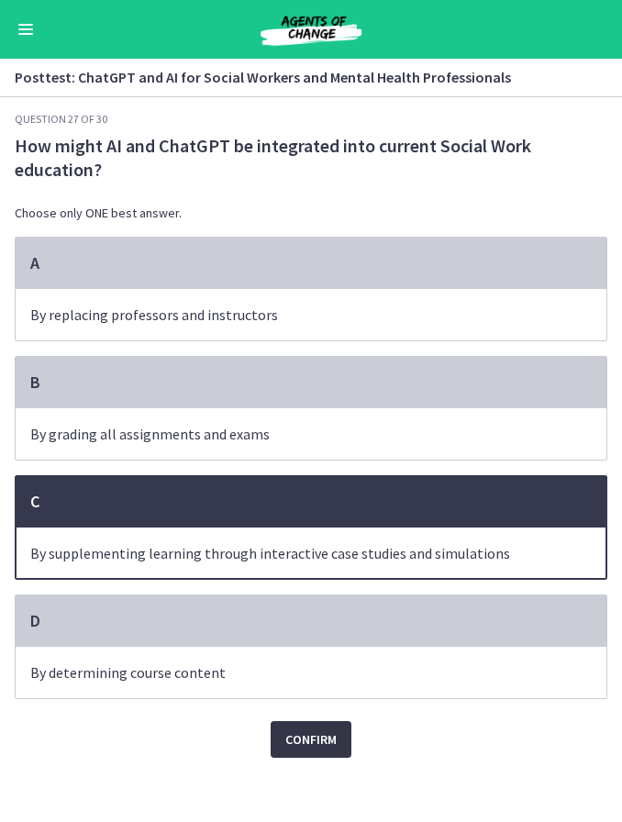
click at [324, 754] on button "Confirm" at bounding box center [311, 739] width 81 height 37
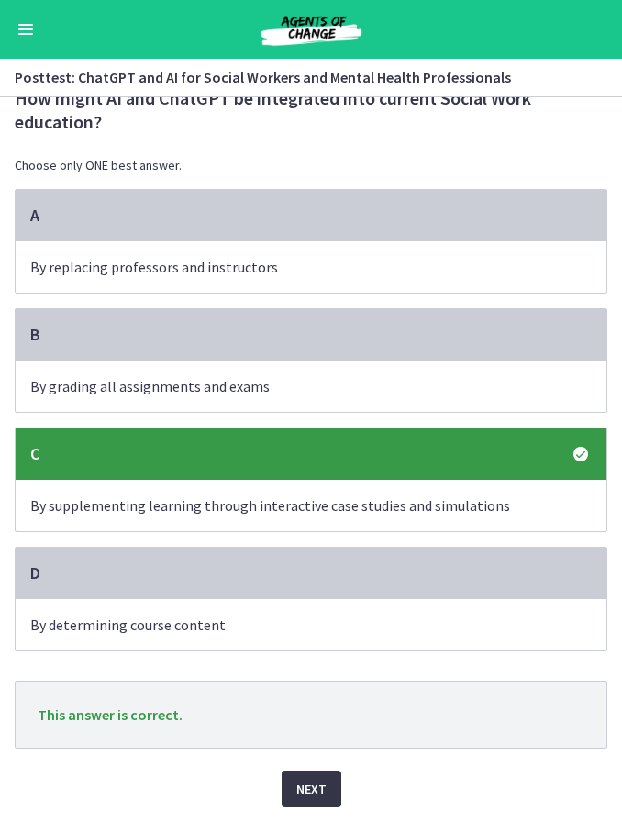
scroll to position [51, 0]
click at [324, 786] on span "Next" at bounding box center [311, 789] width 30 height 22
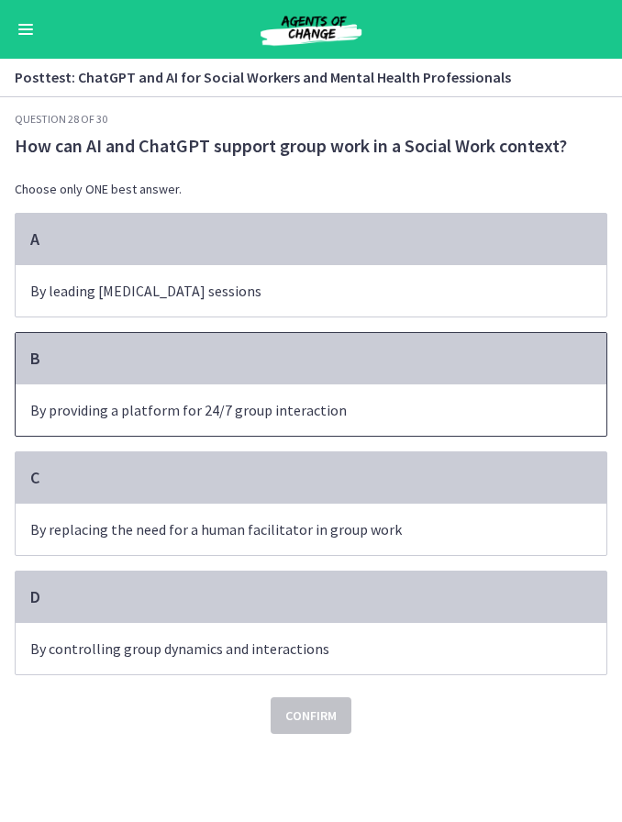
click at [337, 393] on span "By providing a platform for 24/7 group interaction" at bounding box center [311, 409] width 591 height 51
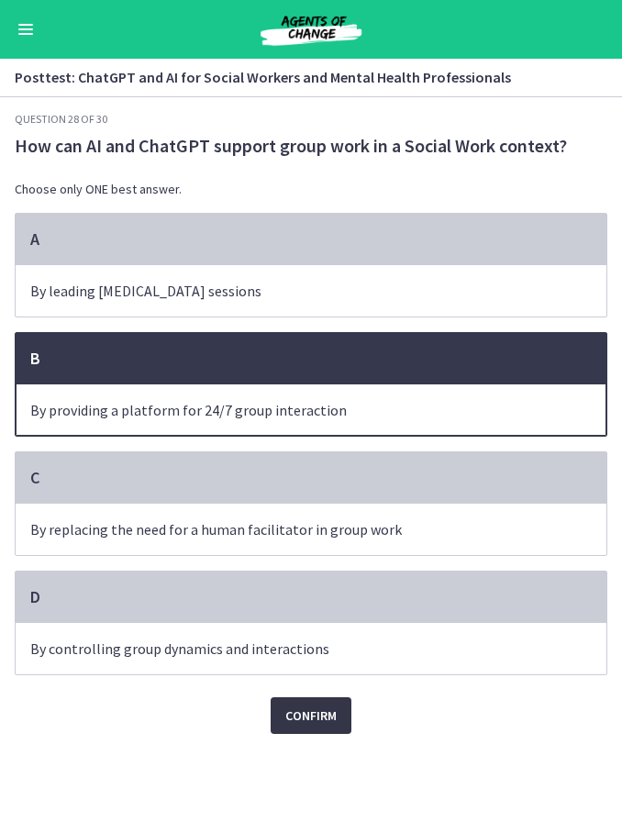
click at [321, 723] on span "Confirm" at bounding box center [310, 715] width 51 height 22
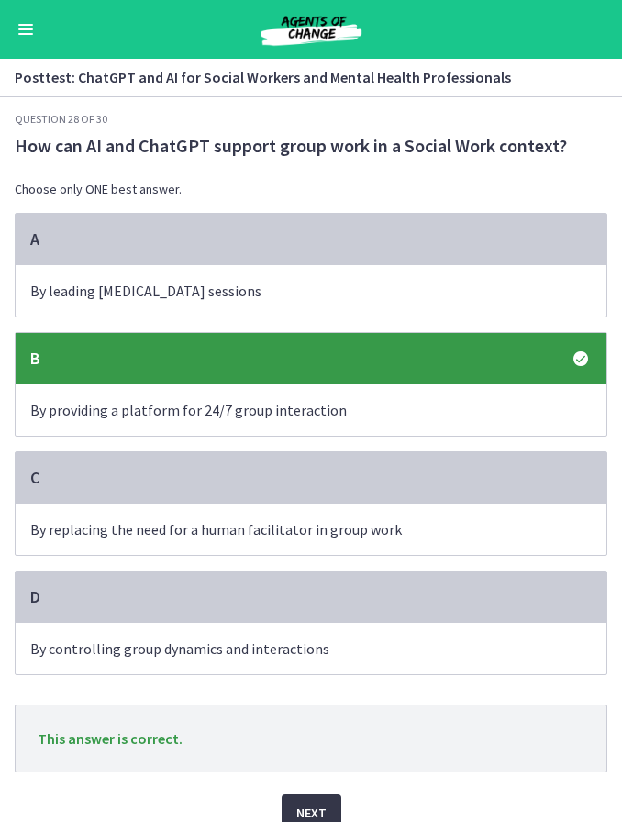
click at [329, 805] on button "Next" at bounding box center [312, 812] width 60 height 37
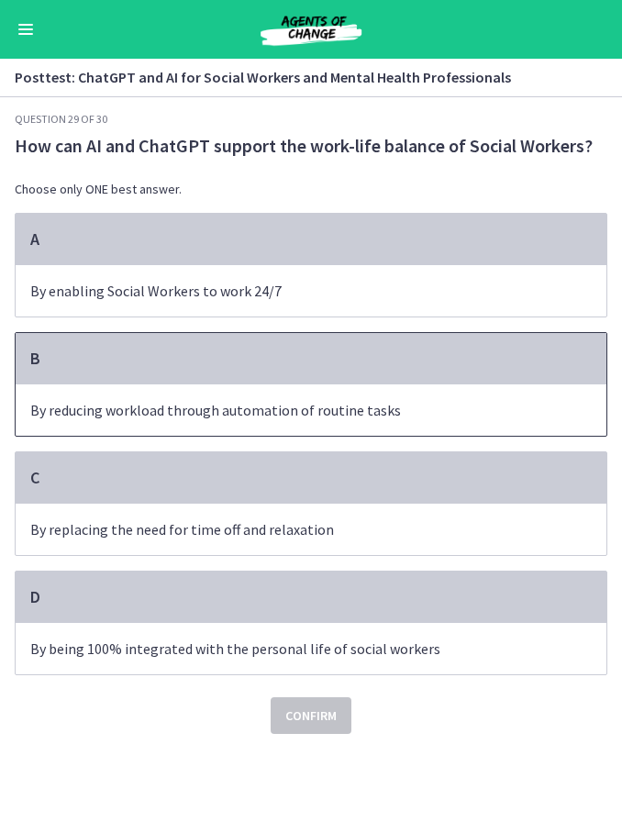
click at [268, 411] on p "By reducing workload through automation of routine tasks" at bounding box center [292, 410] width 525 height 22
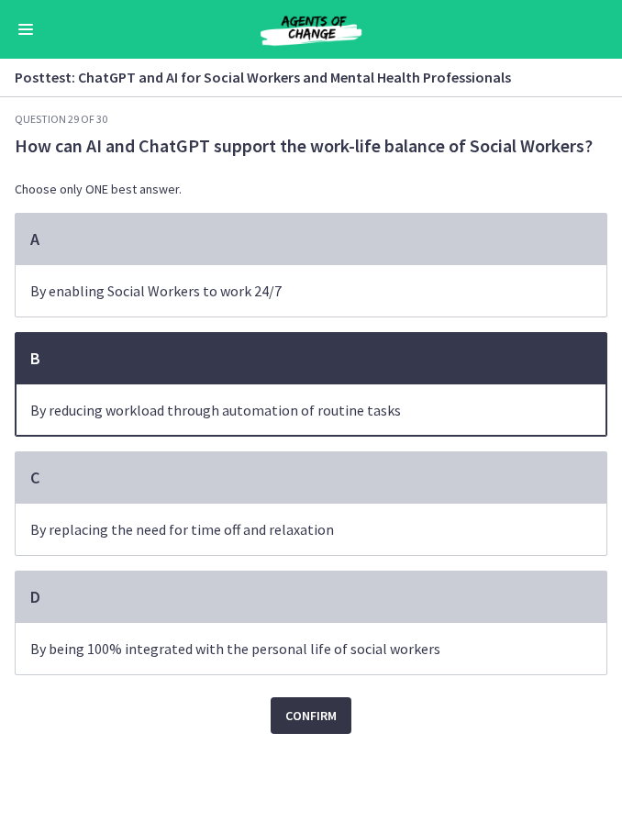
click at [330, 724] on span "Confirm" at bounding box center [310, 715] width 51 height 22
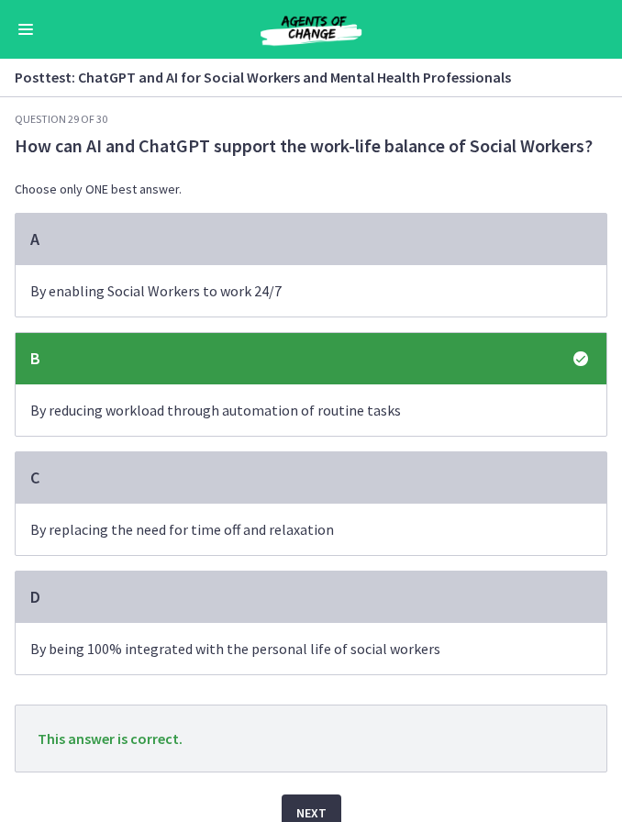
click at [327, 808] on button "Next" at bounding box center [312, 812] width 60 height 37
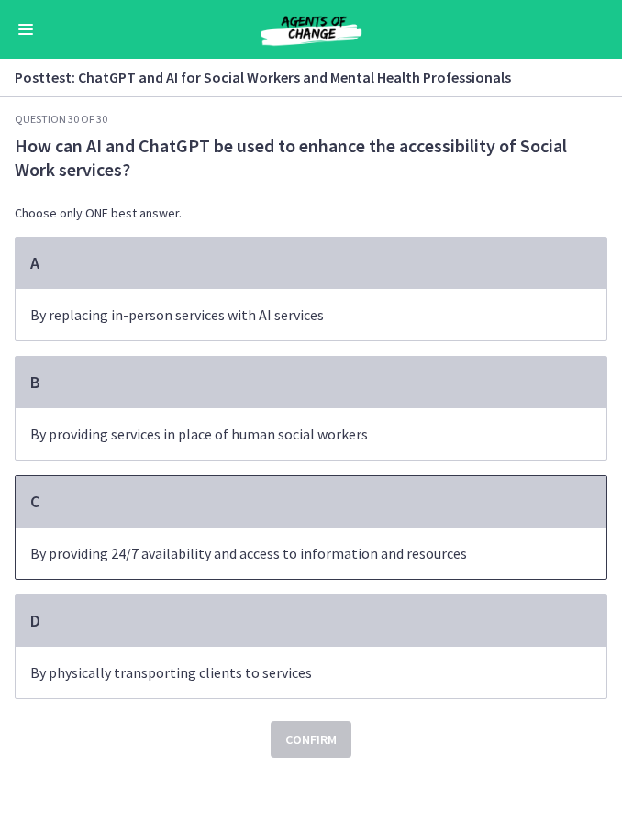
click at [447, 543] on span "By providing 24/7 availability and access to information and resources" at bounding box center [311, 552] width 591 height 51
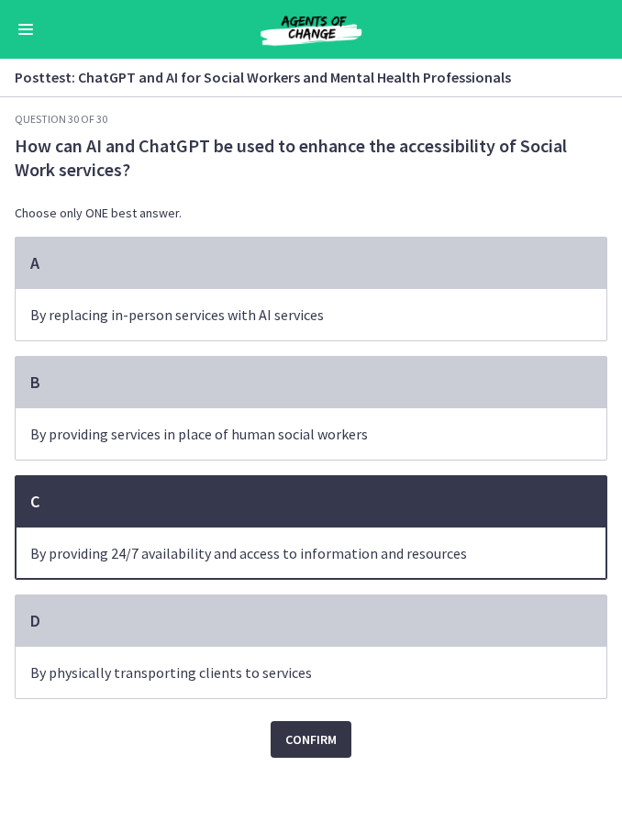
click at [324, 741] on span "Confirm" at bounding box center [310, 739] width 51 height 22
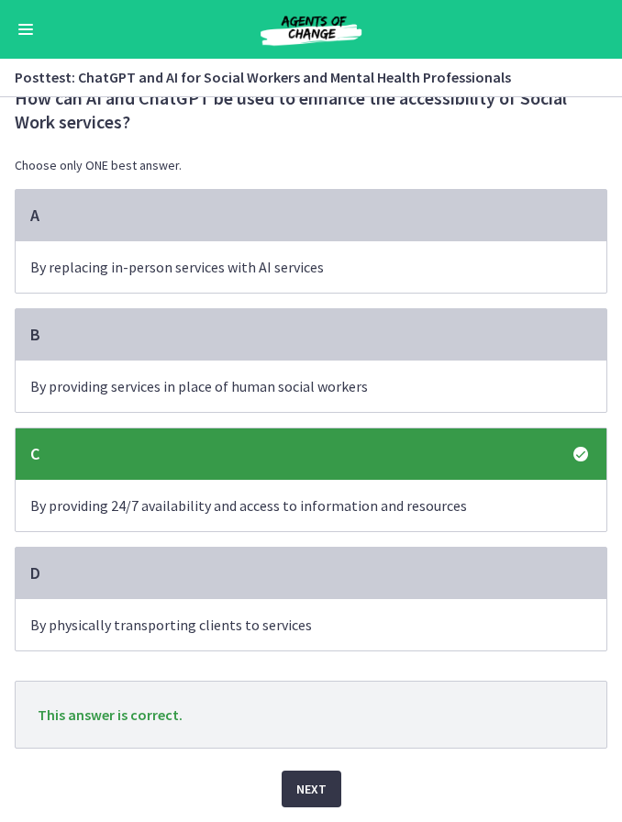
scroll to position [51, 0]
click at [326, 790] on button "Next" at bounding box center [312, 788] width 60 height 37
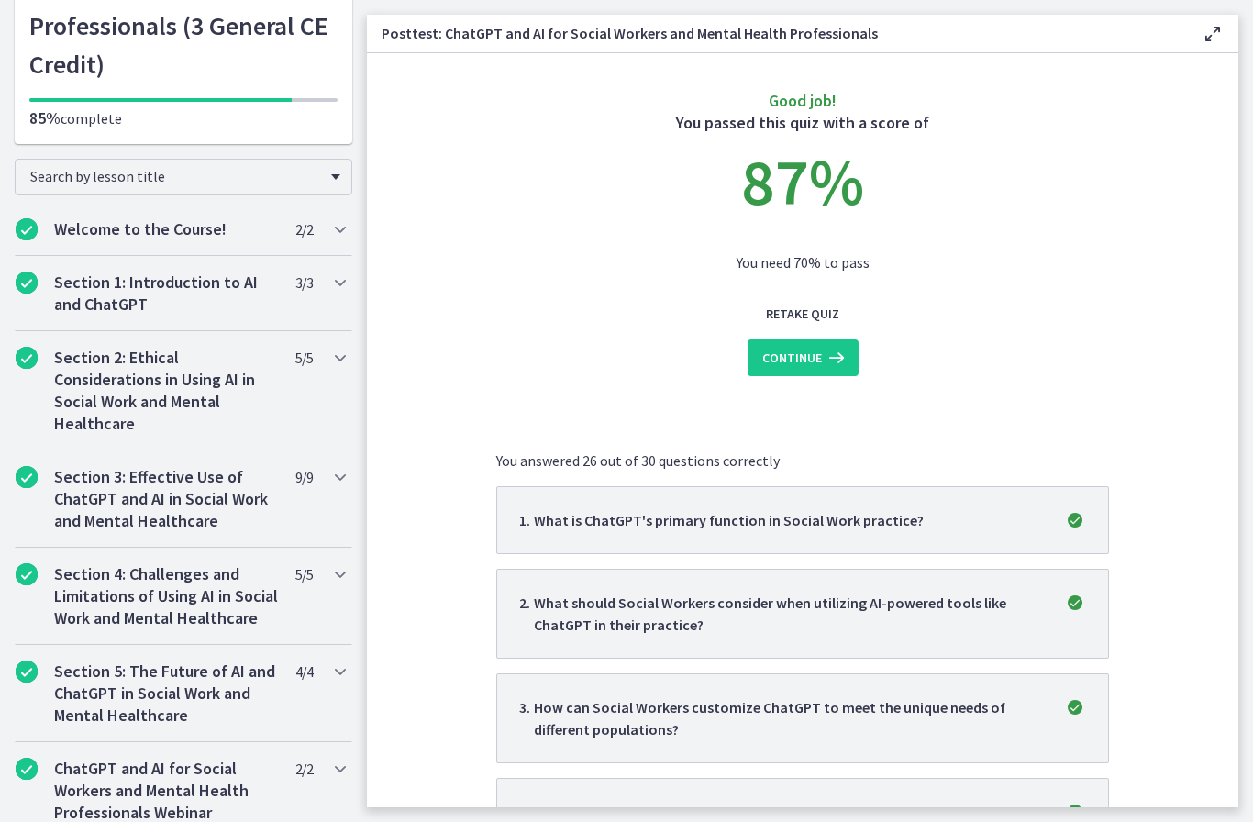
scroll to position [0, 0]
click at [834, 363] on icon at bounding box center [835, 358] width 26 height 22
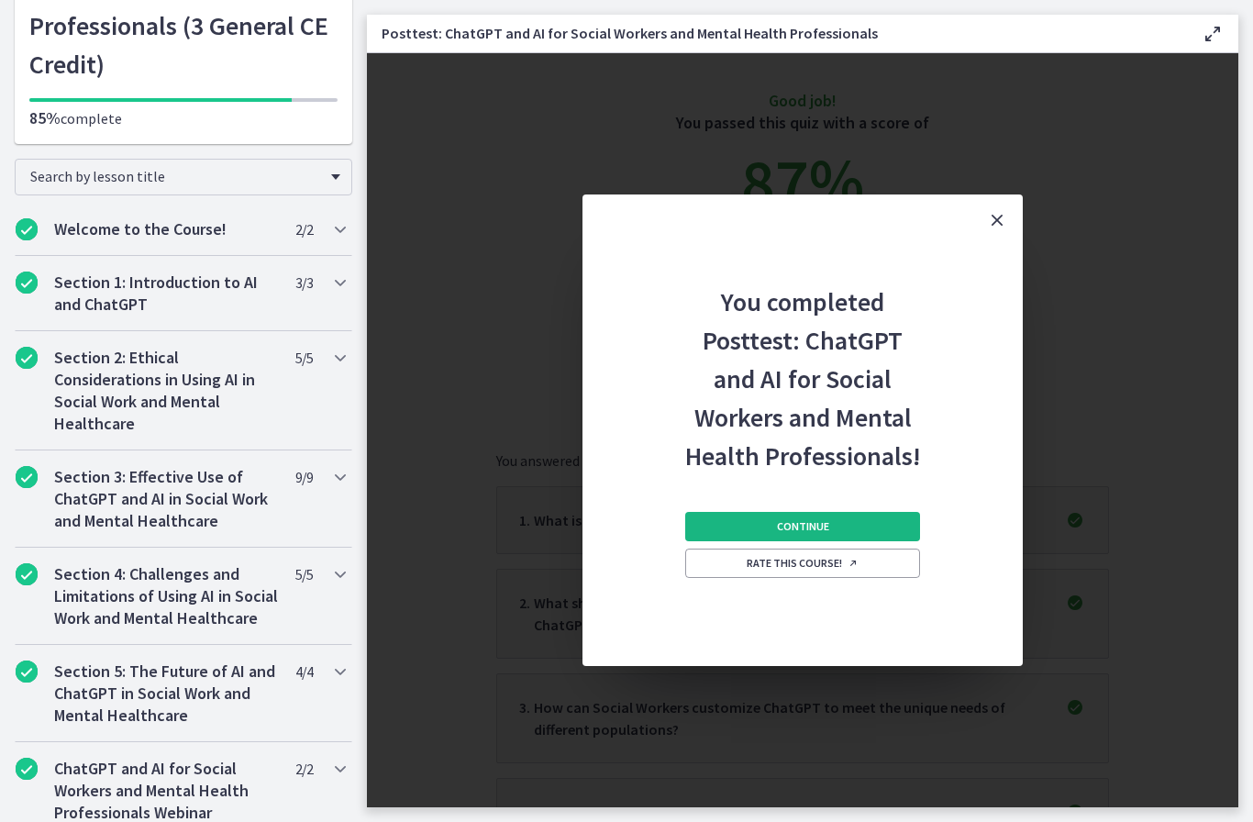
click at [862, 535] on button "Continue" at bounding box center [802, 526] width 235 height 29
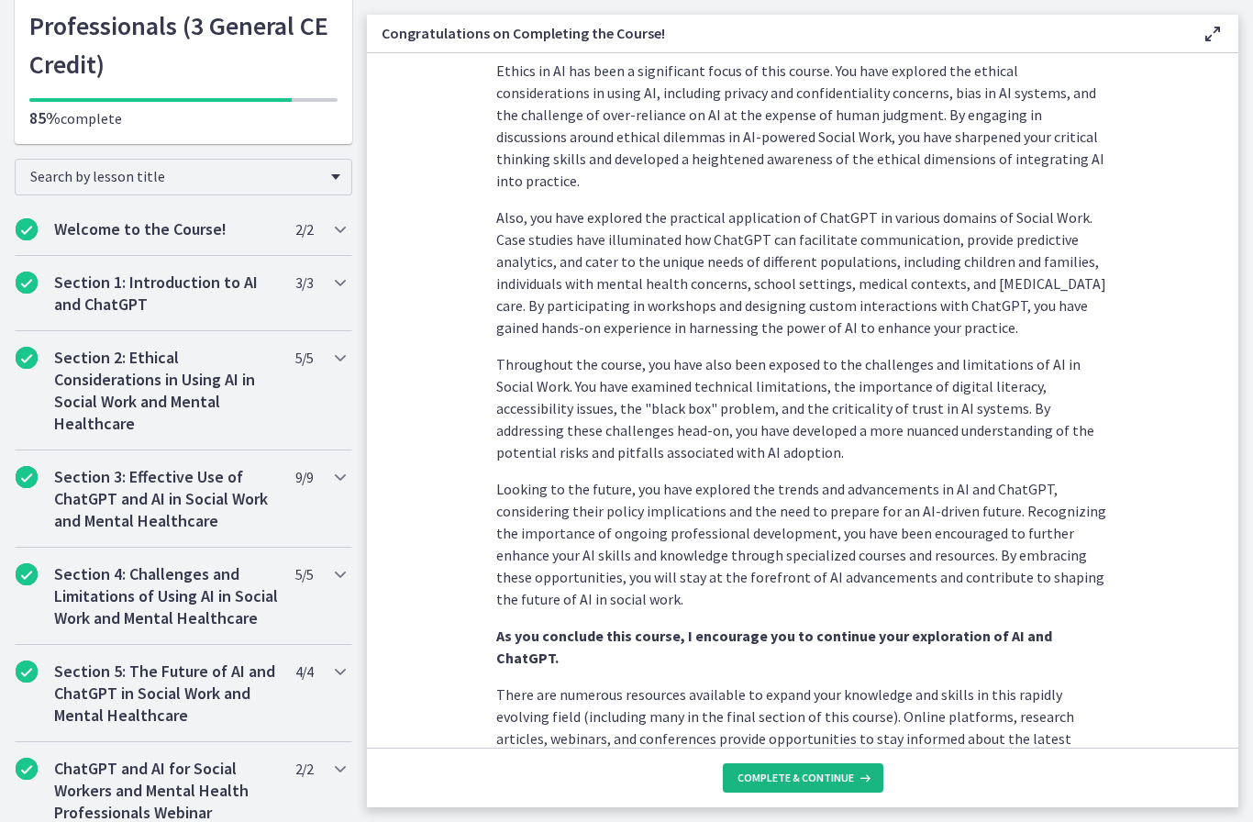
click at [820, 777] on span "Complete & continue" at bounding box center [795, 777] width 116 height 15
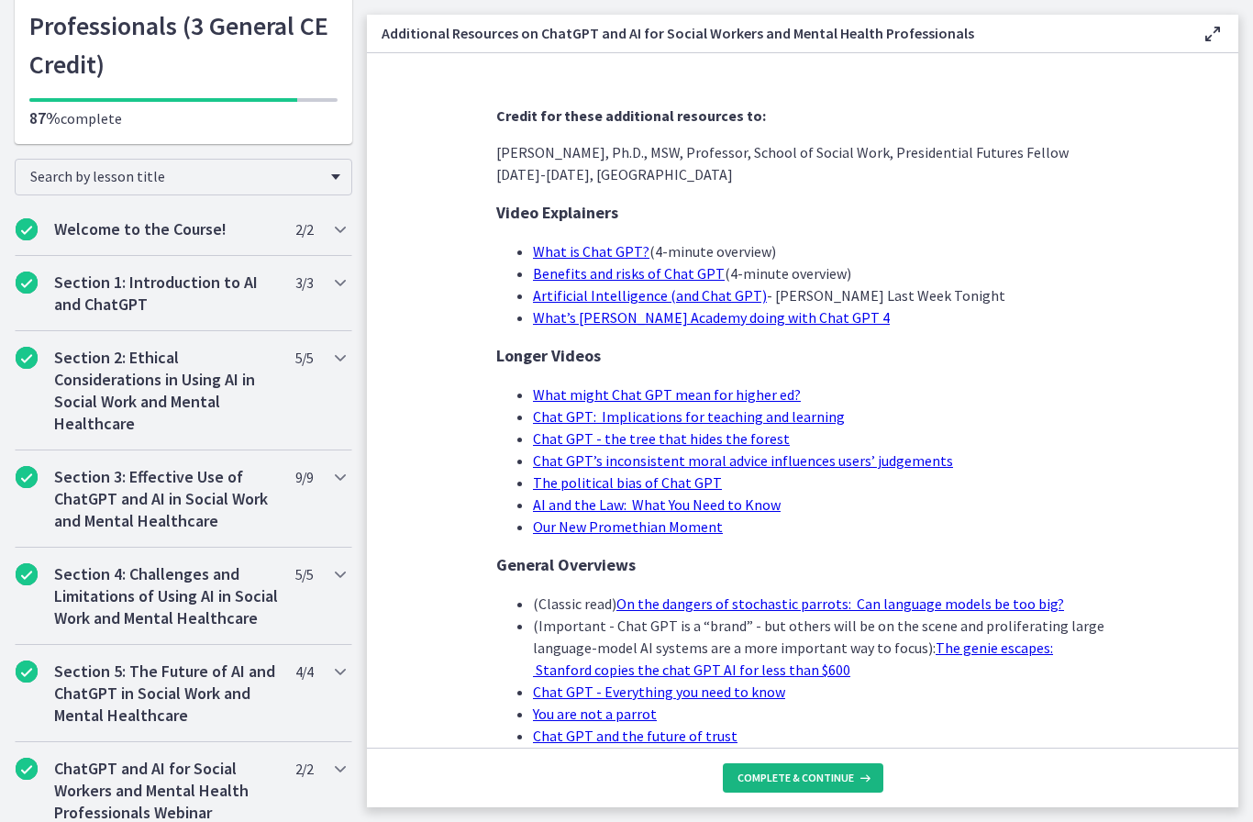
click at [844, 766] on button "Complete & continue" at bounding box center [803, 777] width 160 height 29
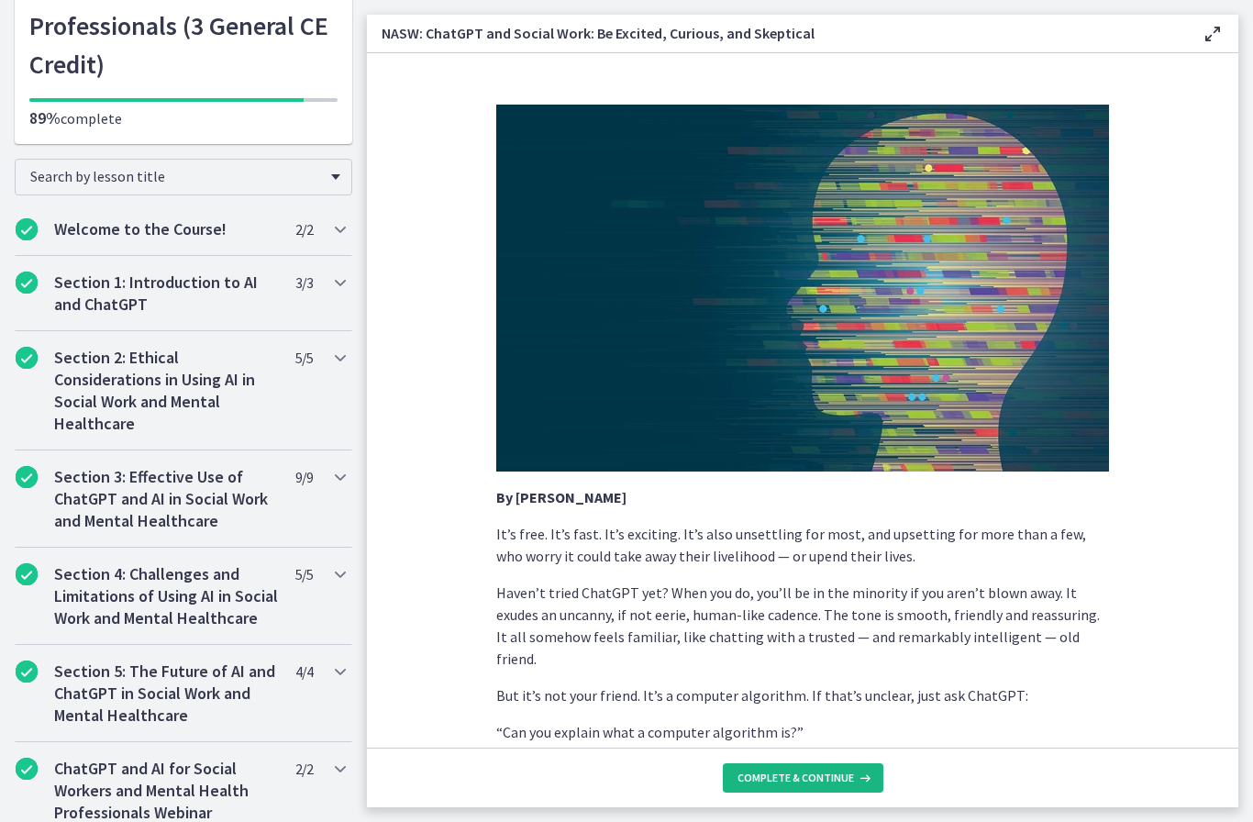
click at [828, 776] on span "Complete & continue" at bounding box center [795, 777] width 116 height 15
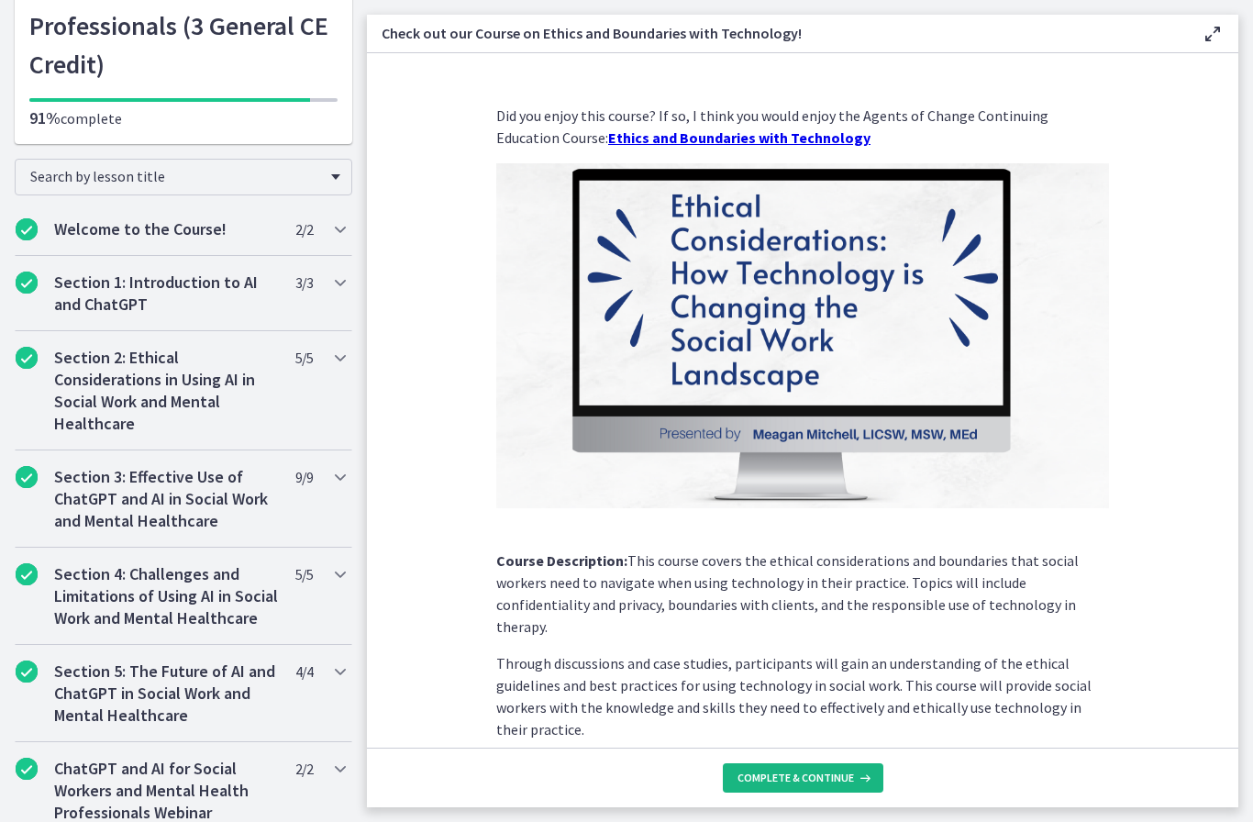
click at [830, 779] on span "Complete & continue" at bounding box center [795, 777] width 116 height 15
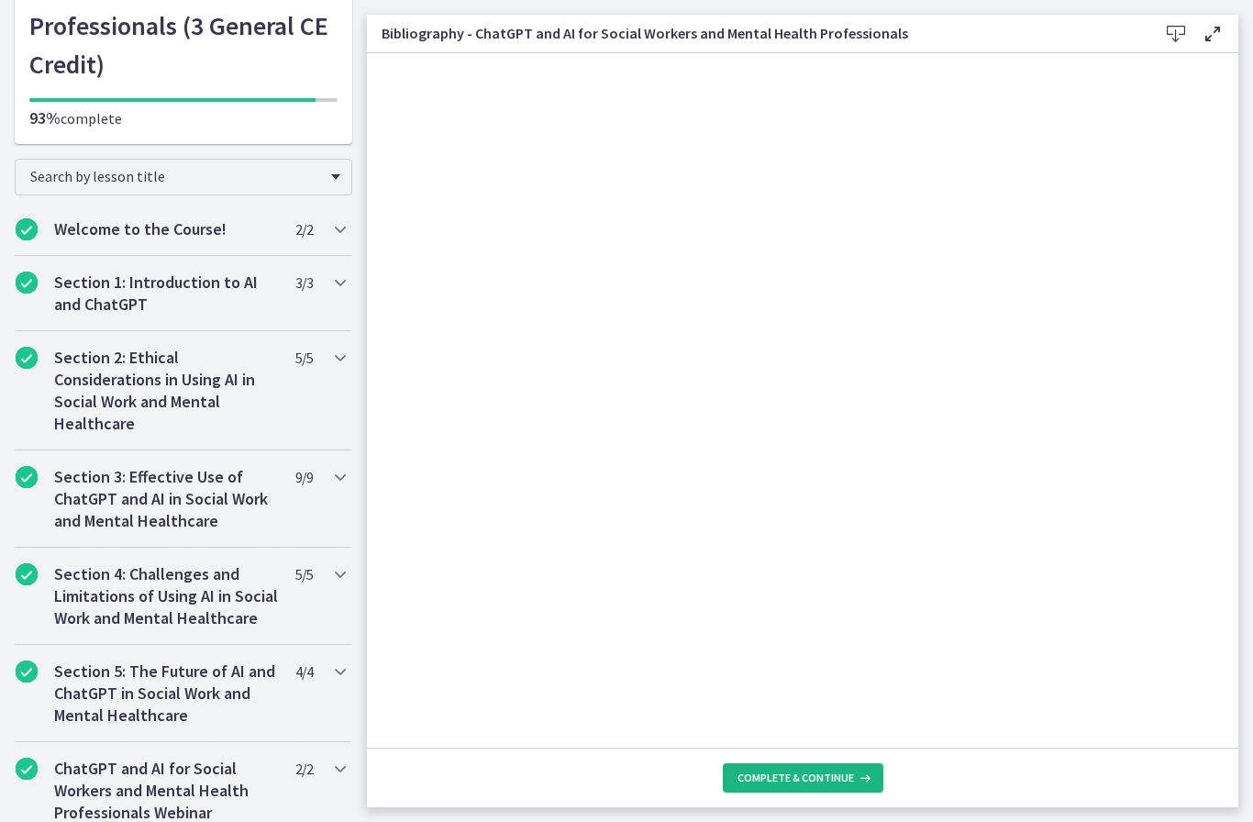
click at [824, 779] on span "Complete & continue" at bounding box center [795, 777] width 116 height 15
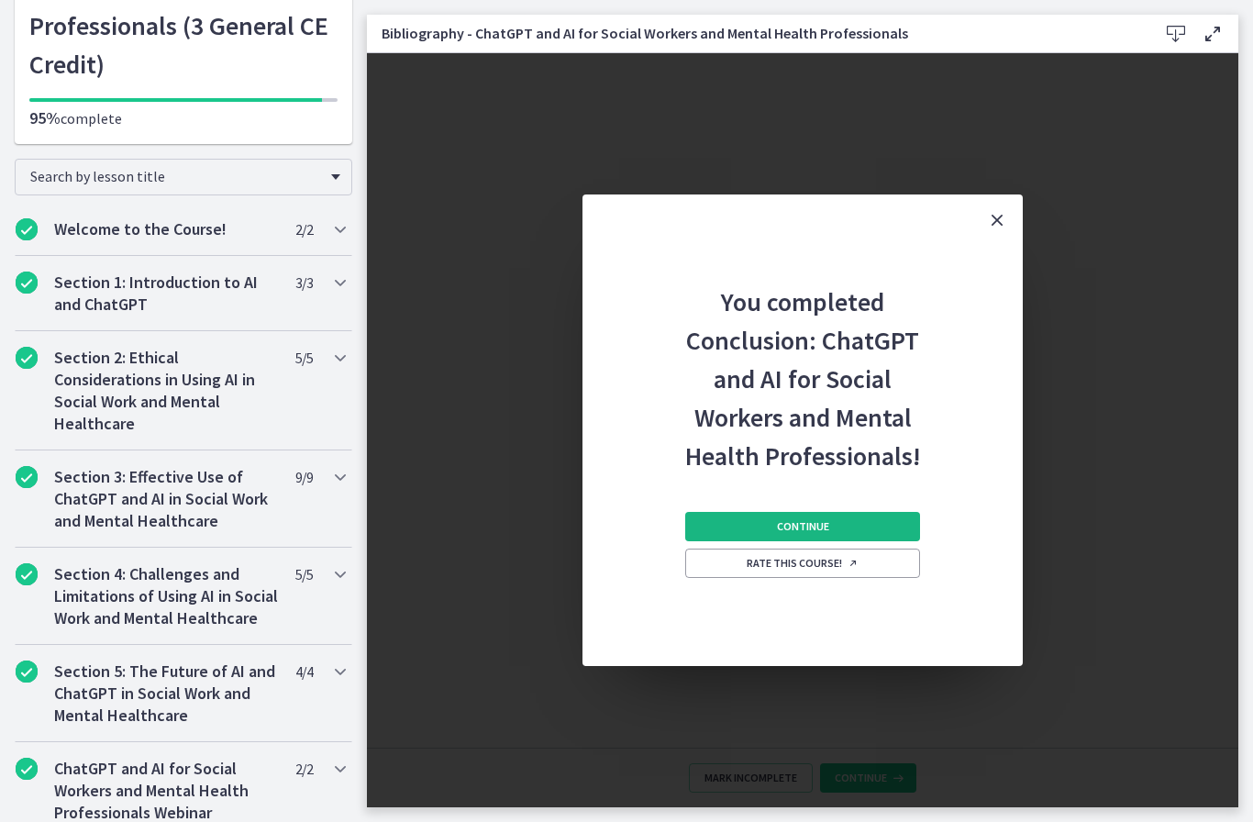
click at [881, 520] on button "Continue" at bounding box center [802, 526] width 235 height 29
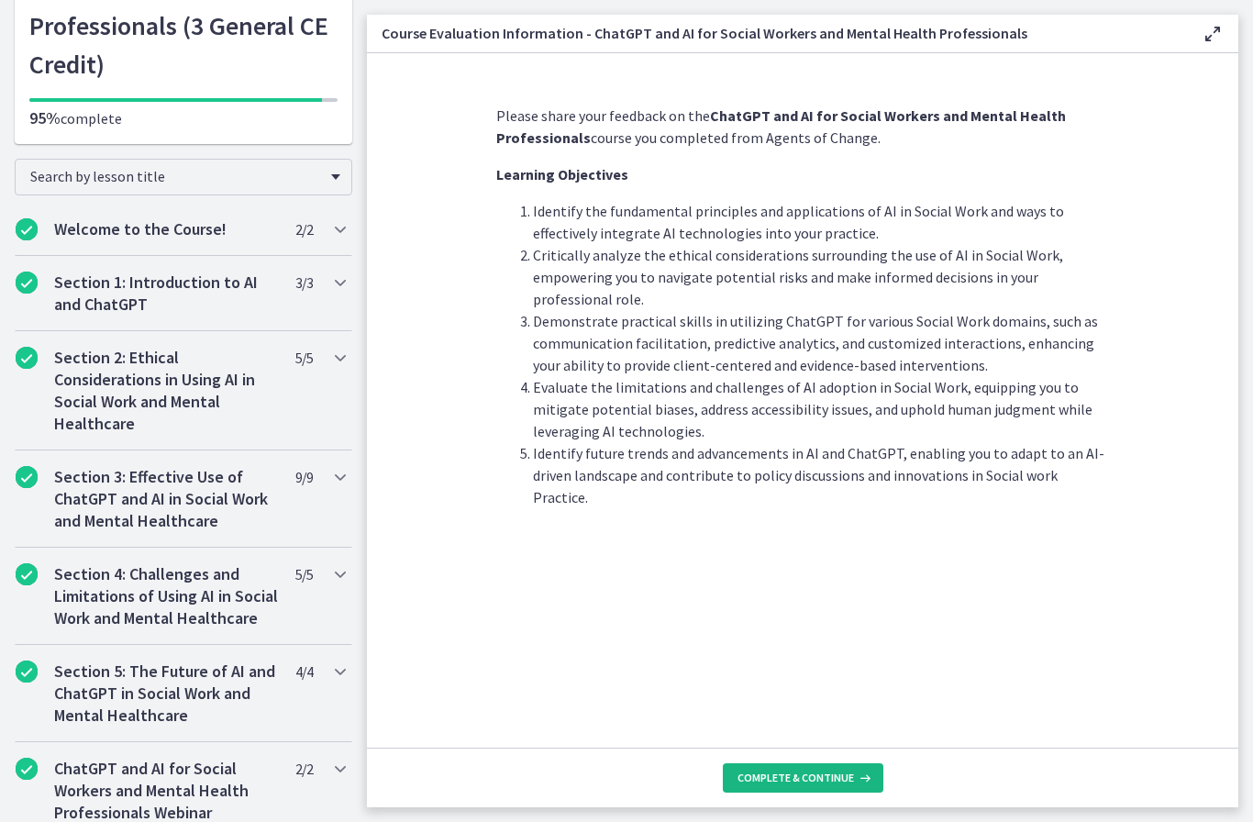
click at [832, 774] on span "Complete & continue" at bounding box center [795, 777] width 116 height 15
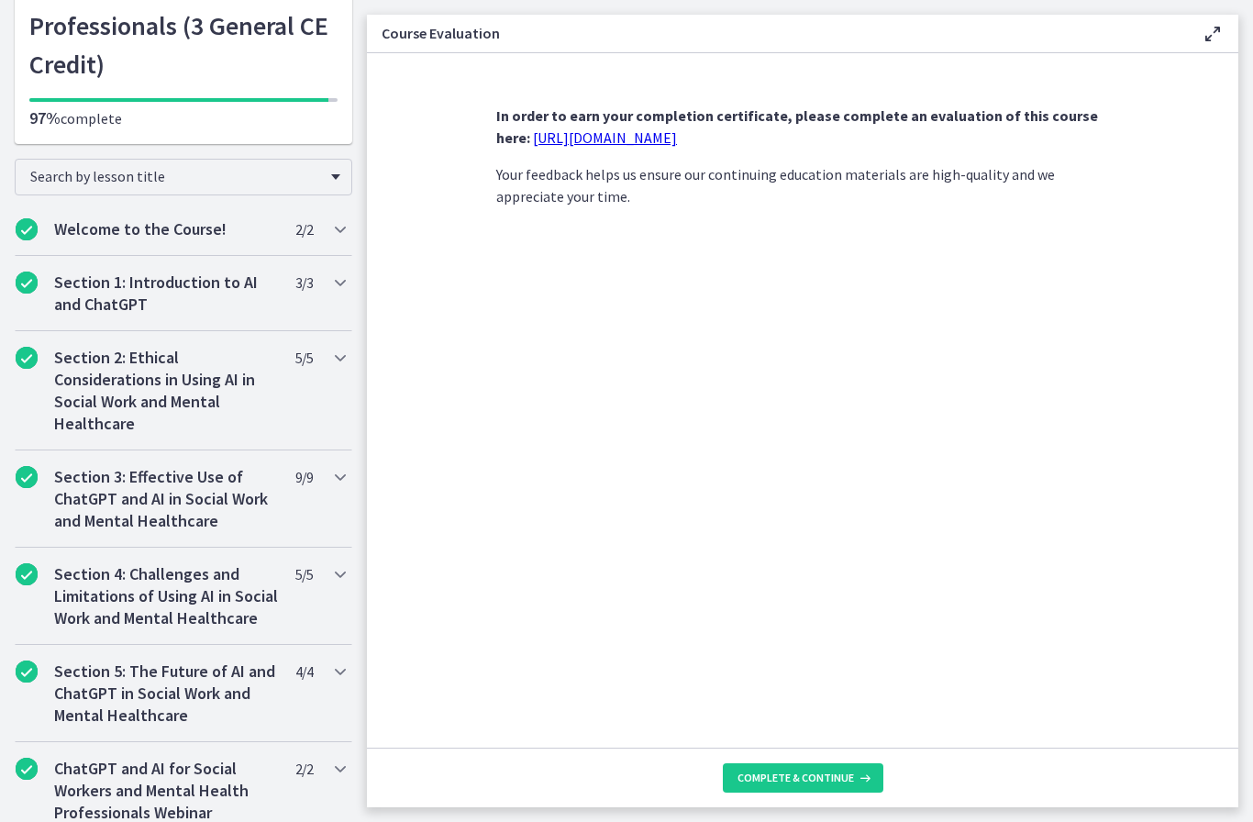
click at [670, 135] on link "https://forms.gle/jm1zbfhChZ2exBv78" at bounding box center [605, 137] width 144 height 18
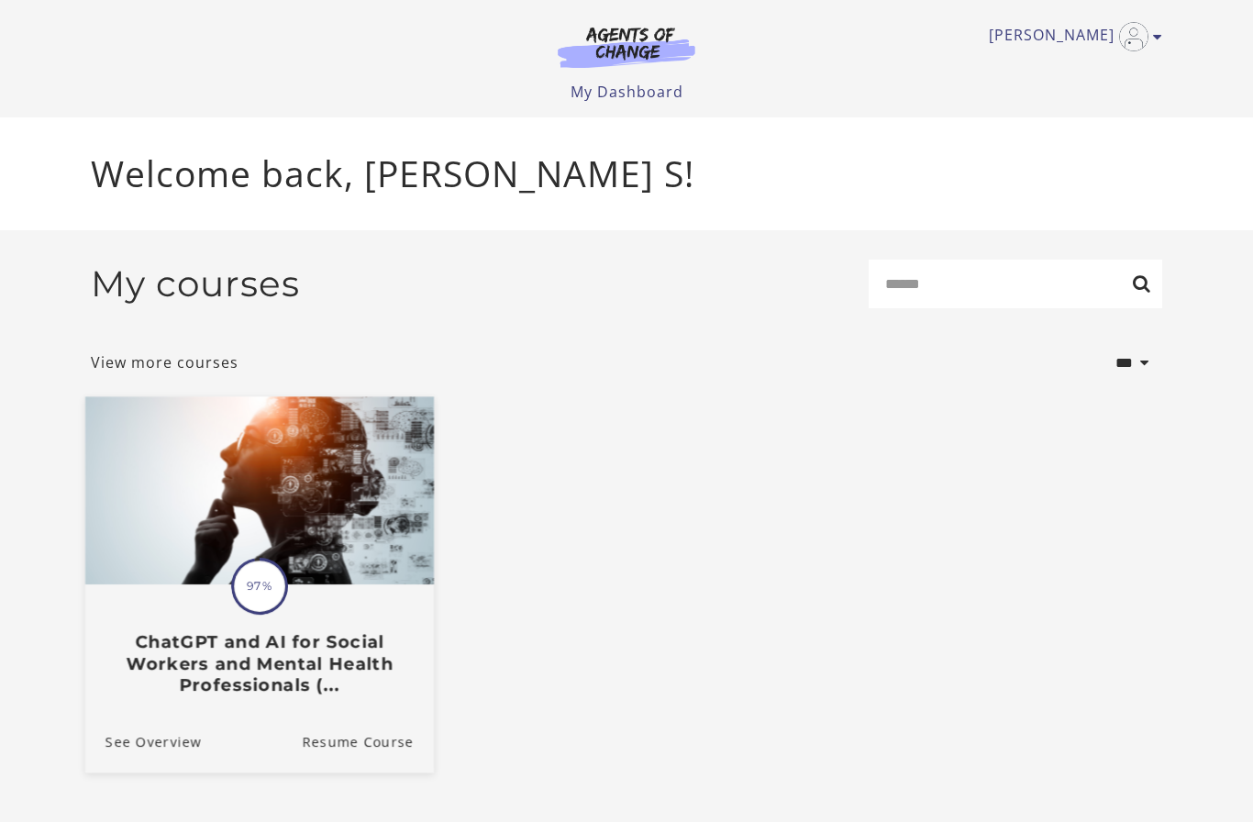
click at [356, 638] on h3 "ChatGPT and AI for Social Workers and Mental Health Professionals (..." at bounding box center [259, 663] width 308 height 64
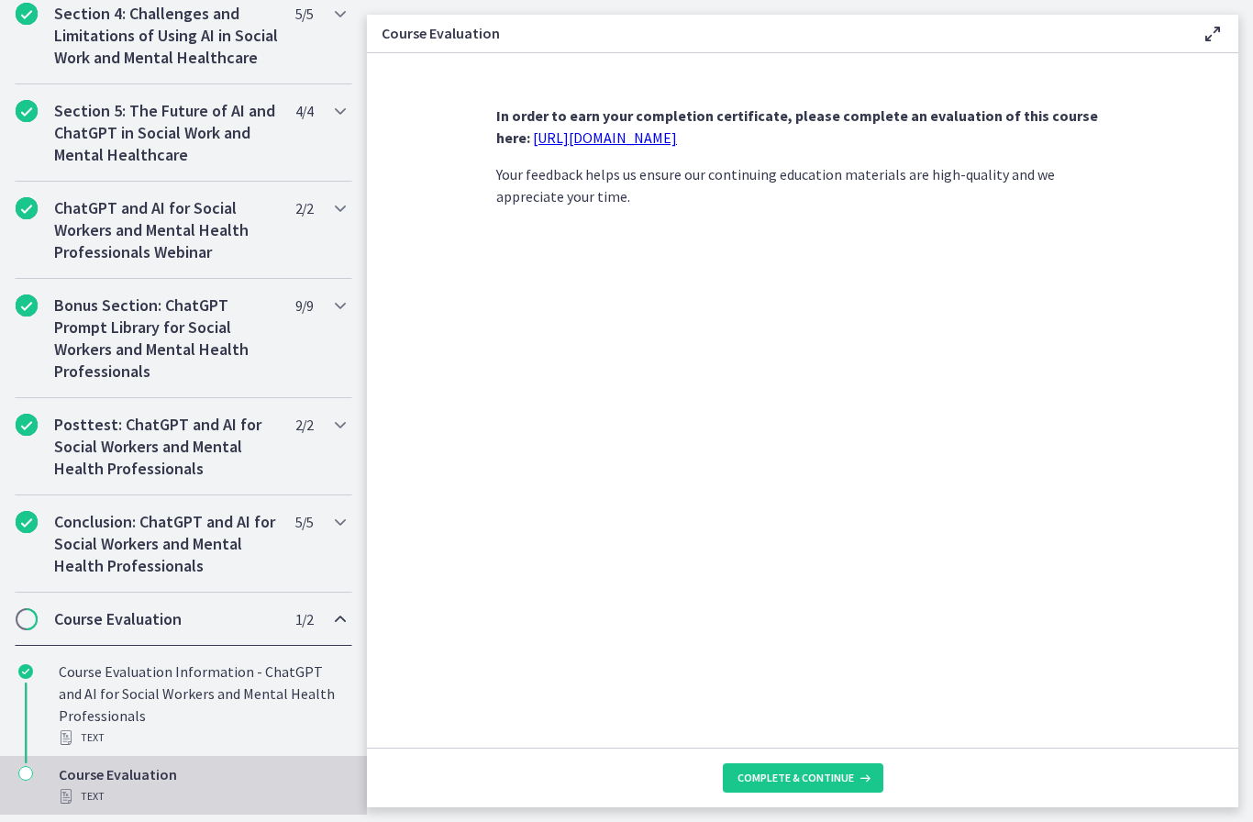
scroll to position [746, 0]
click at [37, 629] on span "Chapters" at bounding box center [27, 619] width 22 height 22
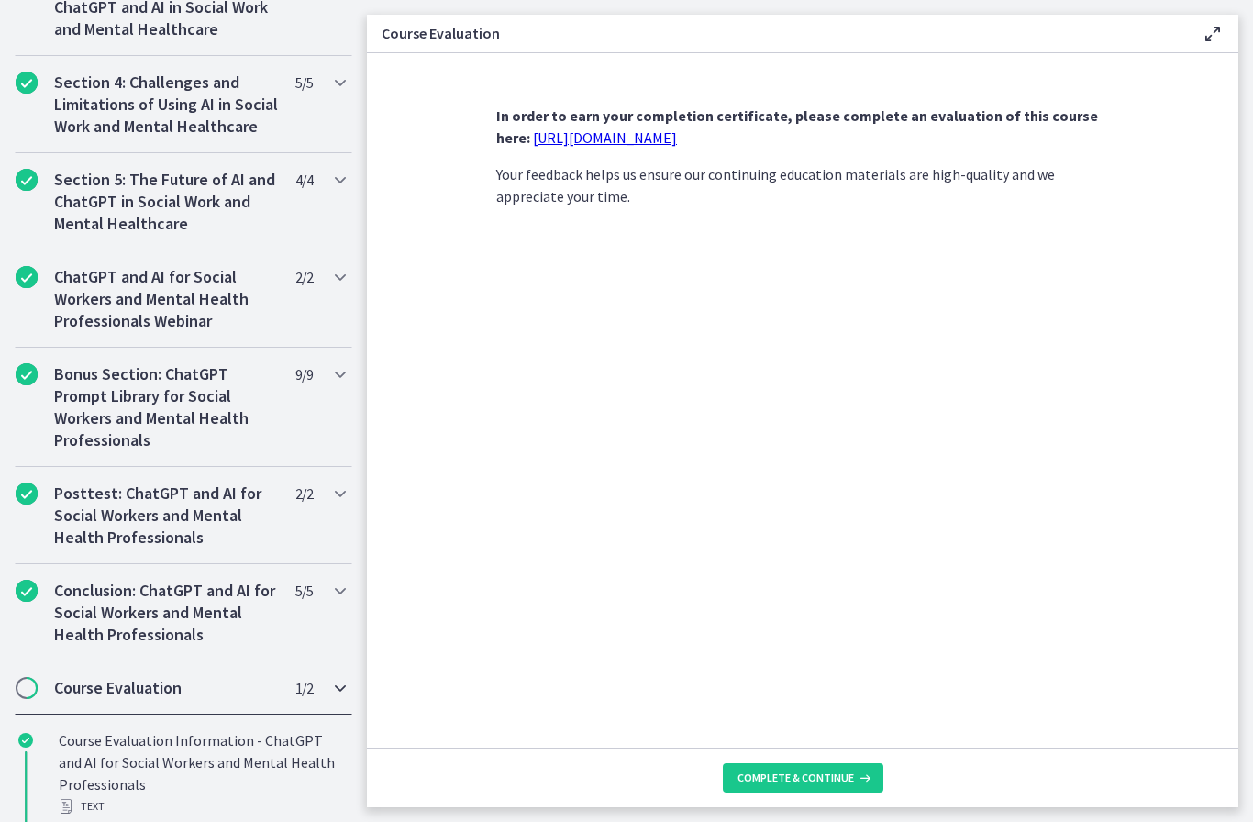
scroll to position [570, 0]
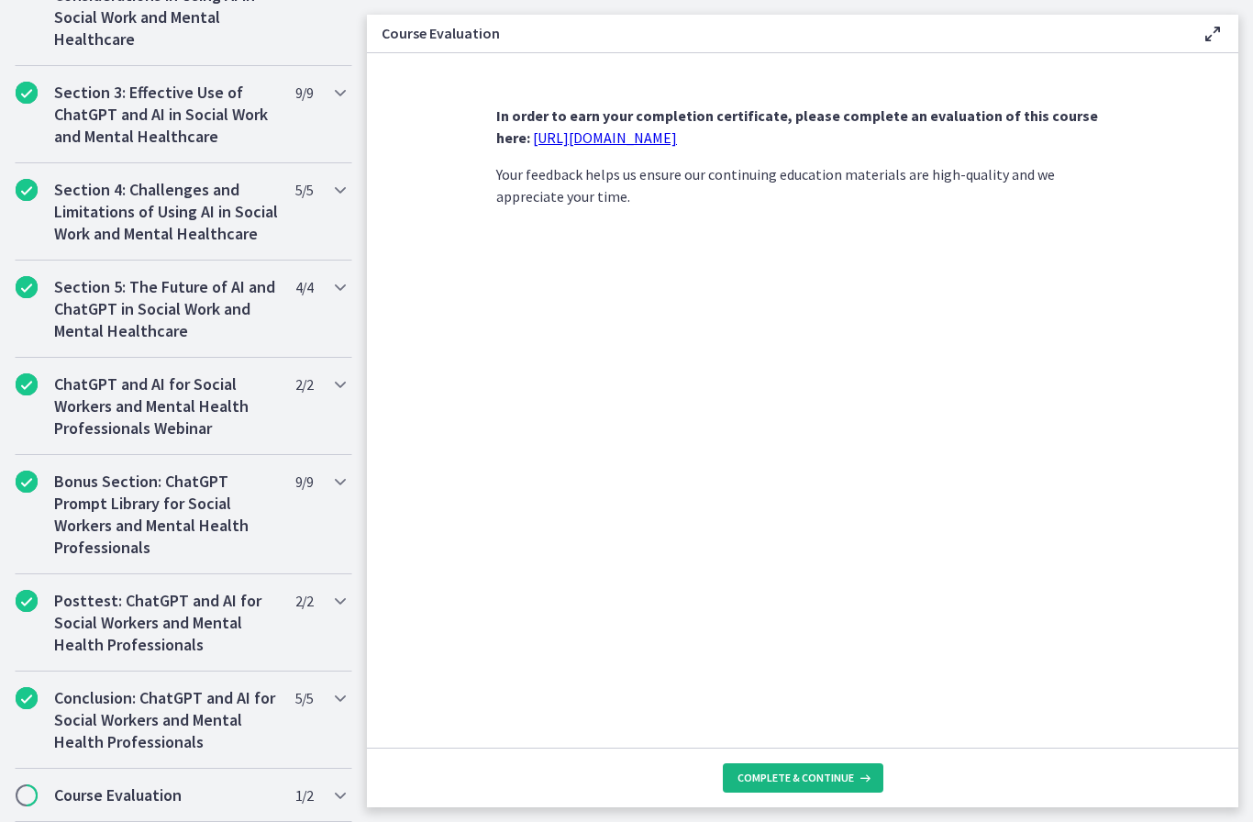
click at [824, 784] on span "Complete & continue" at bounding box center [795, 777] width 116 height 15
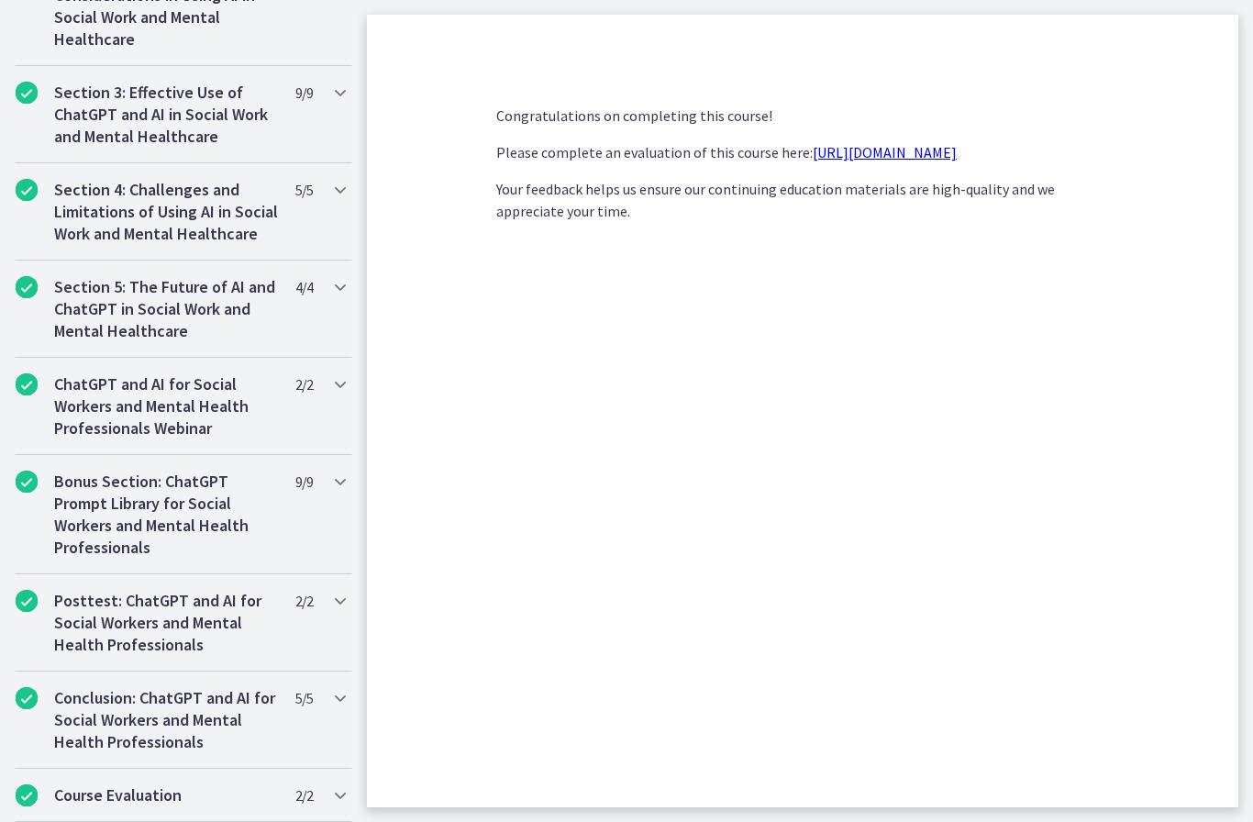
scroll to position [668, 0]
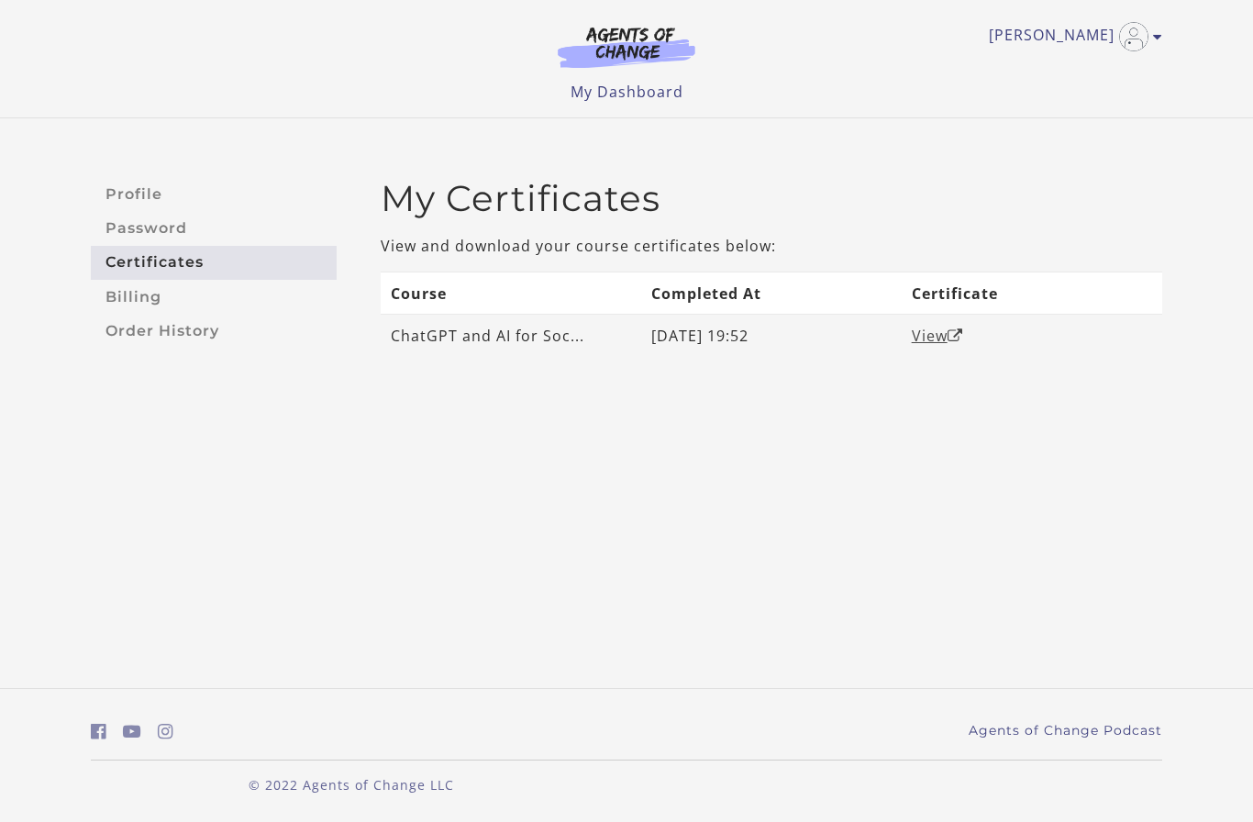
click at [929, 340] on link "View" at bounding box center [937, 336] width 51 height 20
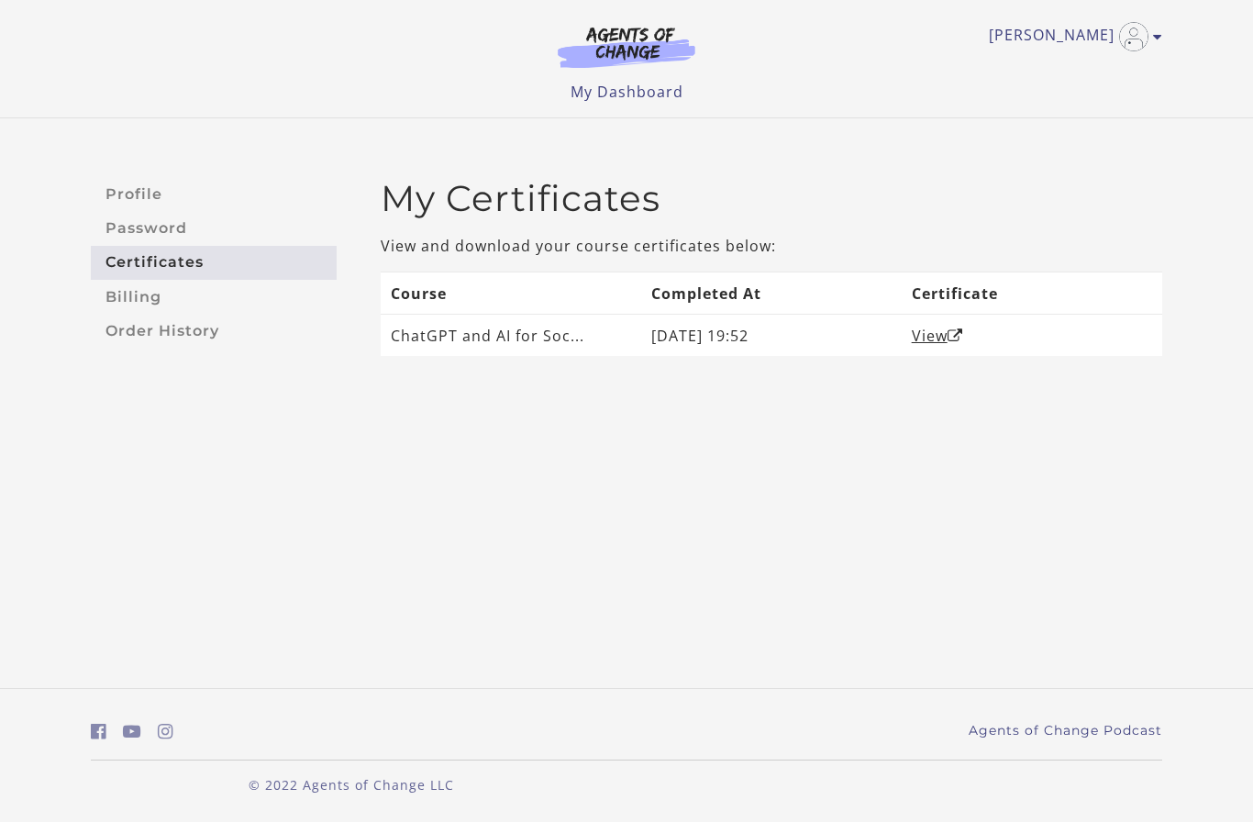
click at [710, 304] on th "Completed At" at bounding box center [771, 292] width 260 height 42
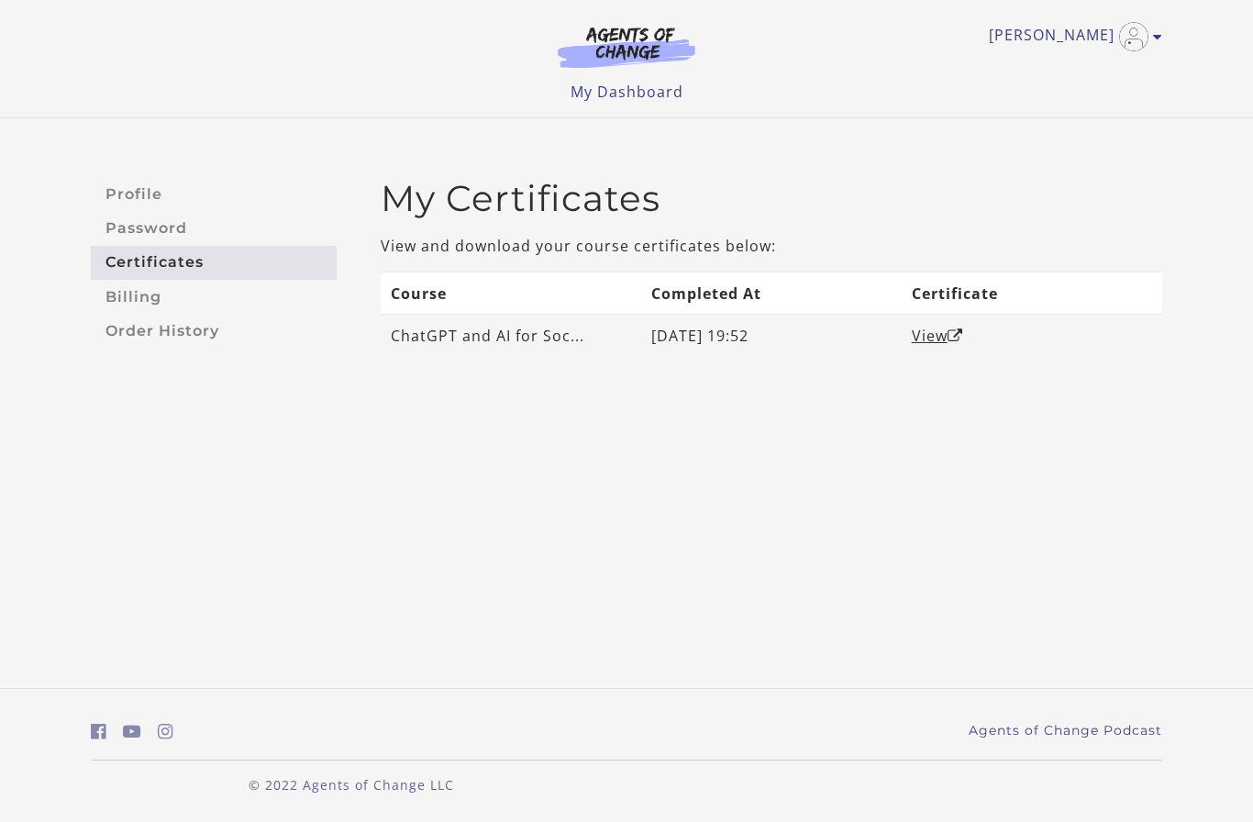
click at [894, 337] on td "August 25, 2025 19:52" at bounding box center [771, 336] width 260 height 42
click at [937, 337] on link "View" at bounding box center [937, 336] width 51 height 20
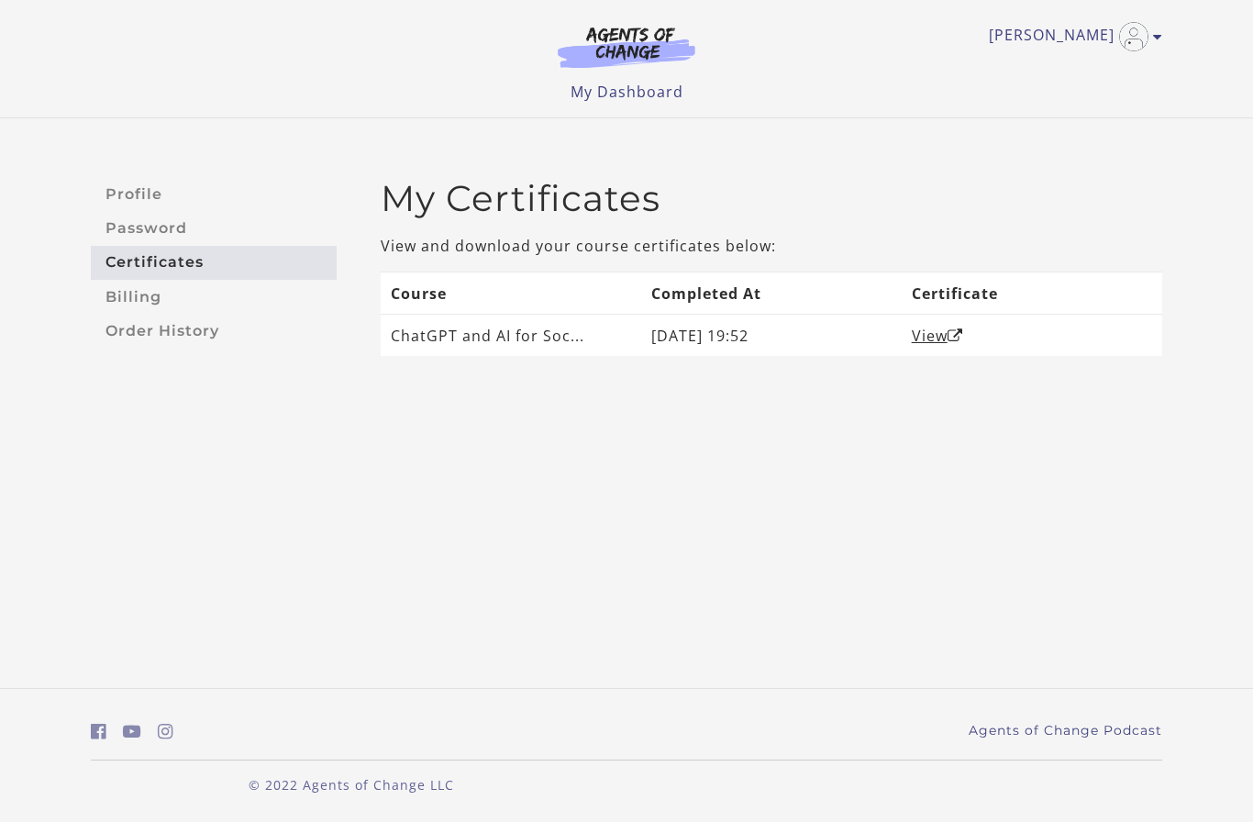
click at [642, 51] on img at bounding box center [626, 47] width 176 height 42
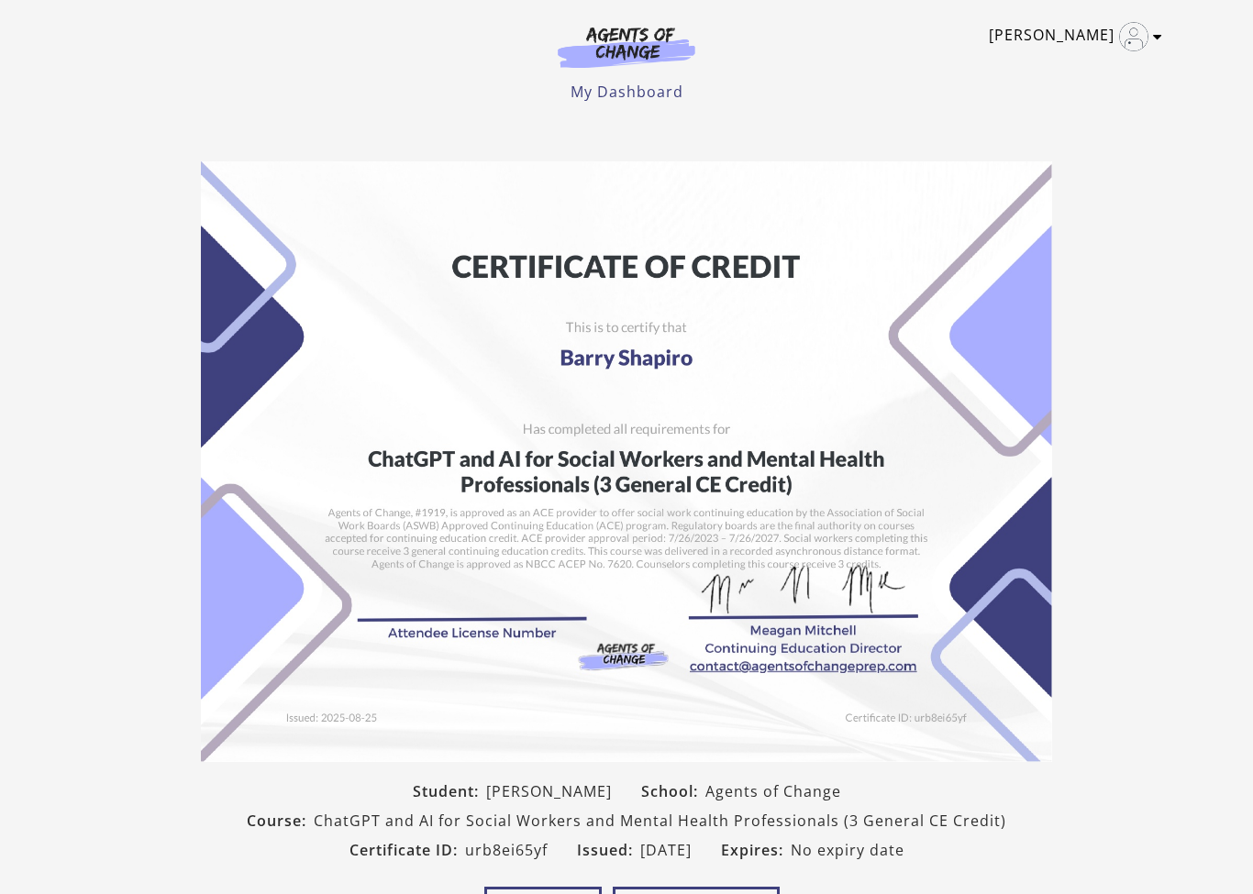
click at [1074, 35] on link "[PERSON_NAME]" at bounding box center [1071, 36] width 164 height 29
click at [1090, 72] on link "My Account" at bounding box center [1085, 66] width 161 height 31
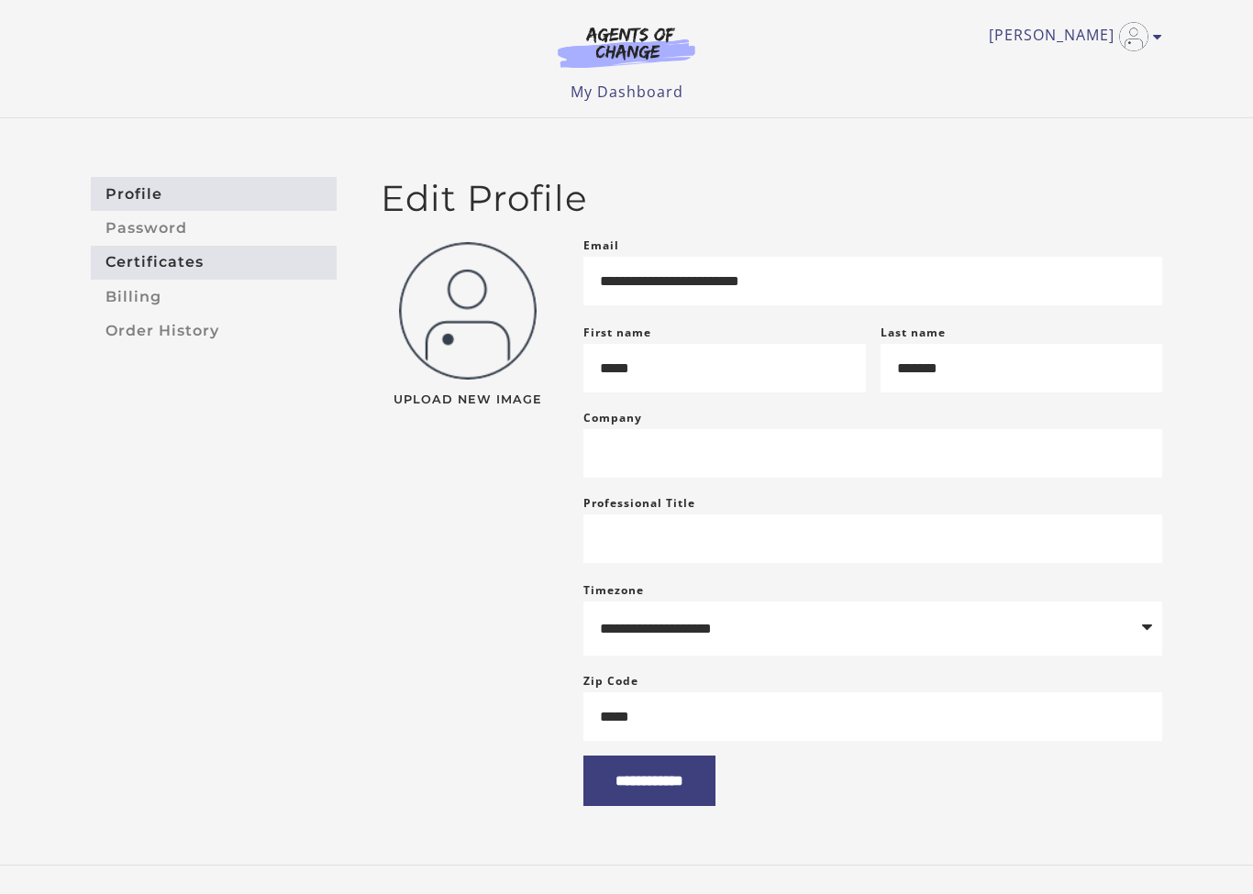
click at [190, 269] on link "Certificates" at bounding box center [214, 263] width 246 height 34
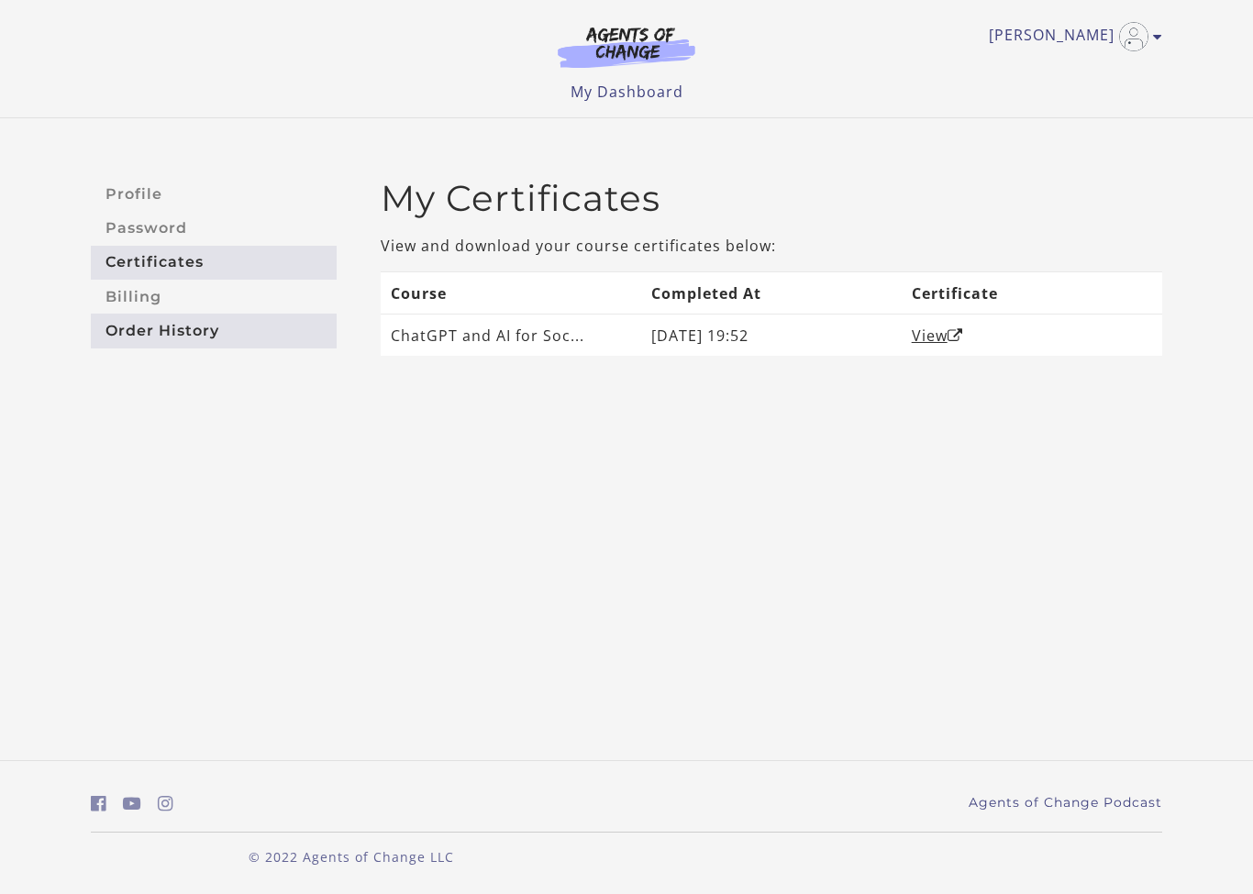
click at [178, 338] on link "Order History" at bounding box center [214, 331] width 246 height 34
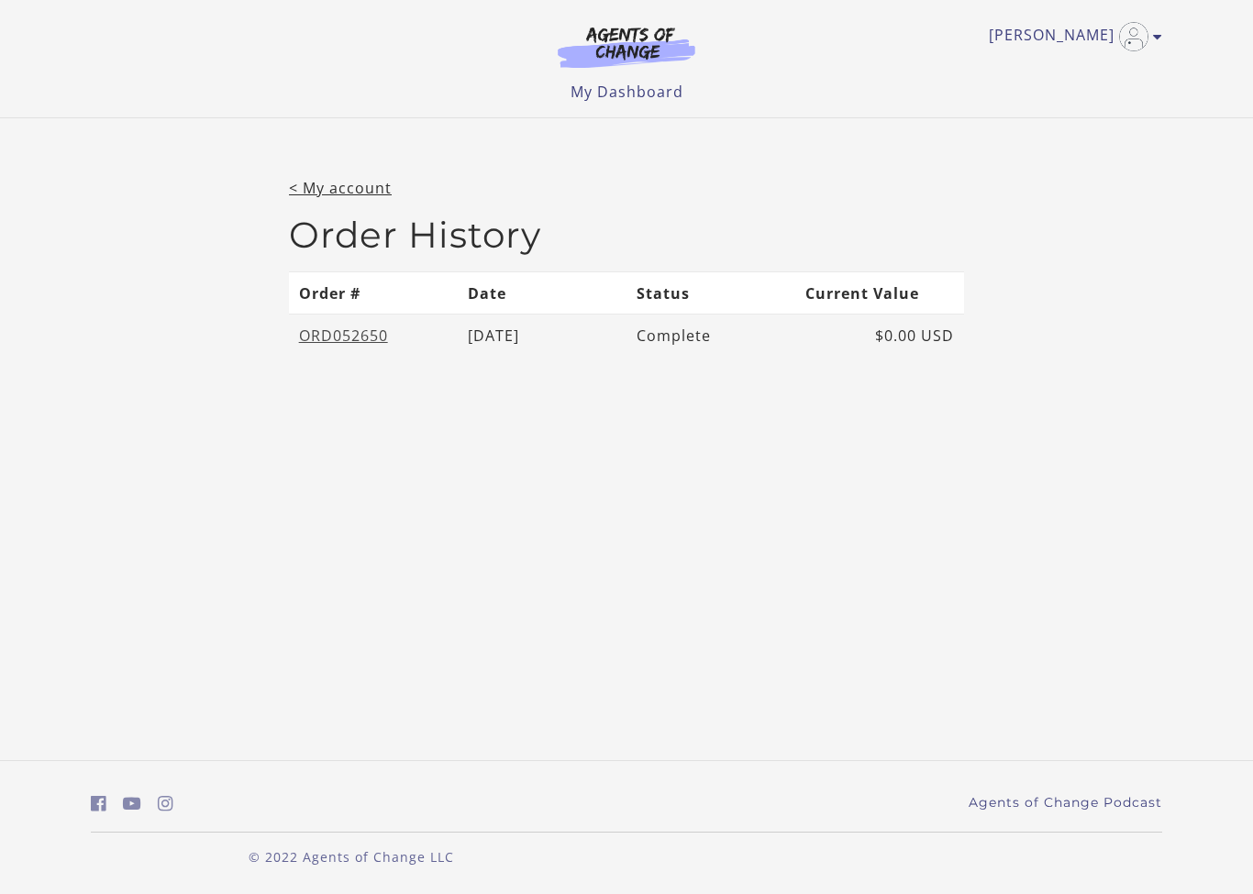
click at [360, 340] on link "ORD052650" at bounding box center [343, 336] width 89 height 20
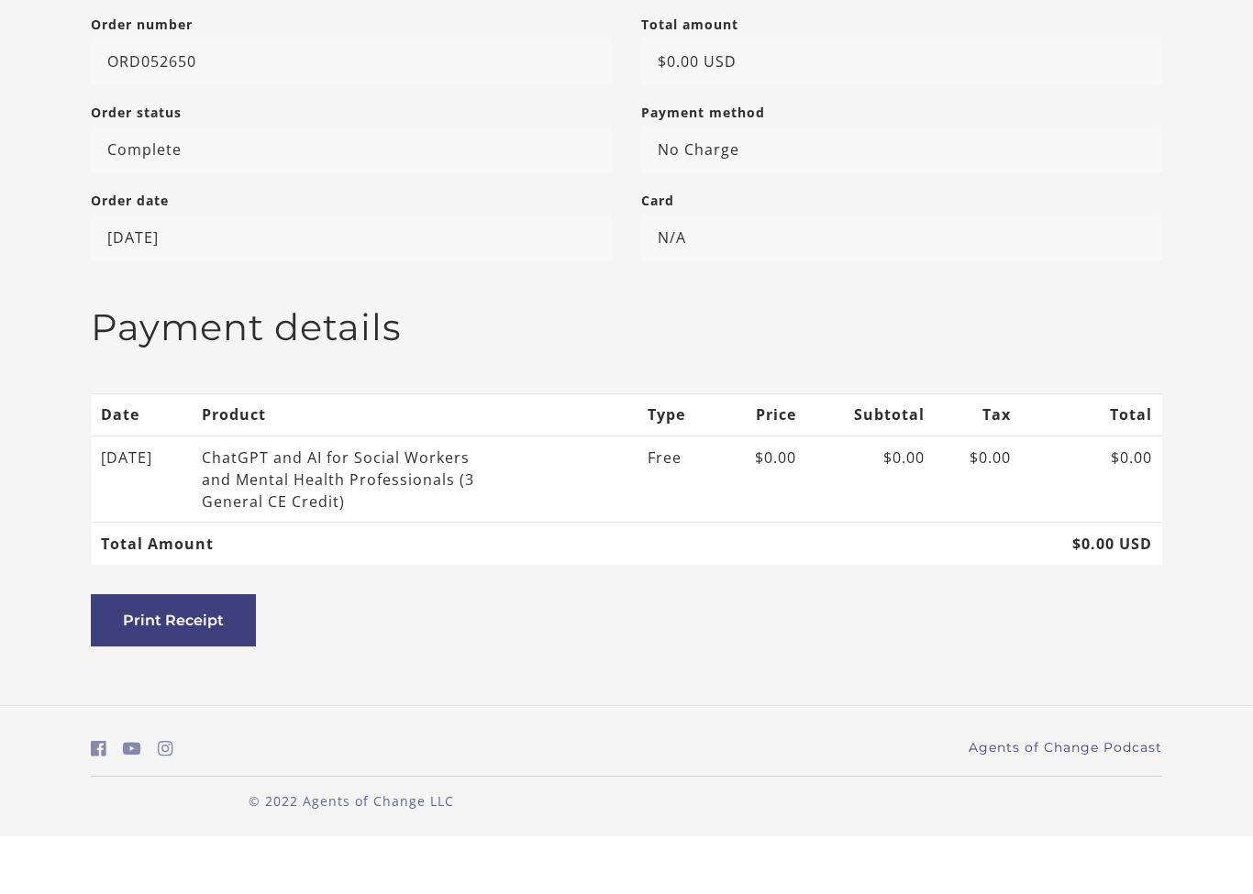
scroll to position [244, 0]
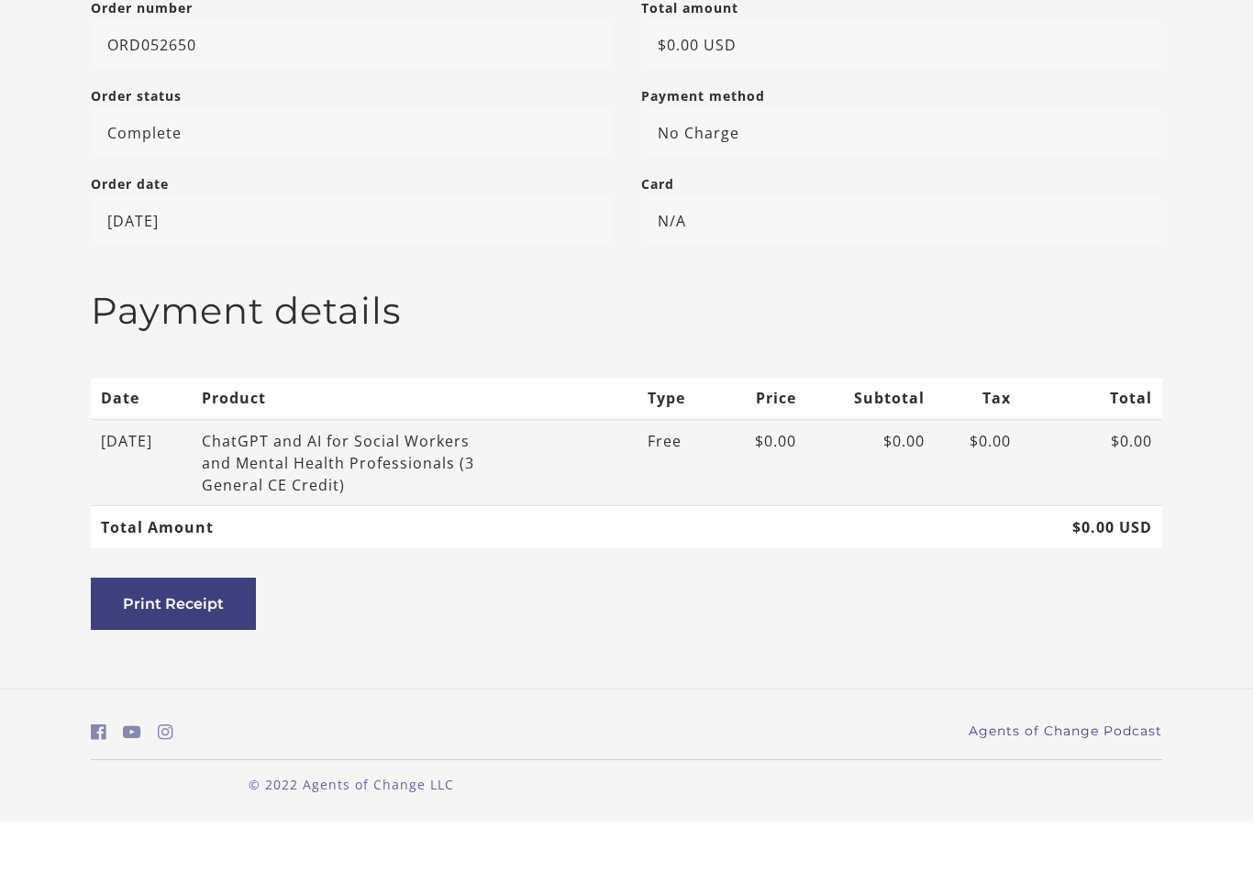
click at [470, 503] on div "ChatGPT and AI for Social Workers and Mental Health Professionals (3 General CE…" at bounding box center [348, 536] width 293 height 66
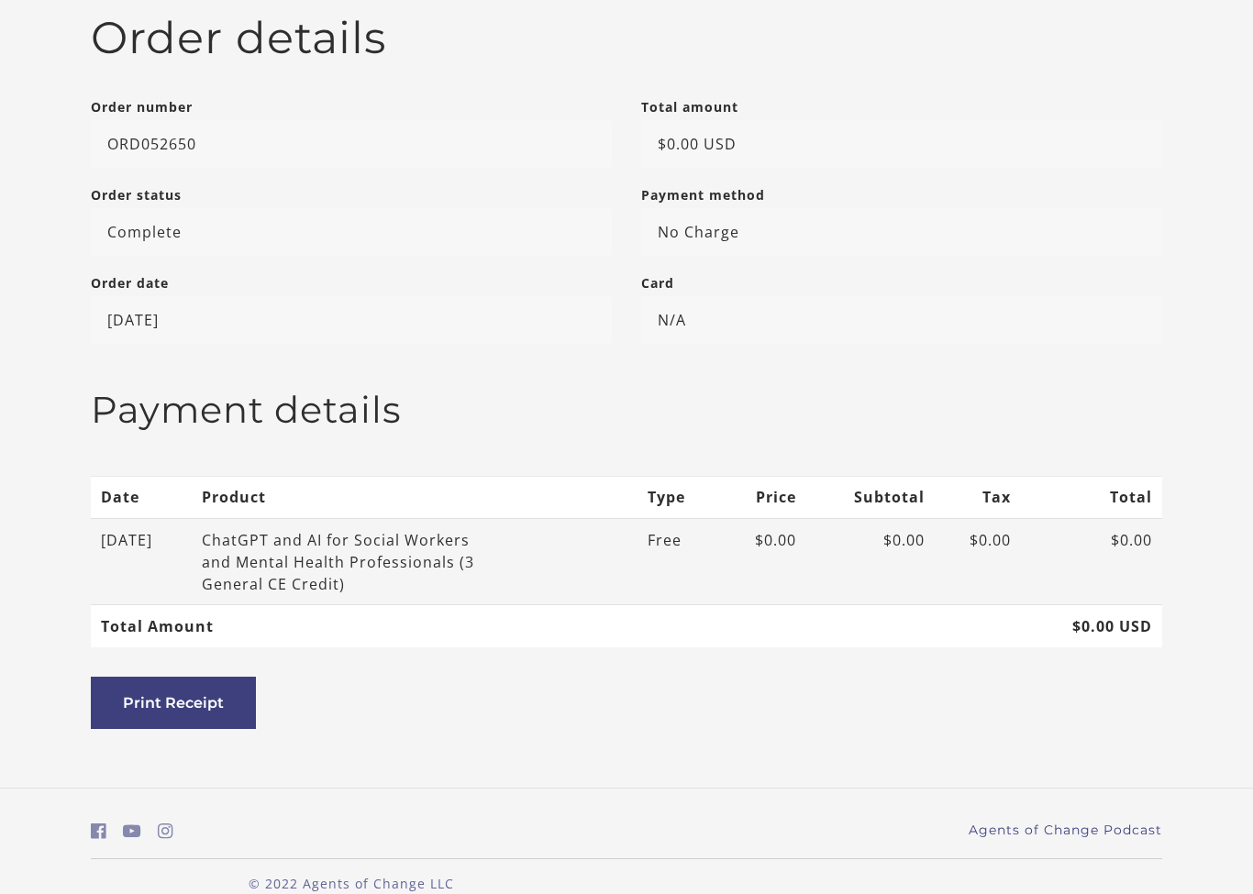
scroll to position [0, 0]
